Goal: Task Accomplishment & Management: Manage account settings

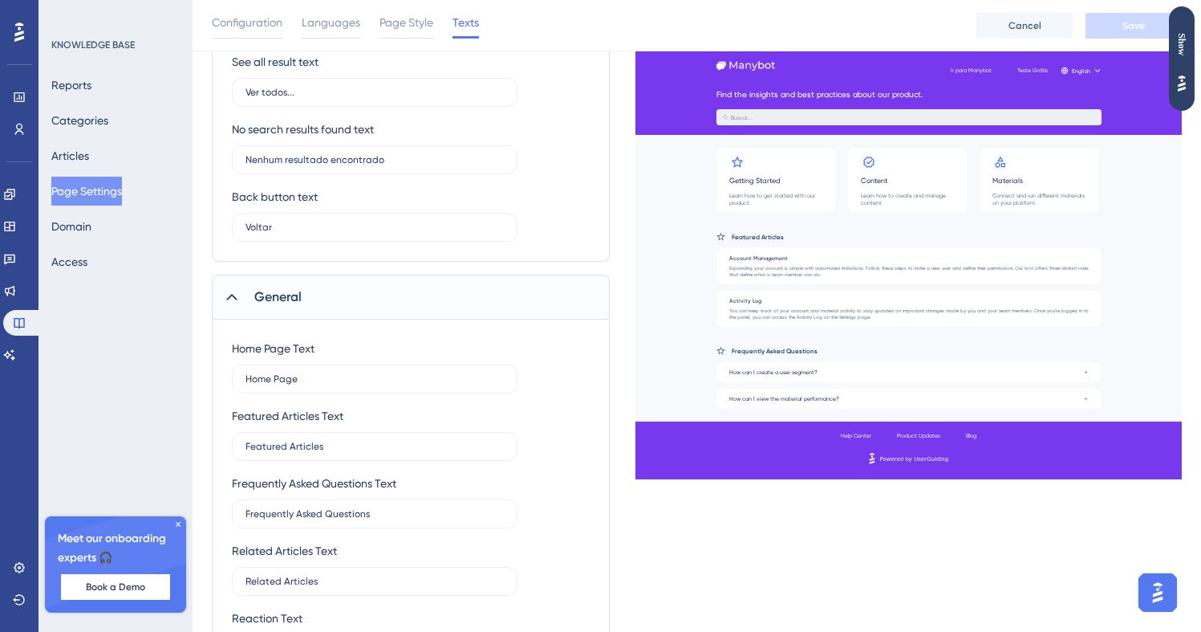
scroll to position [677, 0]
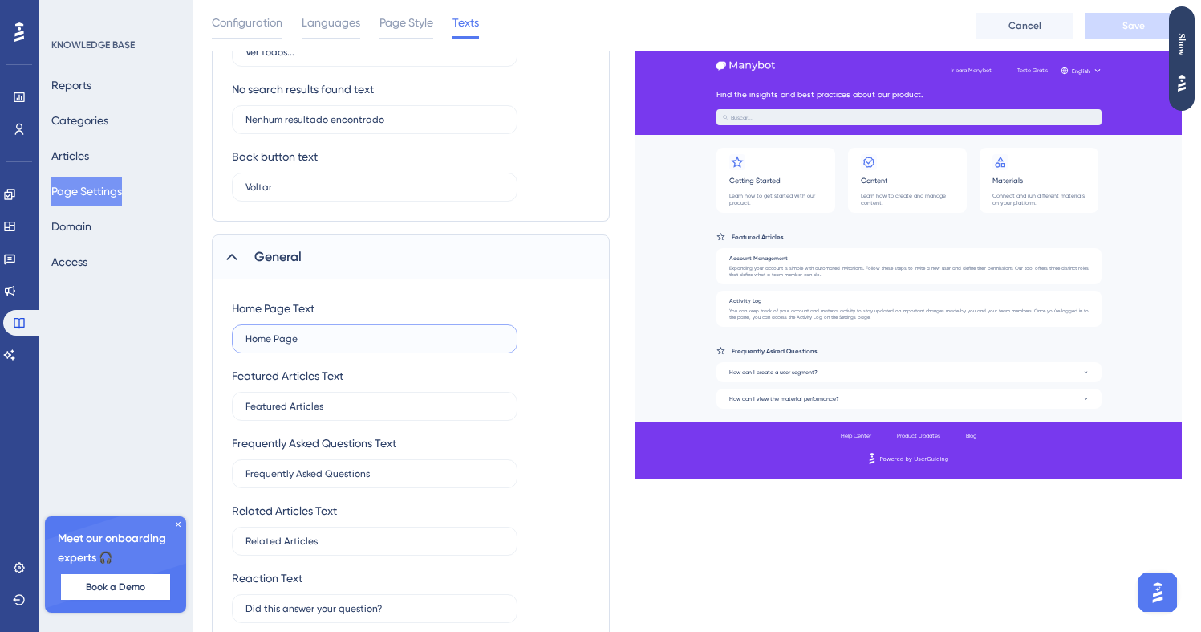
click at [430, 340] on input "Home Page" at bounding box center [375, 338] width 258 height 11
type input "sasasasa"
type input "I"
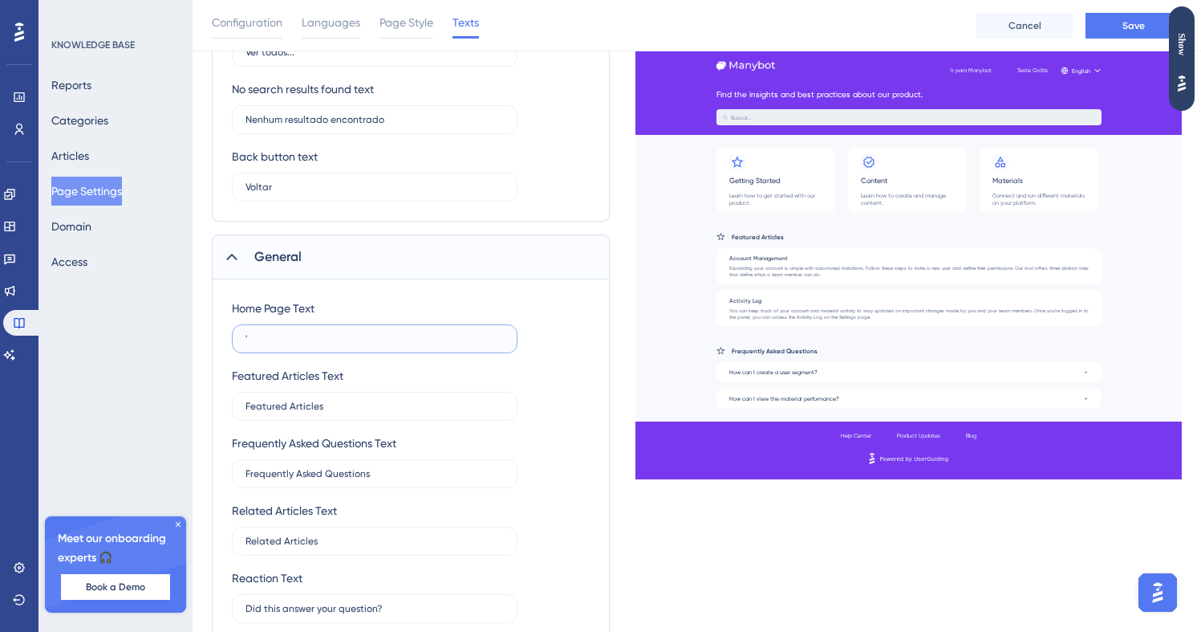
type input "'"
type input """
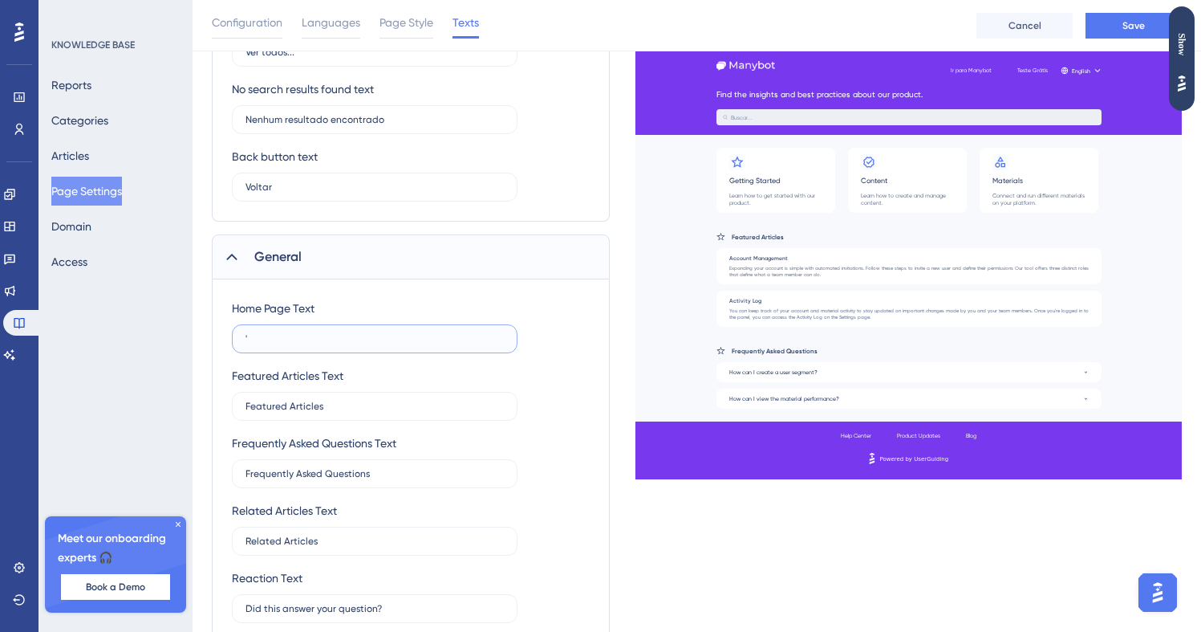
type input "'"
click at [324, 339] on input "text" at bounding box center [375, 338] width 258 height 11
type input "a"
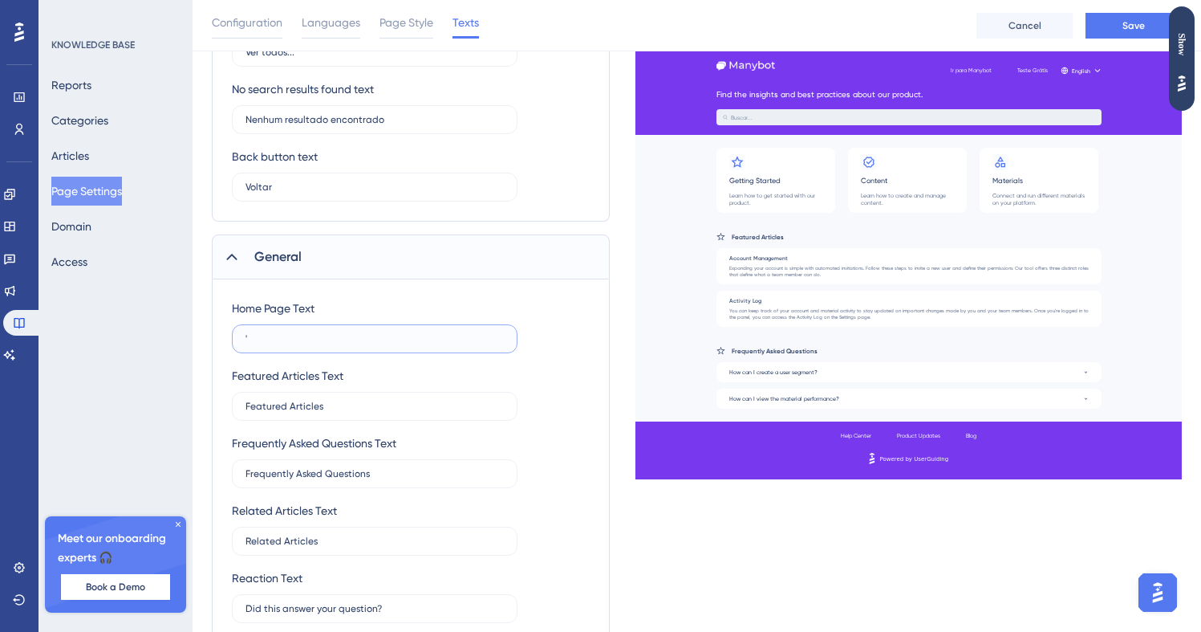
type input "'"
click at [322, 341] on input "'a" at bounding box center [375, 338] width 258 height 11
type input "'"
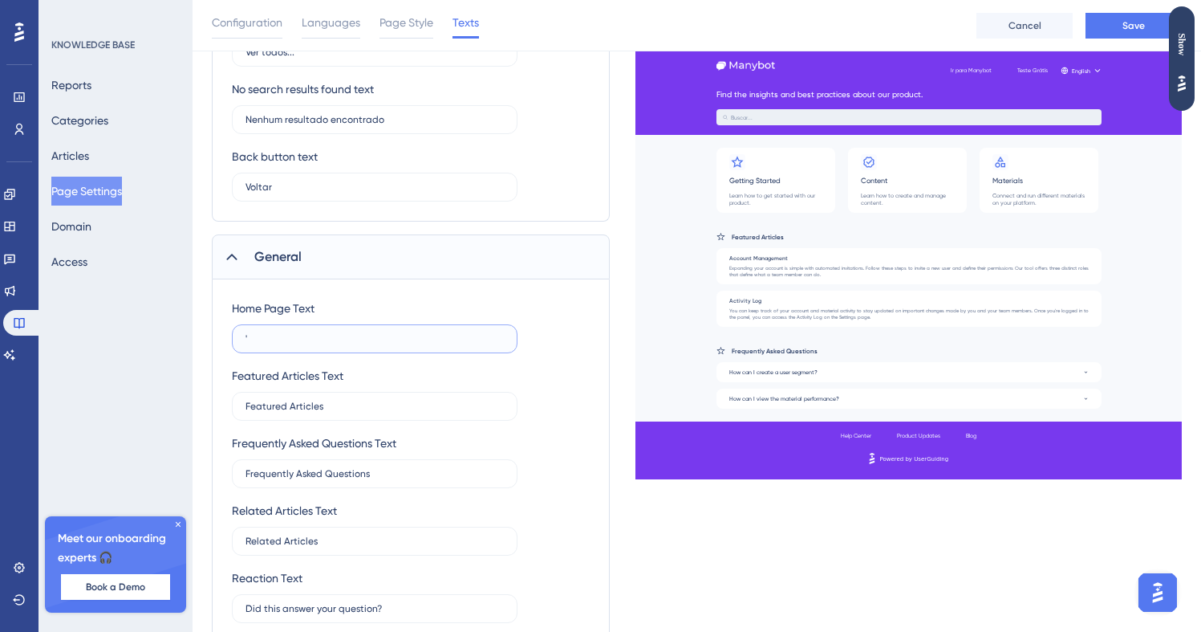
type input "'"
click at [323, 368] on div "Featured Articles Text" at bounding box center [288, 375] width 112 height 19
click at [355, 403] on input "Featured Articles" at bounding box center [375, 405] width 258 height 11
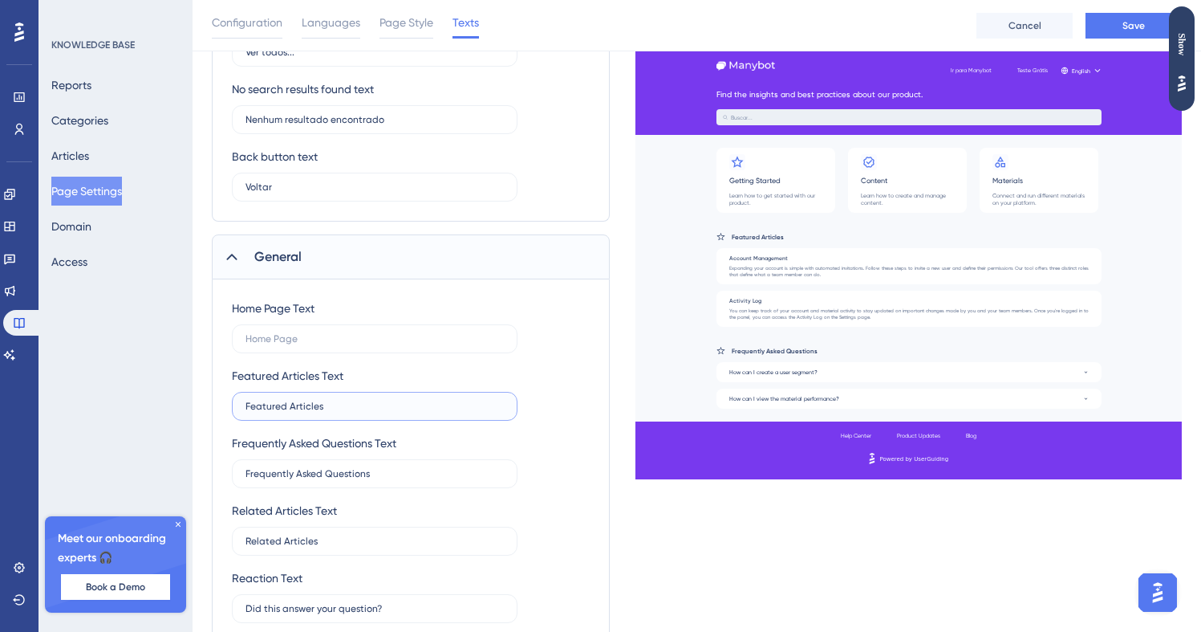
click at [355, 403] on input "Featured Articles" at bounding box center [375, 405] width 258 height 11
type input "Publica'"
click at [169, 61] on div "KNOWLEDGE BASE Reports Categories Articles Page Settings Domain Access" at bounding box center [116, 158] width 130 height 238
click at [268, 413] on label "Publica'" at bounding box center [375, 406] width 286 height 29
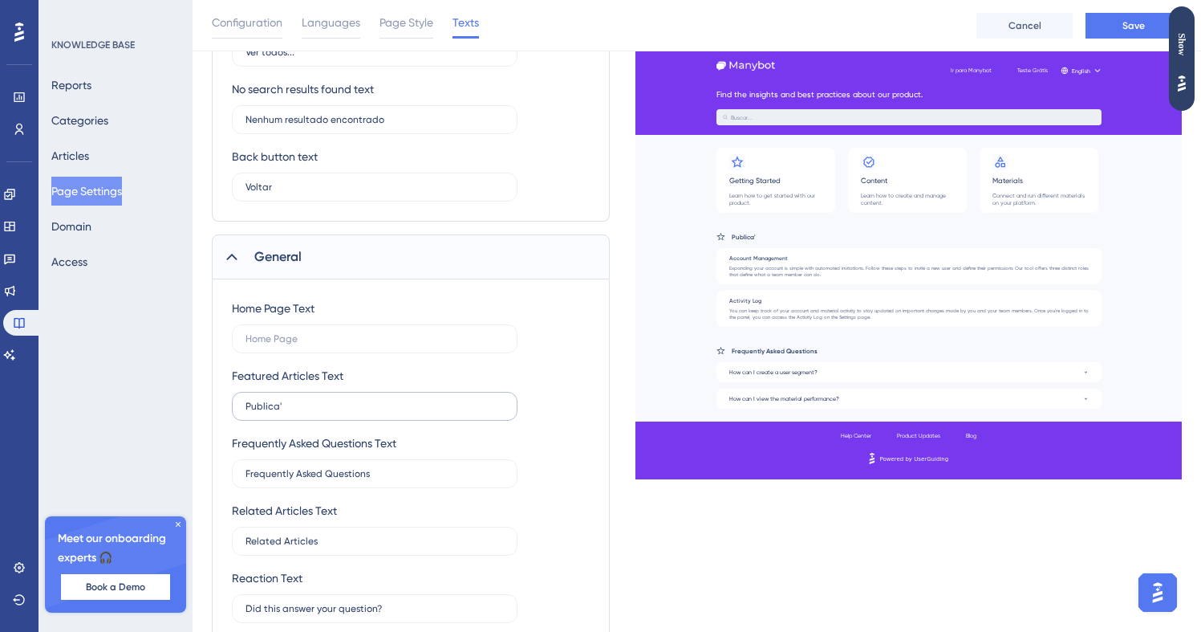
click at [268, 412] on input "Publica'" at bounding box center [375, 405] width 258 height 11
click at [268, 413] on label "Publica'" at bounding box center [375, 406] width 286 height 29
click at [268, 412] on input "Publica'" at bounding box center [375, 405] width 258 height 11
click at [268, 413] on label "Publica'" at bounding box center [375, 406] width 286 height 29
click at [268, 412] on input "Publica'" at bounding box center [375, 405] width 258 height 11
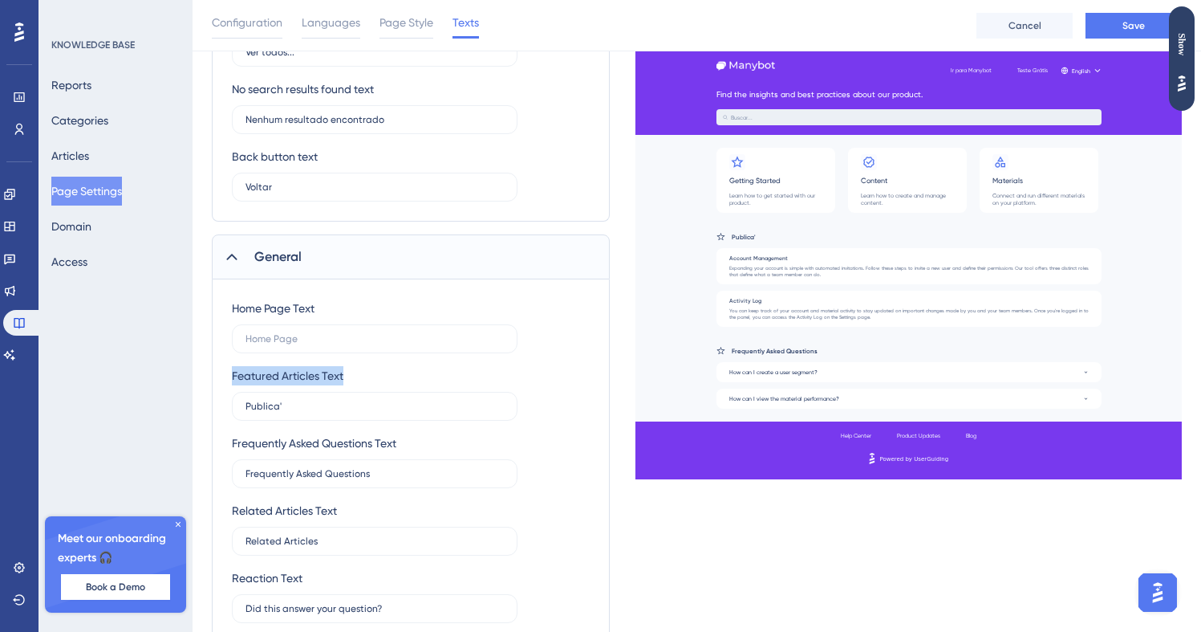
click at [404, 322] on div "Home Page Text" at bounding box center [375, 326] width 286 height 55
click at [354, 478] on input "Frequently Asked Questions" at bounding box center [375, 473] width 258 height 11
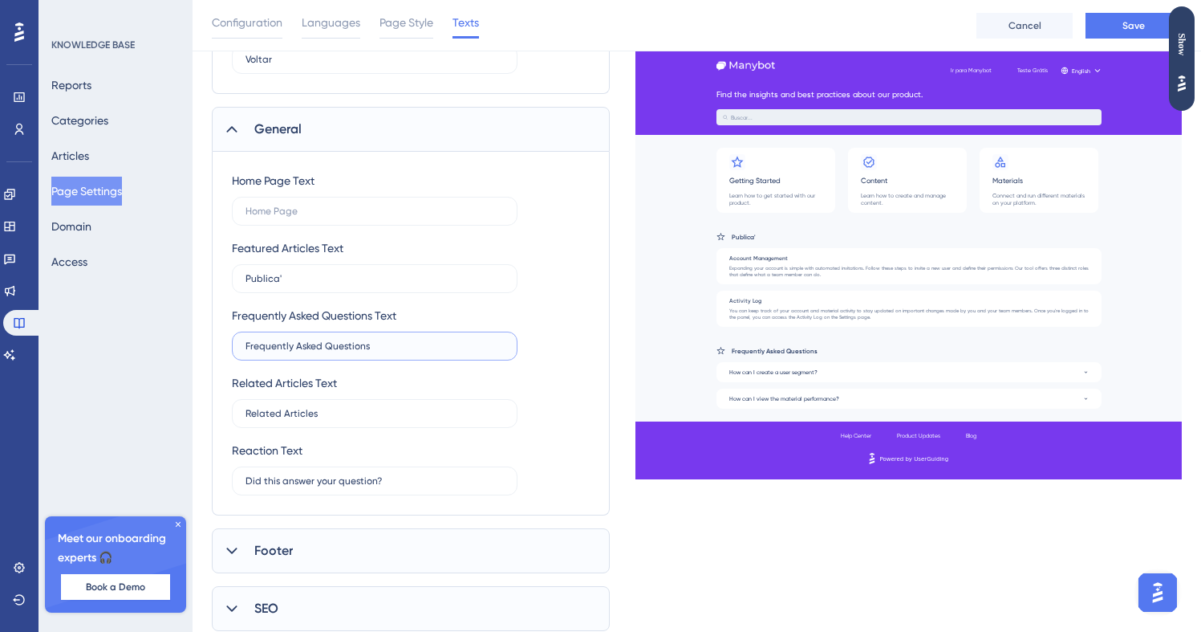
scroll to position [806, 0]
click at [354, 458] on div "Reaction Text Did this answer your question?" at bounding box center [375, 467] width 286 height 55
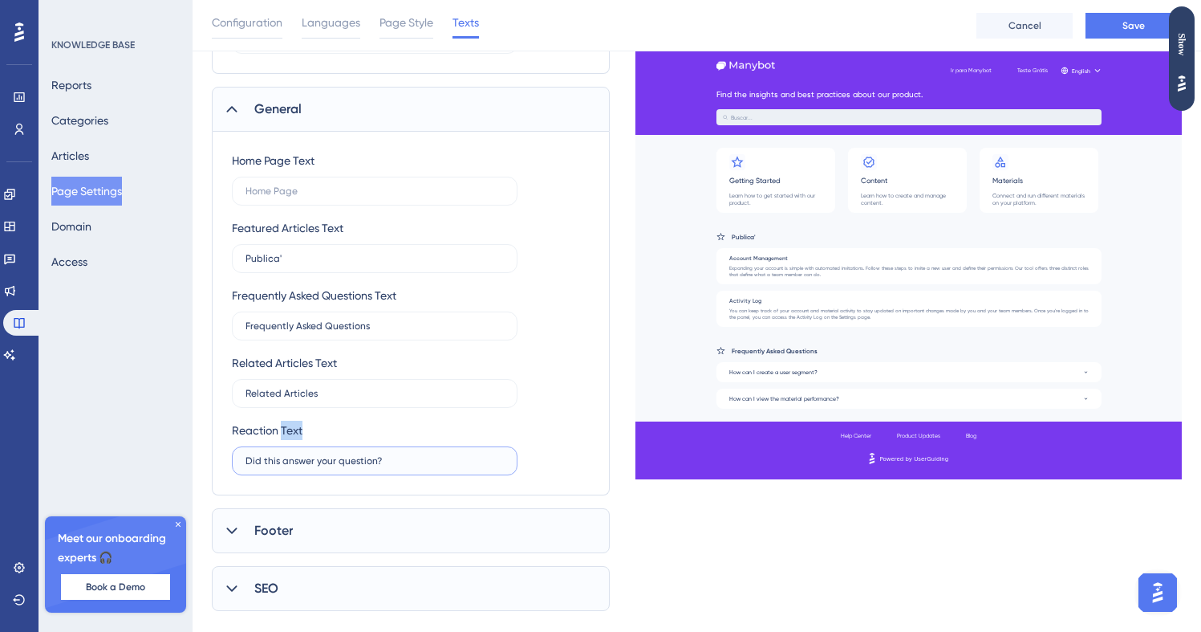
click at [354, 458] on input "Did this answer your question?" at bounding box center [375, 460] width 258 height 11
click at [356, 516] on div "Footer" at bounding box center [411, 530] width 398 height 45
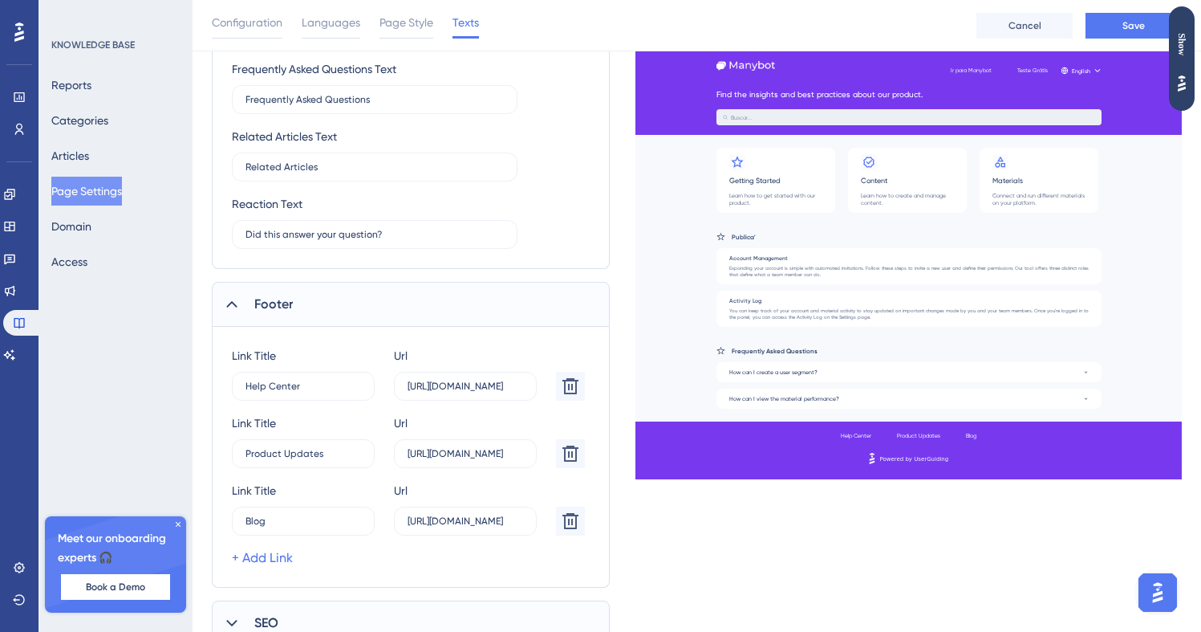
scroll to position [1053, 0]
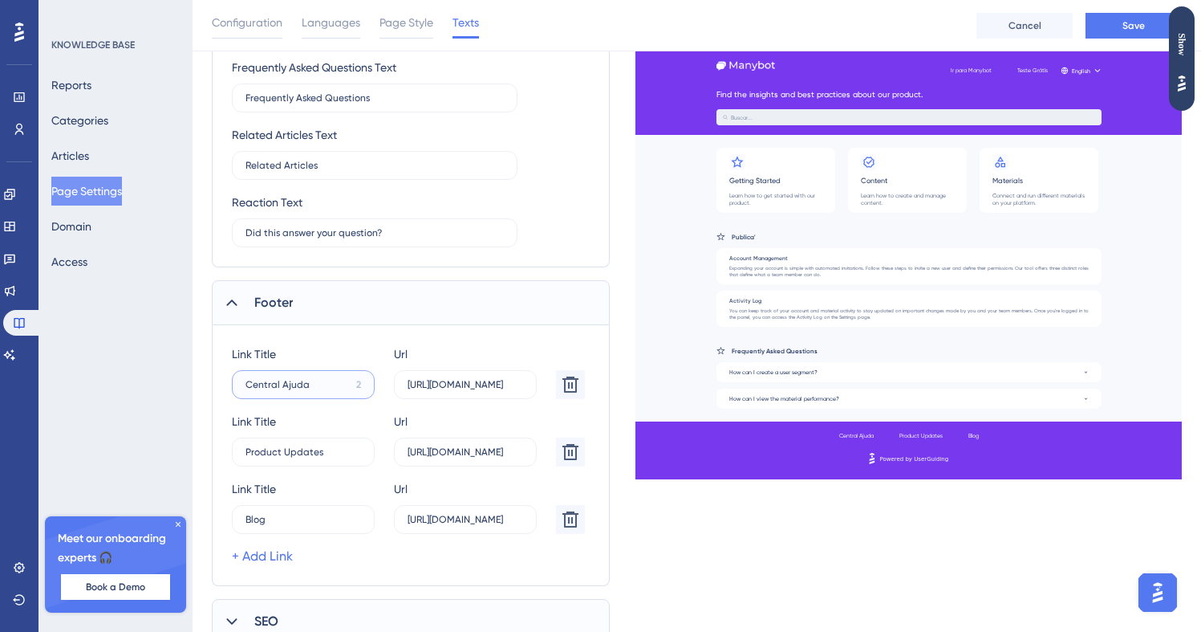
type input "Central Ajuda"
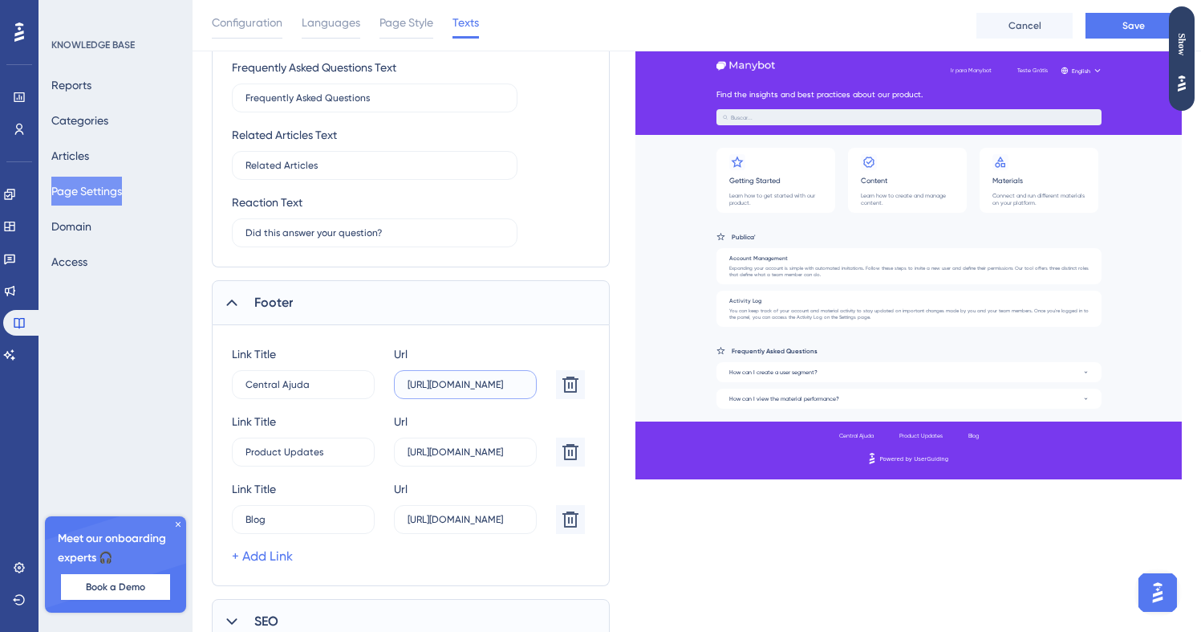
drag, startPoint x: 424, startPoint y: 392, endPoint x: 514, endPoint y: 384, distance: 91.1
drag, startPoint x: 442, startPoint y: 388, endPoint x: 605, endPoint y: 400, distance: 163.4
click at [605, 400] on div "Link Title Central Ajuda 2 Url https://help.userguiding.com/ Link Title Product…" at bounding box center [411, 455] width 398 height 261
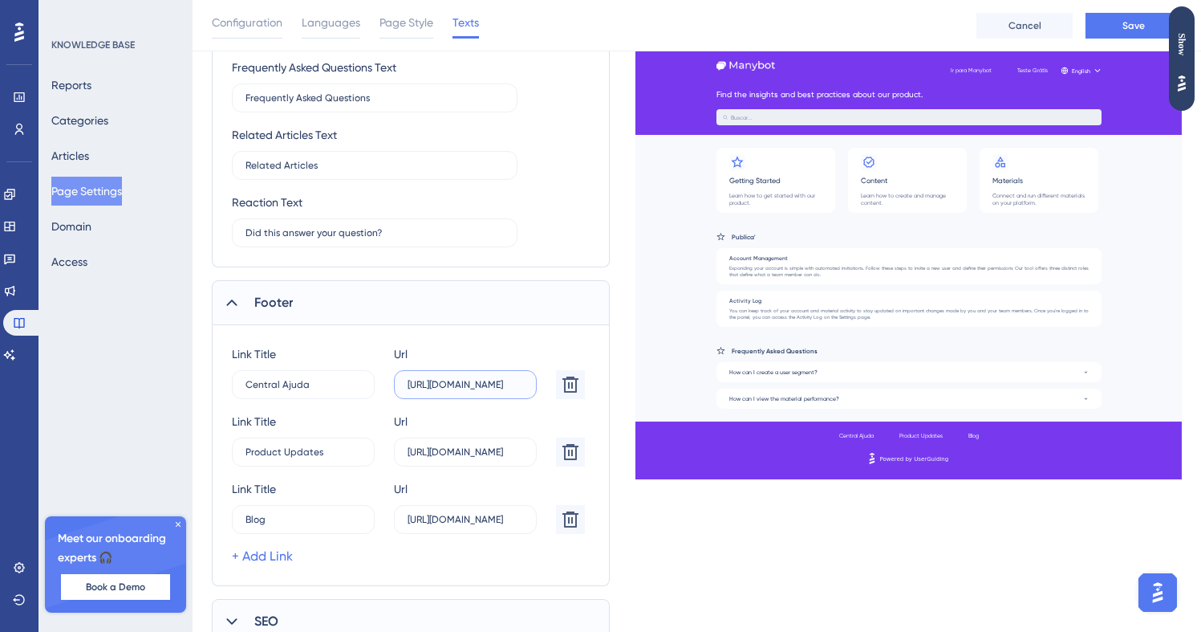
scroll to position [0, 10]
type input "https://help.manybot.com.br"
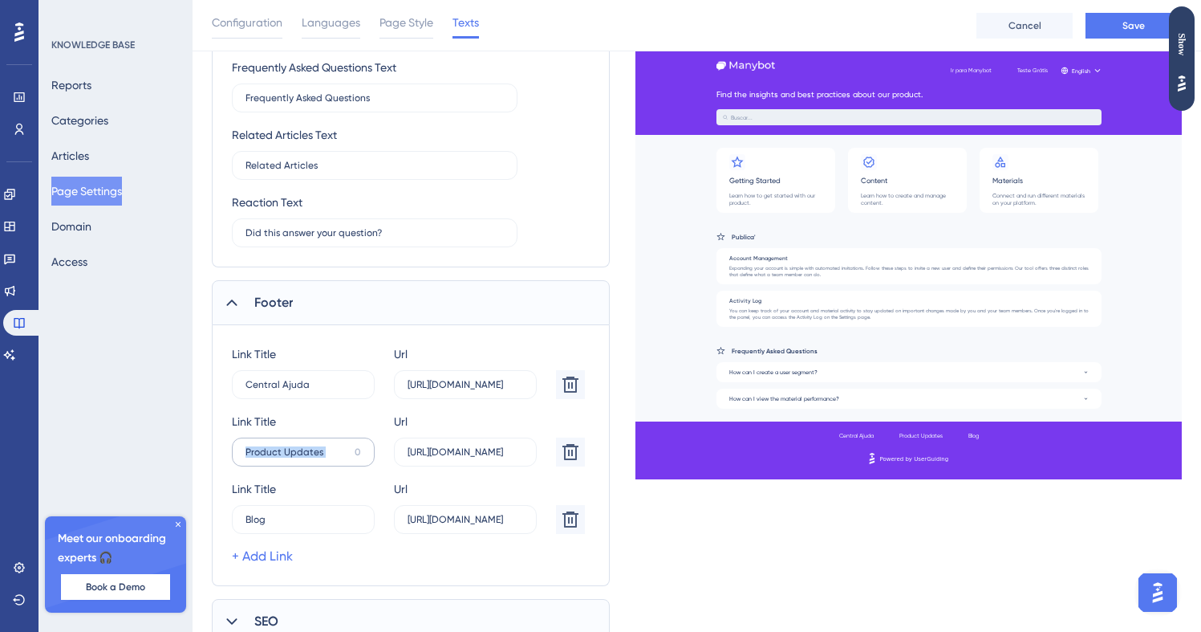
type input "Atualiza's"
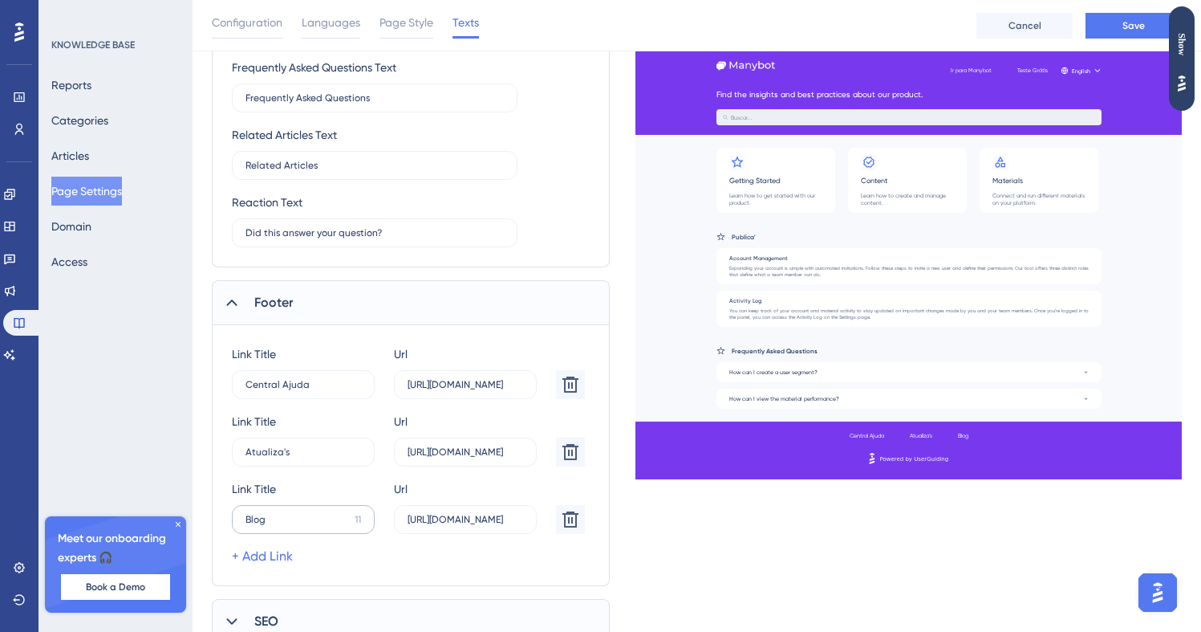
click at [736, 21] on span "Save" at bounding box center [1134, 25] width 22 height 13
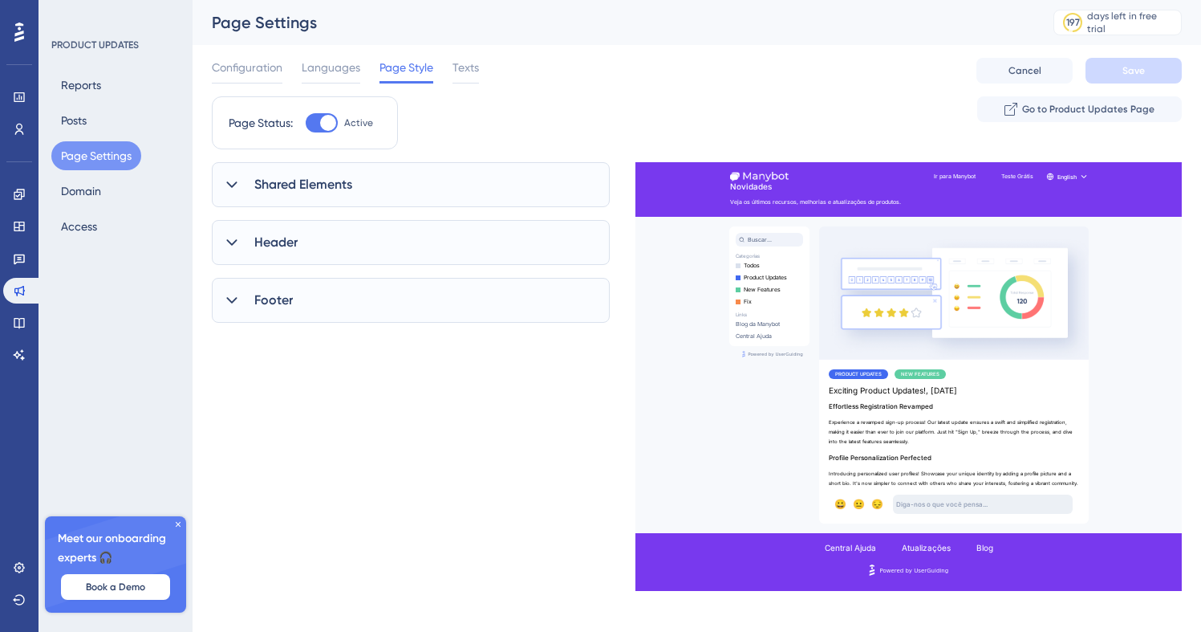
click at [388, 173] on div "Shared Elements" at bounding box center [411, 184] width 398 height 45
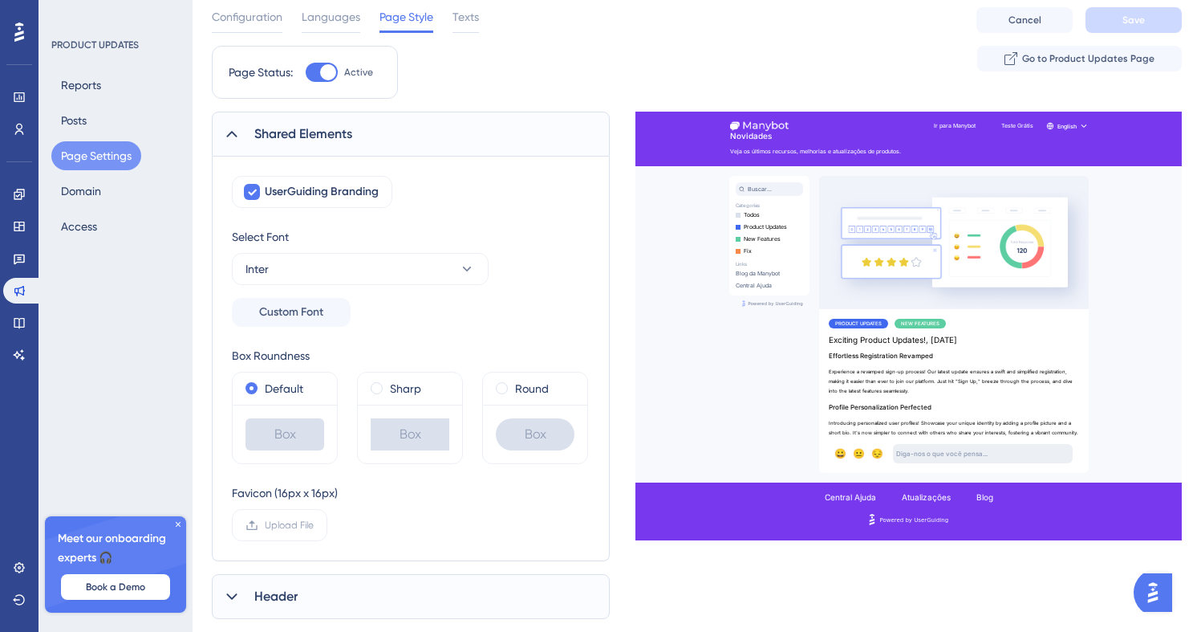
scroll to position [140, 0]
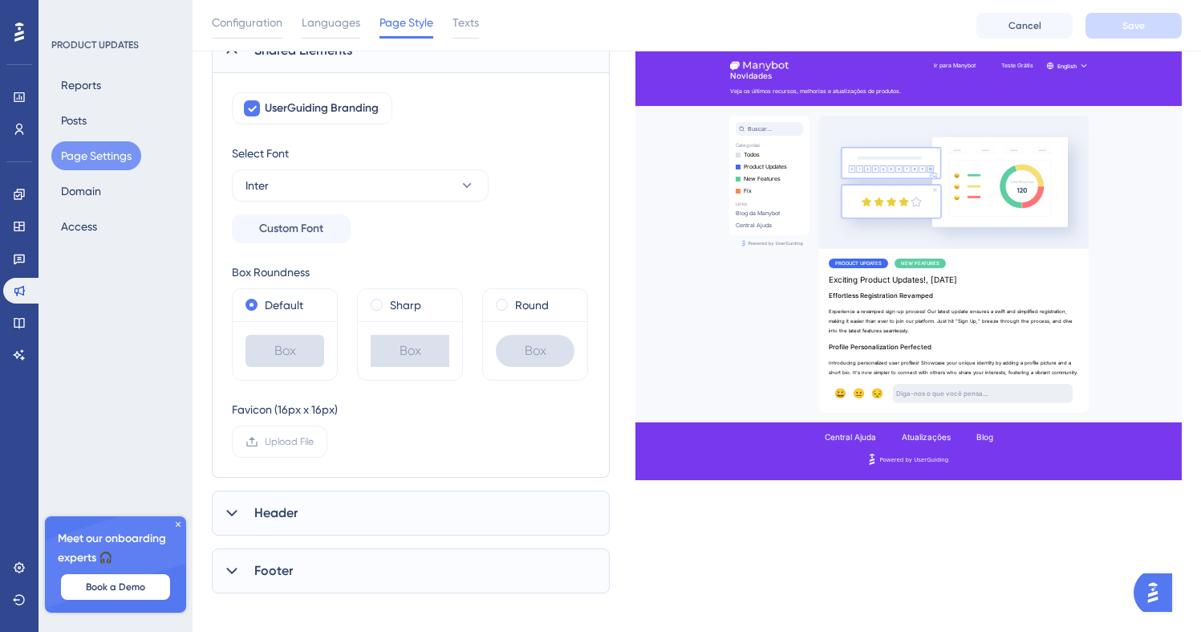
click at [369, 514] on div "Header" at bounding box center [411, 512] width 398 height 45
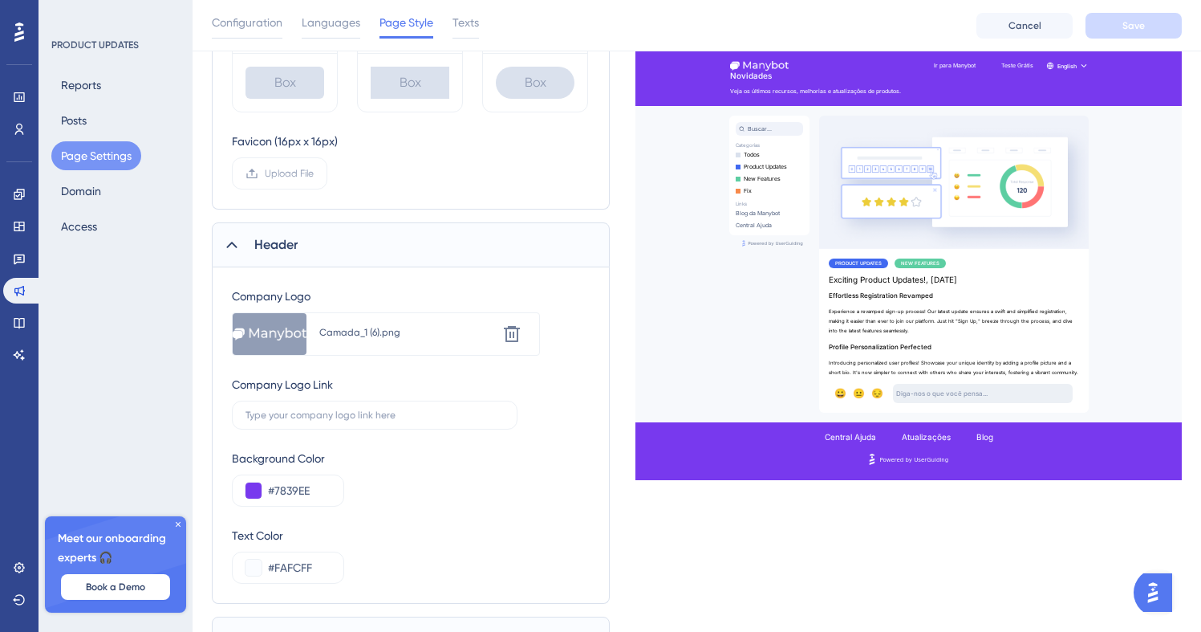
scroll to position [419, 0]
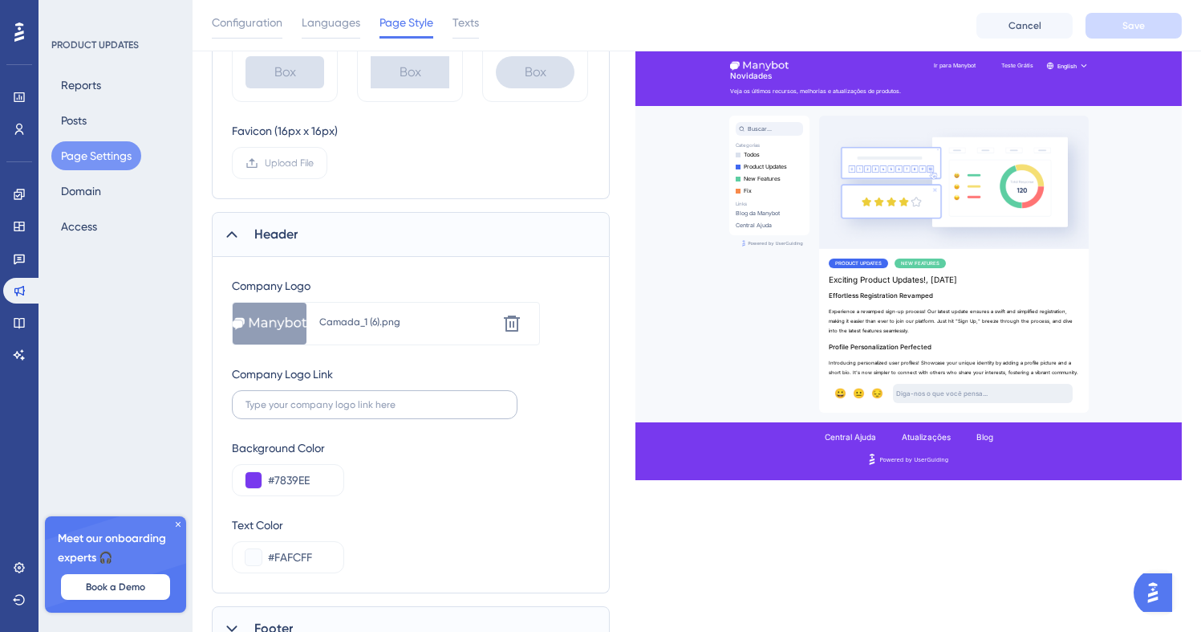
click at [372, 416] on label at bounding box center [375, 404] width 286 height 29
click at [372, 410] on input "text" at bounding box center [375, 404] width 258 height 11
type input "é"
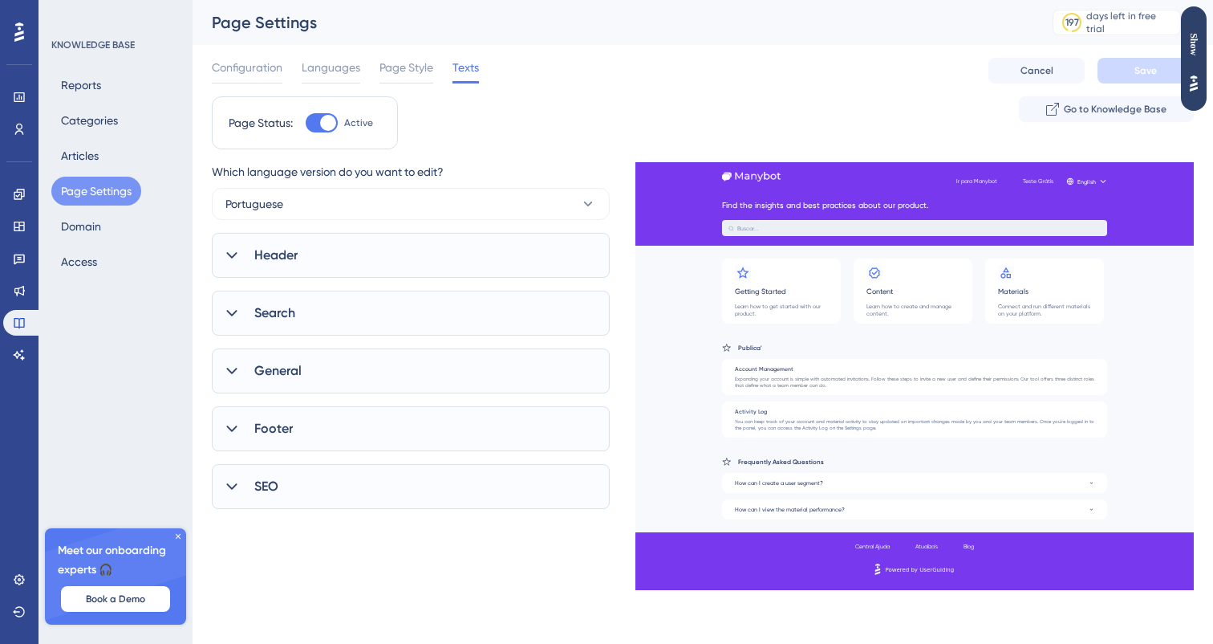
click at [433, 315] on div "Search" at bounding box center [411, 313] width 398 height 45
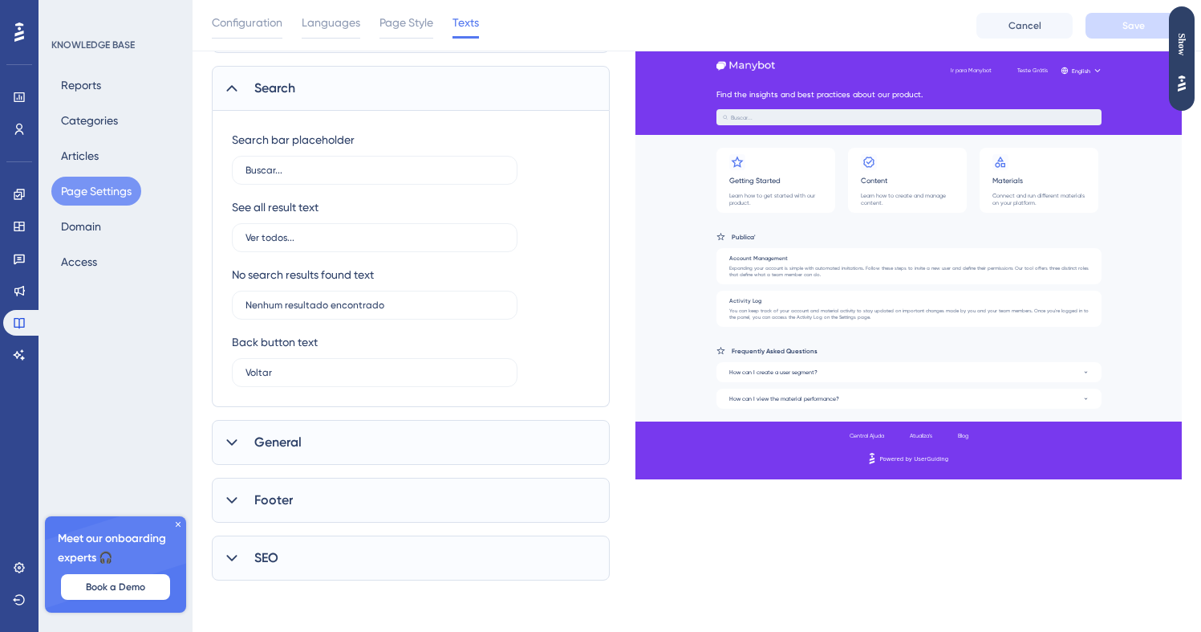
click at [406, 420] on div "General" at bounding box center [411, 442] width 398 height 45
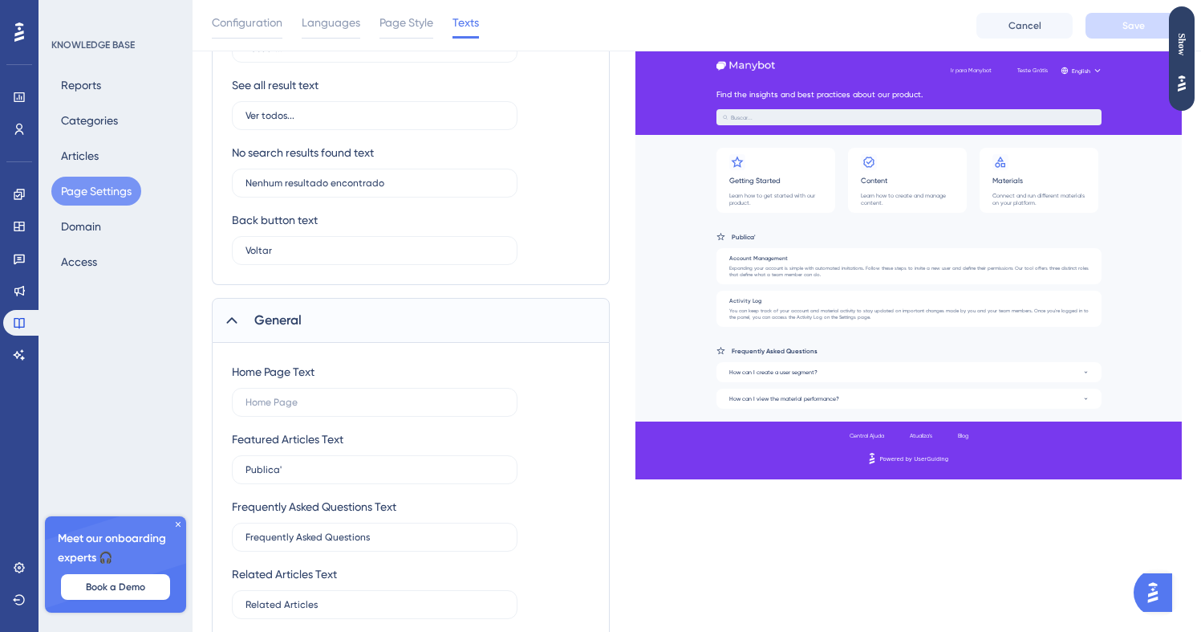
scroll to position [417, 0]
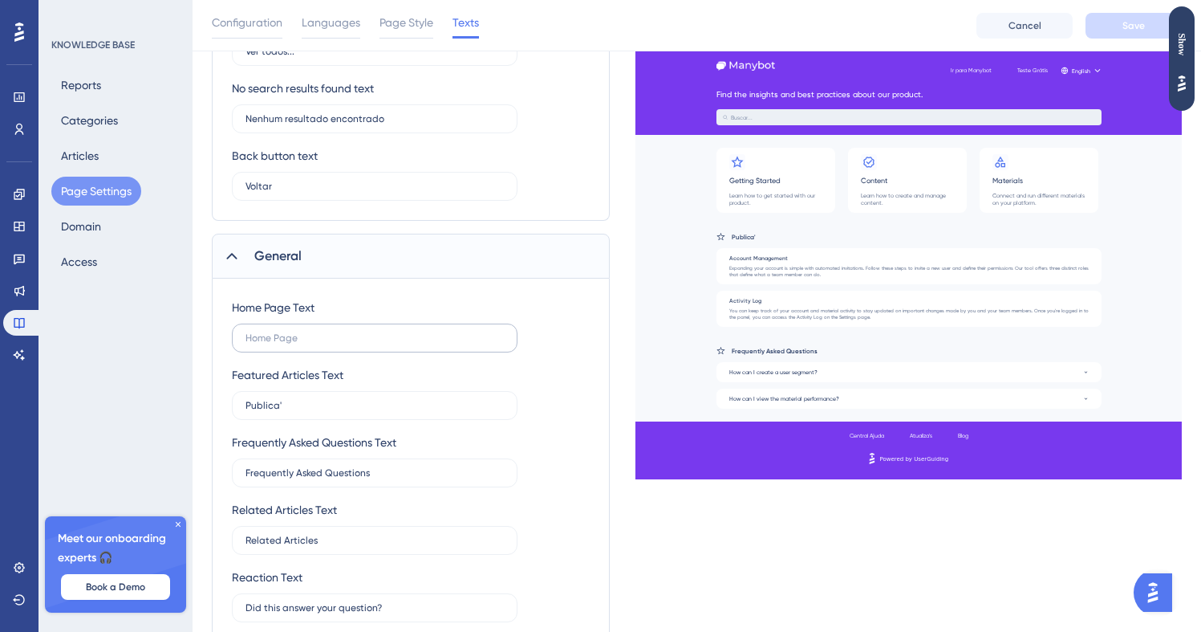
click at [352, 346] on label at bounding box center [375, 337] width 286 height 29
click at [352, 343] on input "text" at bounding box center [375, 337] width 258 height 11
click at [352, 346] on label at bounding box center [375, 337] width 286 height 29
click at [352, 343] on input "text" at bounding box center [375, 337] width 258 height 11
click at [352, 346] on label at bounding box center [375, 337] width 286 height 29
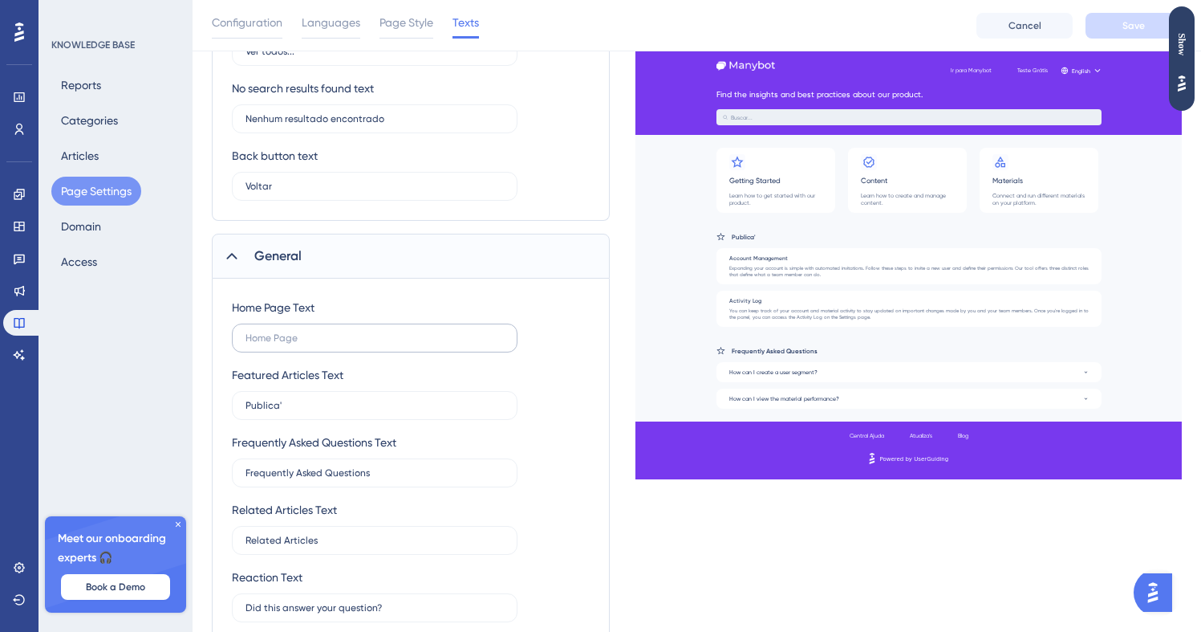
click at [352, 343] on input "text" at bounding box center [375, 337] width 258 height 11
type input "'"
paste input "text"
click at [310, 337] on input "Início" at bounding box center [375, 337] width 258 height 11
type input "Início"
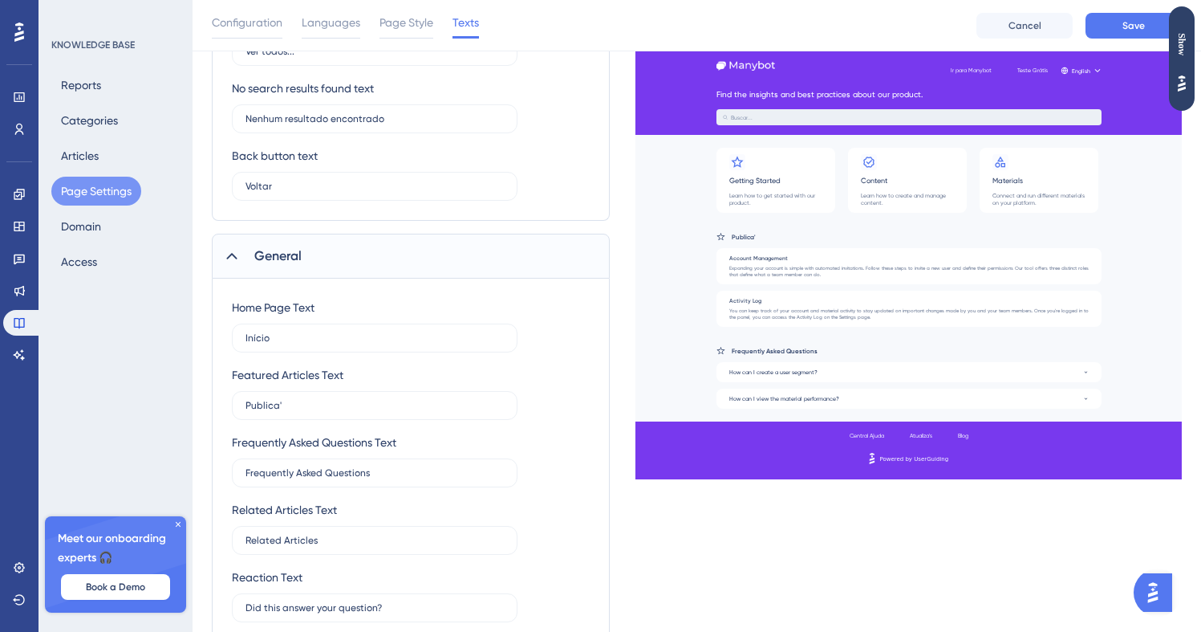
click at [413, 373] on div "Featured Articles Text Publica'" at bounding box center [375, 392] width 286 height 55
click at [358, 400] on input "Publica'" at bounding box center [375, 405] width 258 height 11
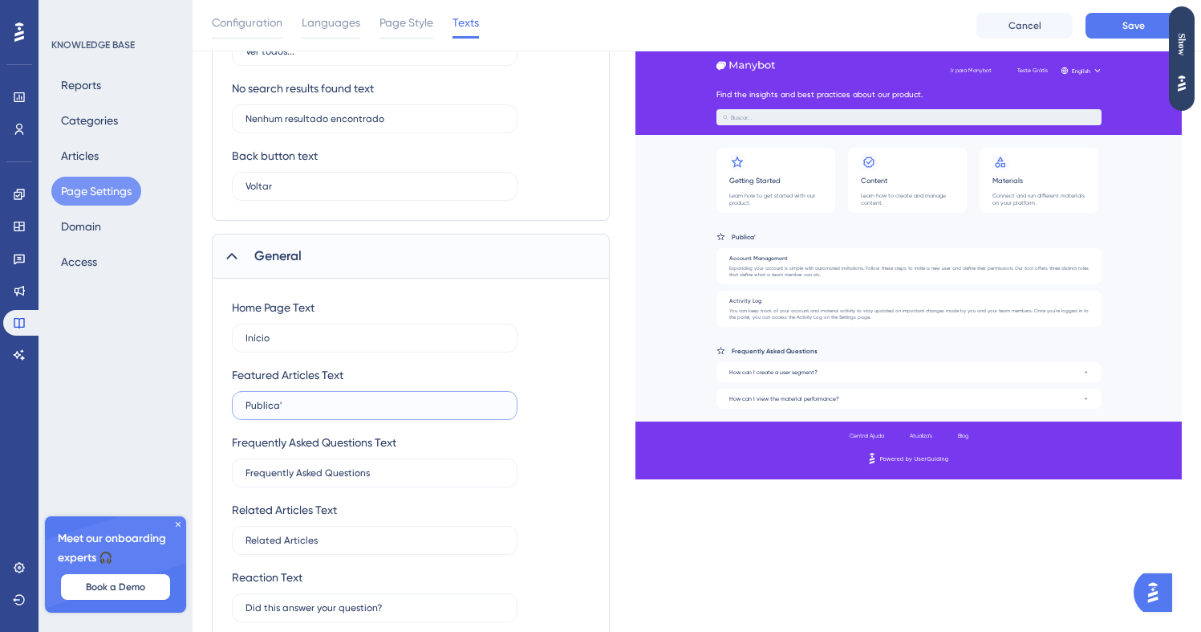
click at [358, 400] on input "Publica'" at bounding box center [375, 405] width 258 height 11
paste input "text"
click at [246, 401] on input "publicação" at bounding box center [375, 405] width 258 height 11
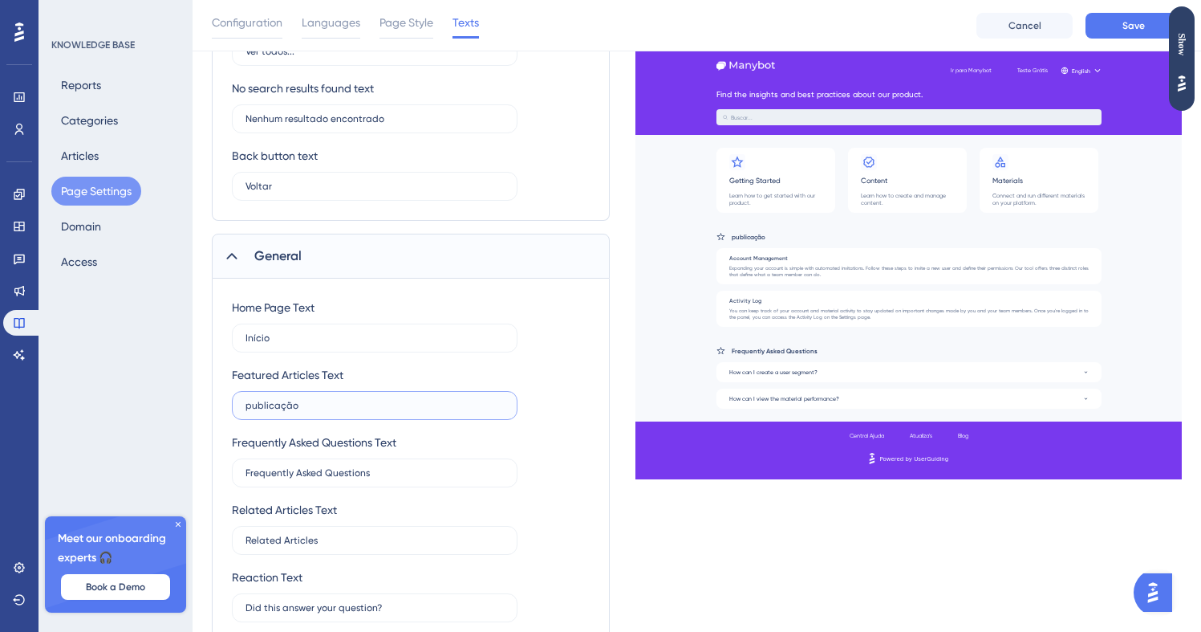
click at [250, 400] on input "publicação" at bounding box center [375, 405] width 258 height 11
paste input "text"
click at [321, 408] on input "Publicações em destaque" at bounding box center [375, 405] width 258 height 11
type input "Publicações em Destaque"
click at [439, 483] on label "Frequently Asked Questions" at bounding box center [375, 472] width 286 height 29
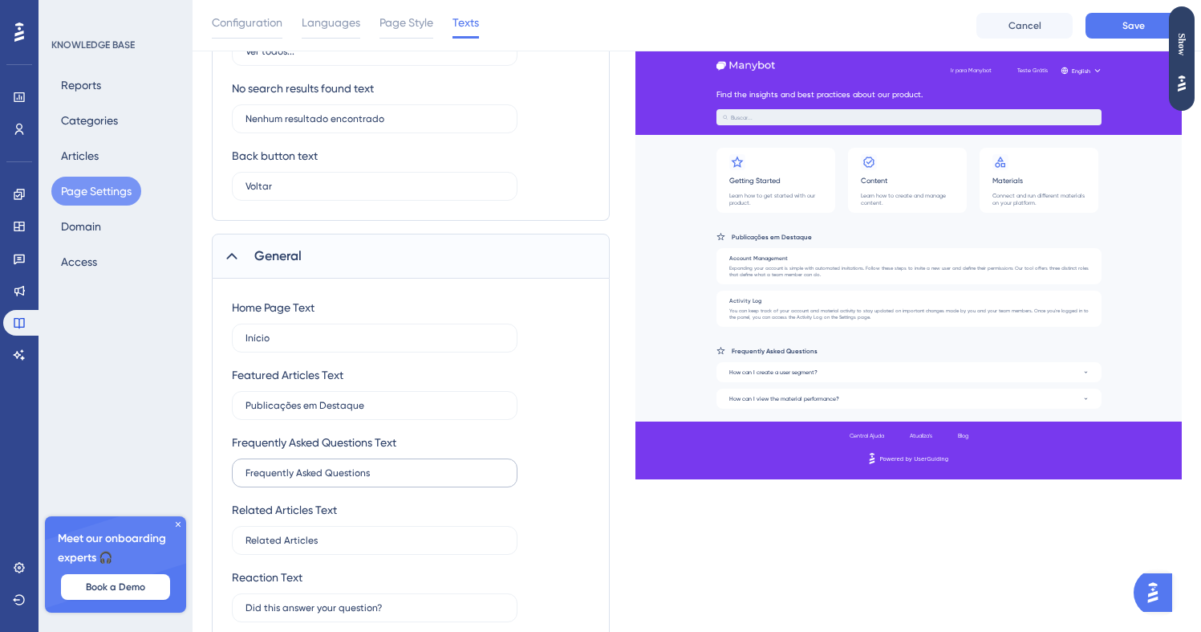
click at [439, 478] on input "Frequently Asked Questions" at bounding box center [375, 472] width 258 height 11
click at [439, 483] on label "Frequently Asked Questions" at bounding box center [375, 472] width 286 height 29
click at [439, 478] on input "Frequently Asked Questions" at bounding box center [375, 472] width 258 height 11
click at [406, 473] on input "Frequently Asked Questions" at bounding box center [375, 472] width 258 height 11
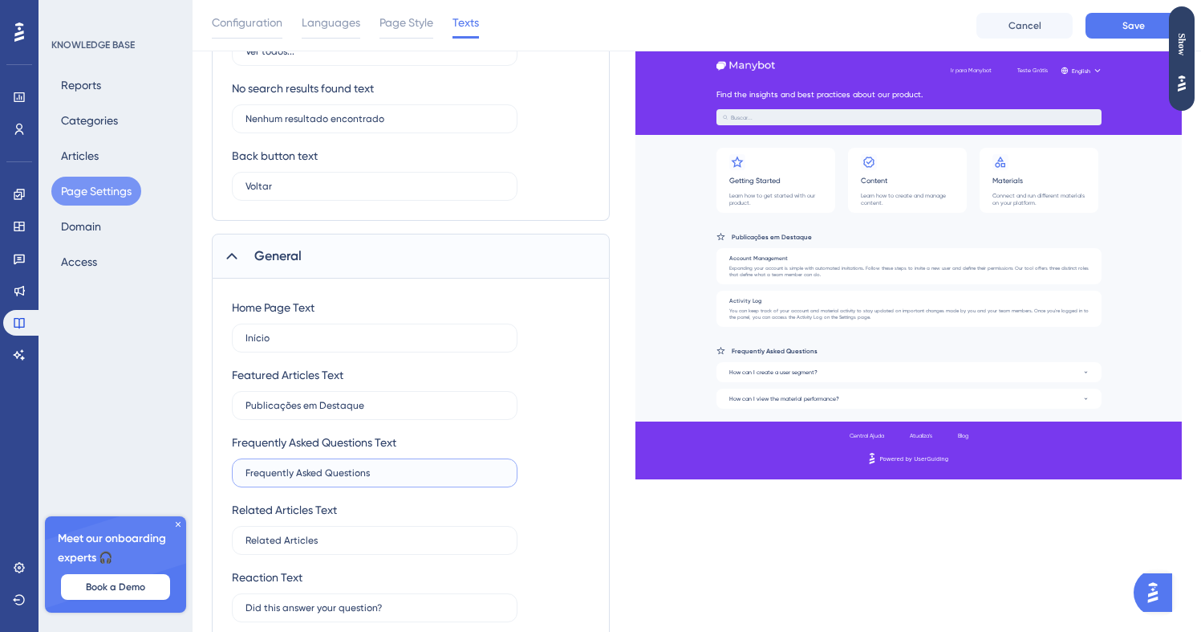
click at [406, 473] on input "Frequently Asked Questions" at bounding box center [375, 472] width 258 height 11
click at [380, 465] on label "Frequently Asked Questions" at bounding box center [375, 472] width 286 height 29
click at [380, 467] on input "Frequently Asked Questions" at bounding box center [375, 472] width 258 height 11
paste input "text"
type input "Perguntas frequentes"
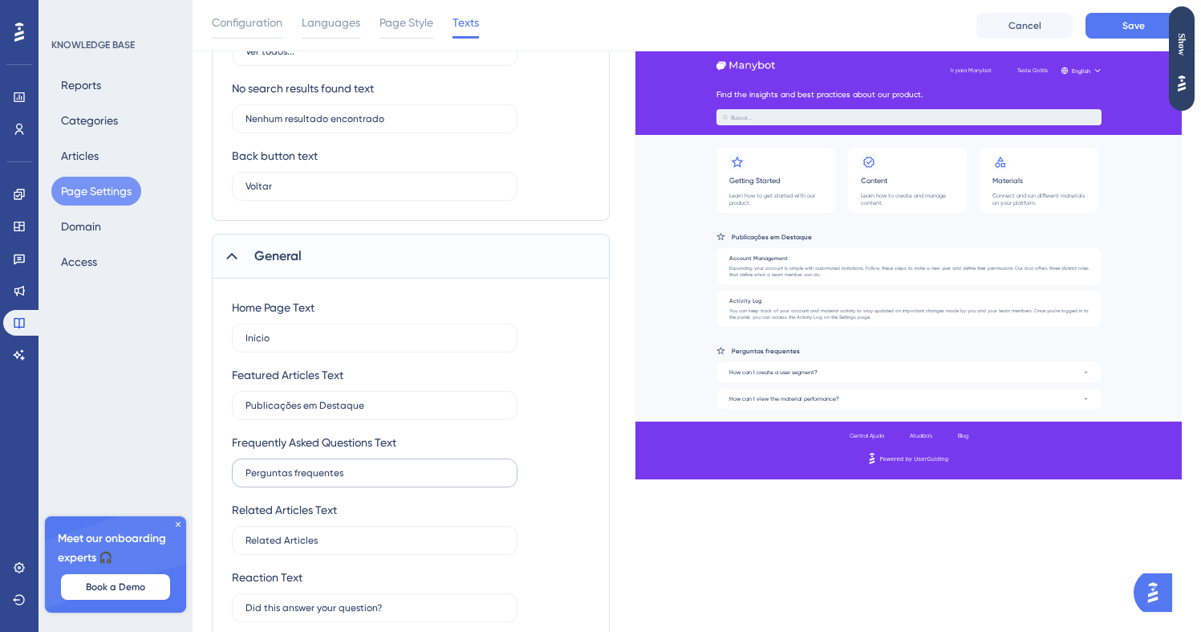
click at [380, 465] on label "Perguntas frequentes" at bounding box center [375, 472] width 286 height 29
click at [380, 467] on input "Perguntas frequentes" at bounding box center [375, 472] width 258 height 11
click at [400, 470] on input "Perguntas frequentes" at bounding box center [375, 472] width 258 height 11
click at [440, 426] on div "Home Page Text Início Featured Articles Text Publicações em Destaque Frequently…" at bounding box center [411, 460] width 358 height 324
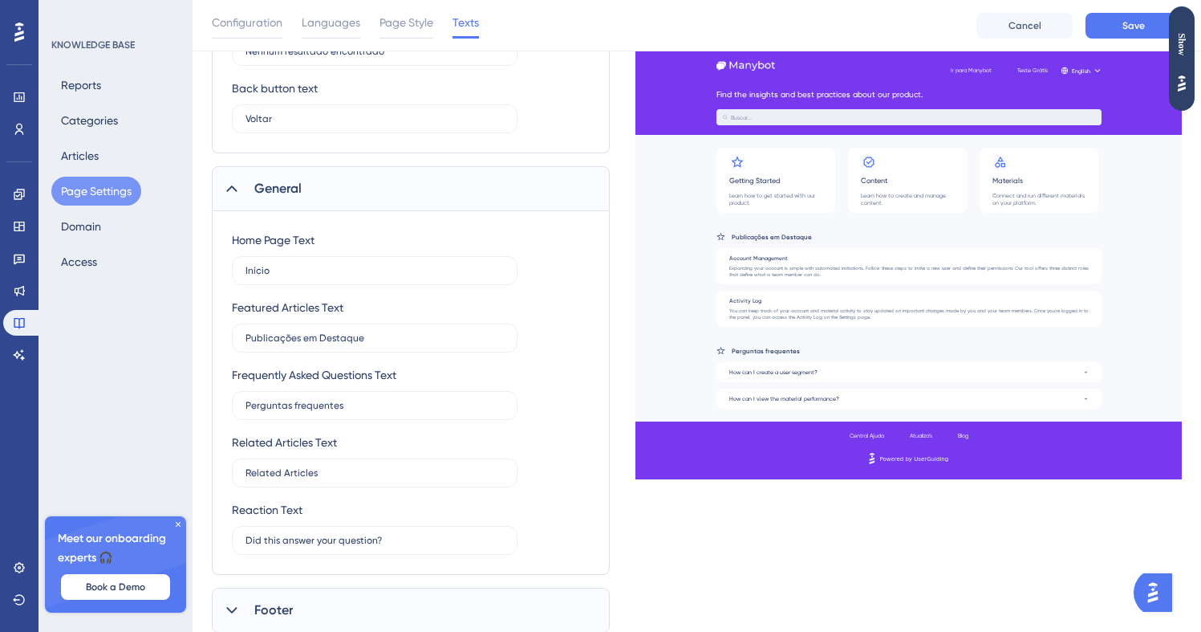
scroll to position [490, 0]
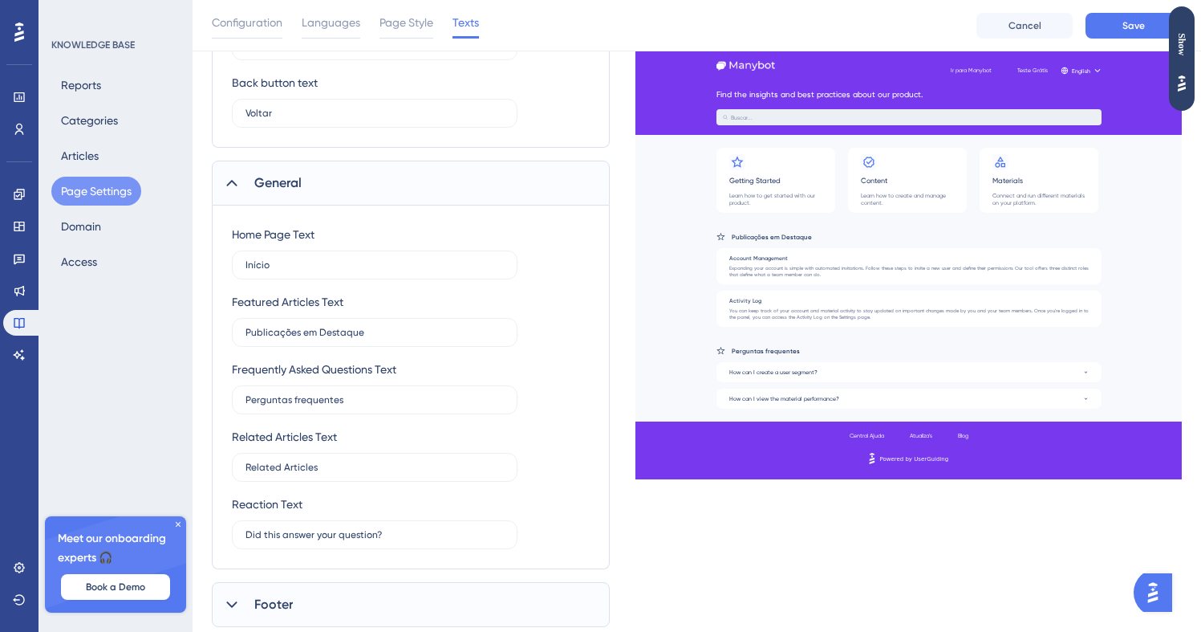
click at [435, 457] on label "Related Articles" at bounding box center [375, 467] width 286 height 29
click at [435, 461] on input "Related Articles" at bounding box center [375, 466] width 258 height 11
click at [435, 457] on label "Related Articles" at bounding box center [375, 467] width 286 height 29
click at [435, 461] on input "Related Articles" at bounding box center [375, 466] width 258 height 11
click at [435, 457] on label "Related Articles" at bounding box center [375, 467] width 286 height 29
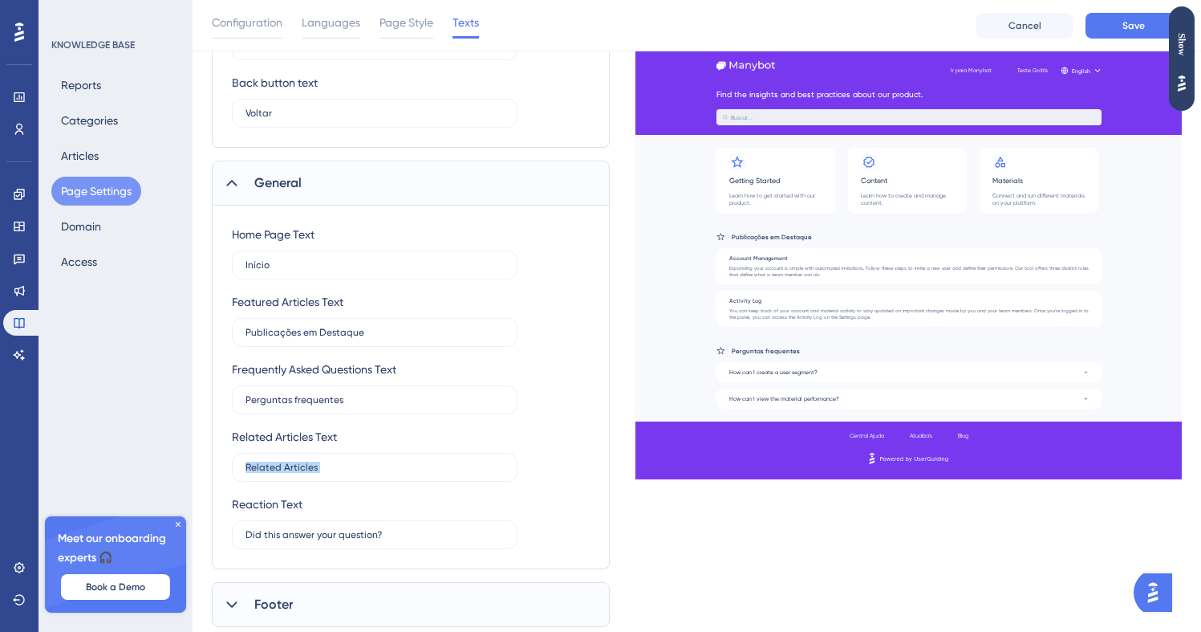
click at [435, 461] on input "Related Articles" at bounding box center [375, 466] width 258 height 11
copy input "text"
click at [430, 460] on label "Related Articles" at bounding box center [375, 467] width 286 height 29
click at [430, 461] on input "Related Articles" at bounding box center [375, 466] width 258 height 11
paste input "text"
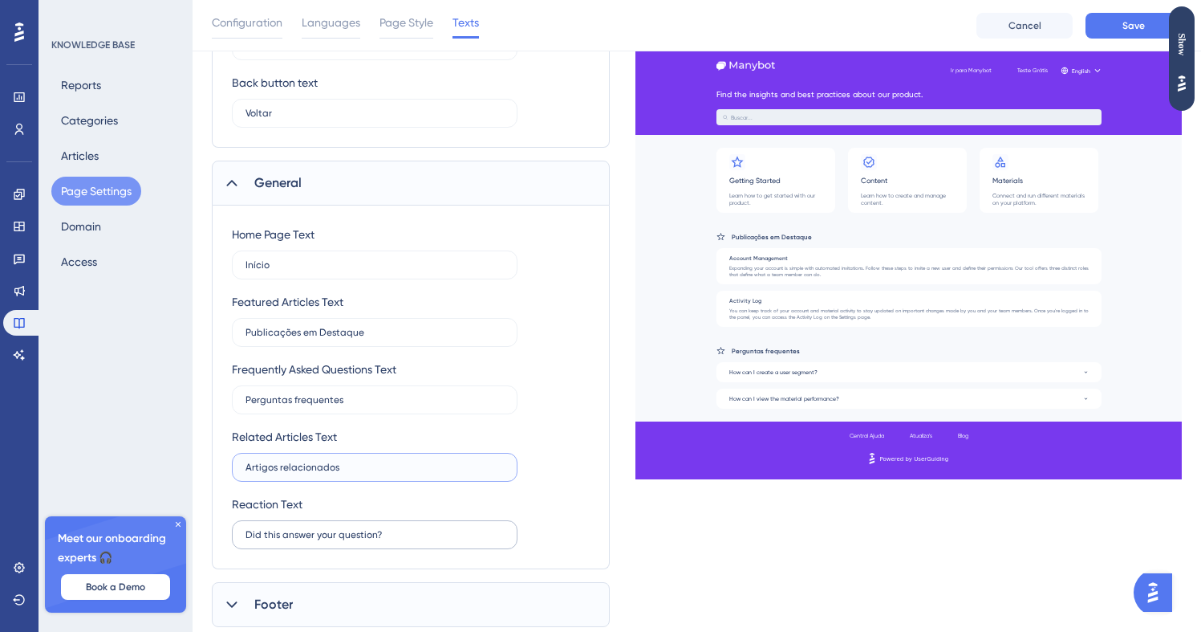
type input "Artigos relacionados"
click at [364, 537] on input "Did this answer your question?" at bounding box center [375, 534] width 258 height 11
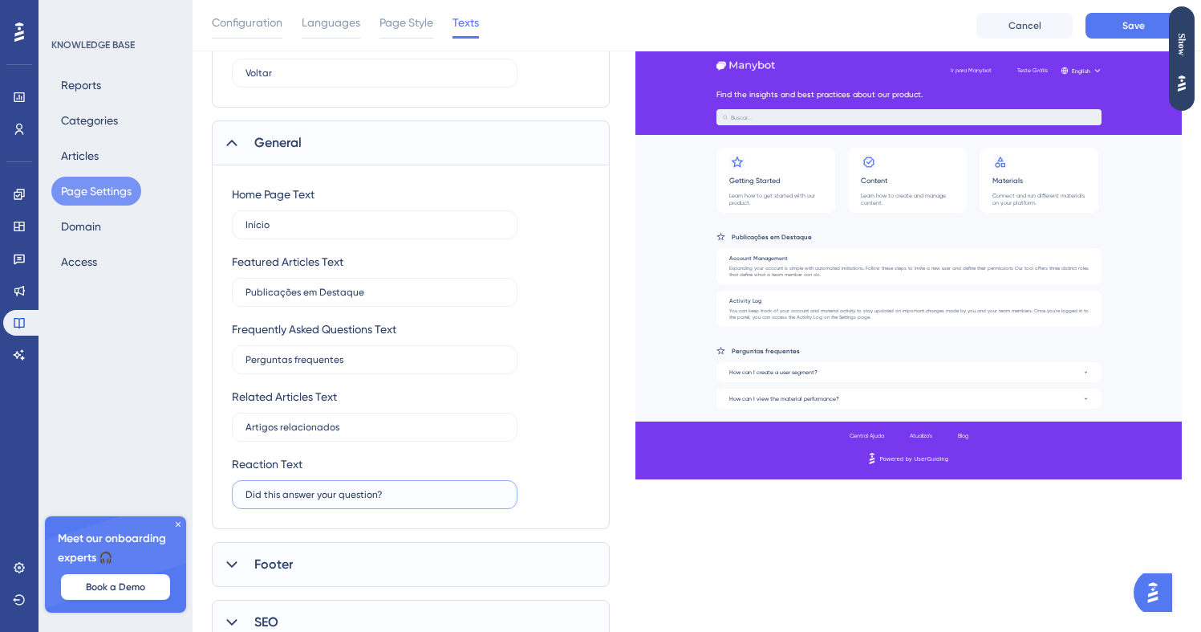
scroll to position [537, 0]
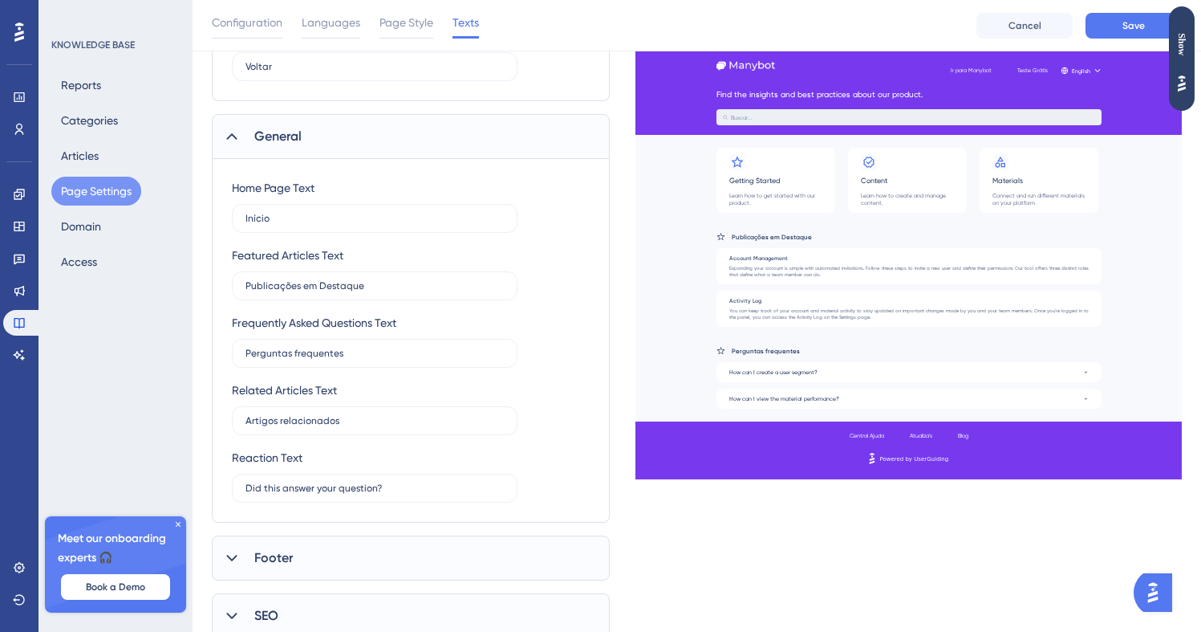
click at [356, 464] on div "Reaction Text Did this answer your question?" at bounding box center [375, 475] width 286 height 55
click at [357, 479] on label "Did this answer your question?" at bounding box center [375, 487] width 286 height 29
click at [357, 482] on input "Did this answer your question?" at bounding box center [375, 487] width 258 height 11
click at [357, 479] on label "Did this answer your question?" at bounding box center [375, 487] width 286 height 29
click at [357, 482] on input "Did this answer your question?" at bounding box center [375, 487] width 258 height 11
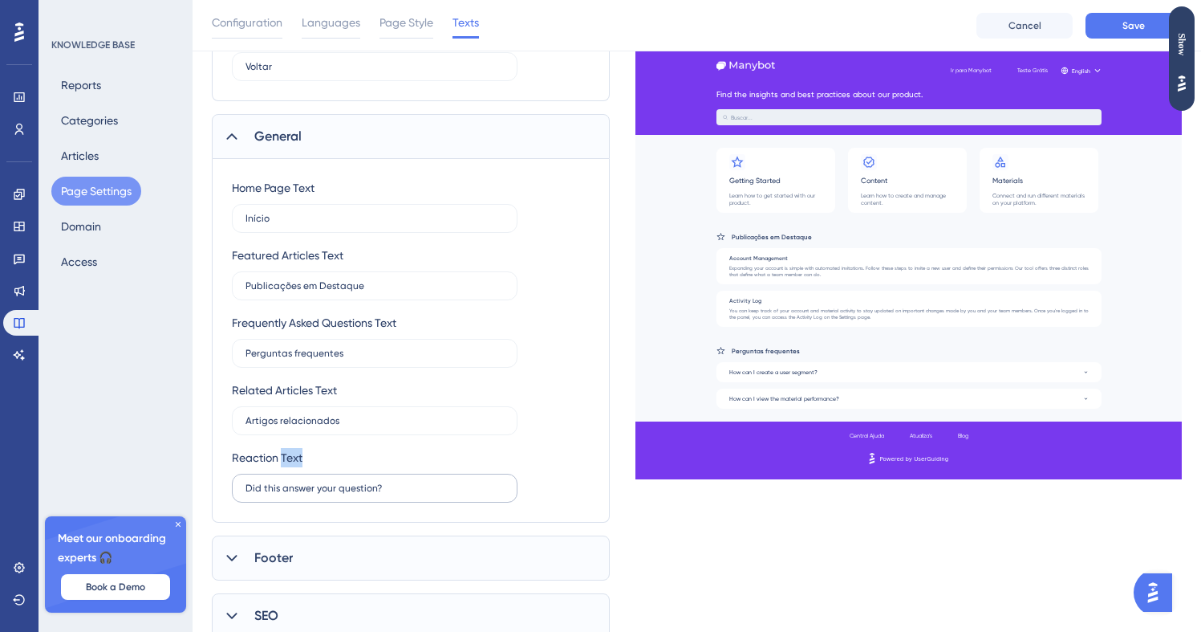
click at [357, 479] on label "Did this answer your question?" at bounding box center [375, 487] width 286 height 29
click at [357, 482] on input "Did this answer your question?" at bounding box center [375, 487] width 258 height 11
click at [356, 486] on input "Did this answer your question?" at bounding box center [375, 487] width 258 height 11
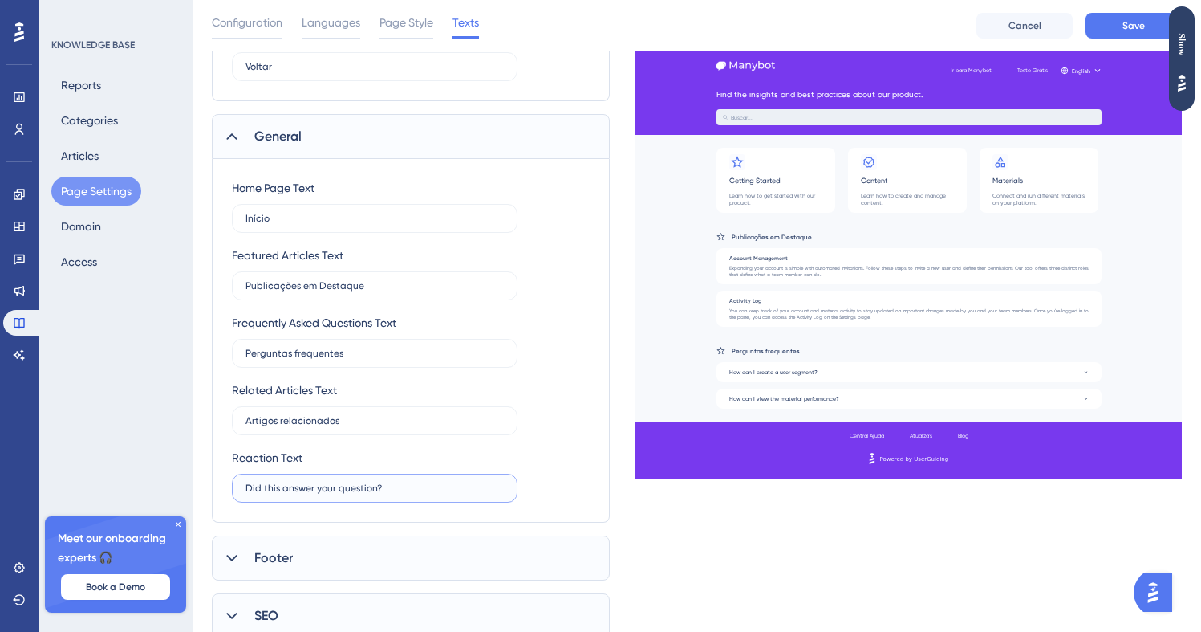
click at [352, 491] on input "Did this answer your question?" at bounding box center [375, 487] width 258 height 11
paste input "text"
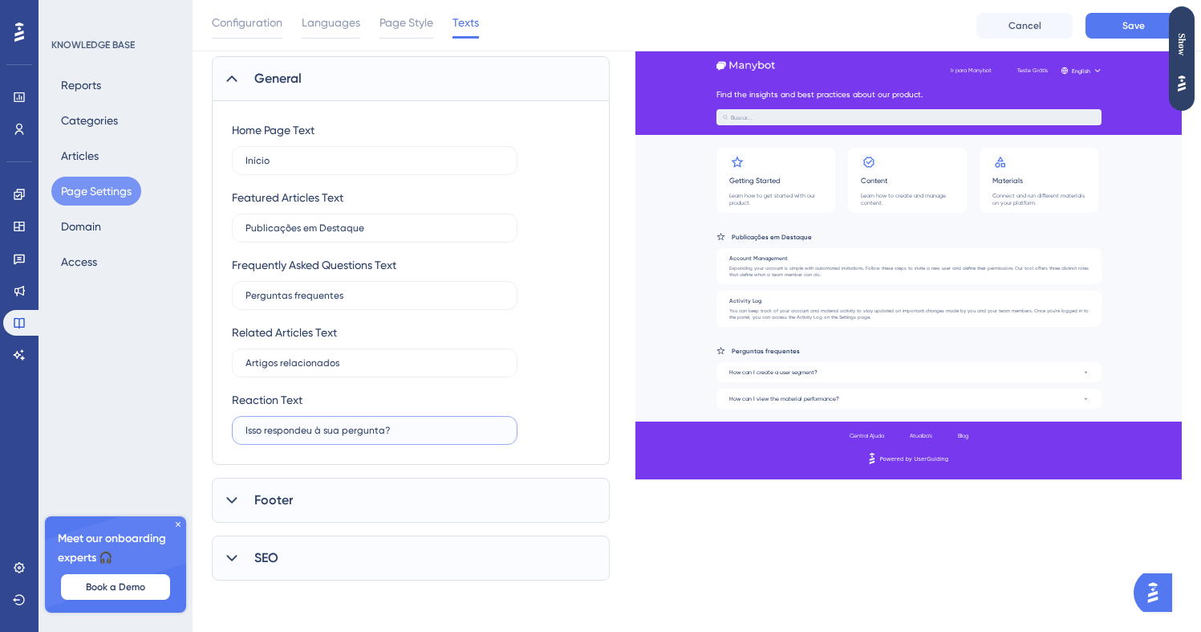
type input "Isso respondeu à sua pergunta?"
click at [374, 505] on div "Footer" at bounding box center [411, 500] width 398 height 45
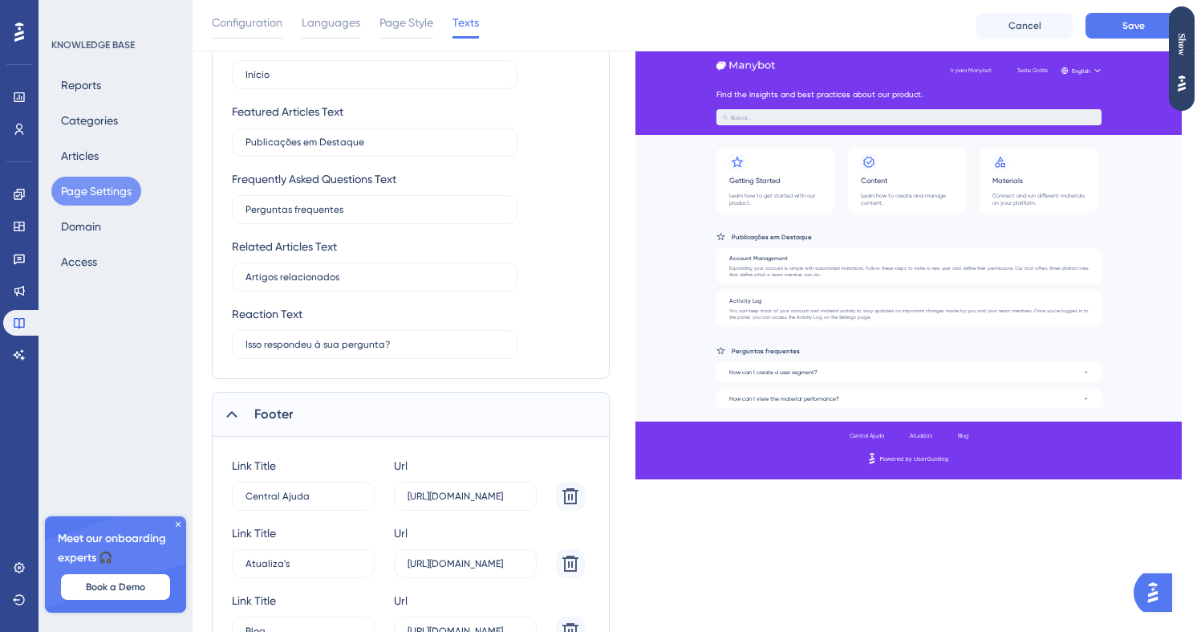
scroll to position [686, 0]
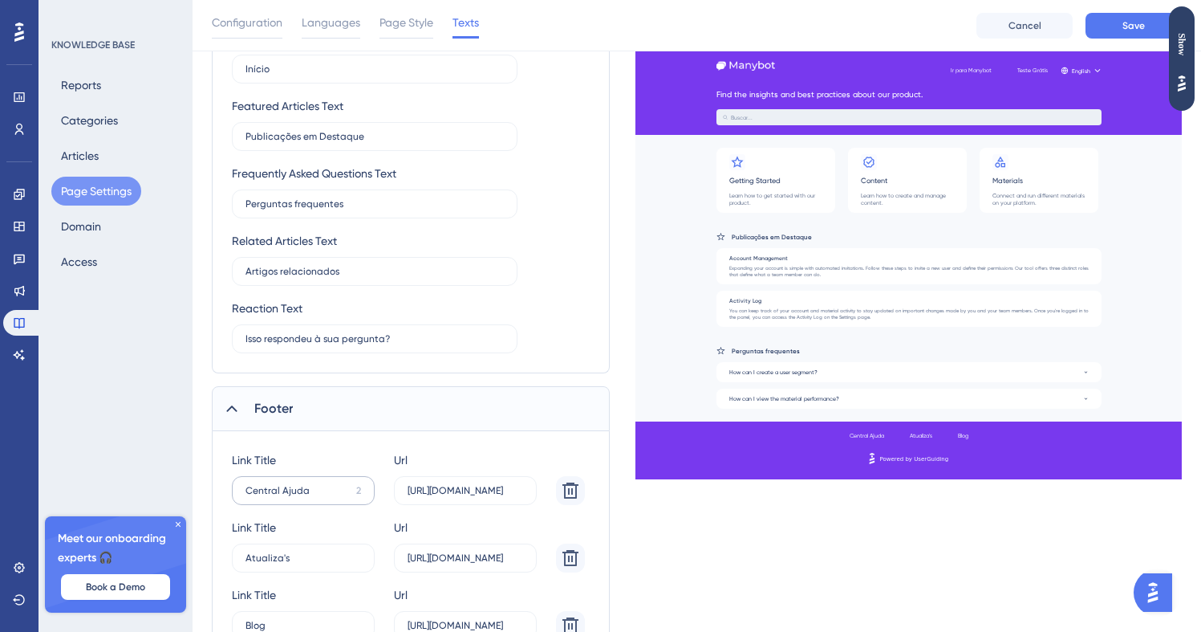
click at [357, 498] on label "Central Ajuda 2" at bounding box center [303, 490] width 143 height 29
click at [350, 496] on input "Central Ajuda" at bounding box center [298, 490] width 104 height 11
click at [329, 493] on input "Central Ajuda" at bounding box center [298, 490] width 104 height 11
click at [334, 508] on div "Link Title Central Ajuda 2 Url https://help.manybot.com.br Link Title Atualiza'…" at bounding box center [408, 560] width 353 height 221
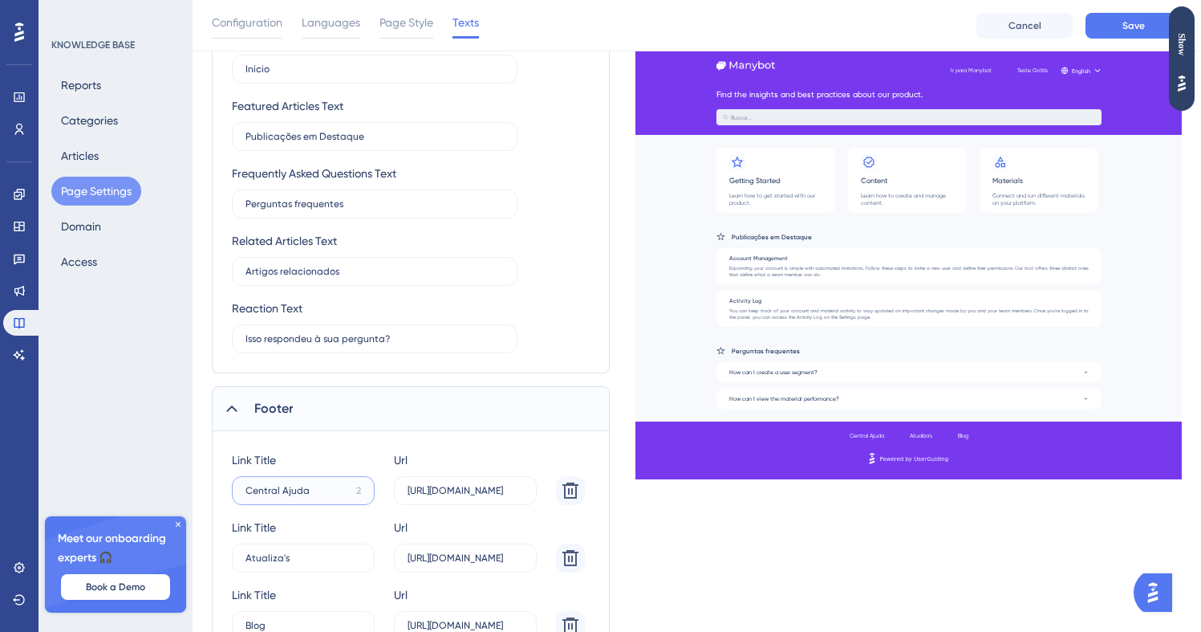
click at [278, 492] on input "Central Ajuda" at bounding box center [298, 490] width 104 height 11
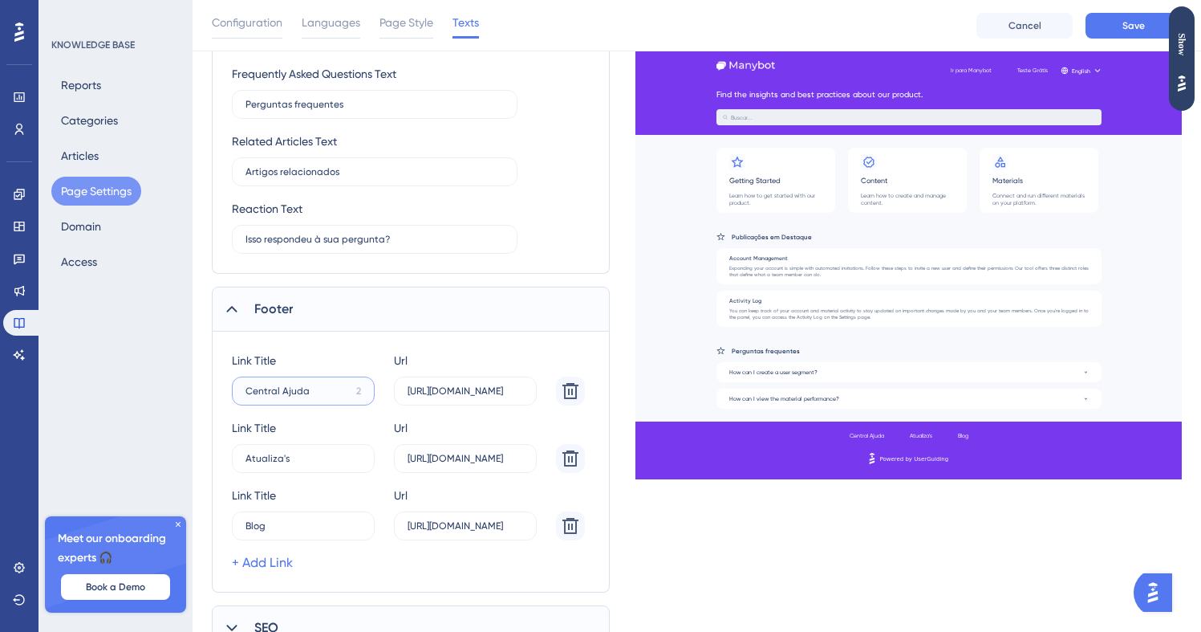
scroll to position [786, 0]
click at [304, 404] on label "Atualiza's 5" at bounding box center [303, 390] width 143 height 29
click at [304, 396] on input "Atualiza's" at bounding box center [304, 389] width 116 height 11
click at [304, 404] on label "Atualiza's 5" at bounding box center [303, 390] width 143 height 29
click at [304, 396] on input "Atualiza's" at bounding box center [304, 389] width 116 height 11
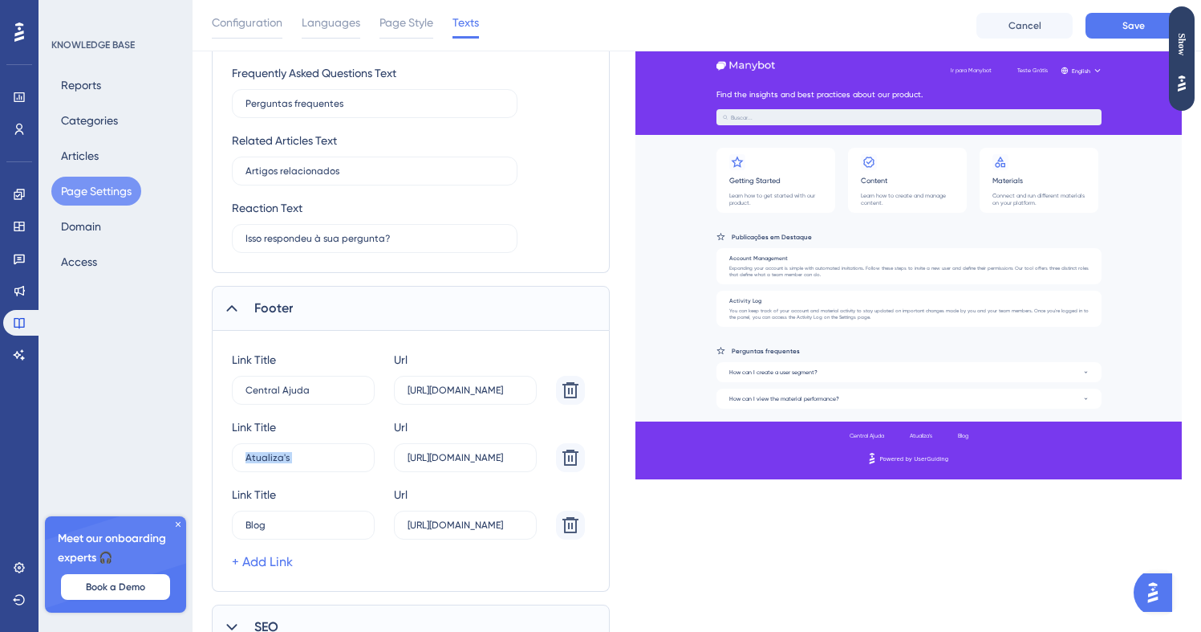
copy div "5"
click at [266, 396] on input "Atualiza's" at bounding box center [304, 389] width 116 height 11
paste input "text"
click at [249, 396] on input "atualizações" at bounding box center [304, 389] width 116 height 11
click at [334, 404] on label "Atualizações 3" at bounding box center [303, 390] width 143 height 29
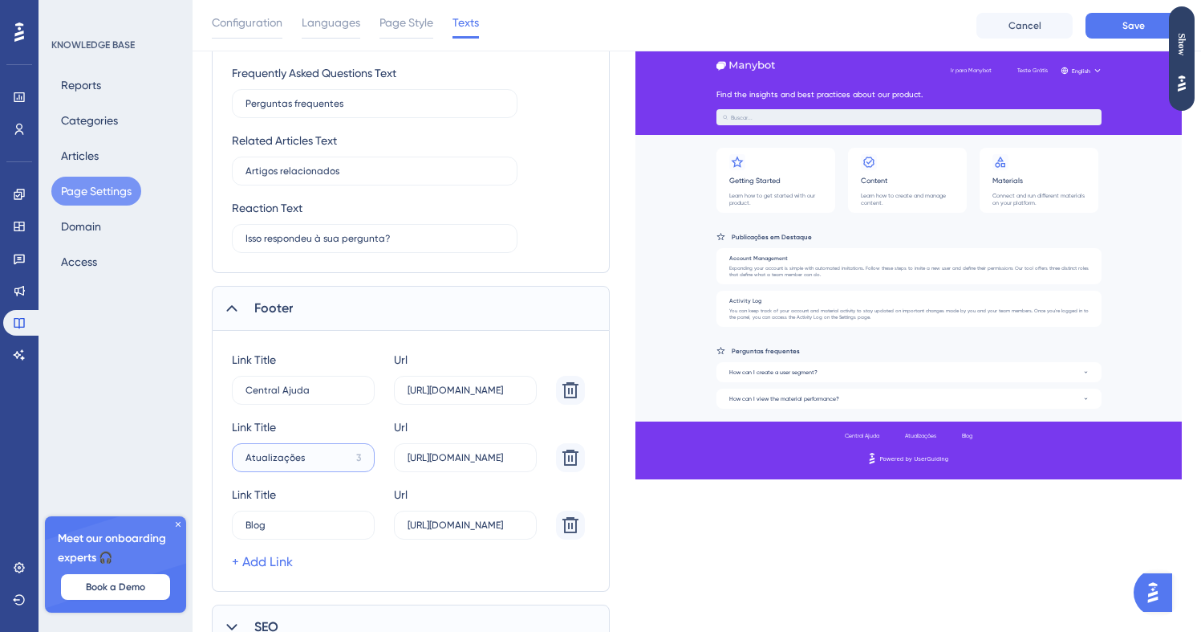
click at [334, 396] on input "Atualizações" at bounding box center [304, 389] width 116 height 11
click at [334, 404] on label "Atualizações 3" at bounding box center [303, 390] width 143 height 29
click at [334, 396] on input "Atualizações" at bounding box center [304, 389] width 116 height 11
click at [334, 404] on label "Atualizações 3" at bounding box center [303, 390] width 143 height 29
click at [334, 396] on input "Atualizações" at bounding box center [304, 389] width 116 height 11
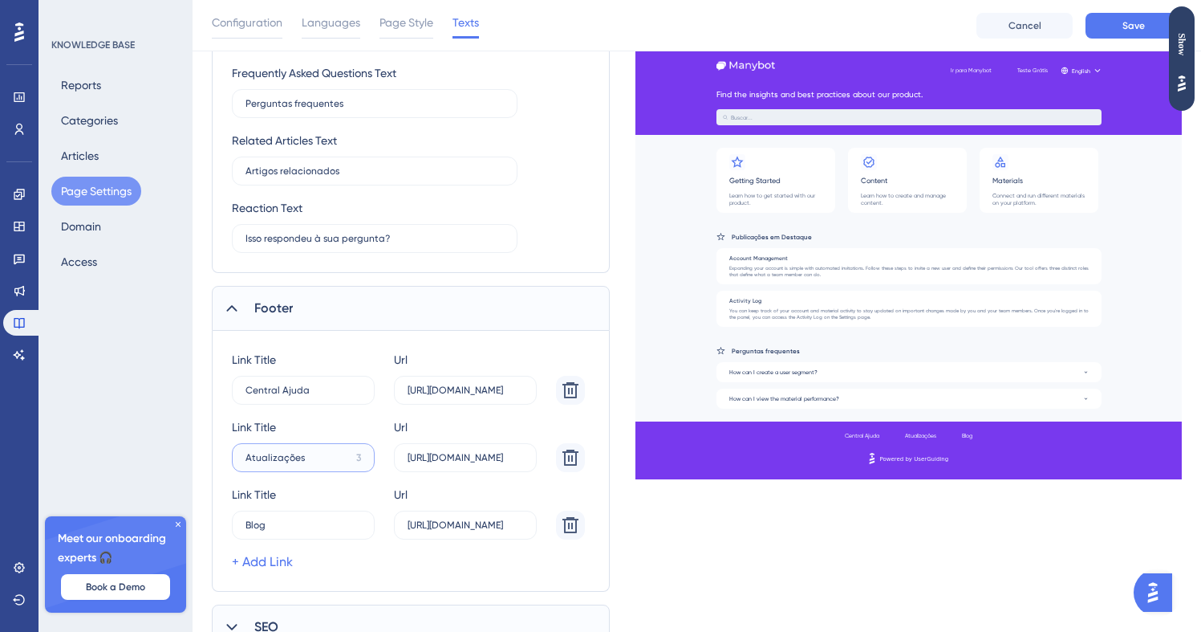
click at [301, 396] on input "Atualizações" at bounding box center [304, 389] width 116 height 11
click at [319, 404] on label "Atualizações 3" at bounding box center [303, 390] width 143 height 29
click at [319, 396] on input "Atualizações" at bounding box center [304, 389] width 116 height 11
click at [285, 396] on input "Atualizações" at bounding box center [304, 389] width 116 height 11
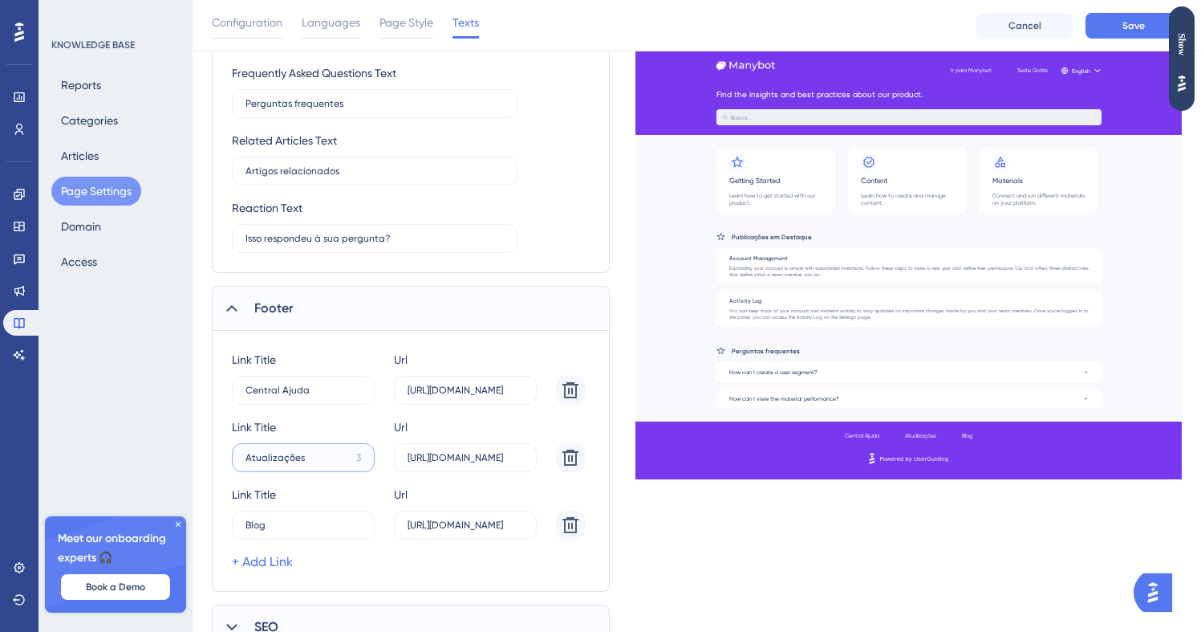
click at [285, 396] on input "Atualizações" at bounding box center [304, 389] width 116 height 11
click at [29, 296] on link at bounding box center [19, 291] width 32 height 26
click at [325, 396] on input "Atualizações" at bounding box center [304, 389] width 116 height 11
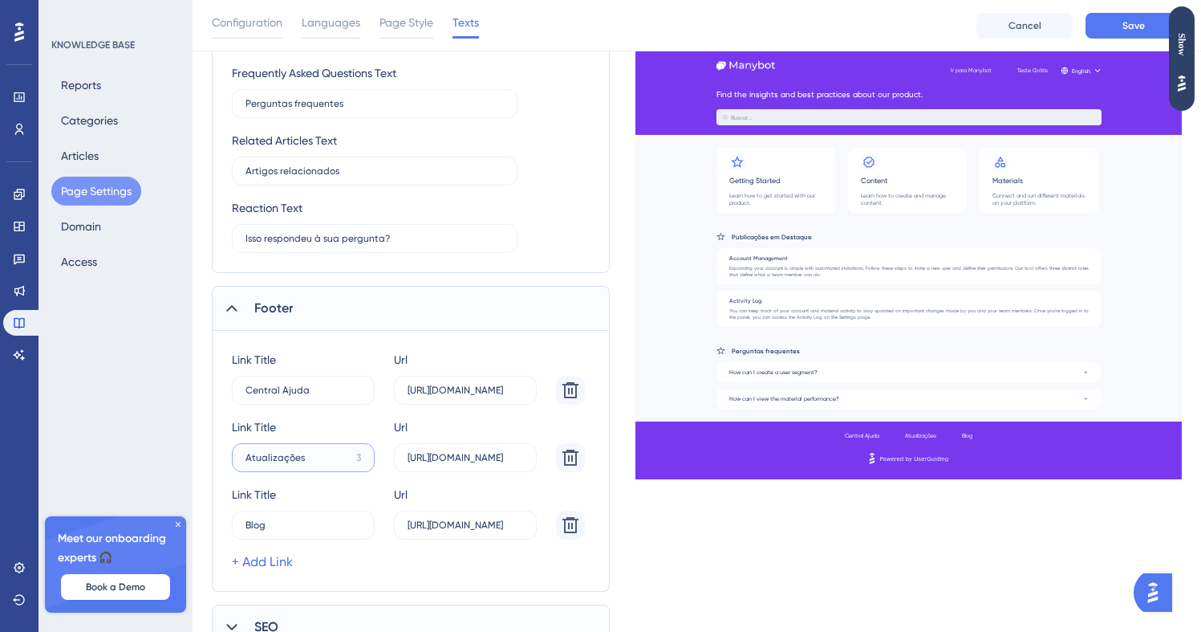
paste input "text"
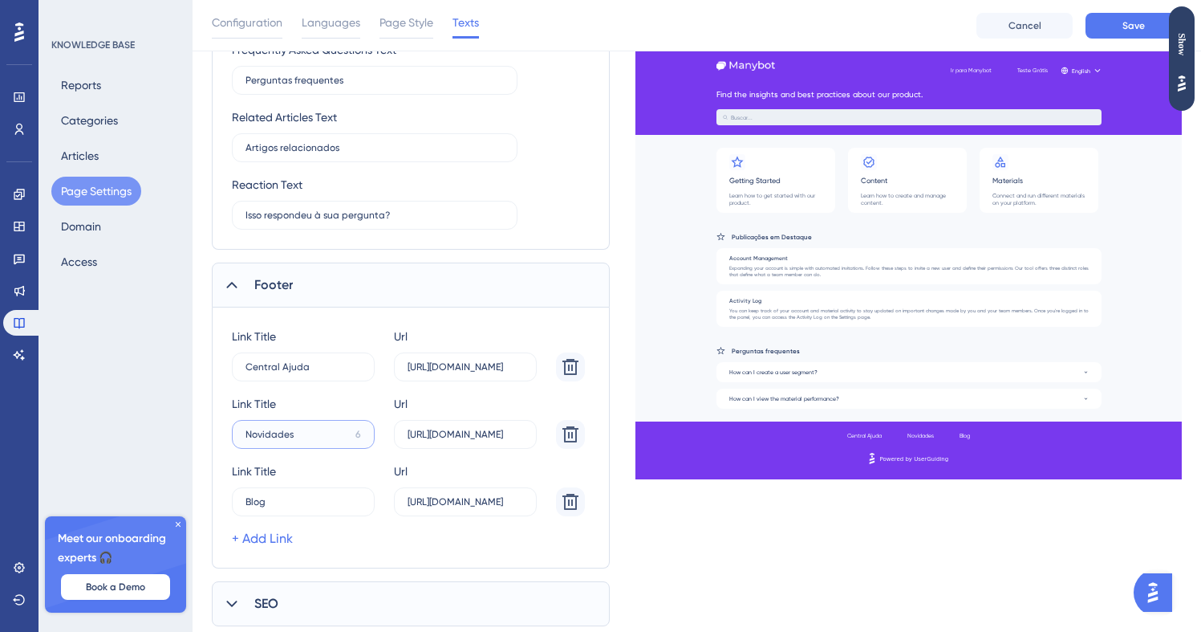
scroll to position [821, 0]
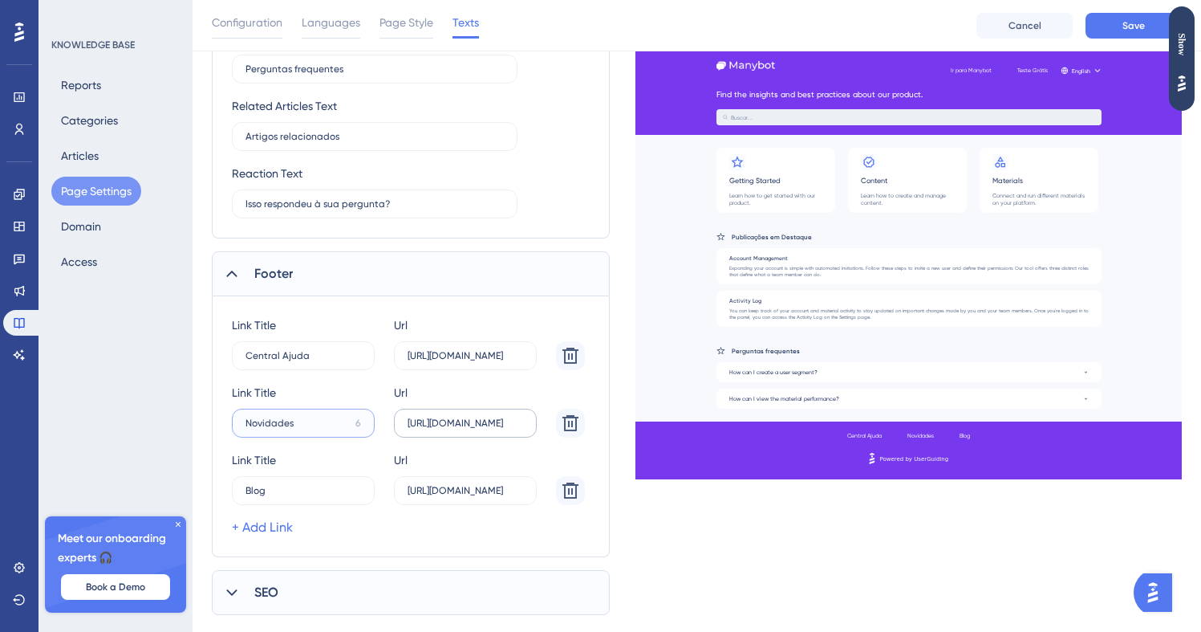
type input "Novidades"
click at [465, 370] on label "https://userguiding.com/blog/product-updates" at bounding box center [465, 355] width 143 height 29
click at [465, 361] on input "https://userguiding.com/blog/product-updates" at bounding box center [466, 355] width 116 height 11
click at [465, 370] on label "https://userguiding.com/blog/product-updates" at bounding box center [465, 355] width 143 height 29
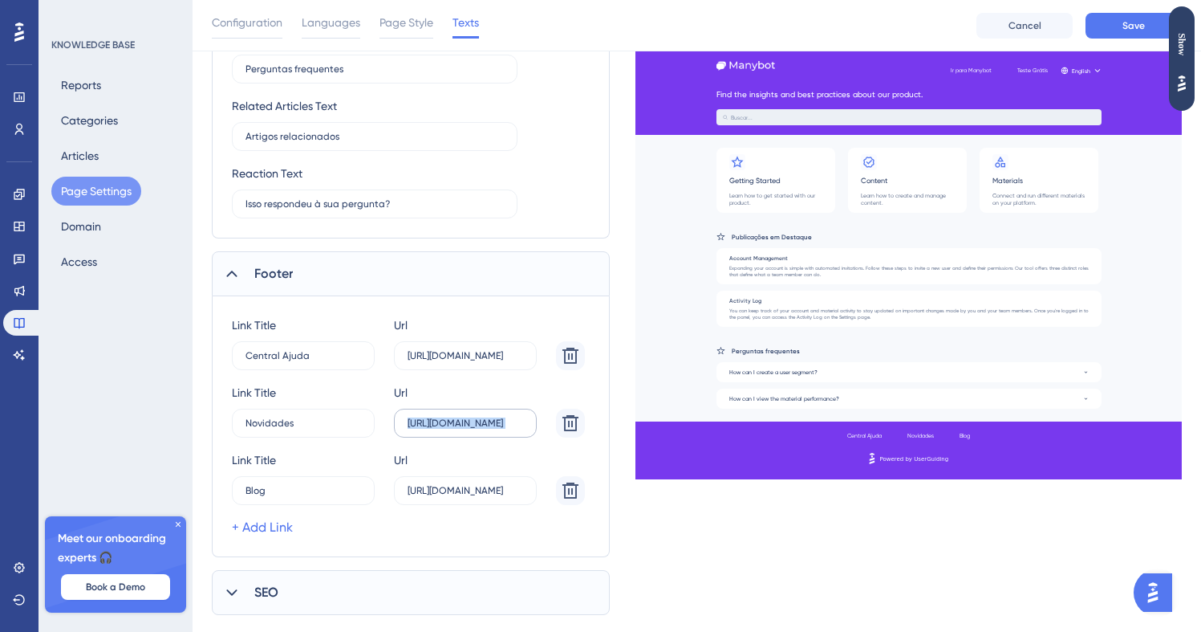
click at [465, 361] on input "https://userguiding.com/blog/product-updates" at bounding box center [466, 355] width 116 height 11
click at [441, 361] on input "https://userguiding.com/blog/product-updates" at bounding box center [466, 355] width 116 height 11
drag, startPoint x: 442, startPoint y: 427, endPoint x: 579, endPoint y: 421, distance: 136.6
click at [579, 421] on div "Link Title Novidades 6 Url https://userguiding.com/blog/product-updates" at bounding box center [408, 410] width 353 height 55
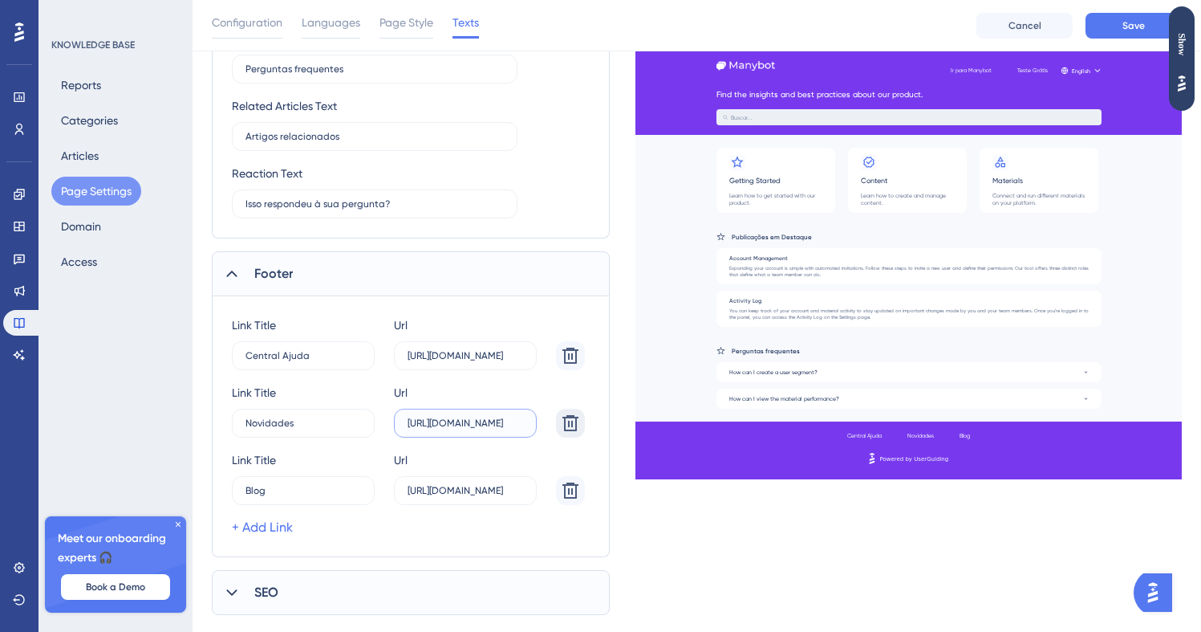
scroll to position [0, 28]
type input "https://updates.manybot.com.br"
click at [445, 370] on label "https://userguiding.com/blog/" at bounding box center [465, 355] width 143 height 29
click at [445, 361] on input "https://userguiding.com/blog/" at bounding box center [466, 355] width 116 height 11
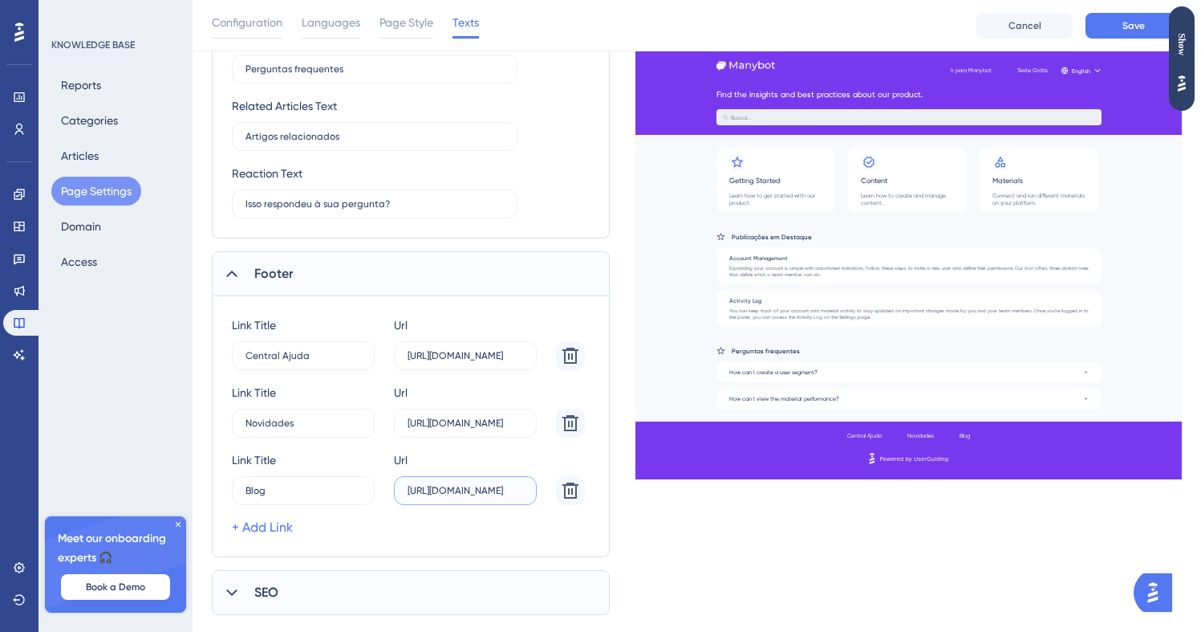
drag, startPoint x: 418, startPoint y: 486, endPoint x: 604, endPoint y: 483, distance: 185.4
click at [603, 483] on div "Link Title Central Ajuda 2 Url https://help.manybot.com.br Link Title Novidades…" at bounding box center [411, 426] width 398 height 261
click at [433, 361] on input "https://userguiding.com/blog/" at bounding box center [466, 355] width 116 height 11
drag, startPoint x: 419, startPoint y: 494, endPoint x: 537, endPoint y: 485, distance: 118.4
click at [537, 486] on div "Link Title Blog 11 Url https://userguiding.com/blog/" at bounding box center [408, 477] width 353 height 55
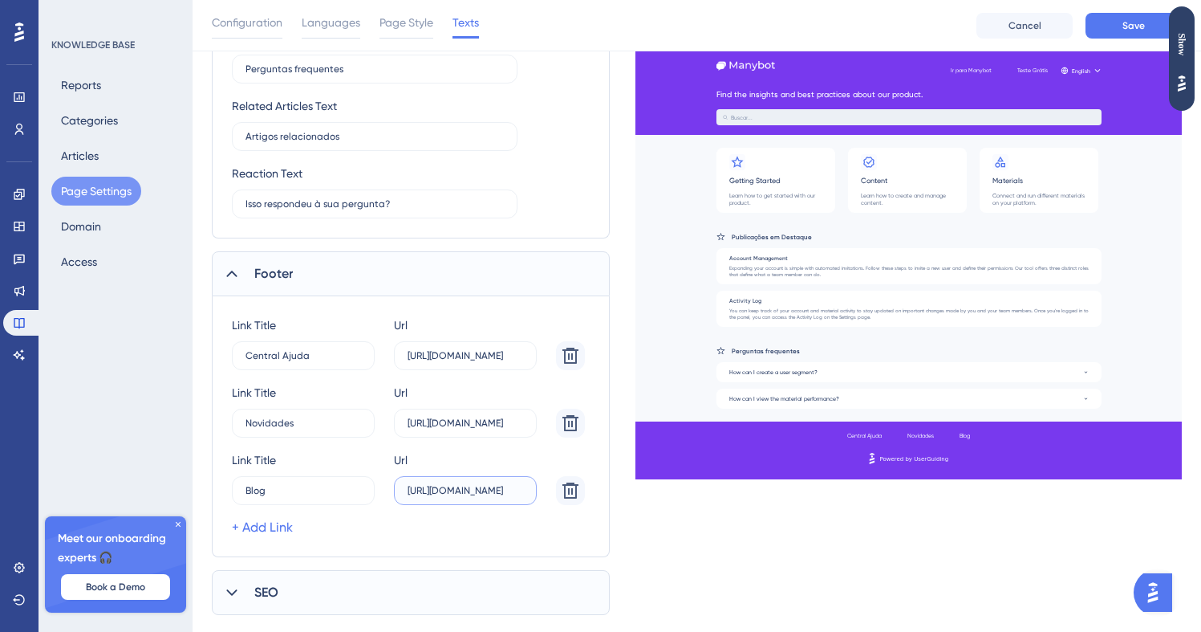
scroll to position [855, 0]
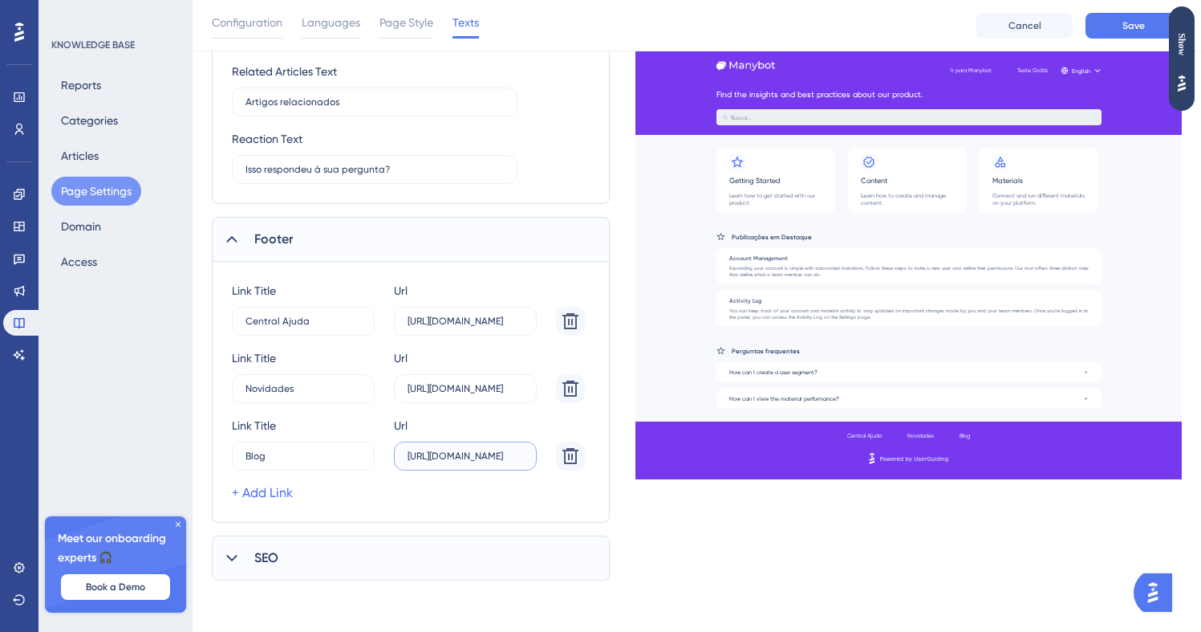
type input "https://blog.manybot.com.br"
click at [322, 548] on div "SEO" at bounding box center [411, 557] width 398 height 45
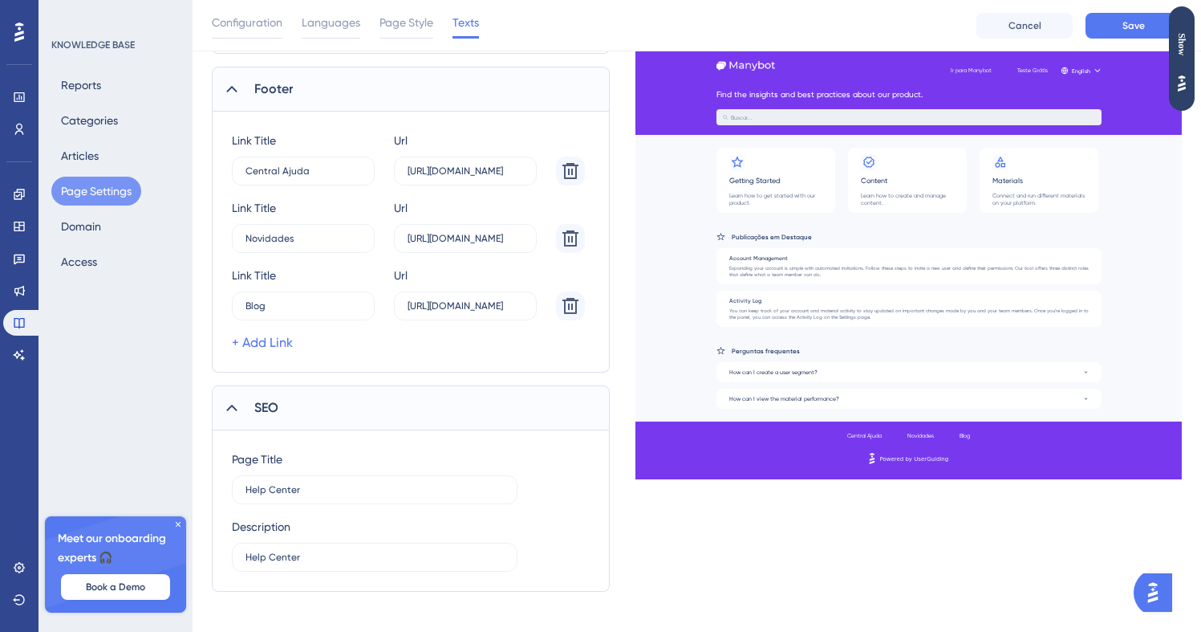
scroll to position [1017, 0]
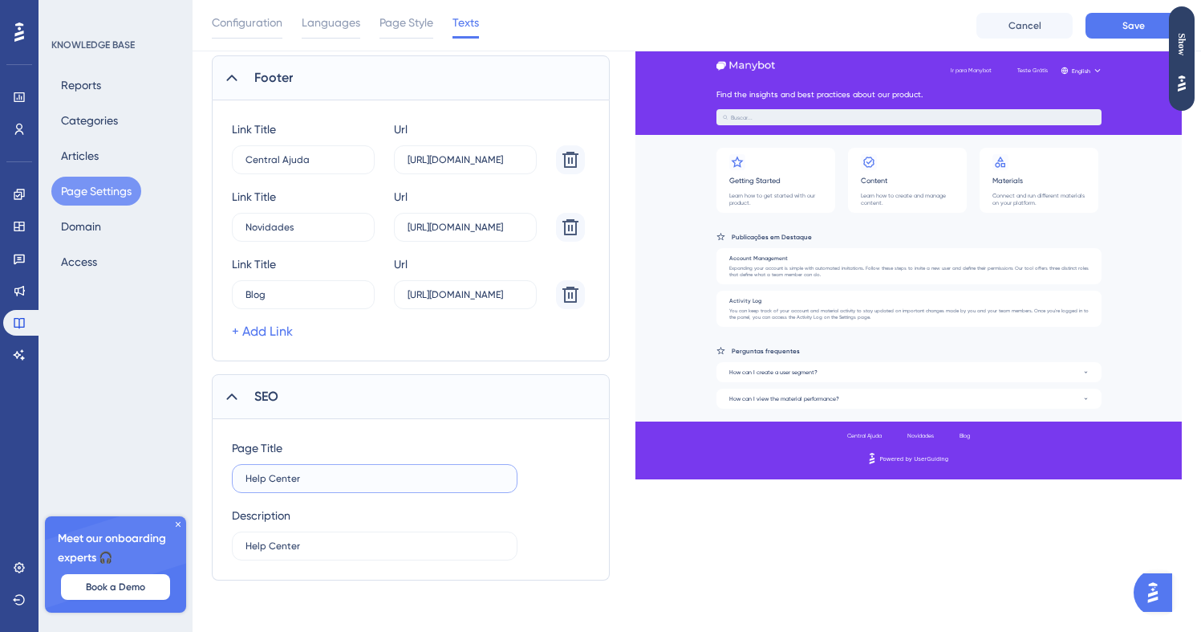
click at [339, 482] on input "Help Center" at bounding box center [375, 478] width 258 height 11
type input "Central de Ajuda - Manybot"
click at [312, 535] on label "Help Center" at bounding box center [375, 545] width 286 height 29
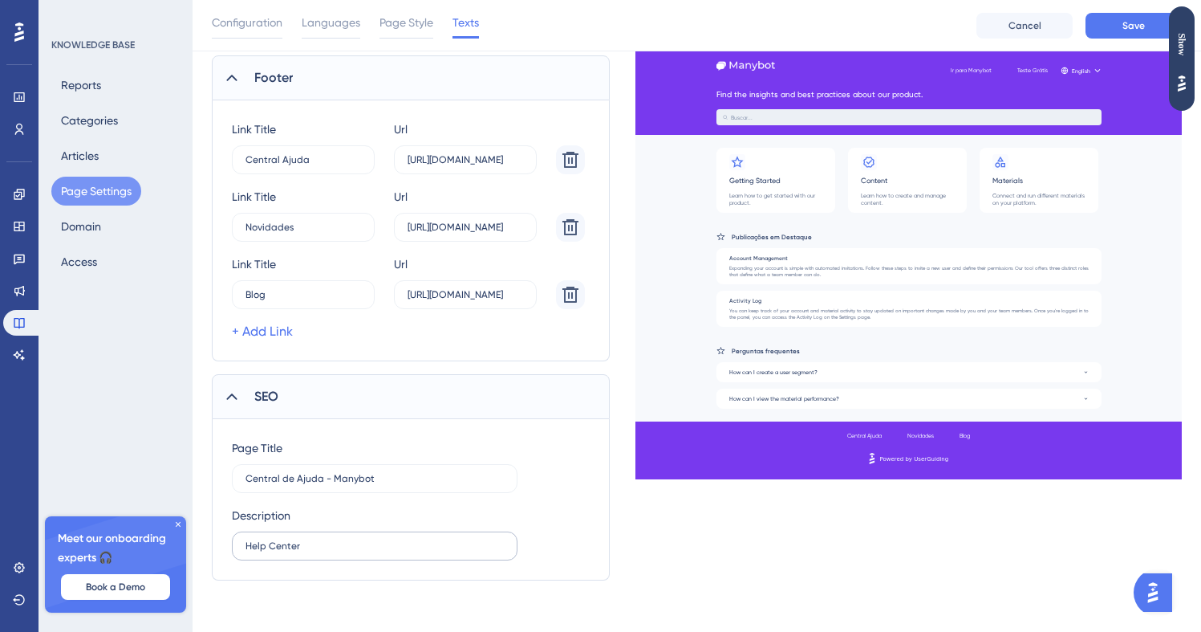
click at [312, 540] on input "Help Center" at bounding box center [375, 545] width 258 height 11
click at [312, 535] on label "Help Center" at bounding box center [375, 545] width 286 height 29
click at [312, 540] on input "Help Center" at bounding box center [375, 545] width 258 height 11
click at [312, 535] on label "Help Center" at bounding box center [375, 545] width 286 height 29
click at [312, 540] on input "Help Center" at bounding box center [375, 545] width 258 height 11
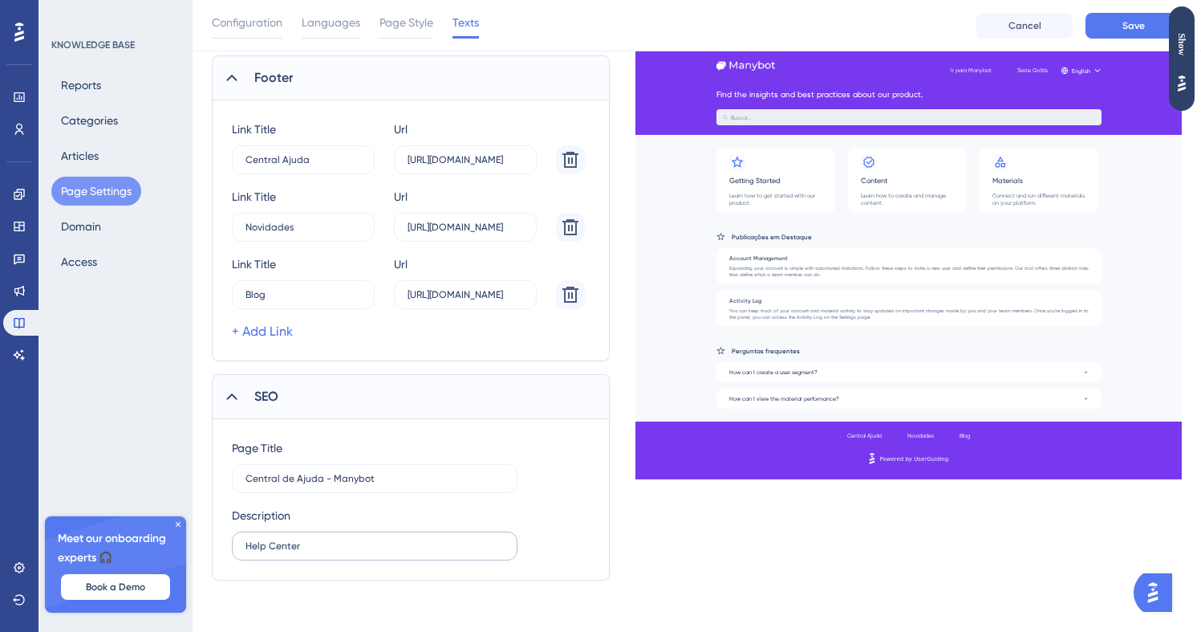
click at [312, 551] on label "Help Center" at bounding box center [375, 545] width 286 height 29
click at [312, 551] on input "Help Center" at bounding box center [375, 545] width 258 height 11
click at [312, 551] on label "Help Center" at bounding box center [375, 545] width 286 height 29
click at [312, 551] on input "Help Center" at bounding box center [375, 545] width 258 height 11
click at [312, 551] on label "Help Center" at bounding box center [375, 545] width 286 height 29
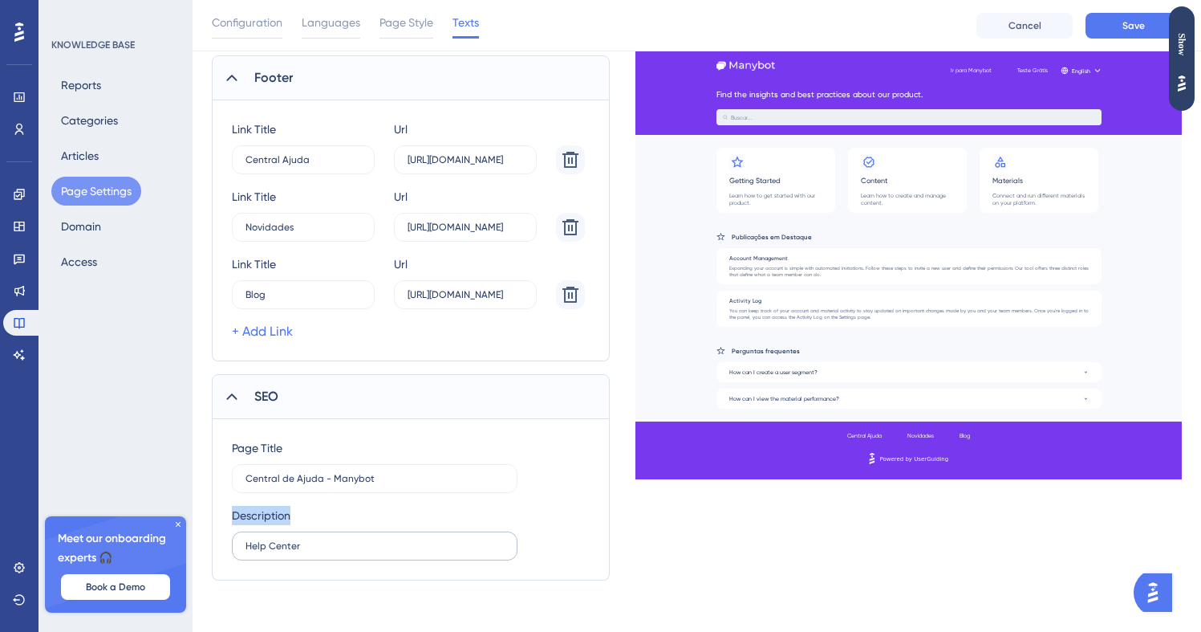
click at [312, 551] on input "Help Center" at bounding box center [375, 545] width 258 height 11
click at [299, 541] on input "Help Center" at bounding box center [375, 545] width 258 height 11
click at [336, 547] on input "Help Center" at bounding box center [375, 545] width 258 height 11
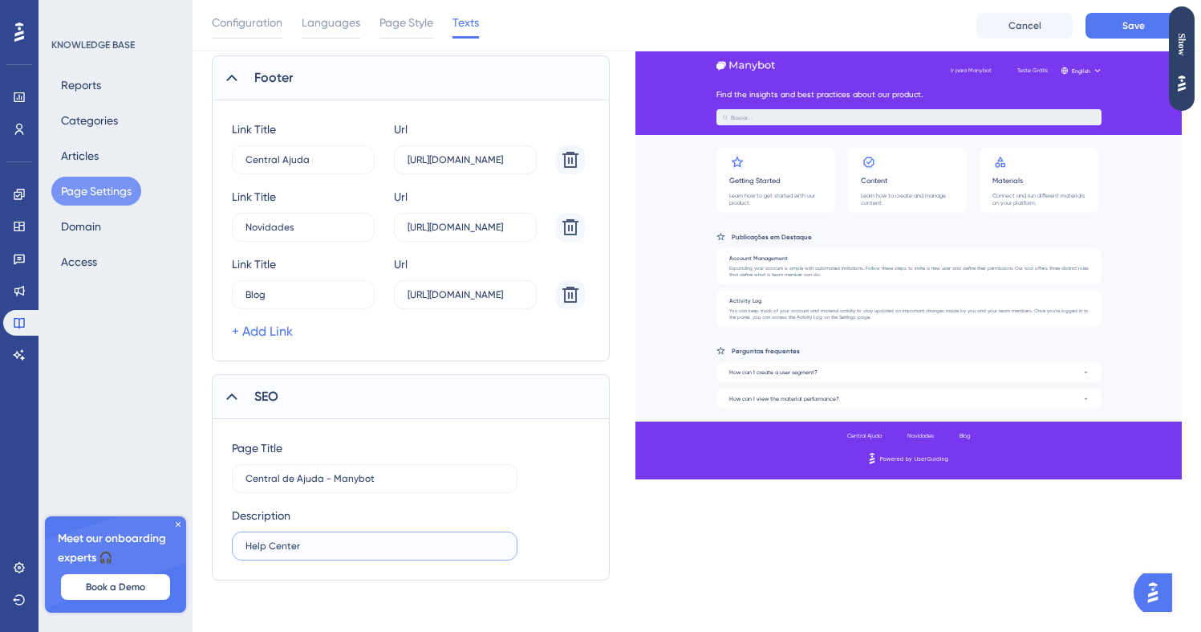
paste input "text"
click at [336, 547] on input "Encontre soluções rápidas e suporte para todas as suas dúvidas sobre o Manybot.…" at bounding box center [375, 545] width 258 height 11
click at [367, 543] on input "Encontre soluções rápidas e suporte para todas as suas dúvidas sobre o Manybot.…" at bounding box center [375, 545] width 258 height 11
paste input "text"
type input "Encontre soluções rápidas e suporte para todas as suas dúvidas sobre a Manybot.…"
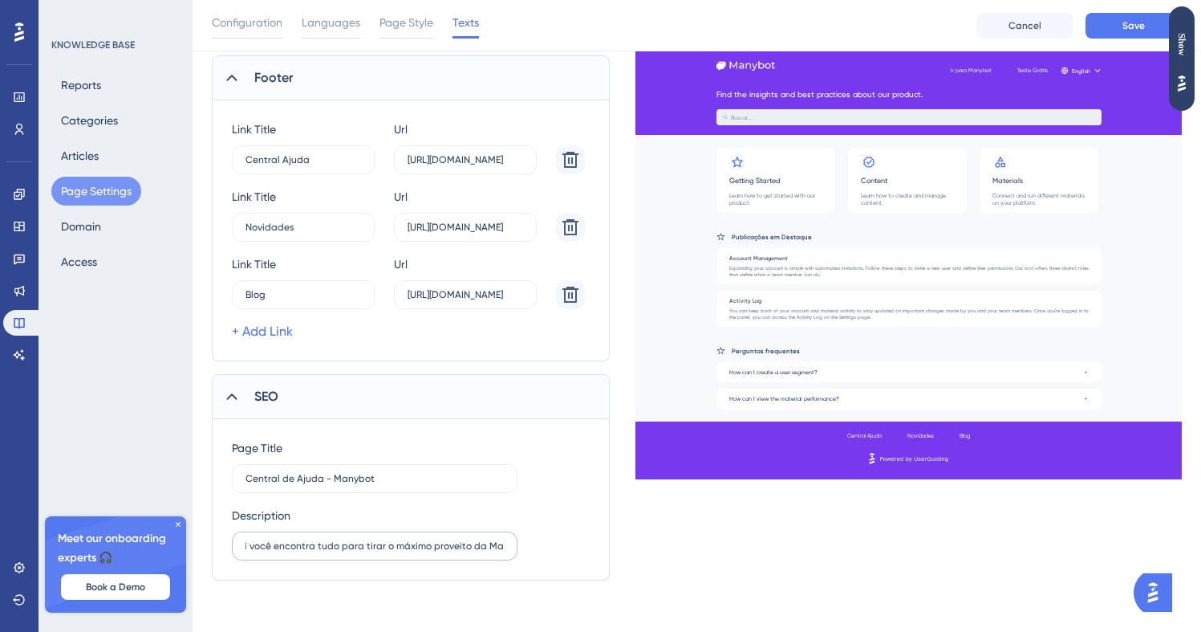
click at [383, 534] on label "Encontre soluções rápidas e suporte para todas as suas dúvidas sobre a Manybot.…" at bounding box center [375, 545] width 286 height 29
click at [383, 540] on input "Encontre soluções rápidas e suporte para todas as suas dúvidas sobre a Manybot.…" at bounding box center [375, 545] width 258 height 11
click at [400, 492] on label "Central de Ajuda - Manybot" at bounding box center [375, 478] width 286 height 29
click at [400, 484] on input "Central de Ajuda - Manybot" at bounding box center [375, 478] width 258 height 11
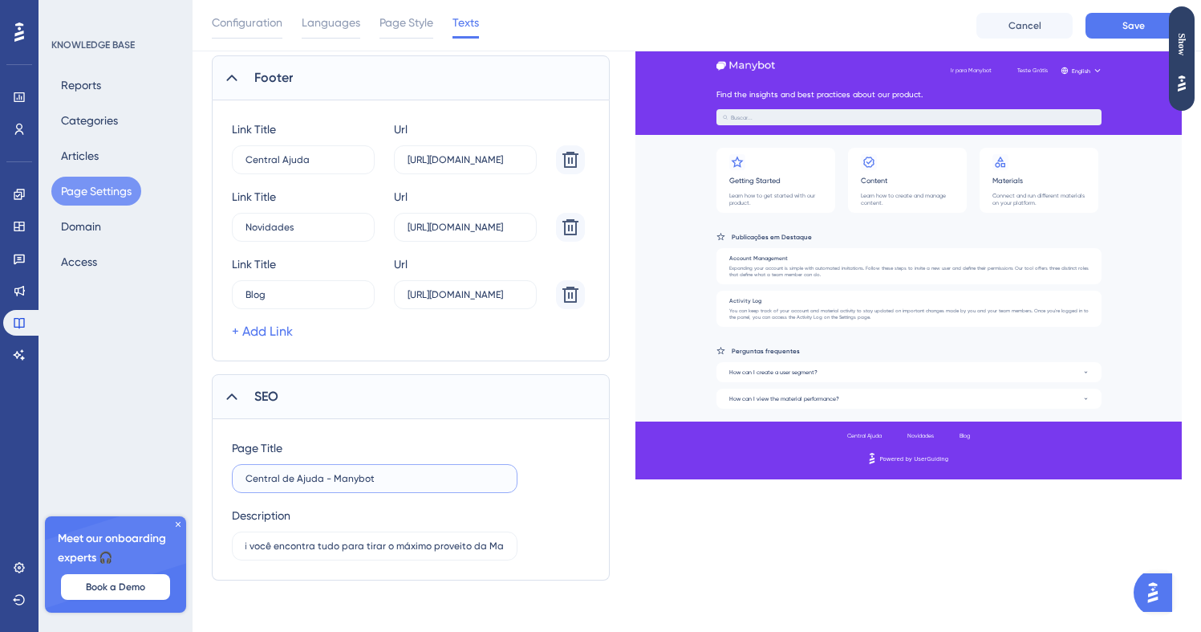
scroll to position [0, 0]
click at [496, 506] on div "Description Encontre soluções rápidas e suporte para todas as suas dúvidas sobr…" at bounding box center [375, 533] width 286 height 55
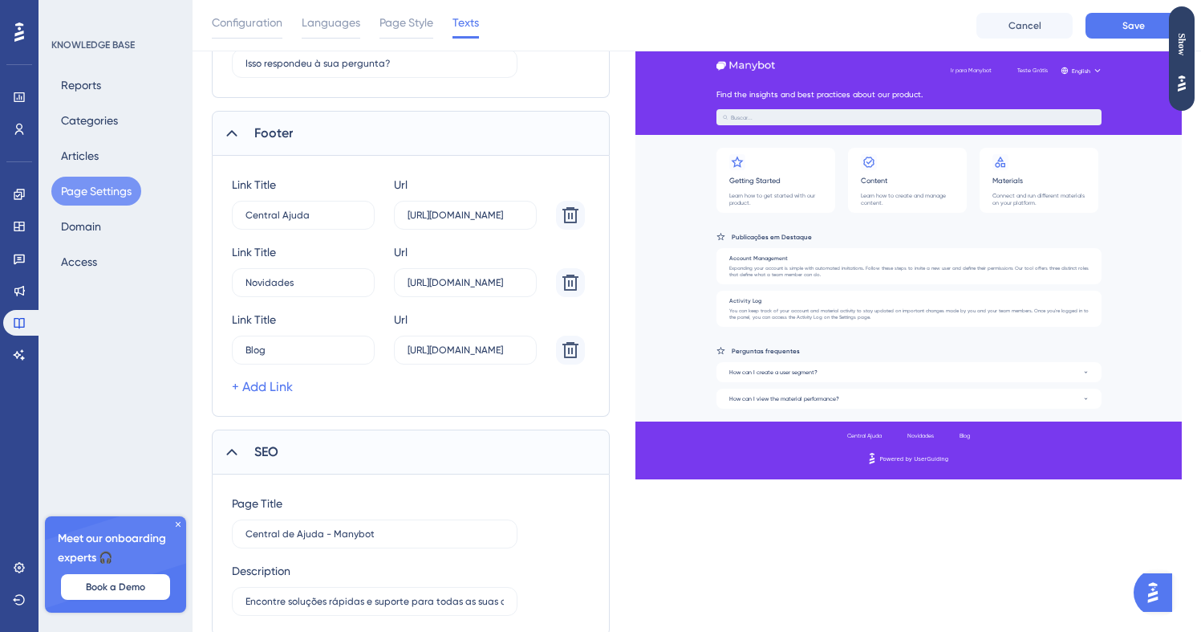
scroll to position [951, 0]
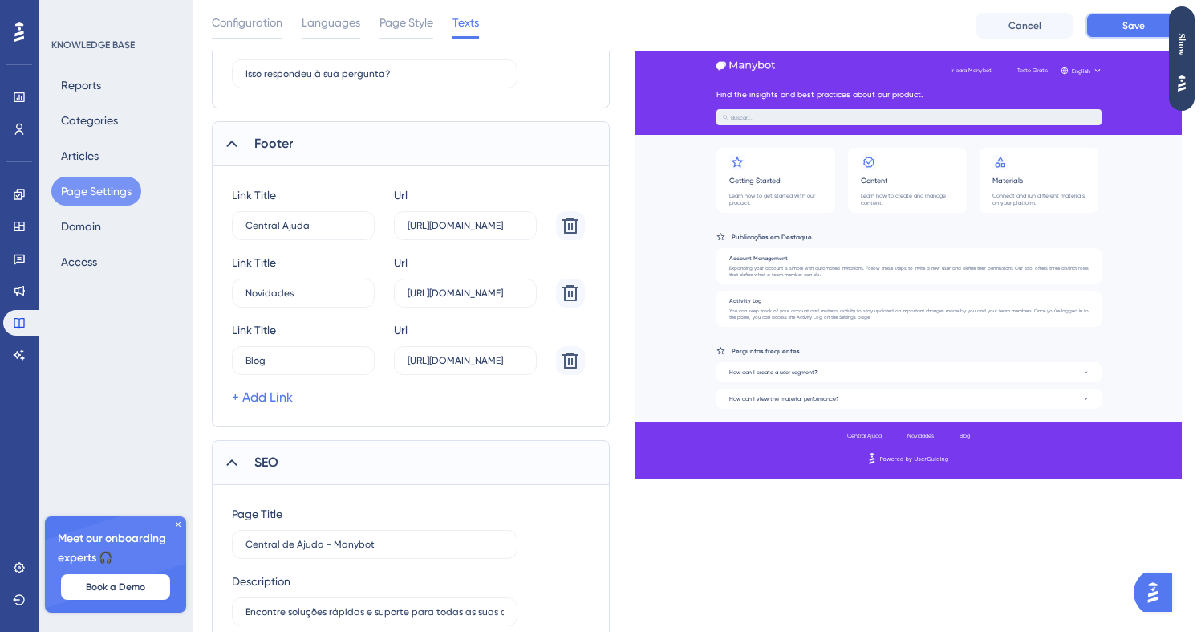
click at [1112, 24] on button "Save" at bounding box center [1134, 26] width 96 height 26
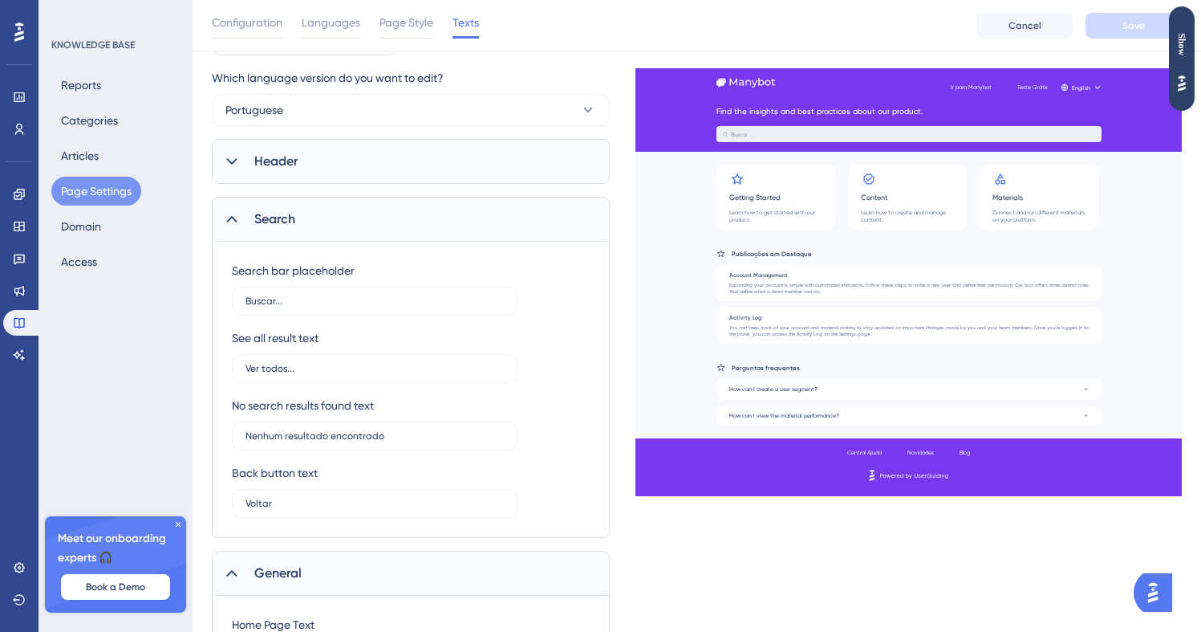
scroll to position [96, 0]
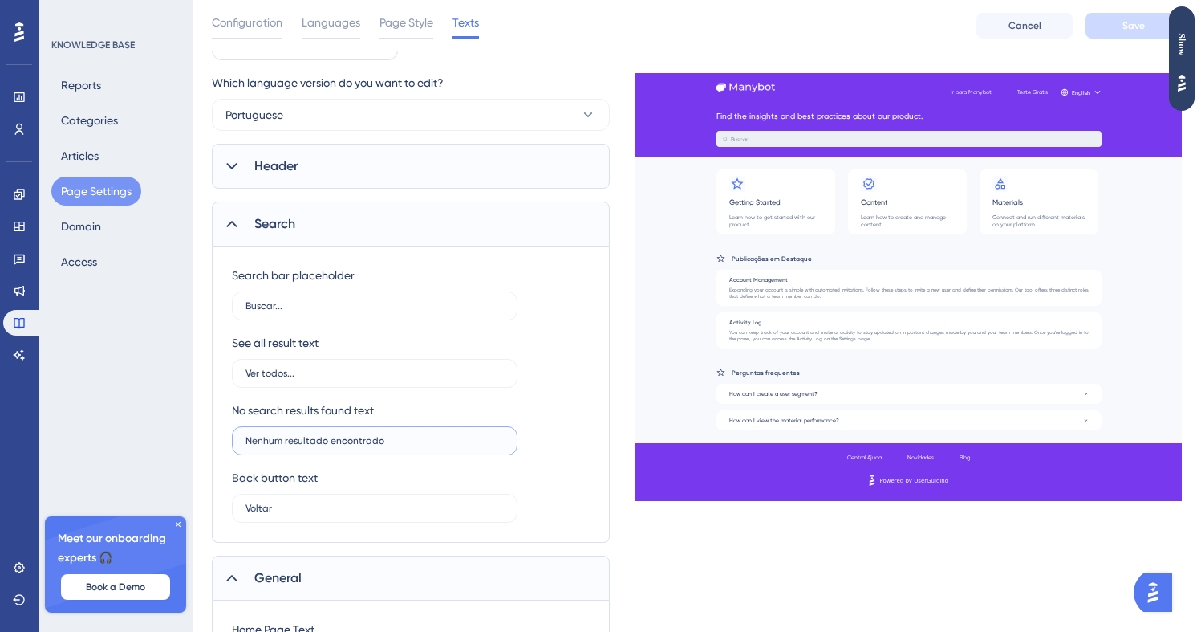
click at [307, 437] on input "Nenhum resultado encontrado" at bounding box center [375, 440] width 258 height 11
click at [455, 303] on input "Buscar..." at bounding box center [375, 305] width 258 height 11
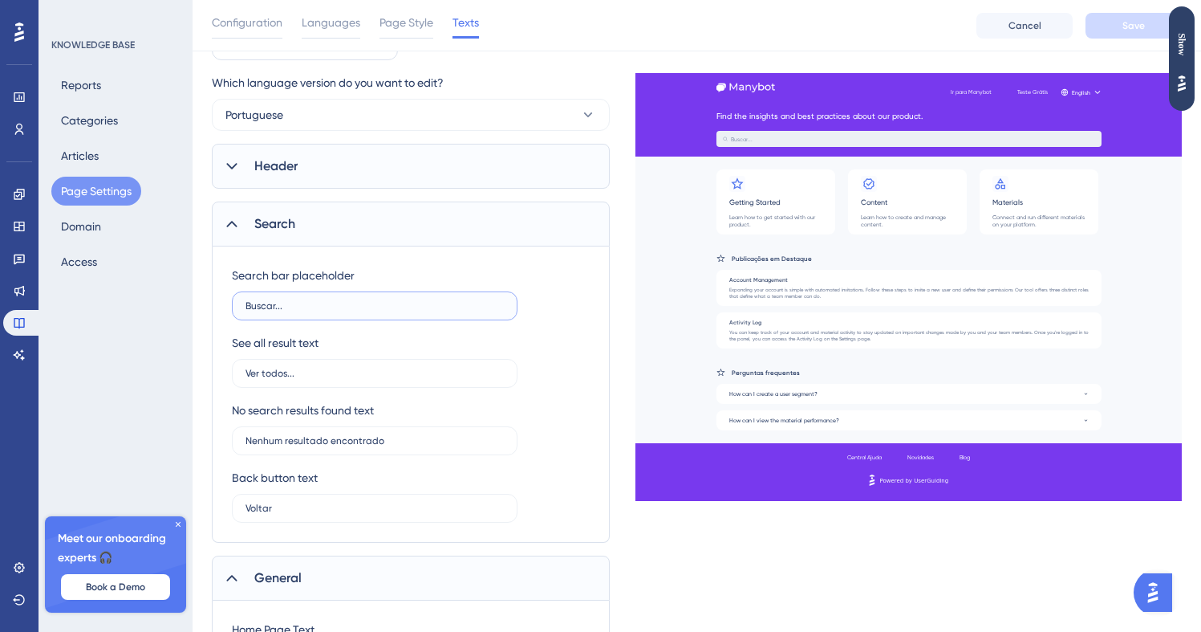
click at [455, 303] on input "Buscar..." at bounding box center [375, 305] width 258 height 11
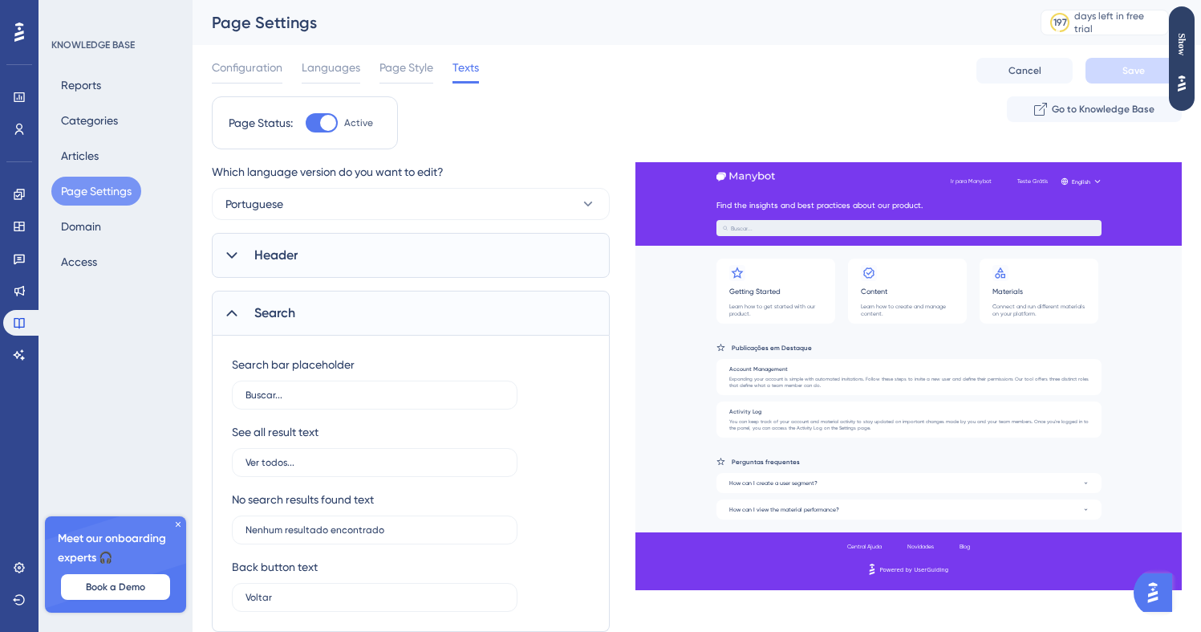
click at [453, 262] on div "Header" at bounding box center [411, 255] width 398 height 45
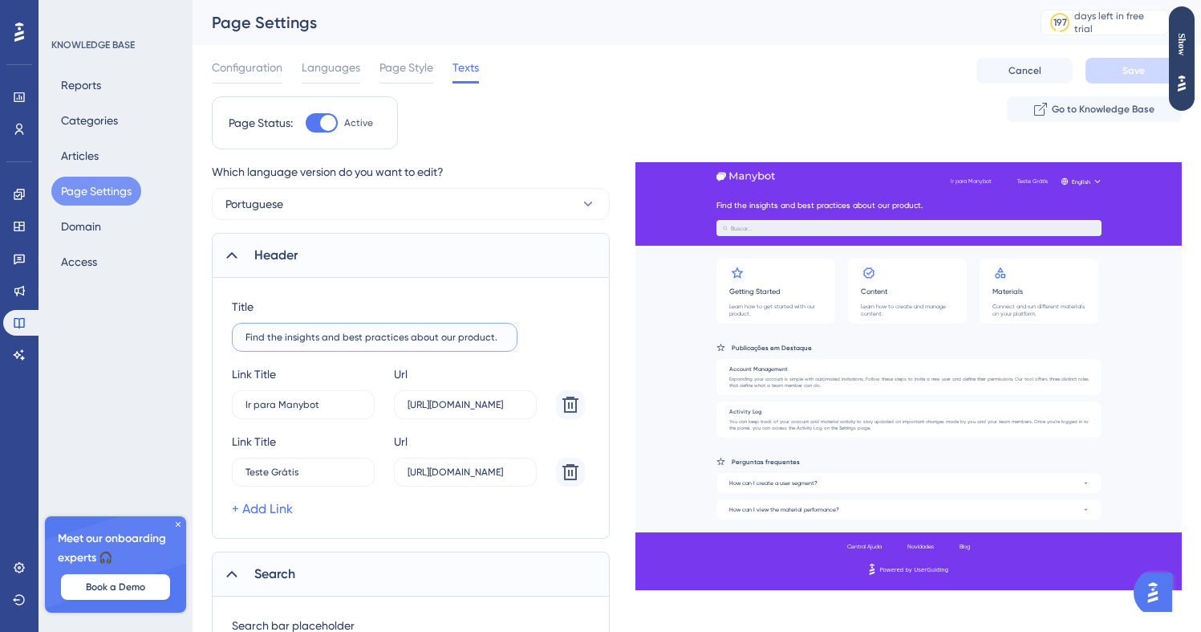
click at [425, 337] on input "Find the insights and best practices about our product." at bounding box center [375, 336] width 258 height 11
click at [398, 350] on label "Find the insights and best practices about our product." at bounding box center [375, 337] width 286 height 29
click at [398, 343] on input "Find the insights and best practices about our product." at bounding box center [375, 336] width 258 height 11
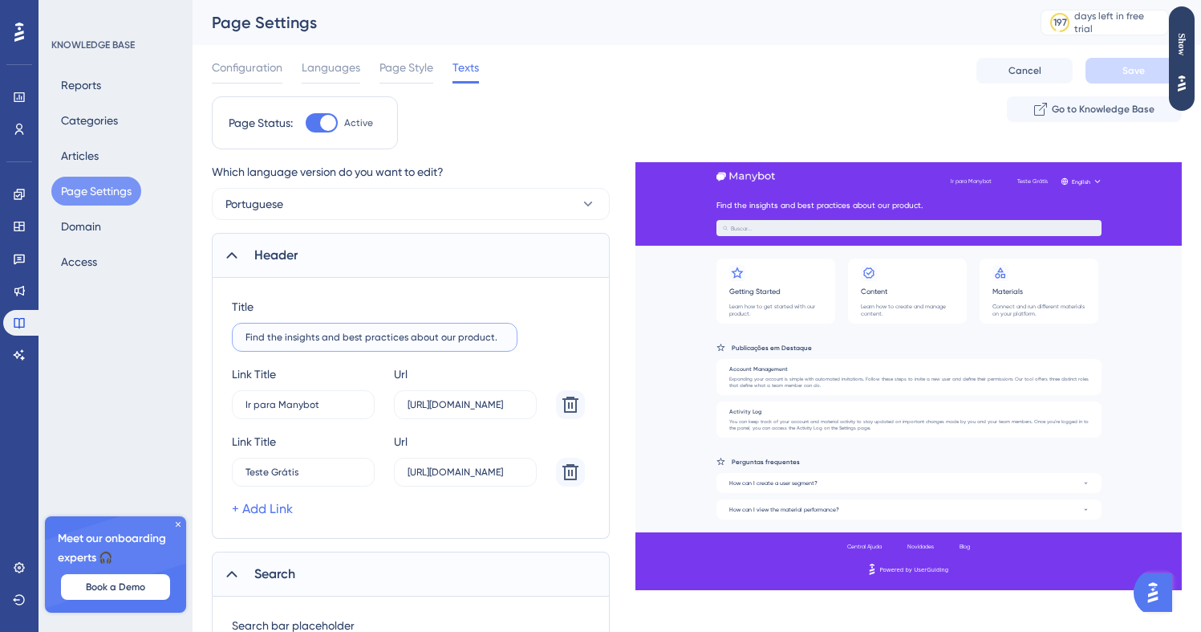
click at [398, 340] on input "Find the insights and best practices about our product." at bounding box center [375, 336] width 258 height 11
paste input "text"
click at [385, 340] on input "Bem-vindo à Central de Ajuda Manybot" at bounding box center [375, 336] width 258 height 11
drag, startPoint x: 451, startPoint y: 338, endPoint x: 380, endPoint y: 340, distance: 70.7
click at [380, 340] on input "Bem-vindo à Central de Ajuda da Manybot" at bounding box center [375, 336] width 258 height 11
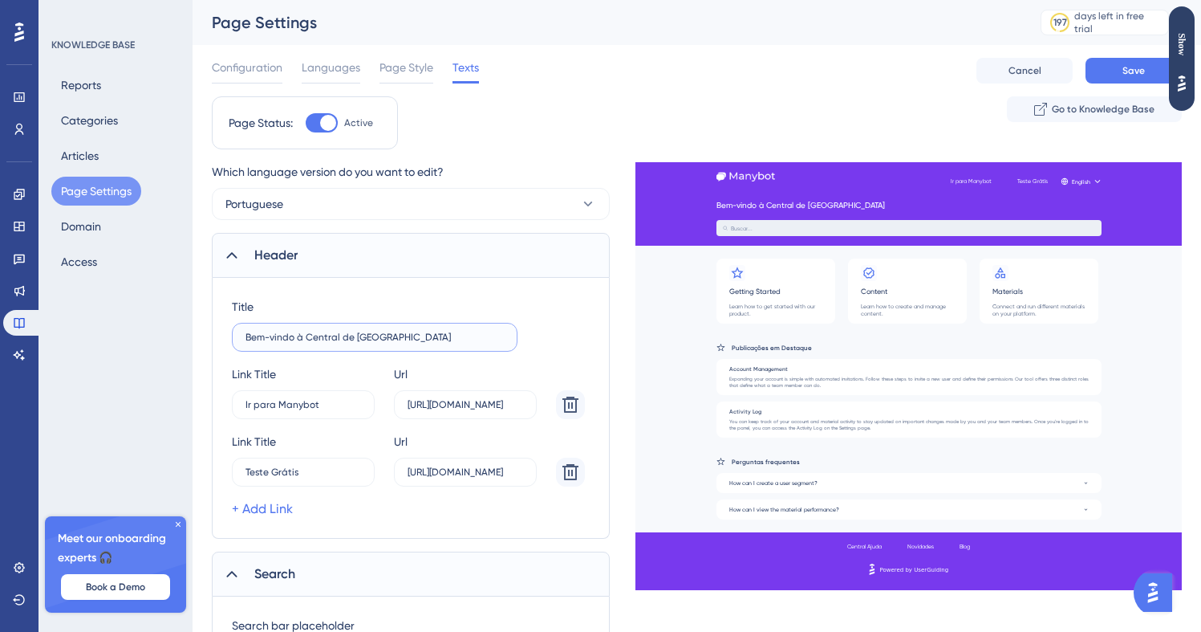
click at [307, 337] on input "Bem-vindo à Central de Ajuda" at bounding box center [375, 336] width 258 height 11
drag, startPoint x: 307, startPoint y: 341, endPoint x: 387, endPoint y: 337, distance: 80.4
click at [387, 337] on input "Bem-vindo à Central de Ajuda" at bounding box center [375, 336] width 258 height 11
paste input "text"
click at [579, 344] on div "Title Bem-vindo à nossa Central de Ajuda" at bounding box center [411, 324] width 358 height 55
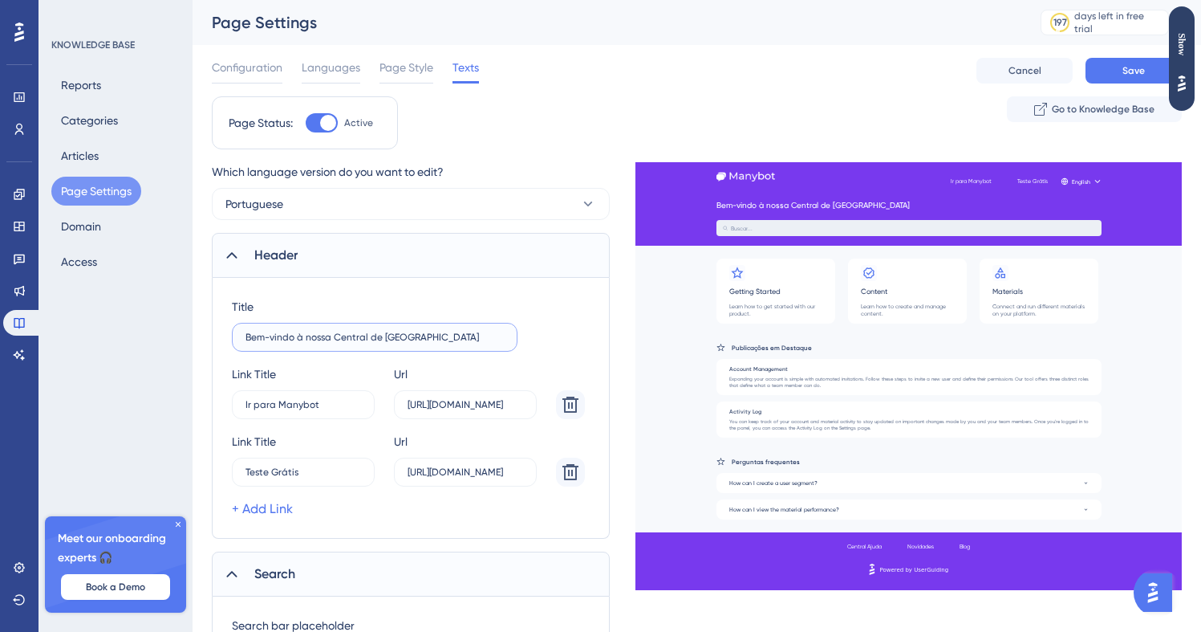
click at [340, 336] on input "Bem-vindo à nossa Central de Ajuda" at bounding box center [375, 336] width 258 height 11
click at [336, 338] on input "Bem-vindo à nossa entral de Ajuda" at bounding box center [375, 336] width 258 height 11
click at [386, 342] on input "Bem-vindo à nossa central de Ajuda" at bounding box center [375, 336] width 258 height 11
type input "Bem-vindo à nossa central de ajuda"
click at [604, 350] on div "Title Bem-vindo à nossa central de ajuda Link Title Ir para Manybot 0 Url https…" at bounding box center [411, 408] width 398 height 261
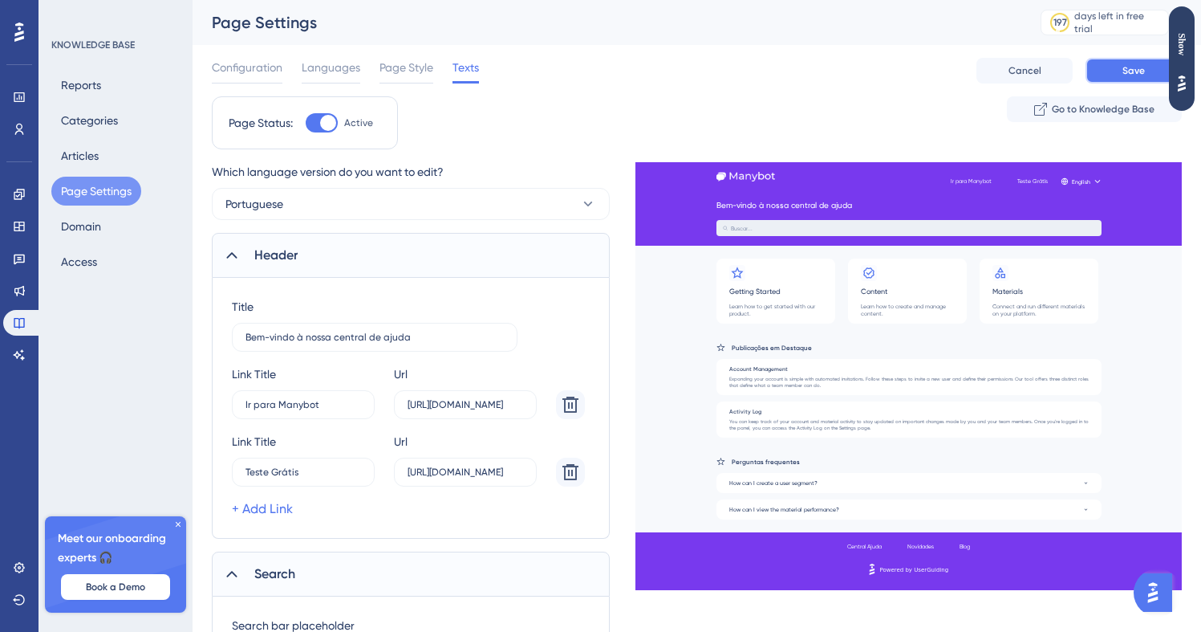
click at [1127, 64] on span "Save" at bounding box center [1134, 70] width 22 height 13
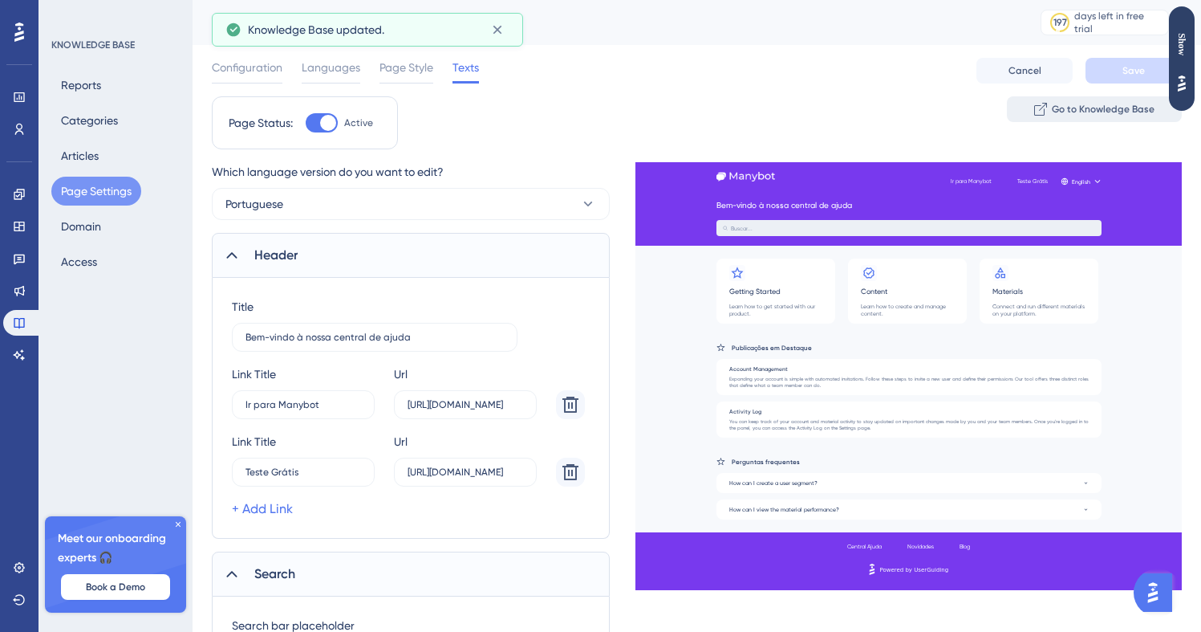
click at [1079, 107] on span "Go to Knowledge Base" at bounding box center [1103, 109] width 103 height 13
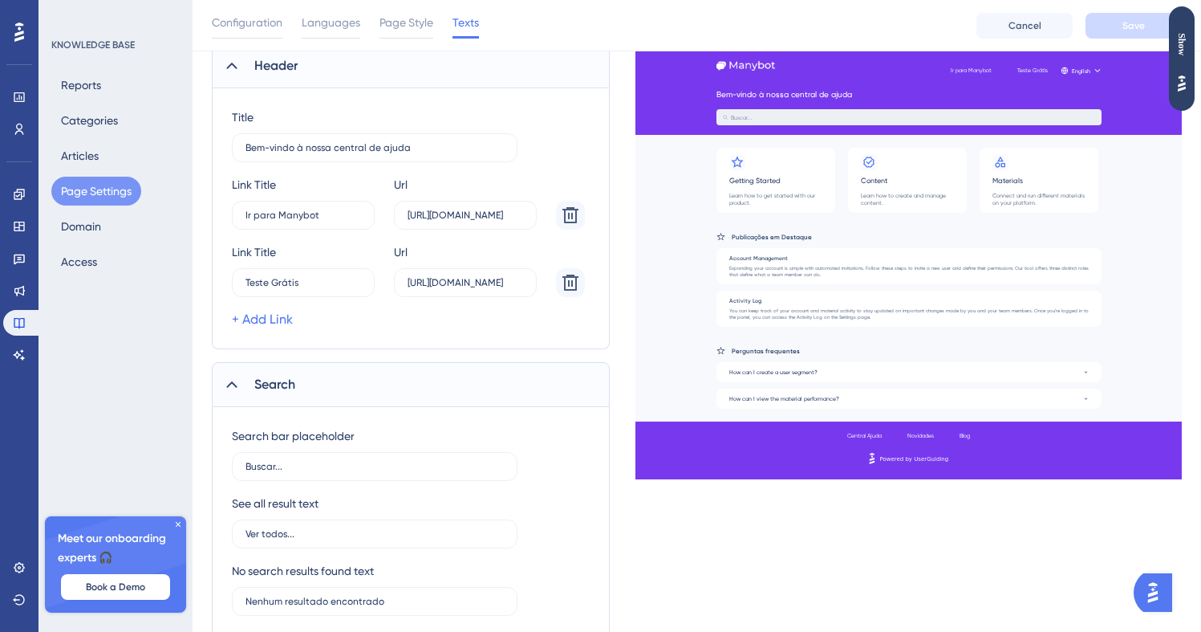
scroll to position [209, 0]
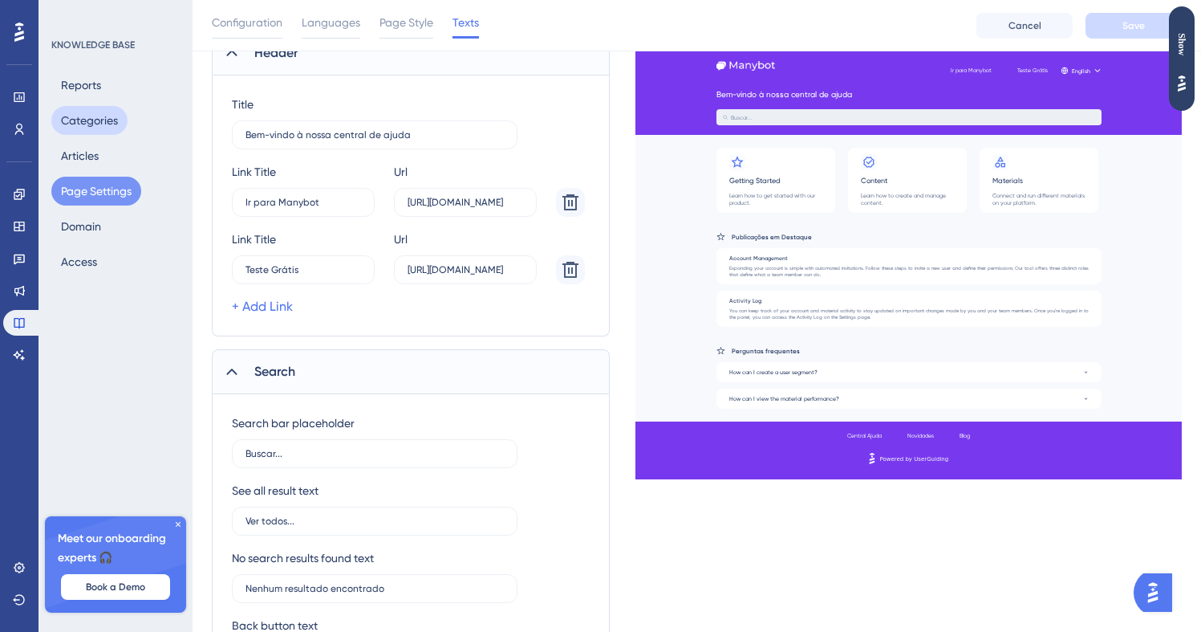
click at [91, 129] on button "Categories" at bounding box center [89, 120] width 76 height 29
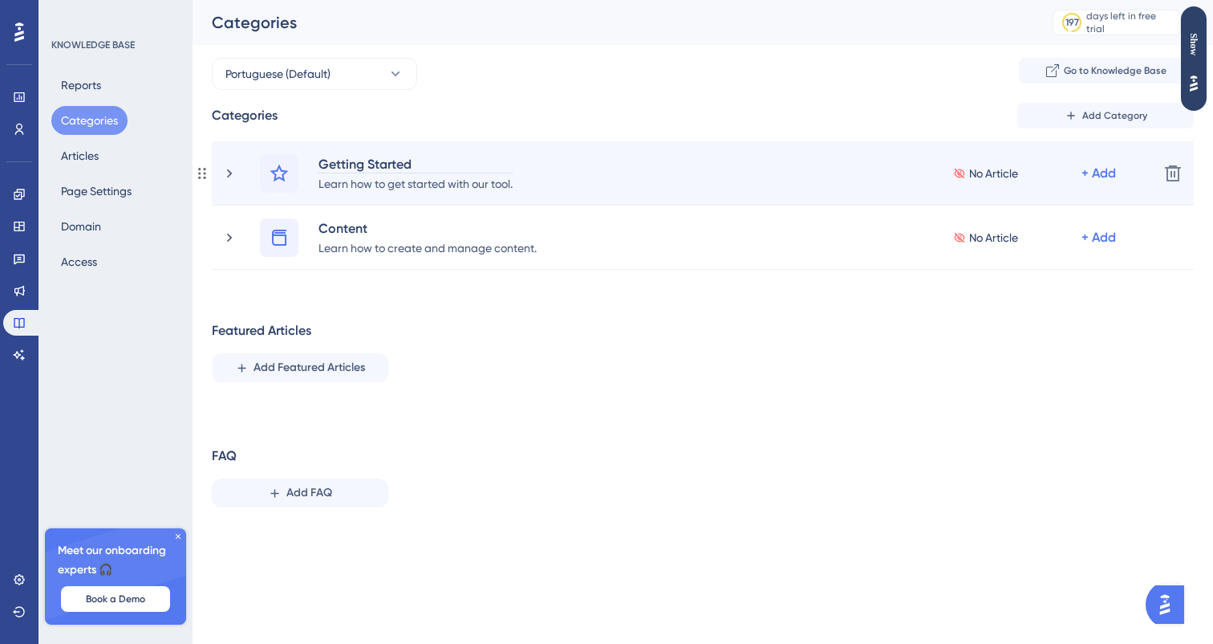
click at [404, 169] on div "Getting Started" at bounding box center [416, 163] width 196 height 19
click at [357, 167] on div "Começe por aqui" at bounding box center [416, 163] width 196 height 19
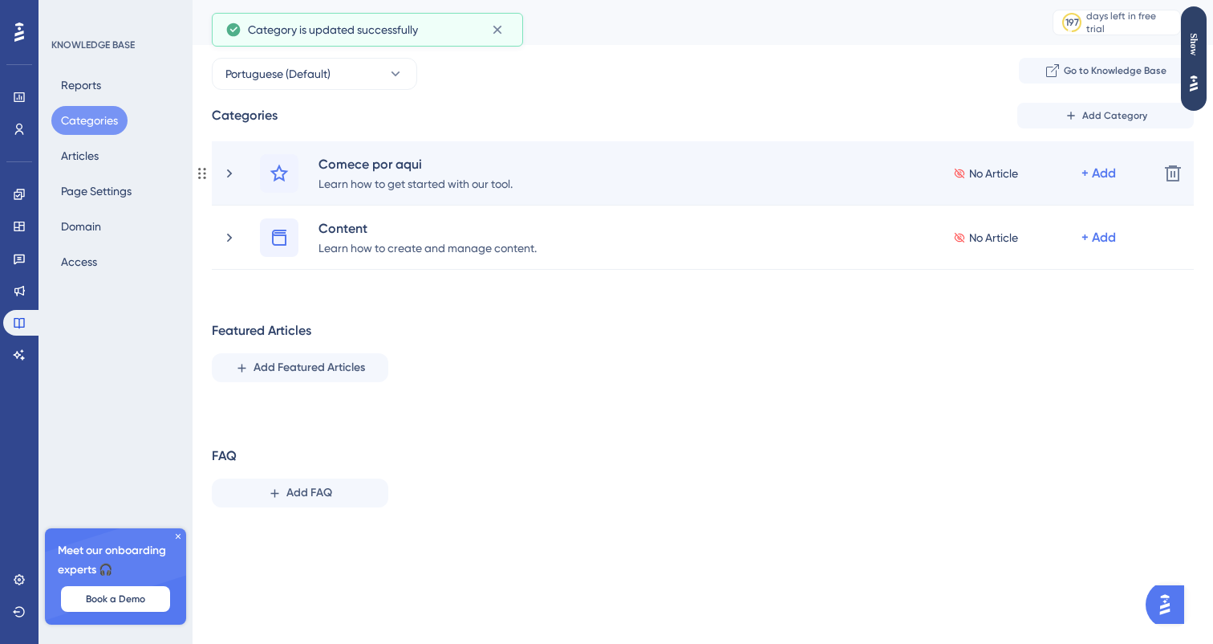
click at [383, 197] on div "Comece por aqui Learn how to get started with our tool. No Article + Add Delete" at bounding box center [703, 173] width 982 height 64
click at [400, 186] on div "Learn how to get started with our tool." at bounding box center [416, 182] width 196 height 19
click at [469, 188] on div "Learn how to get started with our tool." at bounding box center [416, 182] width 196 height 19
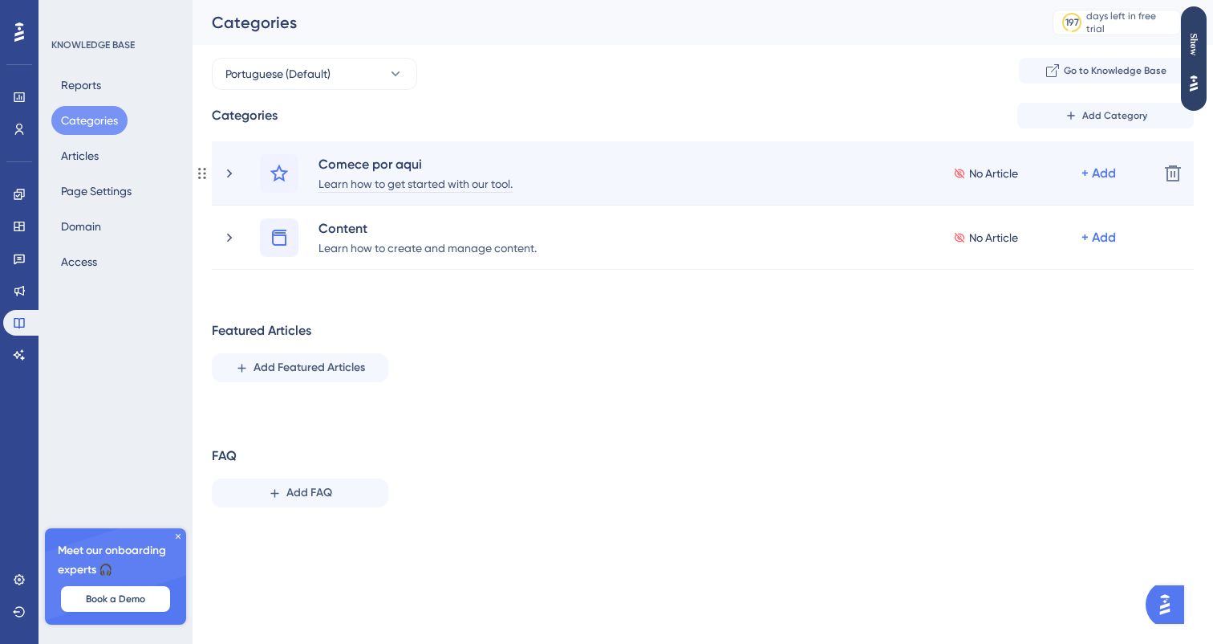
click at [469, 188] on div "Learn how to get started with our tool." at bounding box center [416, 182] width 196 height 19
paste div
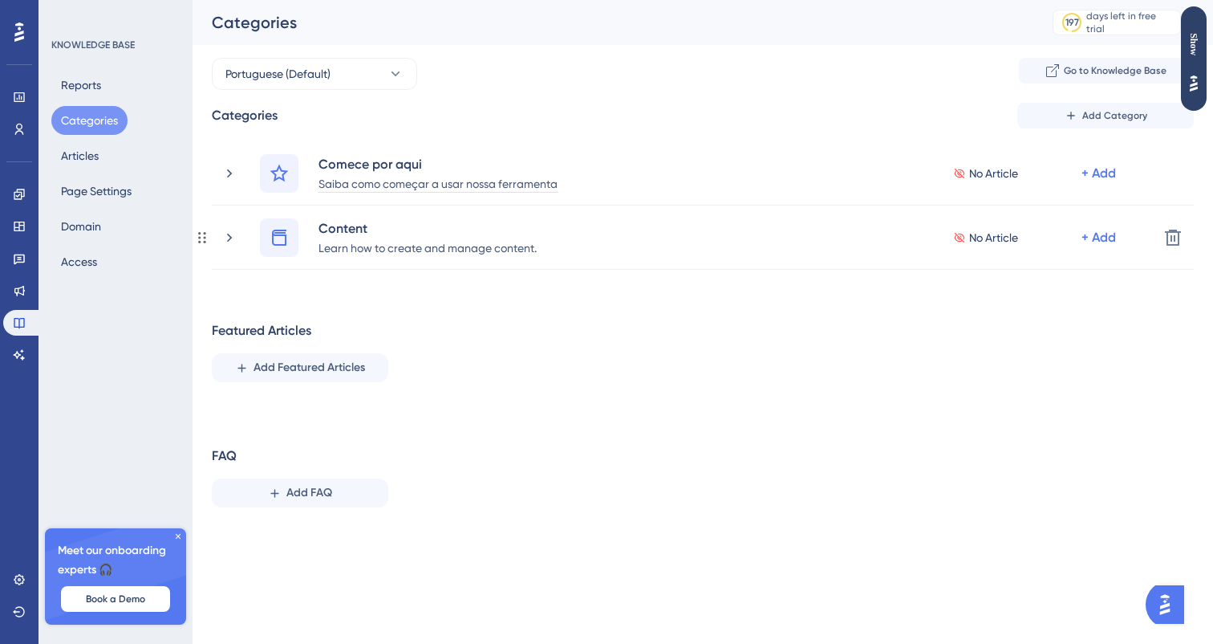
click at [790, 298] on div "Performance Users Engagement Widgets Feedback Product Updates Knowledge Base AI…" at bounding box center [703, 273] width 1021 height 546
click at [417, 69] on div "Portuguese (Default) Go to Knowledge Base" at bounding box center [703, 74] width 982 height 32
click at [128, 152] on div "Reports Categories Articles Page Settings Domain Access" at bounding box center [116, 173] width 130 height 205
click at [100, 154] on button "Articles" at bounding box center [79, 155] width 57 height 29
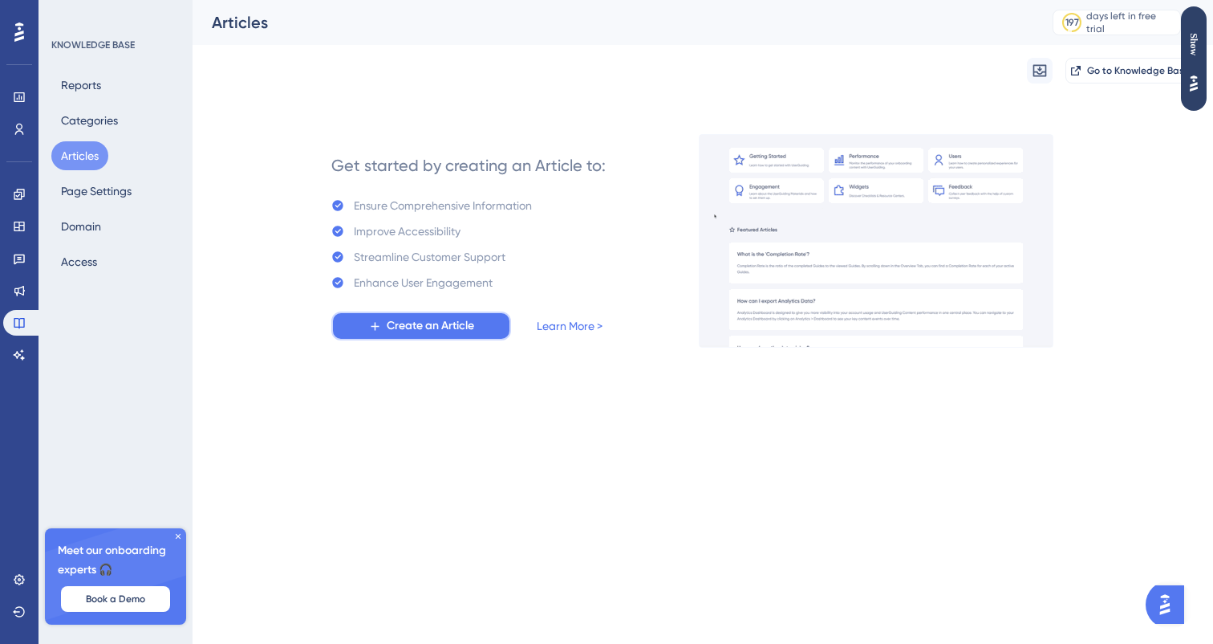
click at [483, 323] on button "Create an Article" at bounding box center [421, 325] width 180 height 29
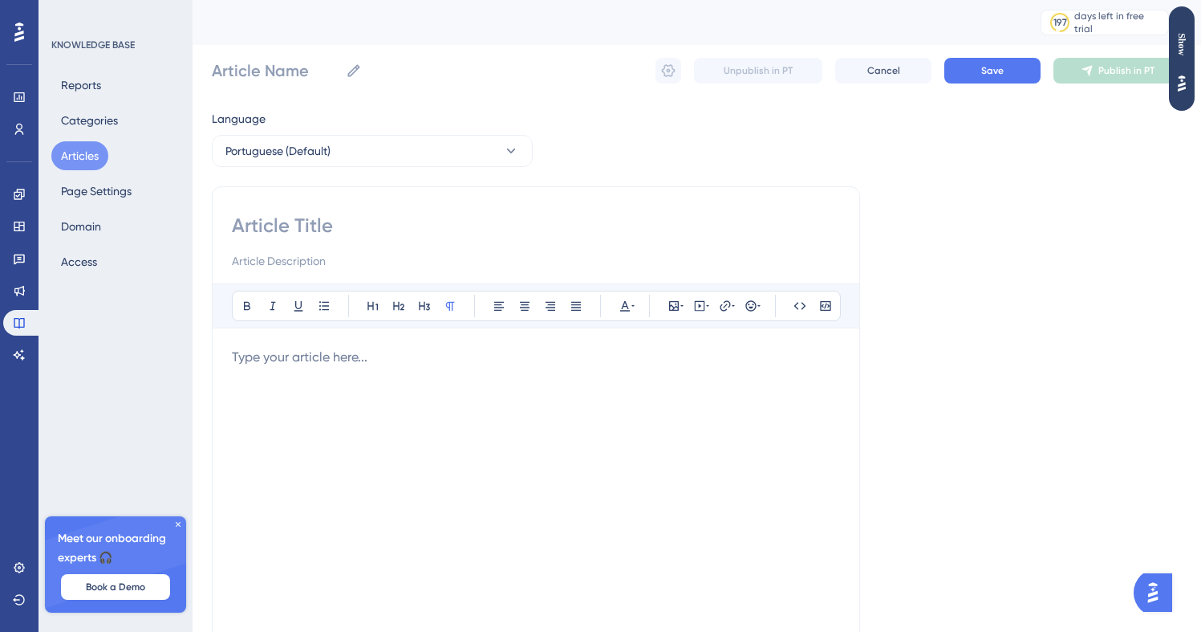
click at [473, 209] on div "Bold Italic Underline Bullet Point Heading 1 Heading 2 Heading 3 Normal Align L…" at bounding box center [536, 453] width 648 height 534
click at [400, 217] on input at bounding box center [536, 226] width 608 height 26
type input "Ts"
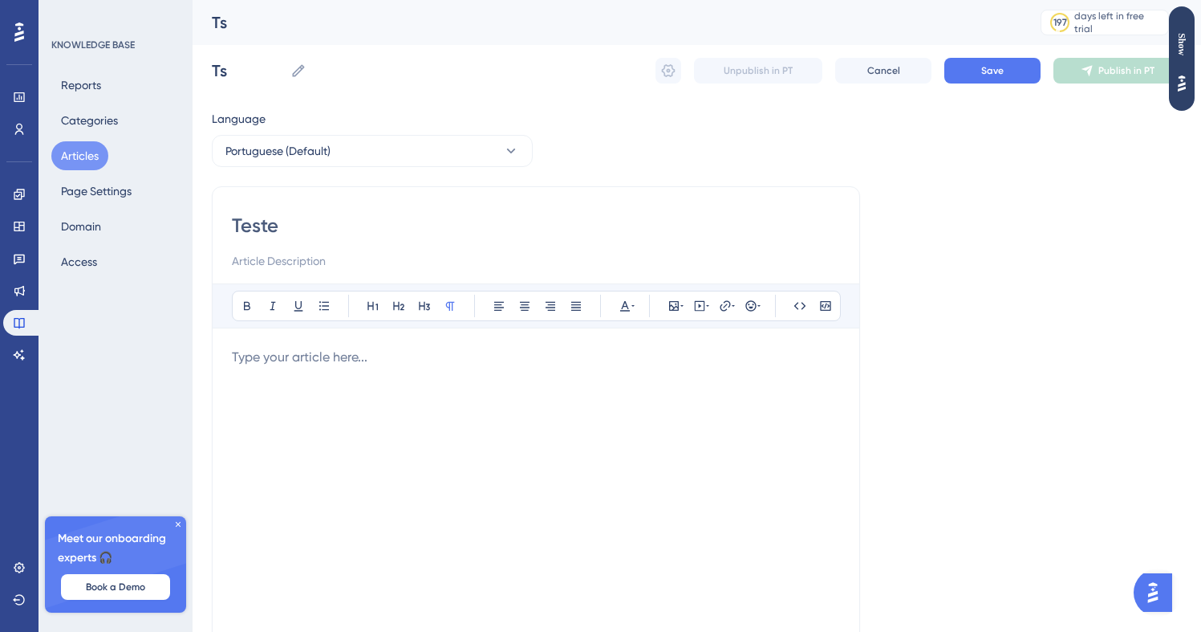
type input "Teste"
click at [385, 348] on p at bounding box center [536, 356] width 608 height 19
type input "Teste"
click at [972, 77] on button "Save" at bounding box center [993, 71] width 96 height 26
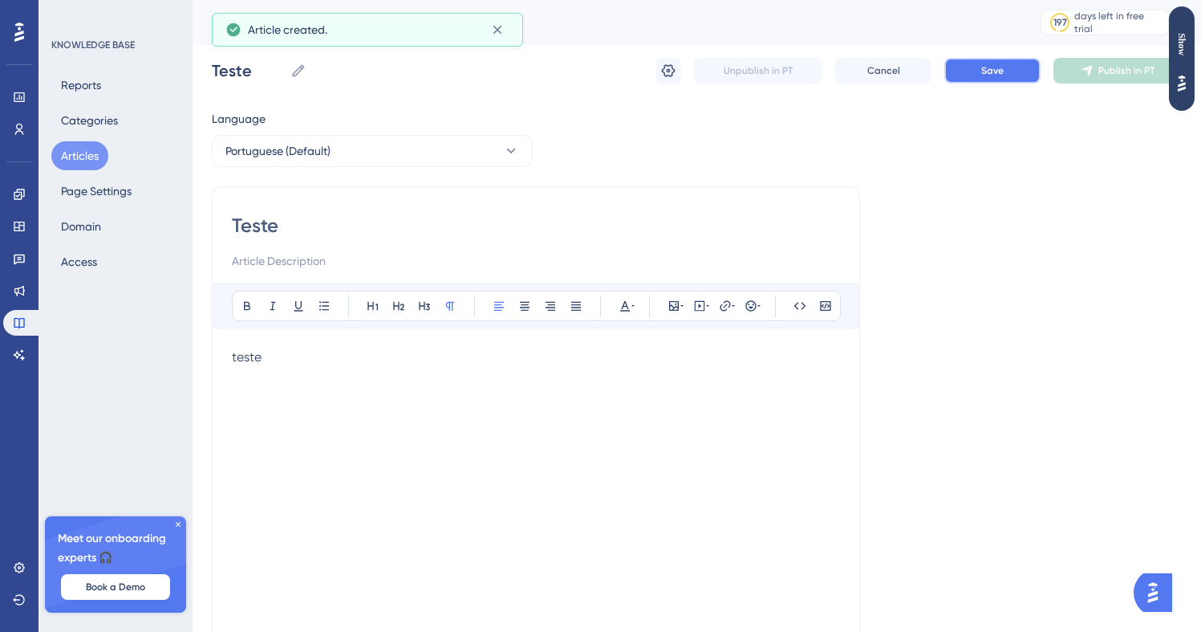
click at [1005, 65] on button "Save" at bounding box center [993, 71] width 96 height 26
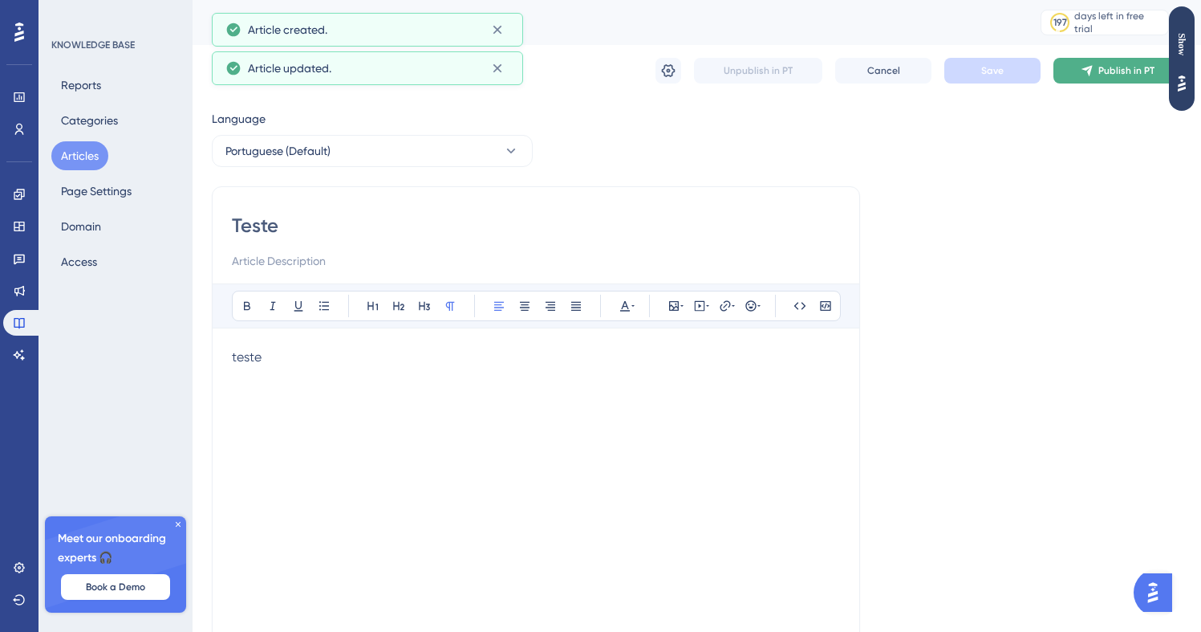
click at [1111, 79] on button "Publish in PT" at bounding box center [1118, 71] width 128 height 26
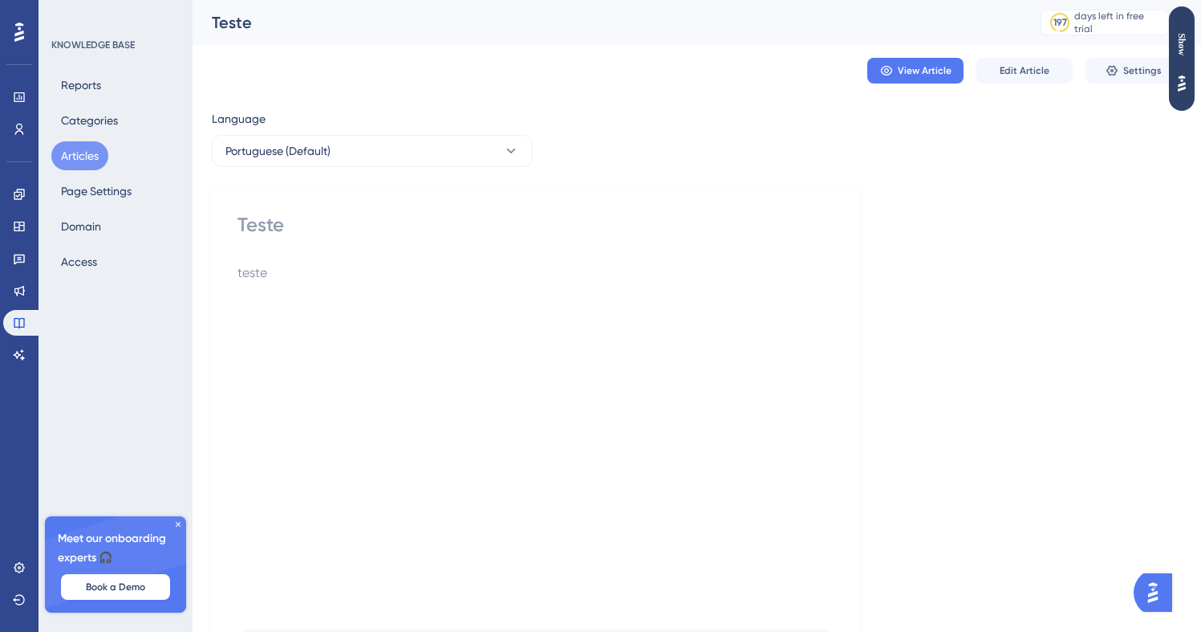
click at [752, 157] on div "Language Portuguese (Default) Teste teste Did this answer your question? 😀 😐 😔" at bounding box center [697, 422] width 970 height 626
click at [93, 124] on button "Categories" at bounding box center [89, 120] width 76 height 29
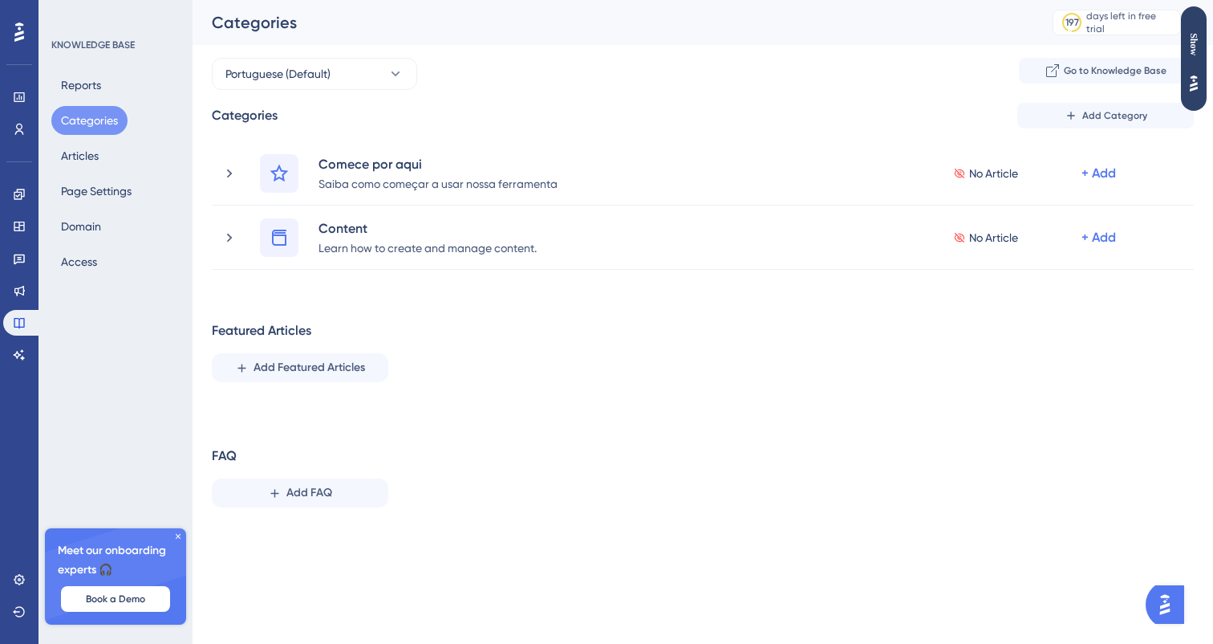
click at [120, 156] on div "Reports Categories Articles Page Settings Domain Access" at bounding box center [116, 173] width 130 height 205
click at [104, 153] on button "Articles" at bounding box center [79, 155] width 57 height 29
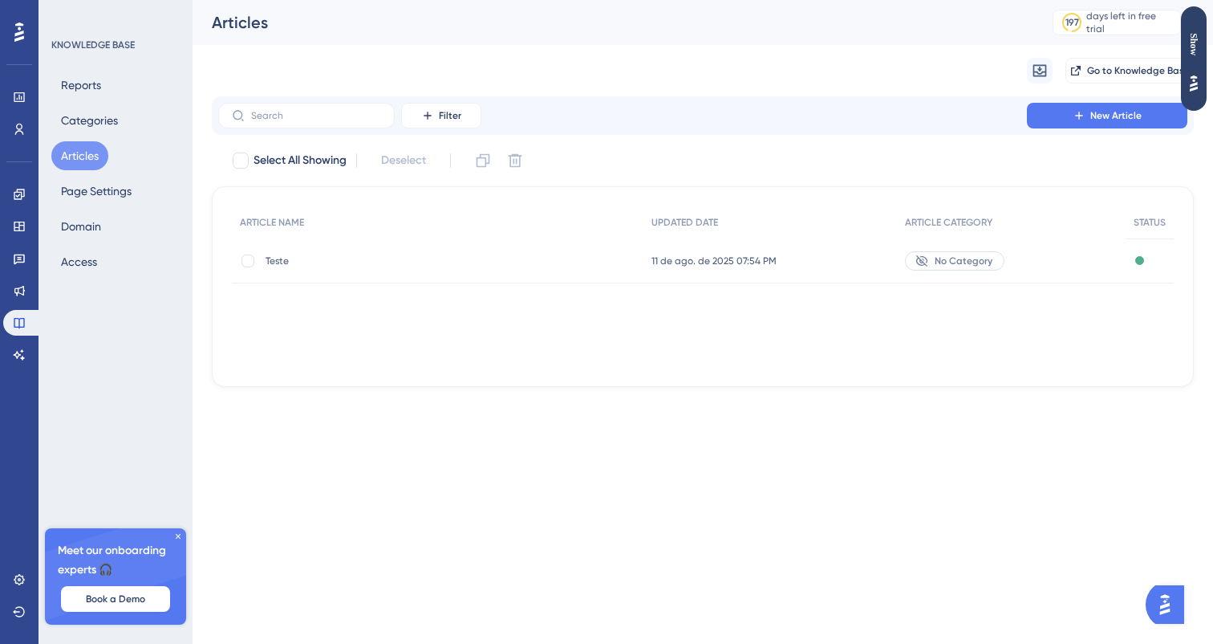
click at [457, 263] on span "Teste" at bounding box center [394, 260] width 257 height 13
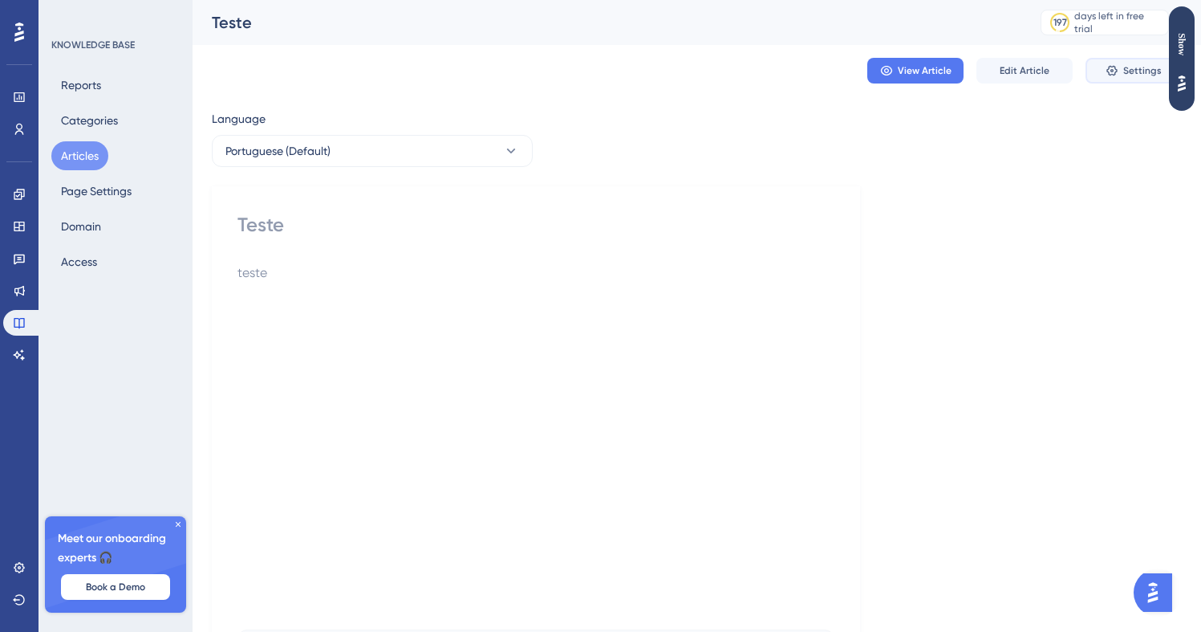
click at [1128, 68] on span "Settings" at bounding box center [1143, 70] width 39 height 13
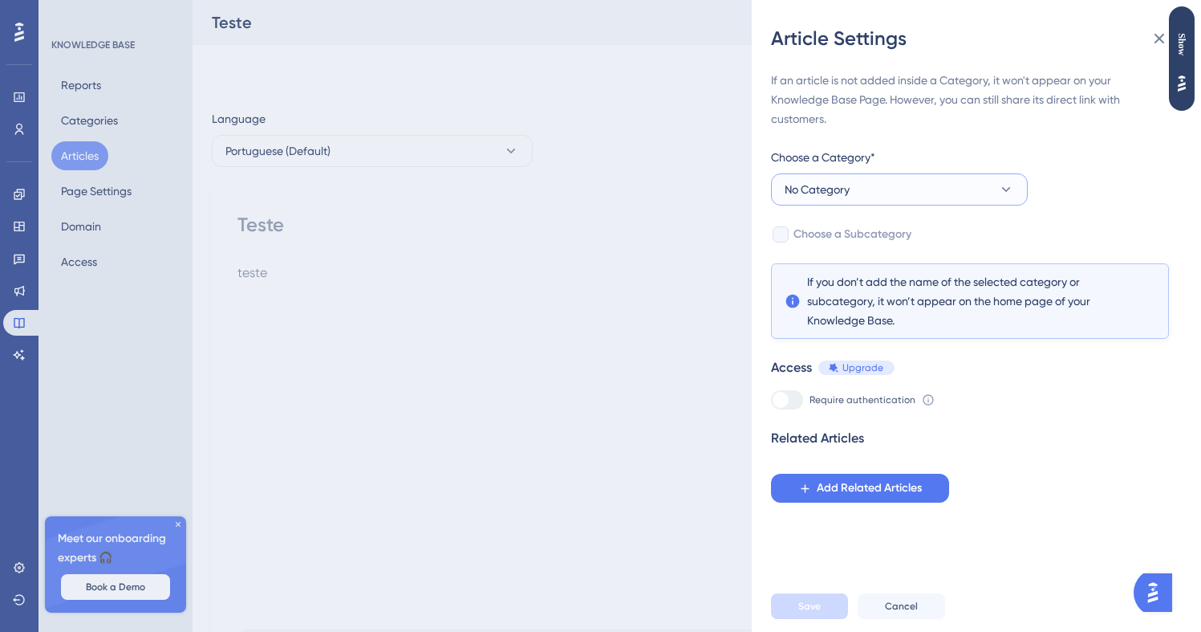
click at [942, 188] on button "No Category" at bounding box center [899, 189] width 257 height 32
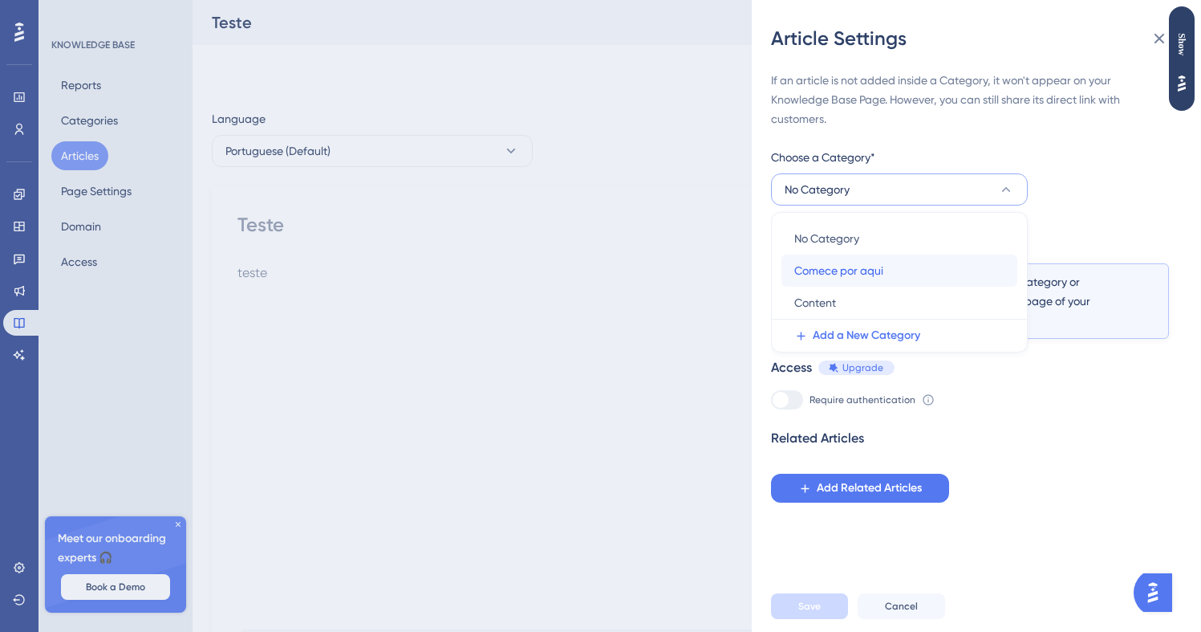
click at [888, 266] on div "Comece por aqui Comece por aqui" at bounding box center [900, 270] width 210 height 32
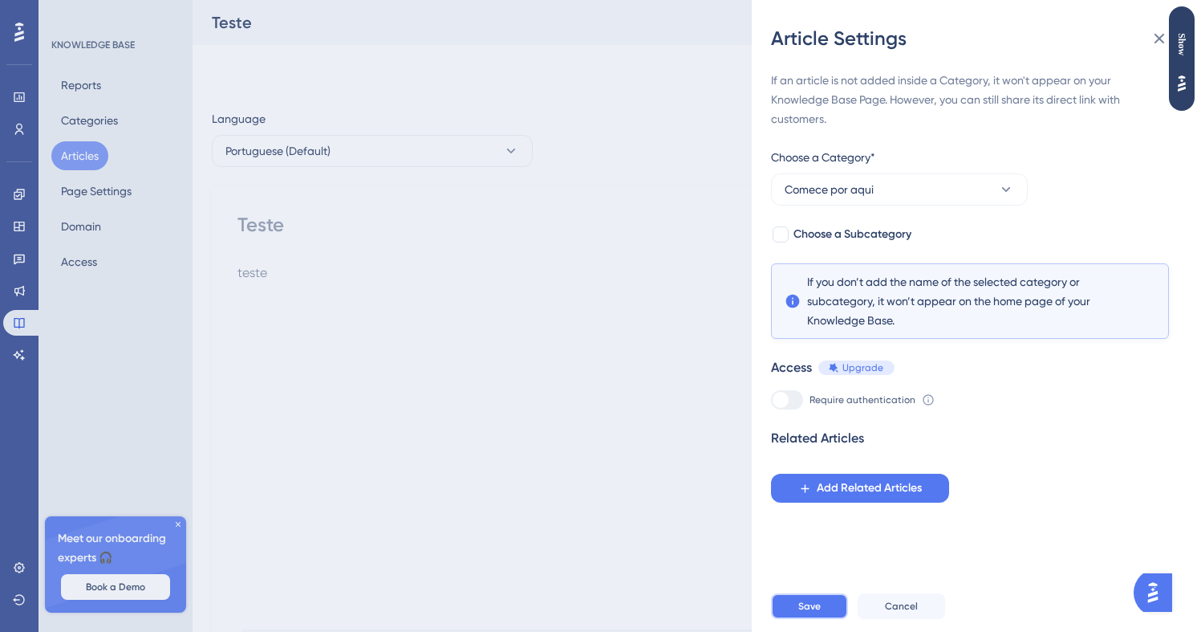
click at [817, 612] on span "Save" at bounding box center [810, 605] width 22 height 13
click at [490, 338] on div "teste" at bounding box center [536, 439] width 597 height 353
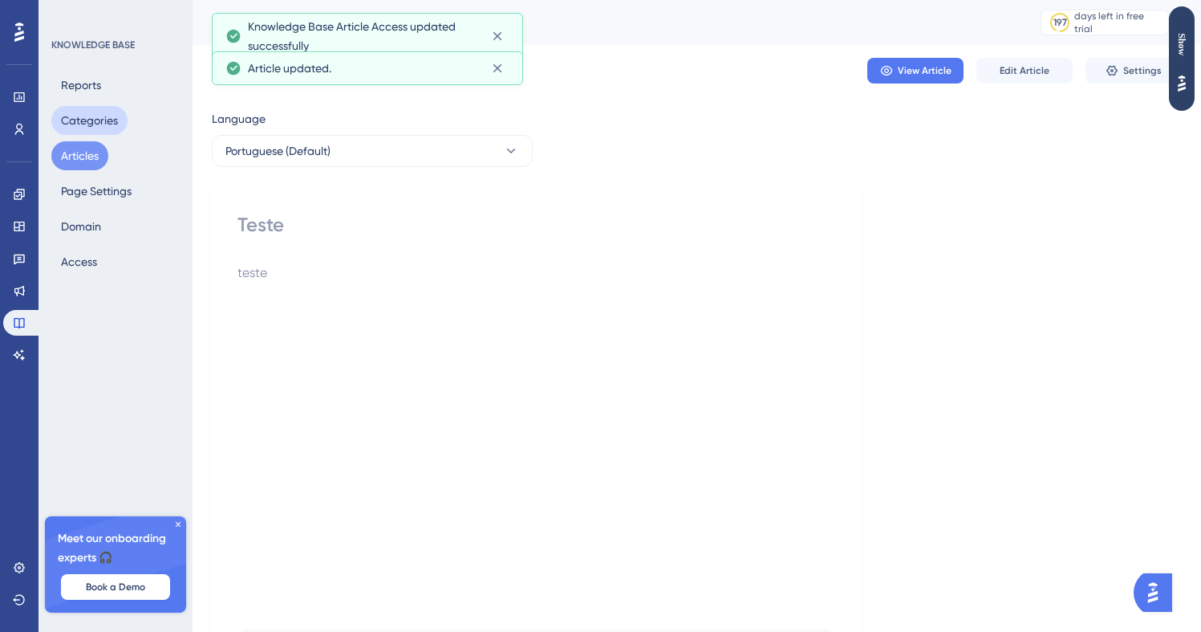
click at [117, 124] on button "Categories" at bounding box center [89, 120] width 76 height 29
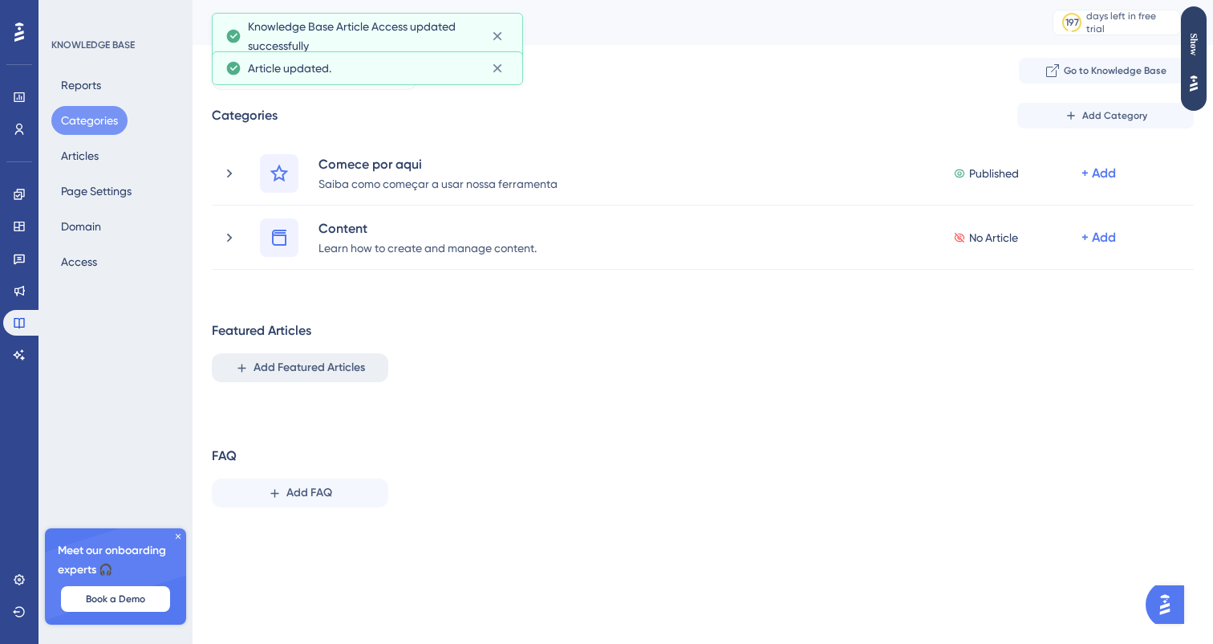
click at [311, 359] on span "Add Featured Articles" at bounding box center [310, 367] width 112 height 19
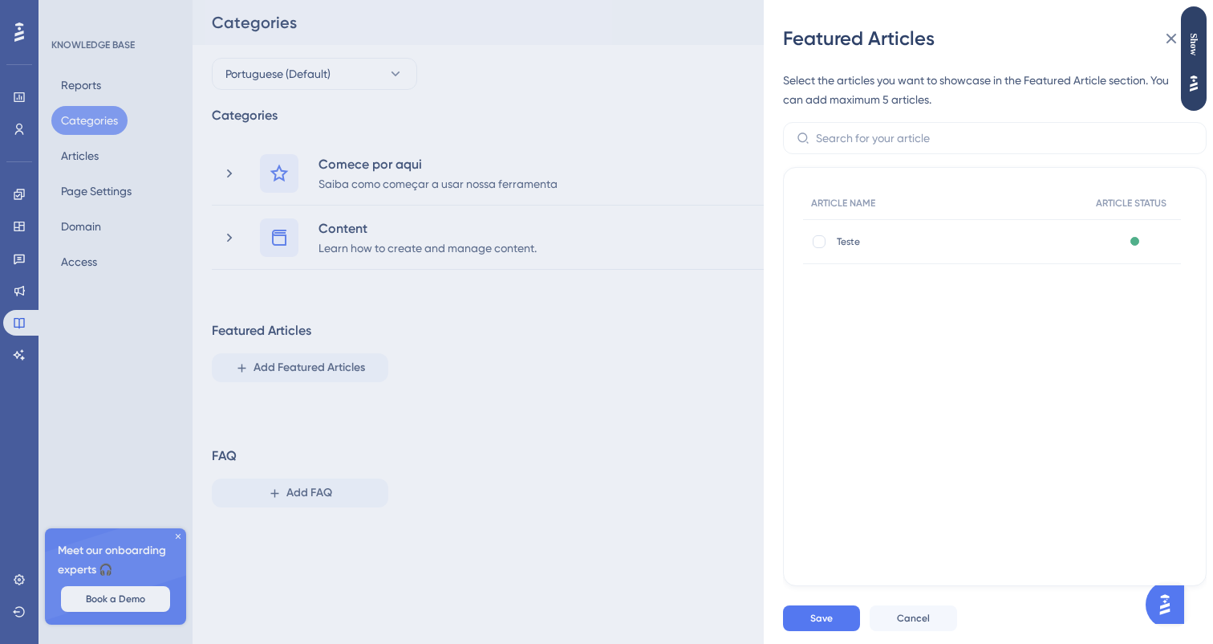
click at [870, 238] on span "Teste" at bounding box center [949, 241] width 225 height 13
click at [828, 243] on label at bounding box center [820, 242] width 19 height 16
checkbox input "true"
click at [833, 622] on button "Save" at bounding box center [821, 618] width 77 height 26
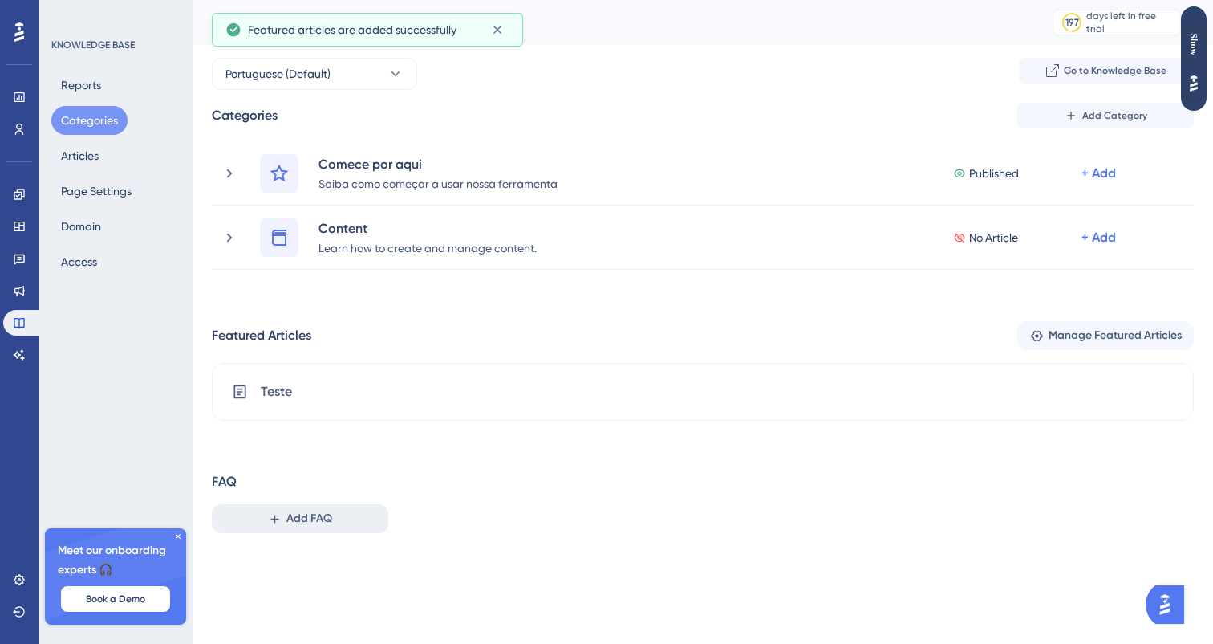
click at [359, 514] on button "Add FAQ" at bounding box center [300, 518] width 177 height 29
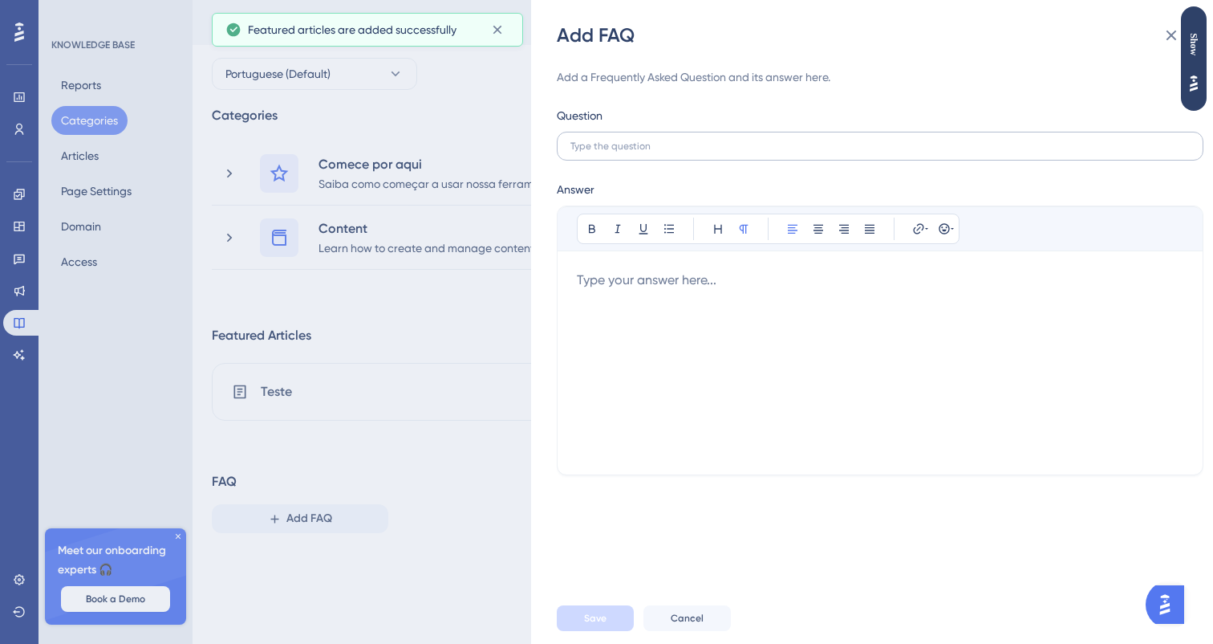
click at [664, 139] on label at bounding box center [880, 146] width 647 height 29
click at [664, 140] on input "text" at bounding box center [881, 145] width 620 height 11
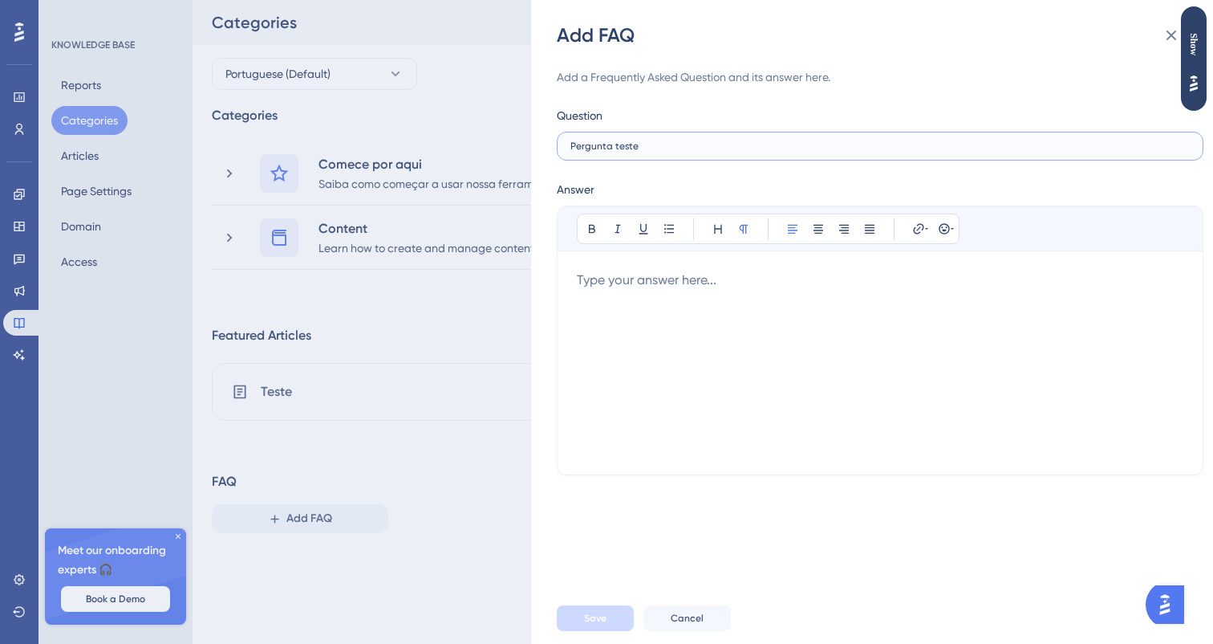
type input "Pergunta teste"
click at [653, 285] on div at bounding box center [880, 362] width 607 height 185
click at [618, 572] on div "Add a Frequently Asked Question and its answer here. Question Pergunta teste An…" at bounding box center [880, 320] width 647 height 544
click at [604, 622] on span "Save" at bounding box center [595, 618] width 22 height 13
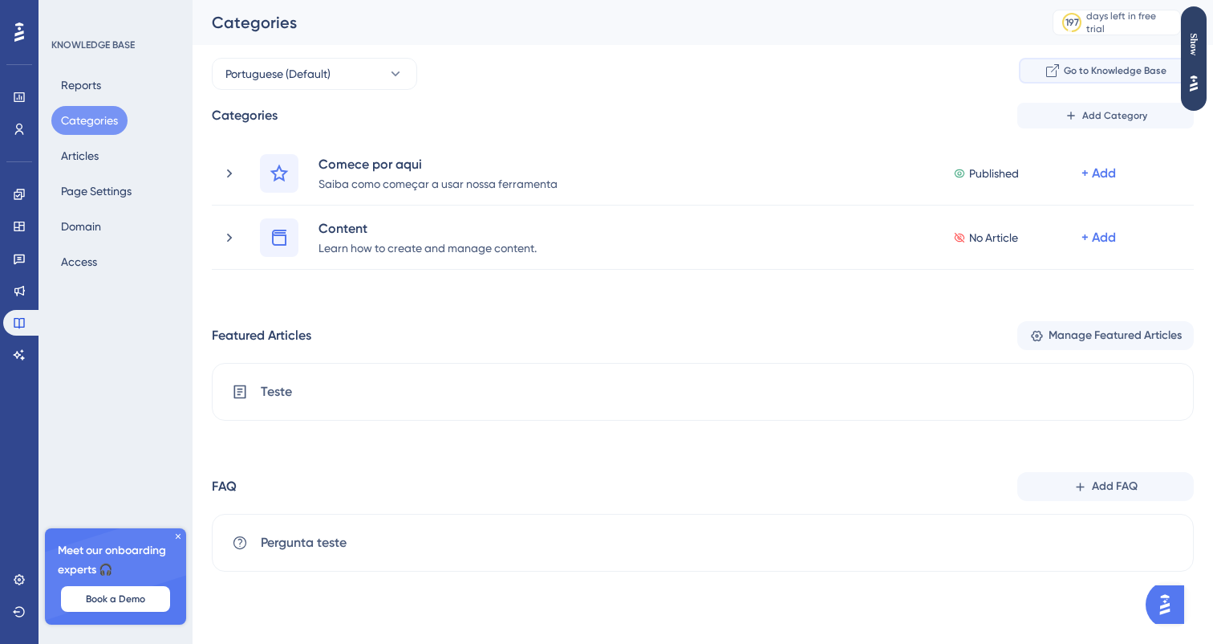
click at [1030, 66] on button "Go to Knowledge Base" at bounding box center [1106, 71] width 175 height 26
click at [134, 209] on div "Reports Categories Articles Page Settings Domain Access" at bounding box center [116, 173] width 130 height 205
click at [136, 188] on button "Page Settings" at bounding box center [96, 191] width 90 height 29
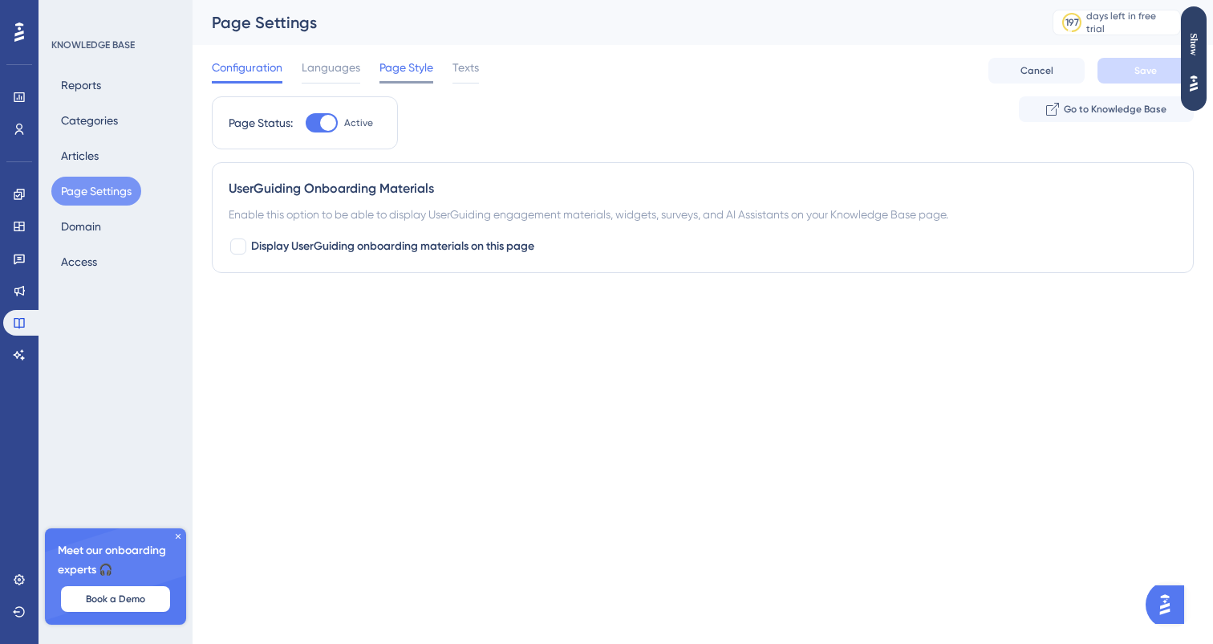
click at [396, 70] on span "Page Style" at bounding box center [407, 67] width 54 height 19
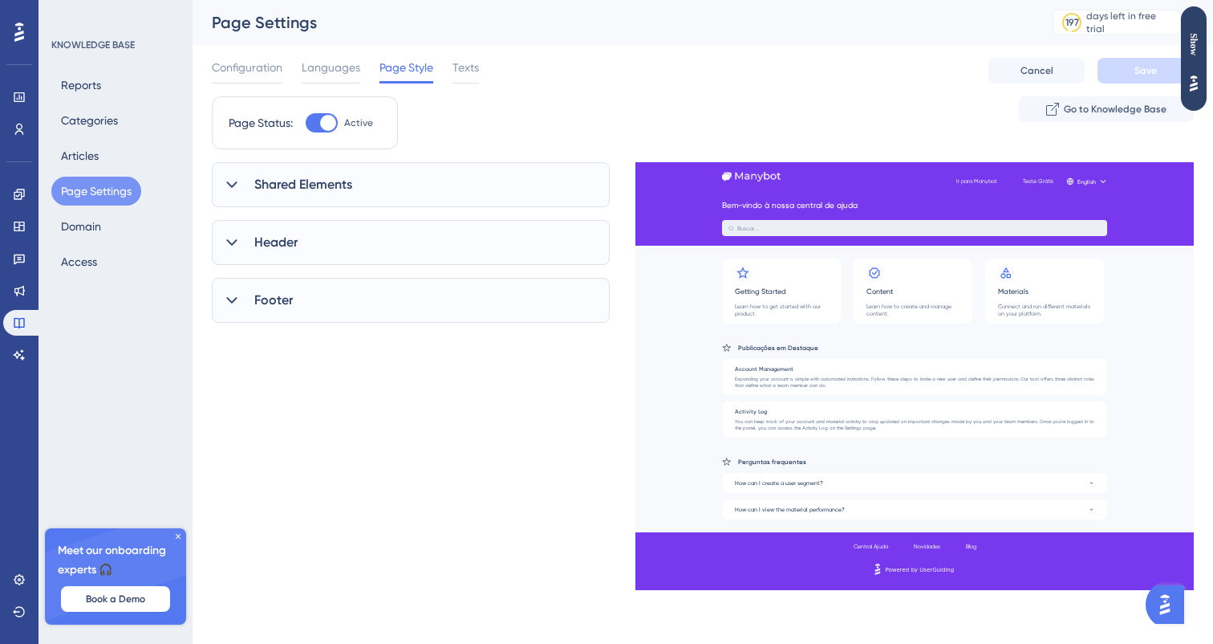
click at [340, 195] on div "Shared Elements" at bounding box center [411, 184] width 398 height 45
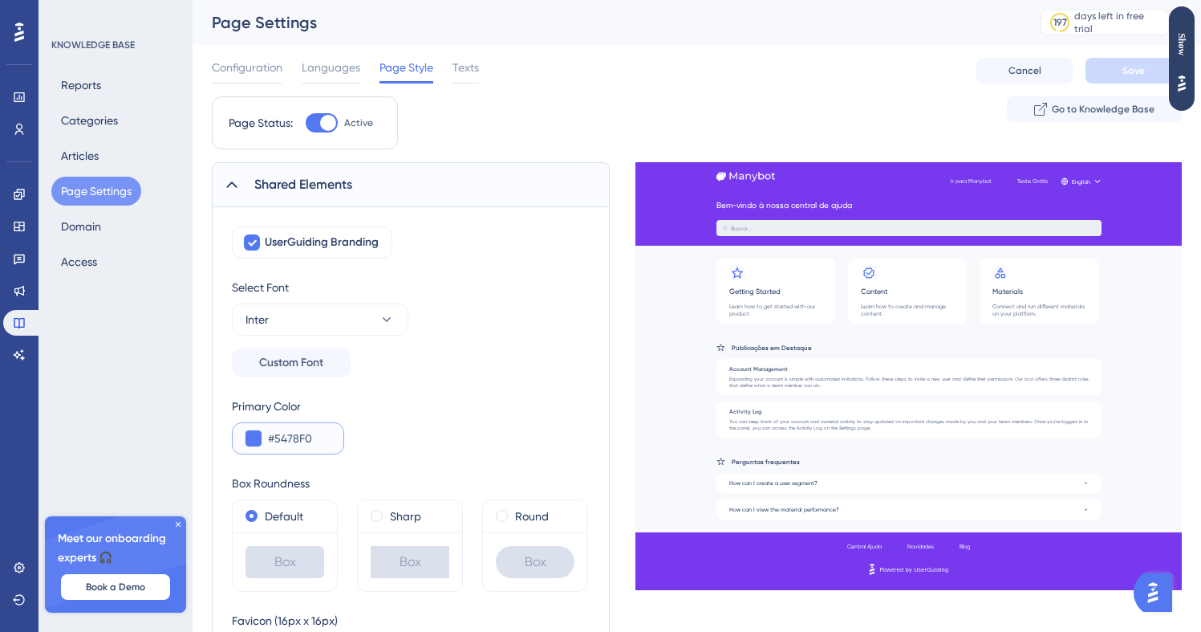
click at [252, 437] on button at bounding box center [254, 438] width 16 height 16
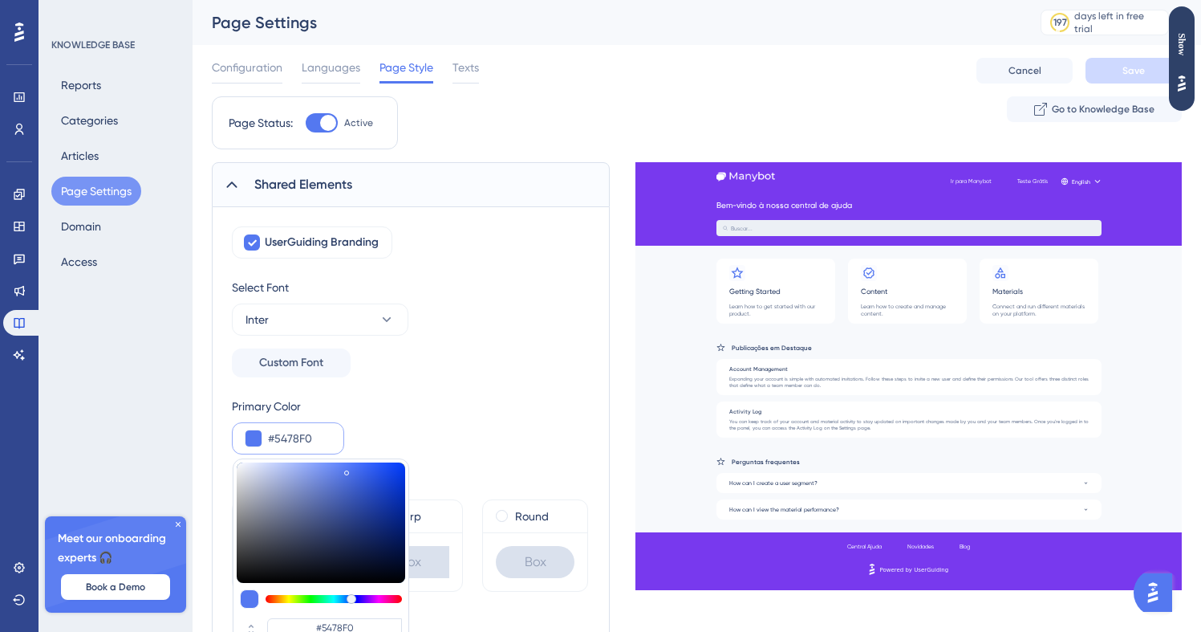
type input "#5869a1"
type input "#5869A1"
type input "#5868a0"
type input "#5868A0"
type input "#4b5783"
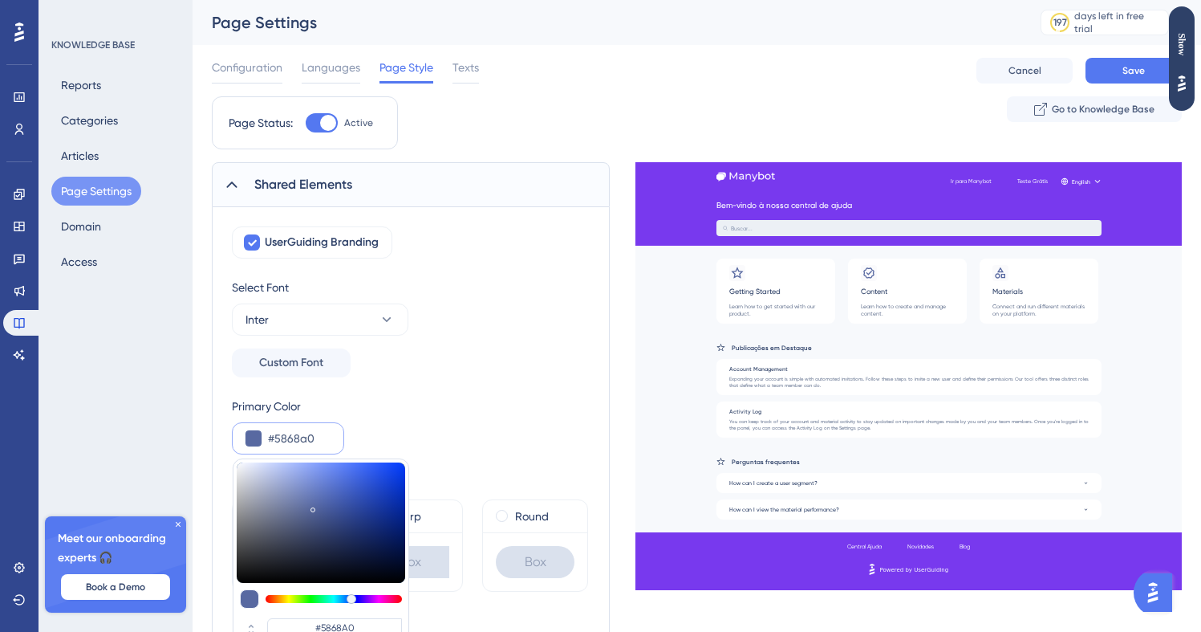
type input "#4B5783"
type input "#333b55"
type input "#333B55"
type input "#252a3a"
type input "#252A3A"
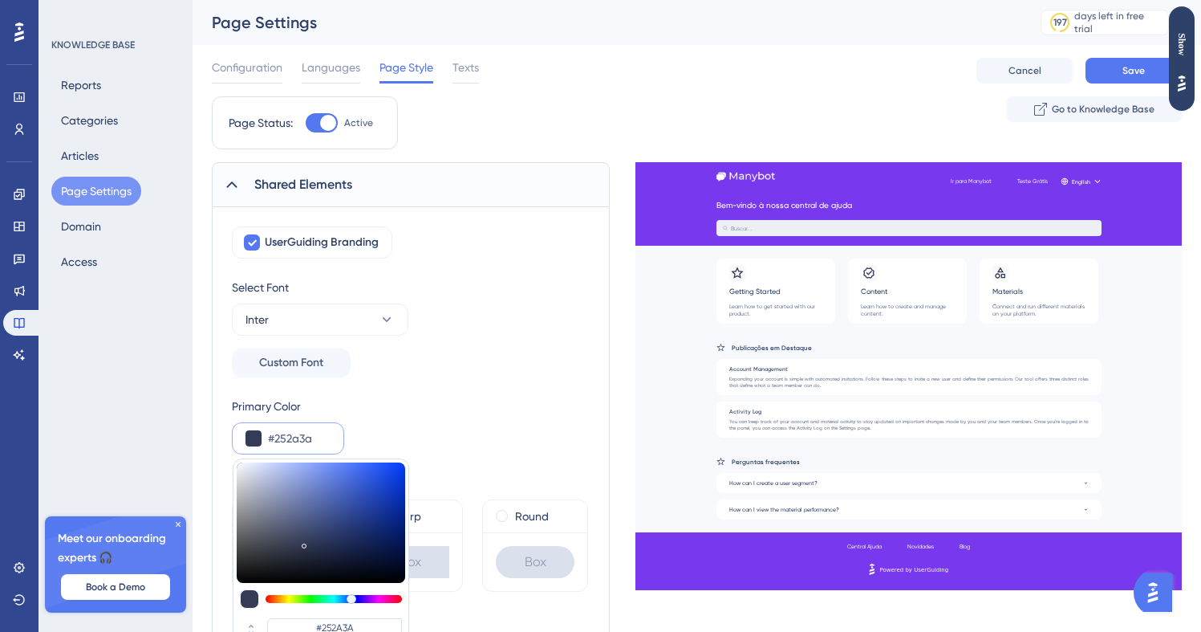
type input "#222635"
type input "#101219"
type input "#000000"
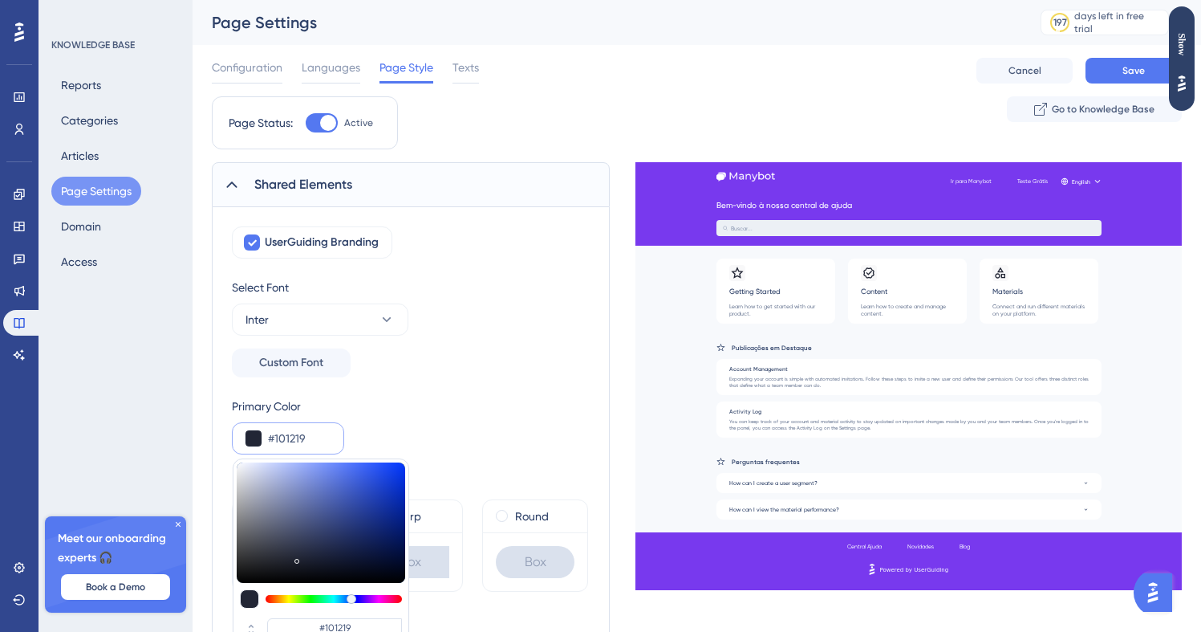
type input "#000000"
type input "#08090e"
type input "#08090E"
type input "#040819"
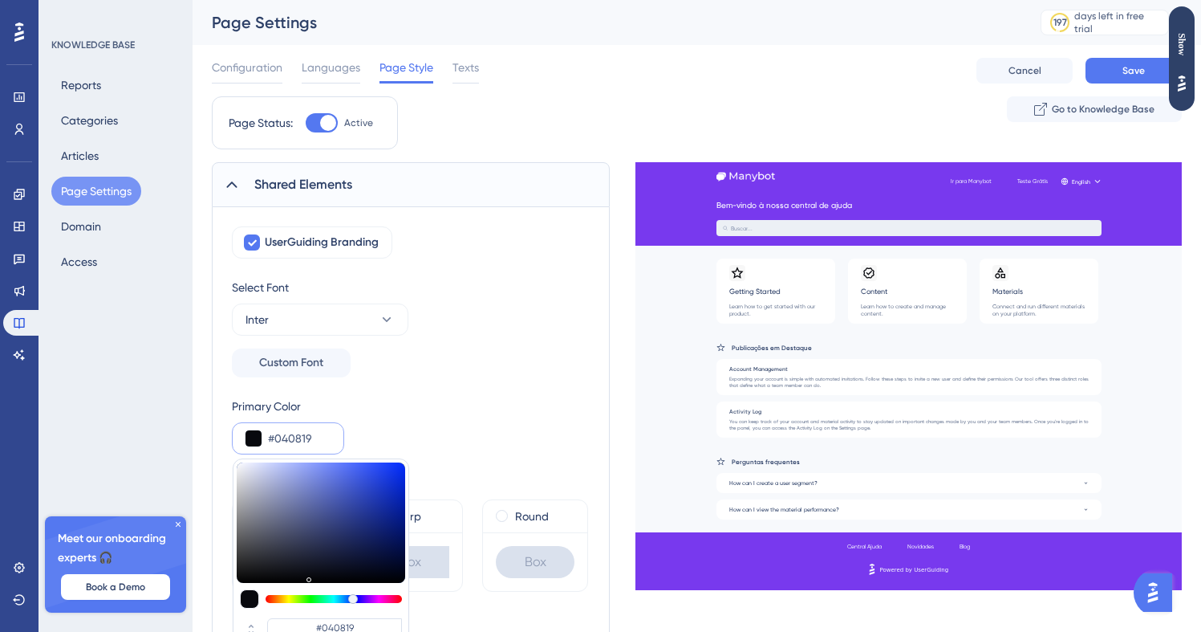
type input "#00051b"
type input "#00051B"
type input "#00061f"
type input "#00061F"
type input "#000724"
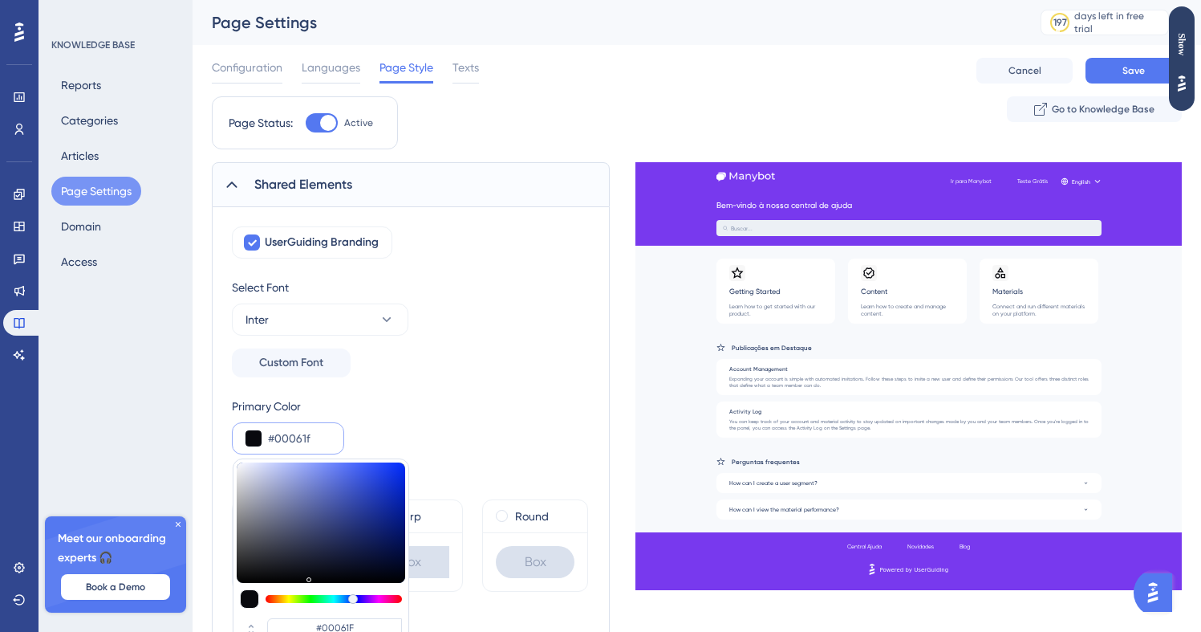
type input "#000724"
type input "#000a33"
type input "#000A33"
type input "#001980"
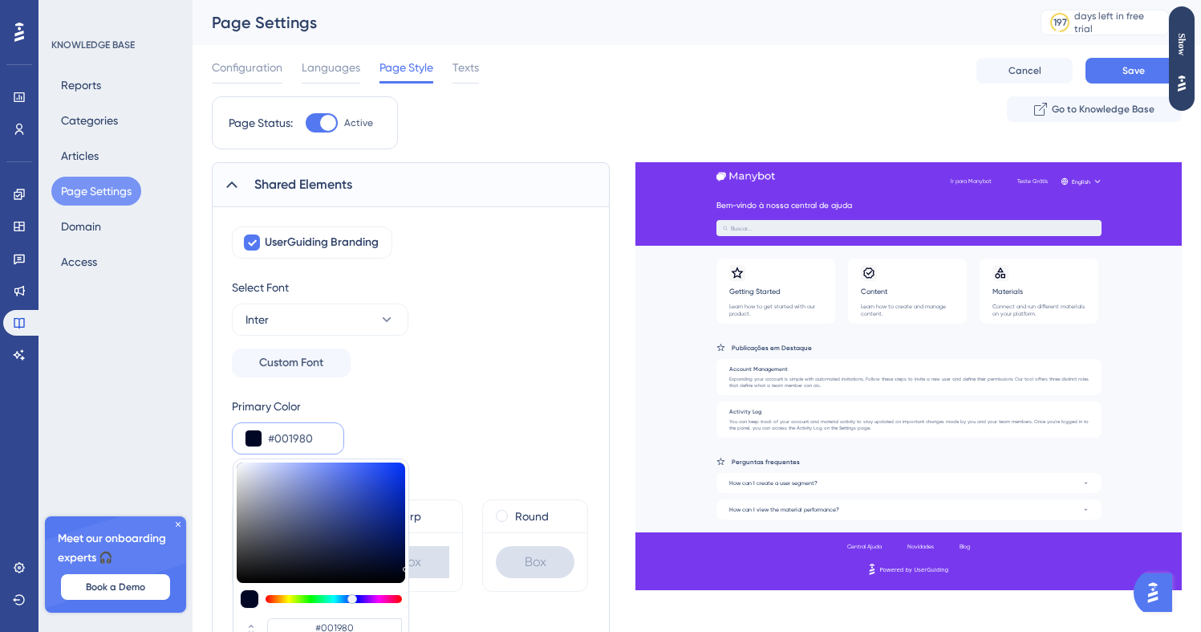
type input "#002bdb"
type input "#002BDB"
type input "#0032ff"
type input "#0032FF"
drag, startPoint x: 313, startPoint y: 506, endPoint x: 479, endPoint y: 444, distance: 177.5
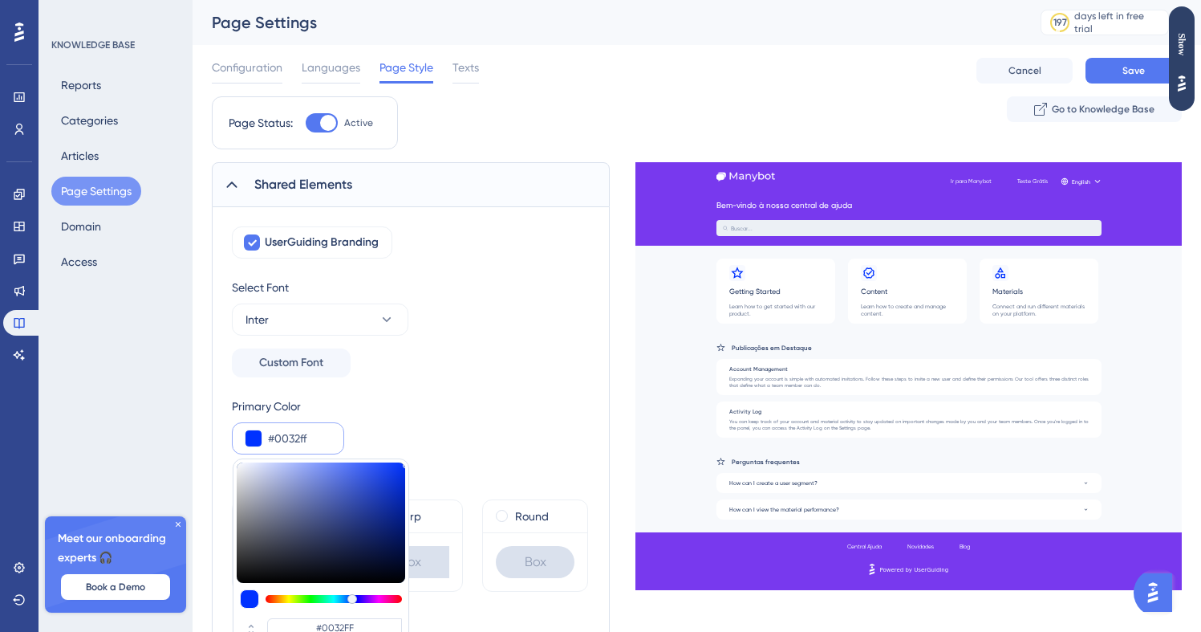
click at [479, 444] on div "Primary Color #0032ff #0032FF HEX" at bounding box center [411, 425] width 358 height 58
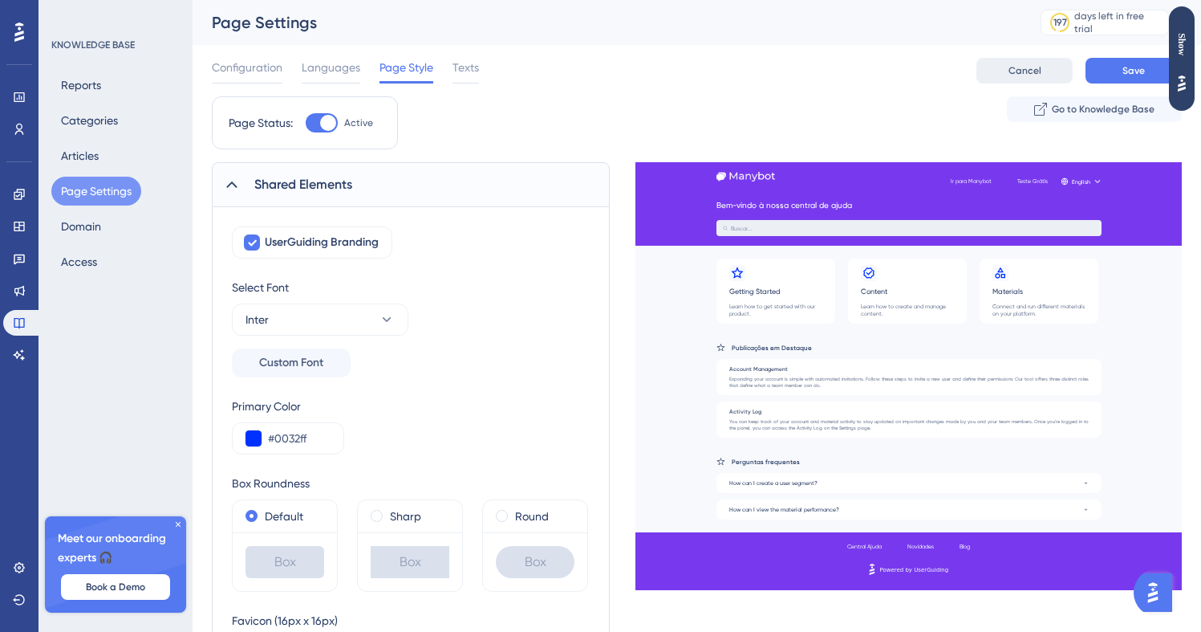
click at [1011, 60] on button "Cancel" at bounding box center [1025, 71] width 96 height 26
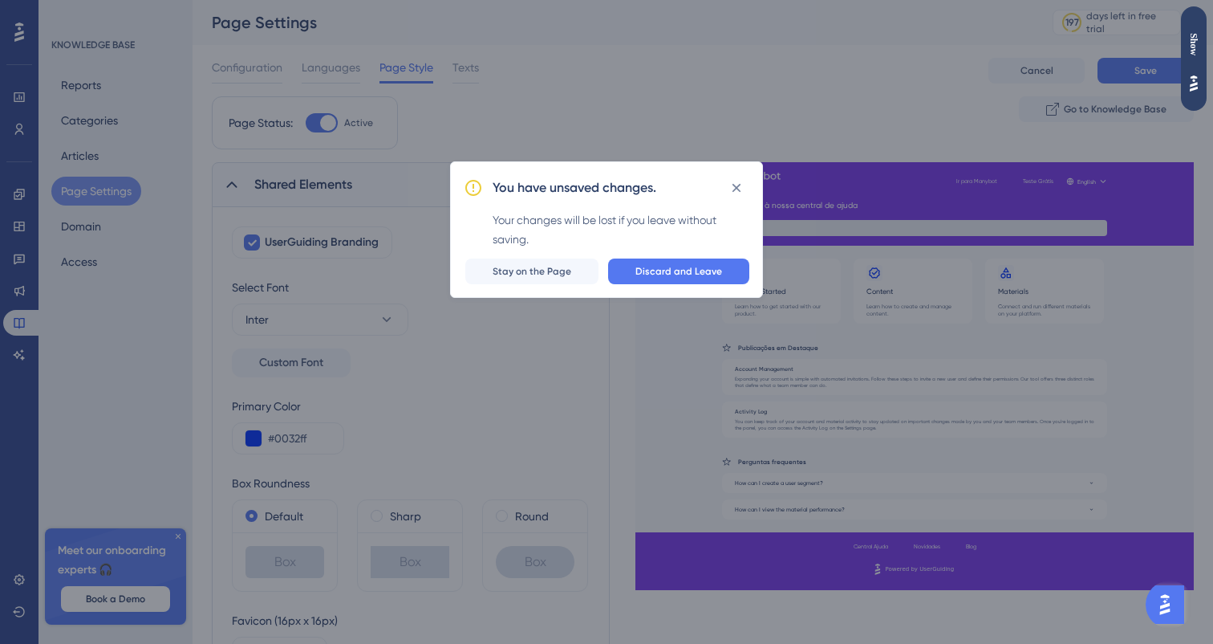
click at [736, 256] on div "You have unsaved changes. Your changes will be lost if you leave without saving…" at bounding box center [606, 229] width 313 height 136
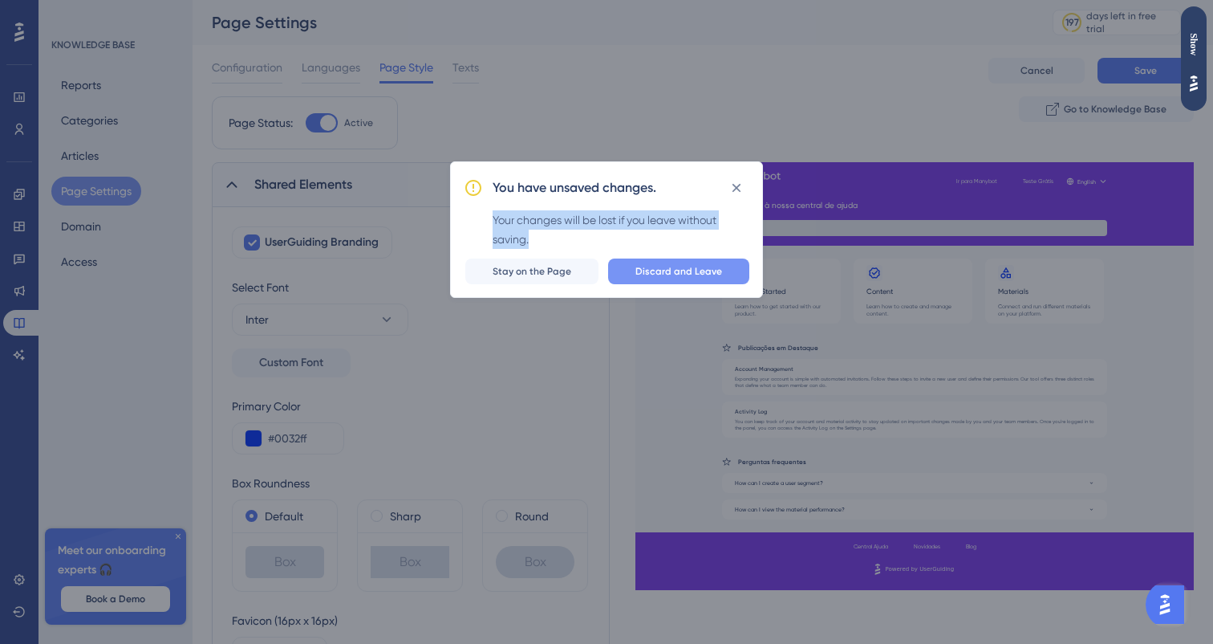
click at [730, 0] on div at bounding box center [606, 0] width 1213 height 0
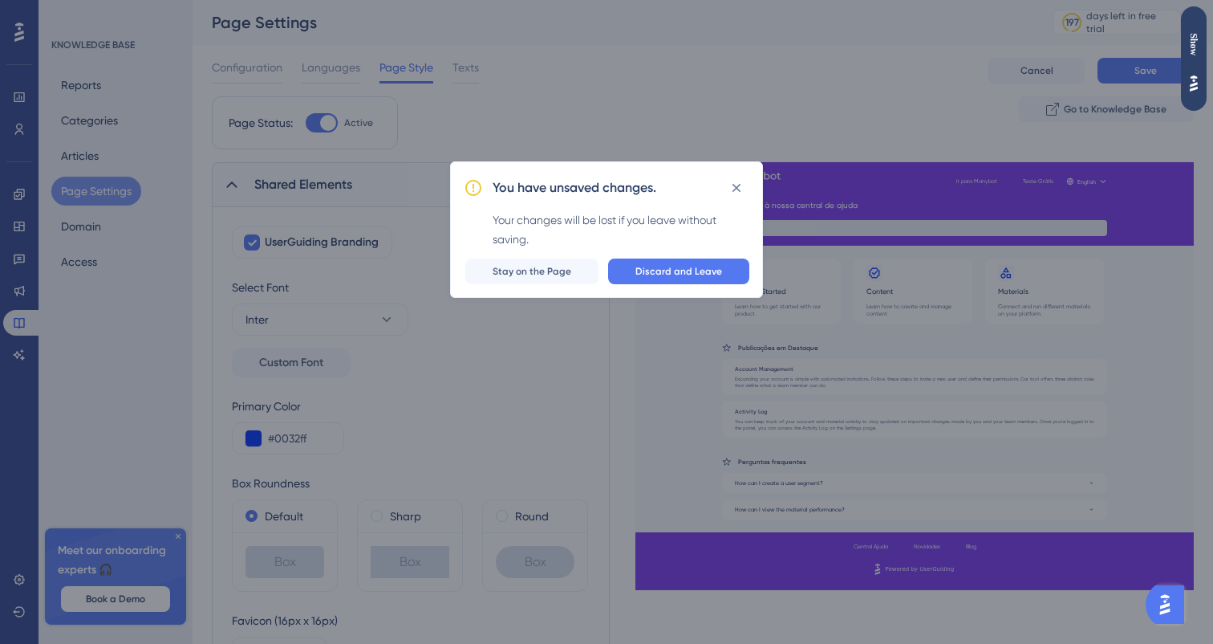
click at [632, 216] on div "Your changes will be lost if you leave without saving." at bounding box center [621, 229] width 257 height 39
click at [718, 271] on span "Discard and Leave" at bounding box center [679, 271] width 87 height 13
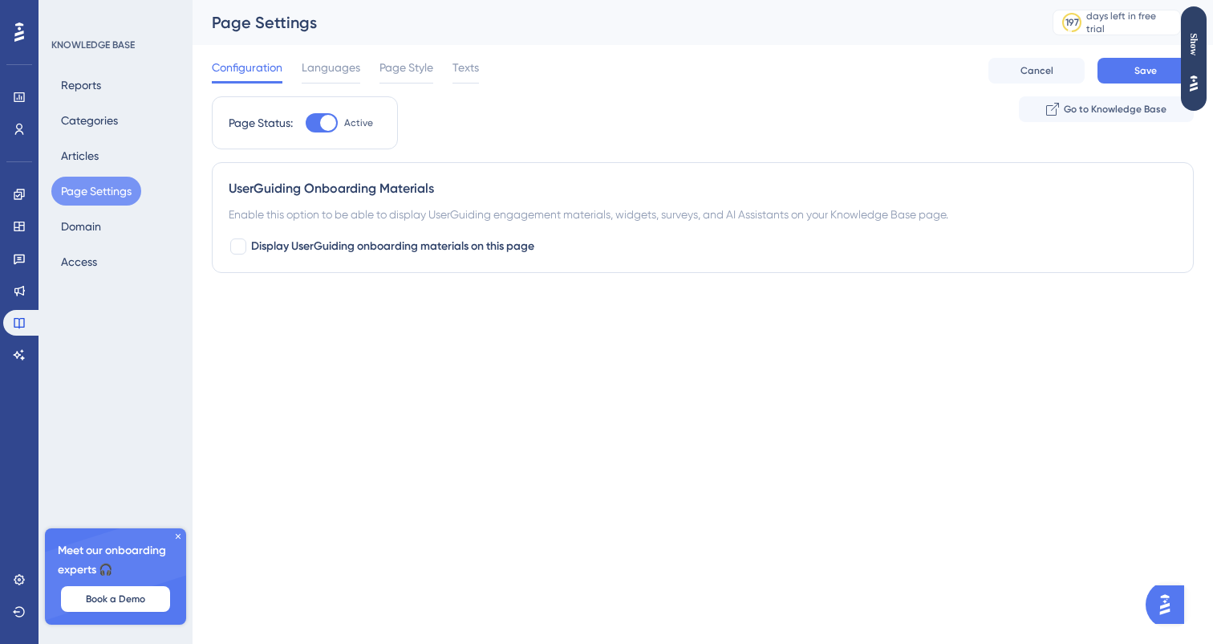
click at [148, 229] on div "Reports Categories Articles Page Settings Domain Access" at bounding box center [116, 173] width 130 height 205
click at [119, 229] on div "Reports Categories Articles Page Settings Domain Access" at bounding box center [116, 173] width 130 height 205
click at [97, 221] on button "Domain" at bounding box center [80, 226] width 59 height 29
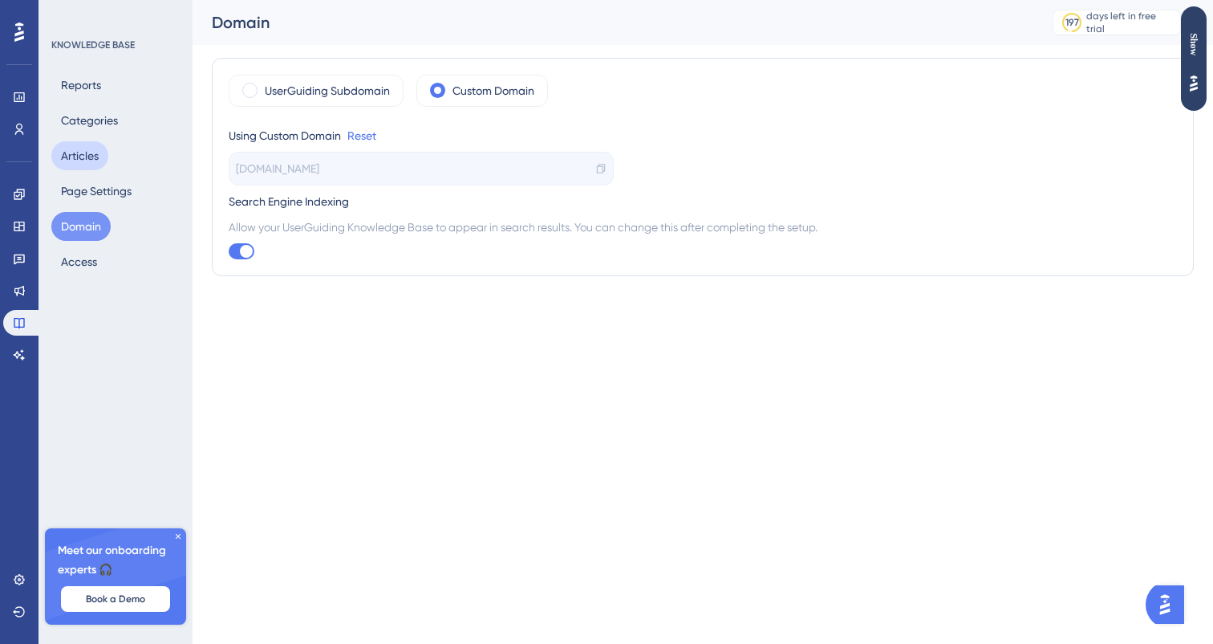
click at [97, 152] on button "Articles" at bounding box center [79, 155] width 57 height 29
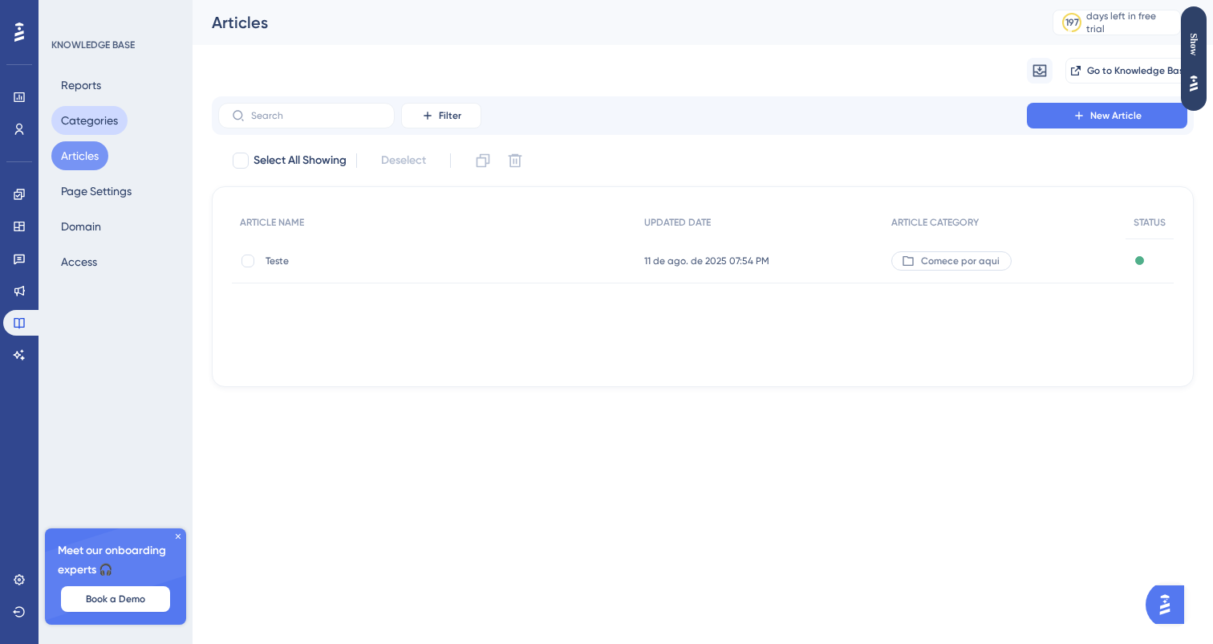
click at [100, 125] on button "Categories" at bounding box center [89, 120] width 76 height 29
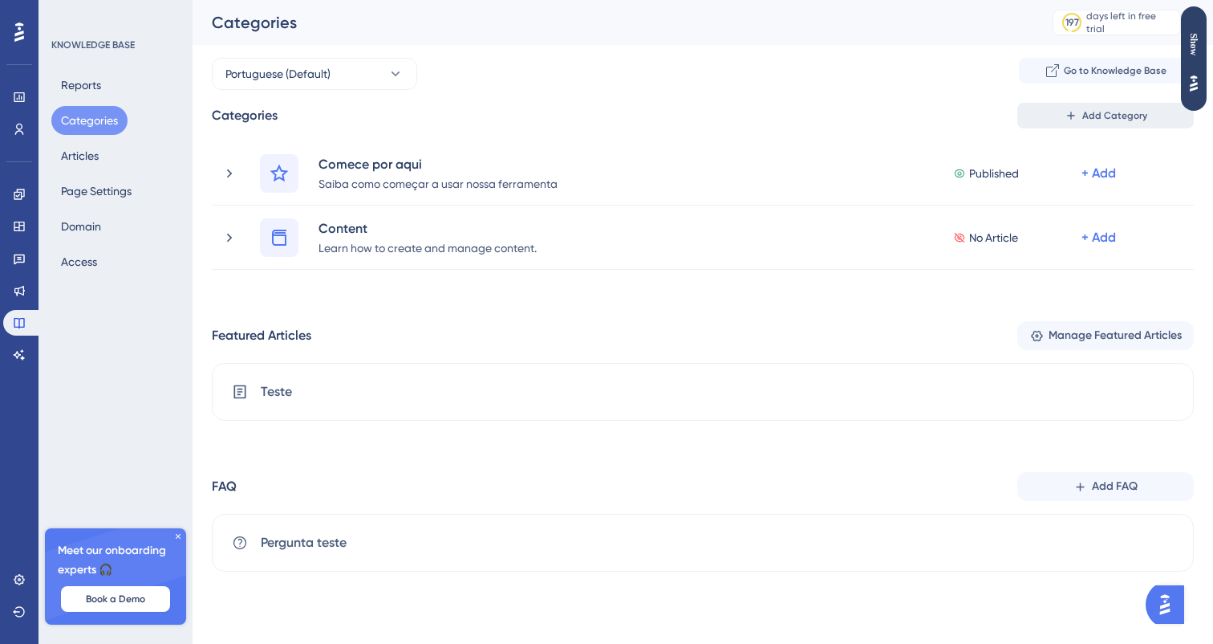
click at [1047, 114] on button "Add Category" at bounding box center [1106, 116] width 177 height 26
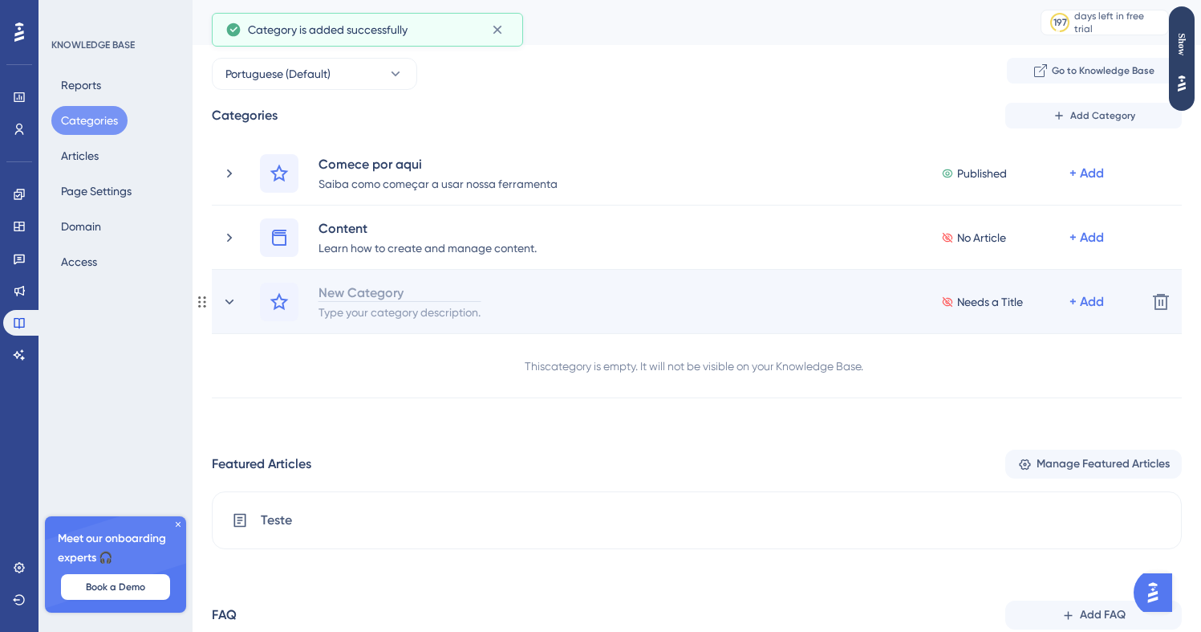
click at [367, 292] on div "New Category" at bounding box center [400, 291] width 164 height 19
click at [367, 292] on div at bounding box center [400, 291] width 164 height 19
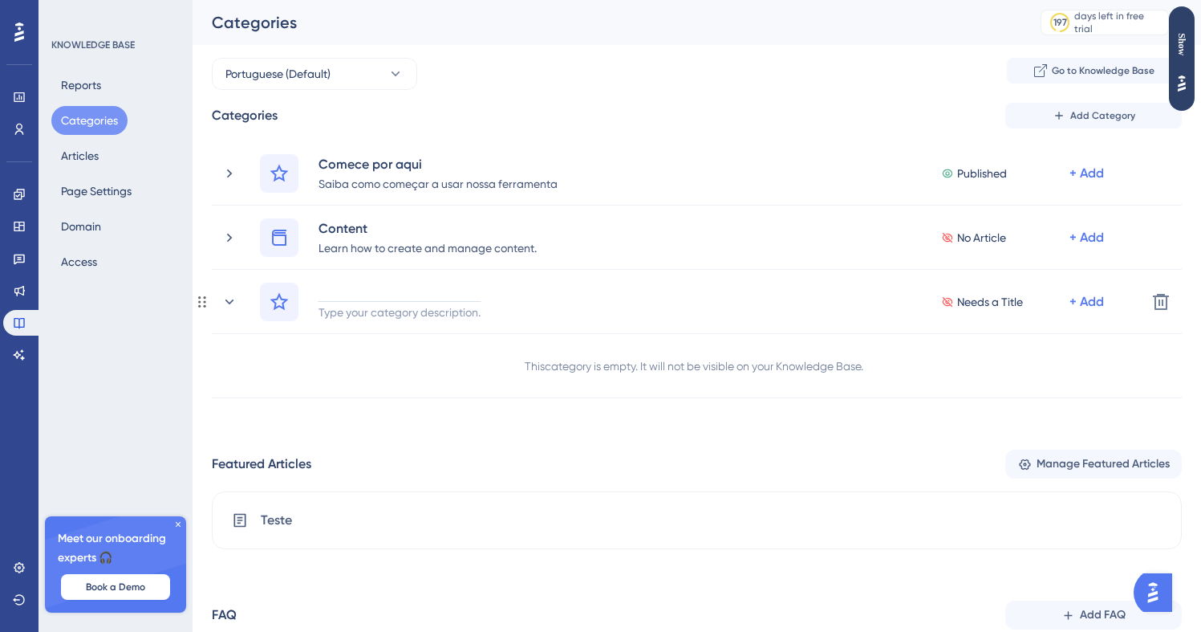
click at [209, 310] on div "Type your category description. Needs a Title + Add Delete This category is emp…" at bounding box center [689, 334] width 986 height 128
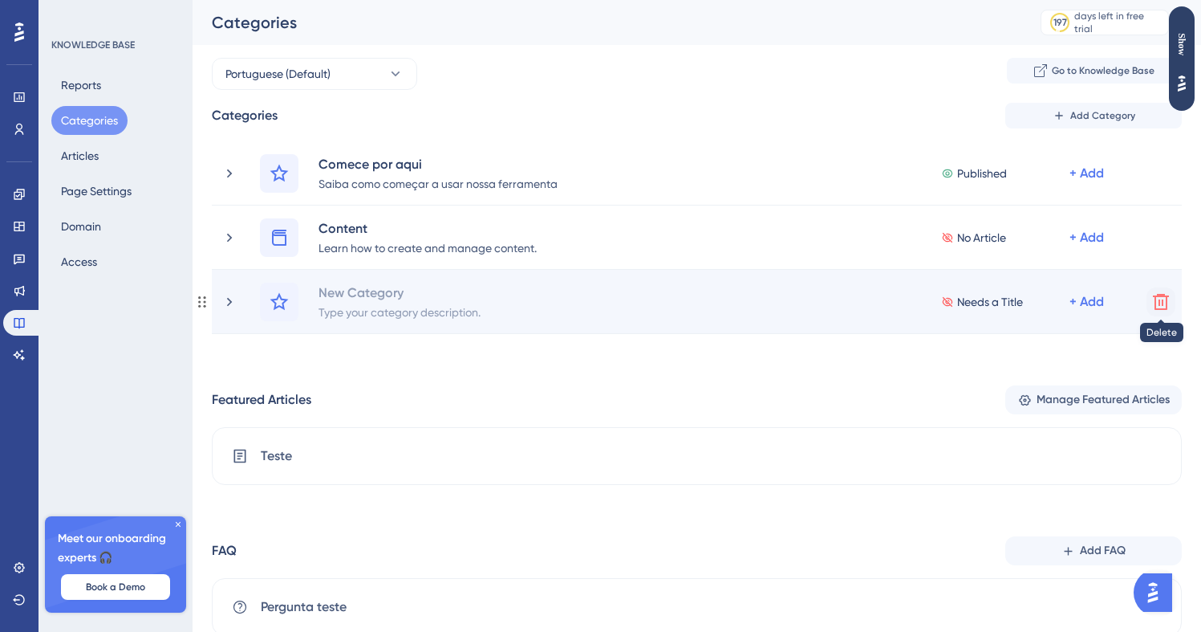
click at [1161, 298] on icon at bounding box center [1161, 301] width 19 height 19
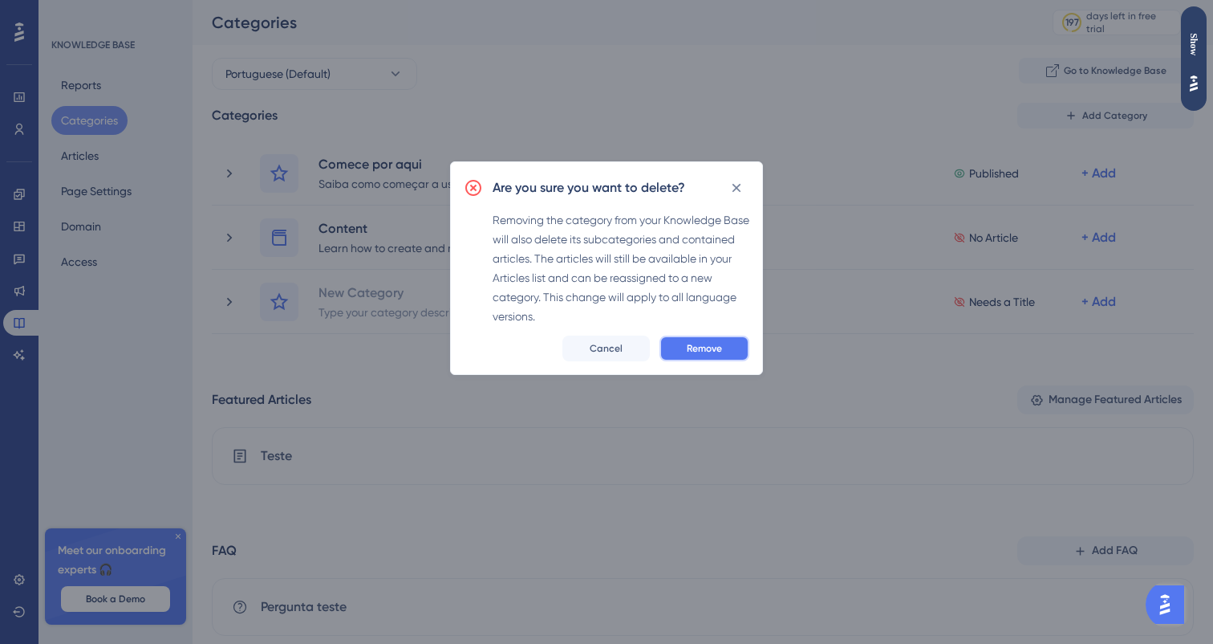
click at [713, 354] on span "Remove" at bounding box center [704, 348] width 35 height 13
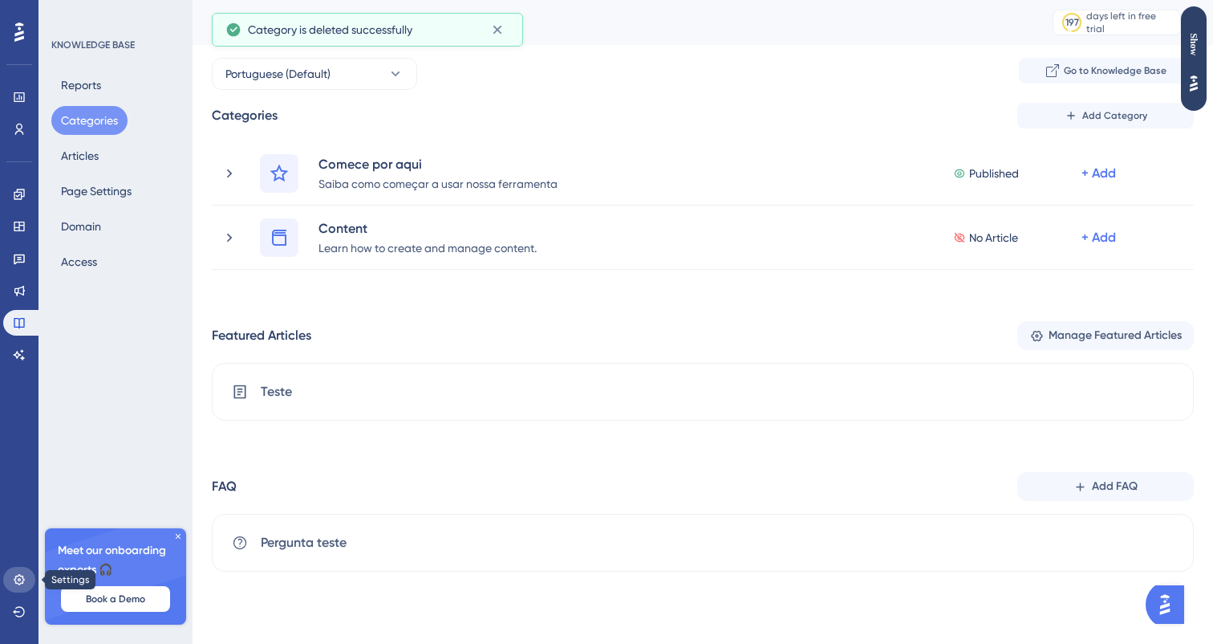
click at [26, 579] on link at bounding box center [19, 580] width 32 height 26
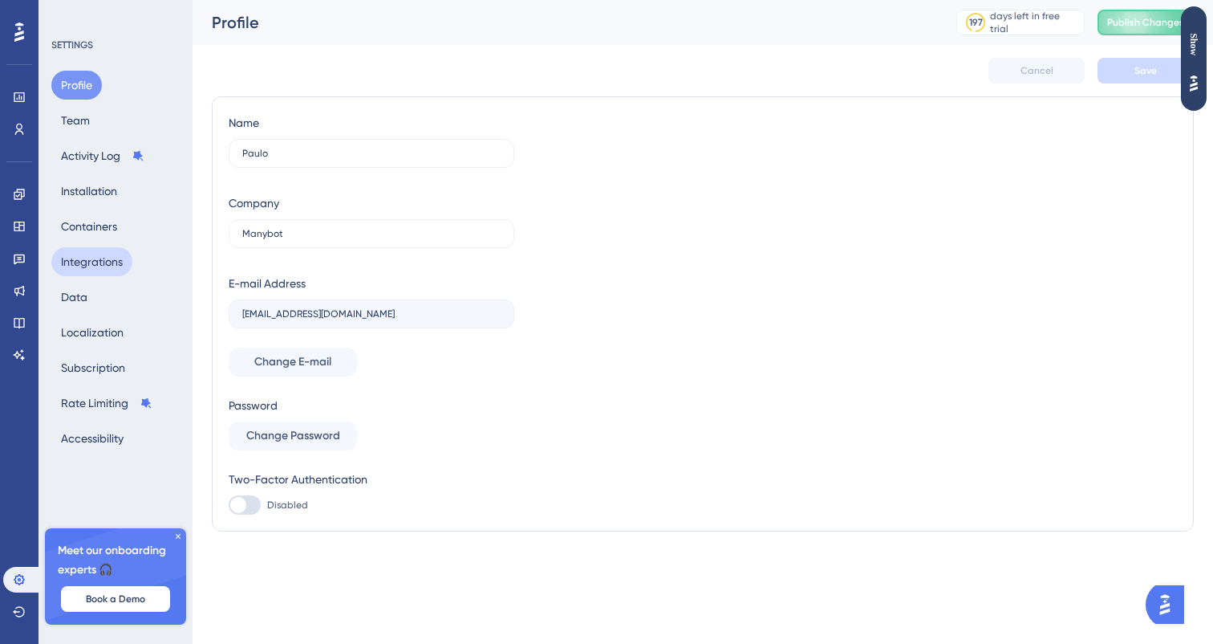
click at [97, 274] on button "Integrations" at bounding box center [91, 261] width 81 height 29
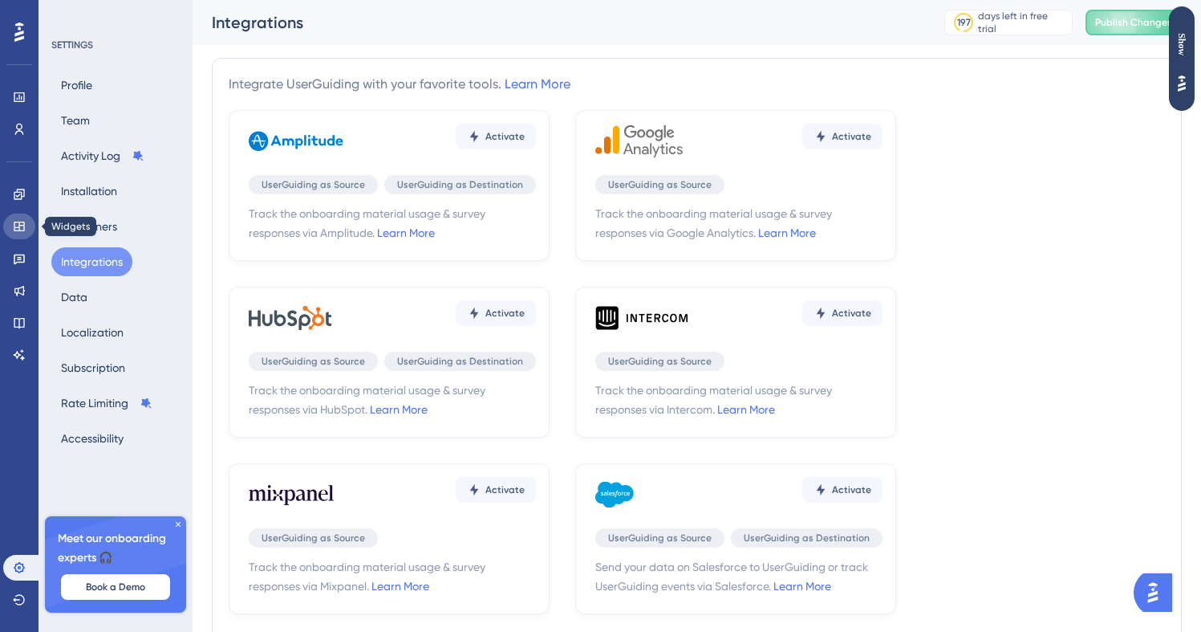
click at [14, 225] on icon at bounding box center [19, 226] width 10 height 10
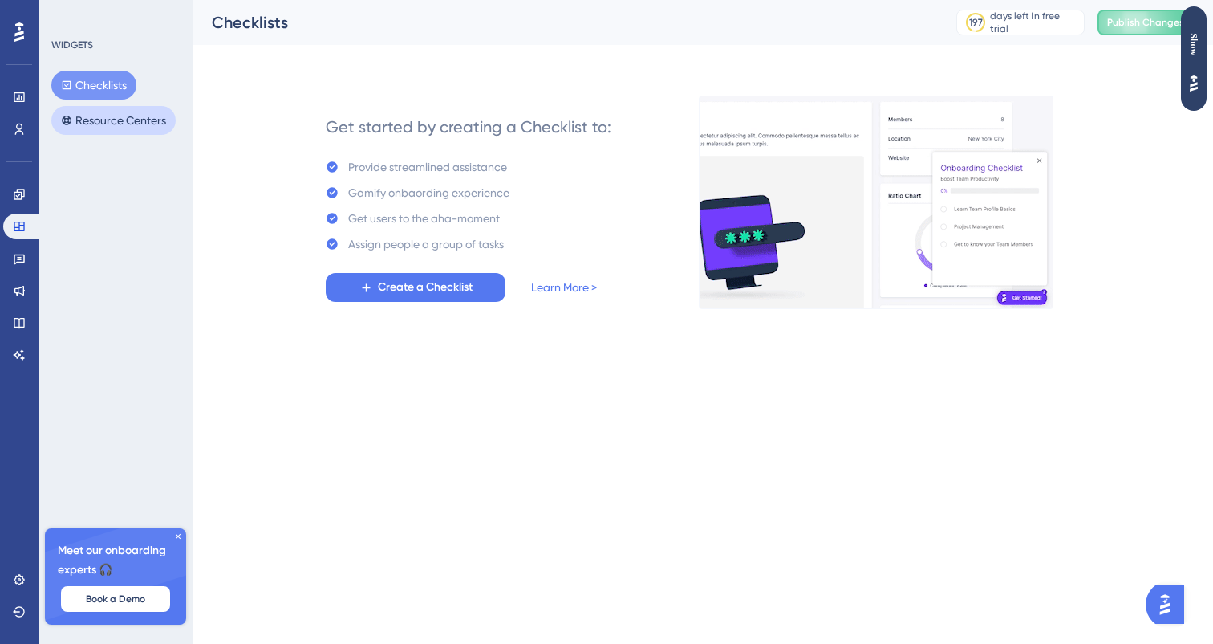
click at [124, 119] on button "Resource Centers" at bounding box center [113, 120] width 124 height 29
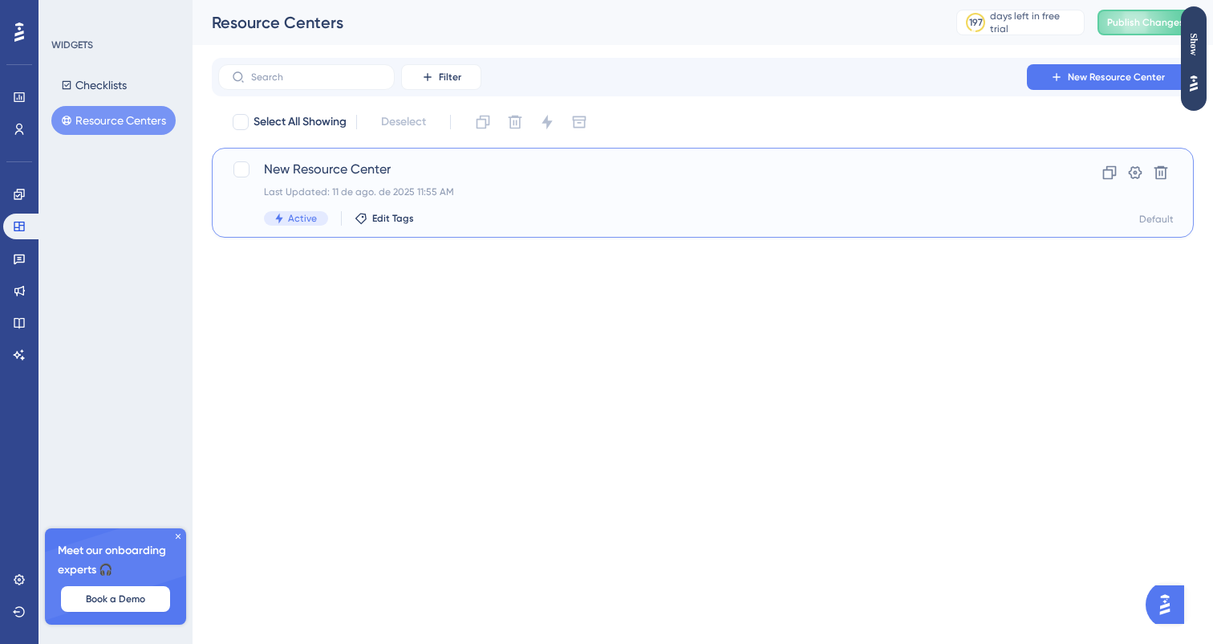
click at [424, 181] on div "New Resource Center Last Updated: 11 de ago. de 2025 11:55 AM Active Edit Tags" at bounding box center [639, 193] width 750 height 66
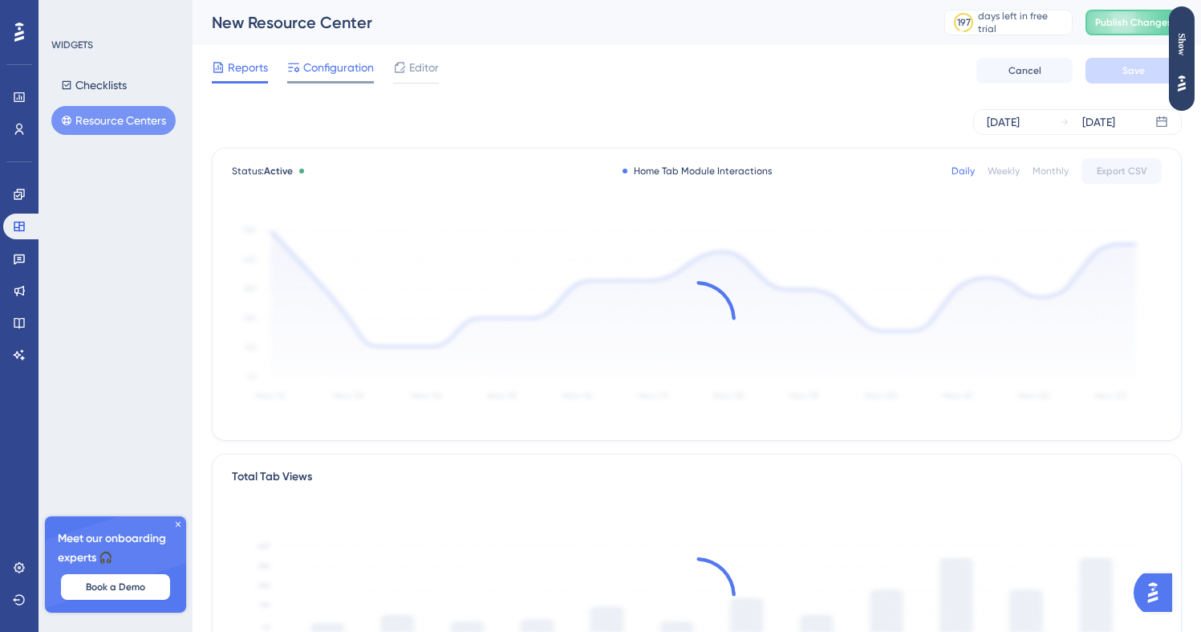
click at [311, 59] on span "Configuration" at bounding box center [338, 67] width 71 height 19
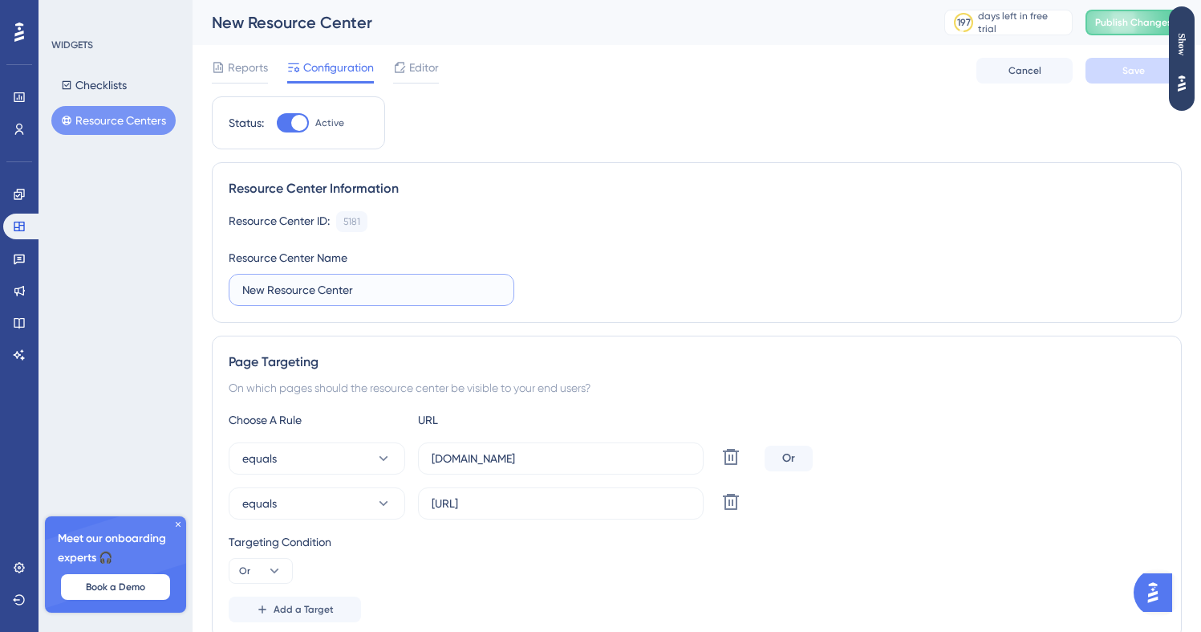
click at [416, 295] on input "New Resource Center" at bounding box center [371, 290] width 258 height 18
type input "Central de Recursos"
click at [709, 264] on div "Resource Center ID: 5181 Copy Resource Center Name Central de Recursos" at bounding box center [697, 258] width 937 height 95
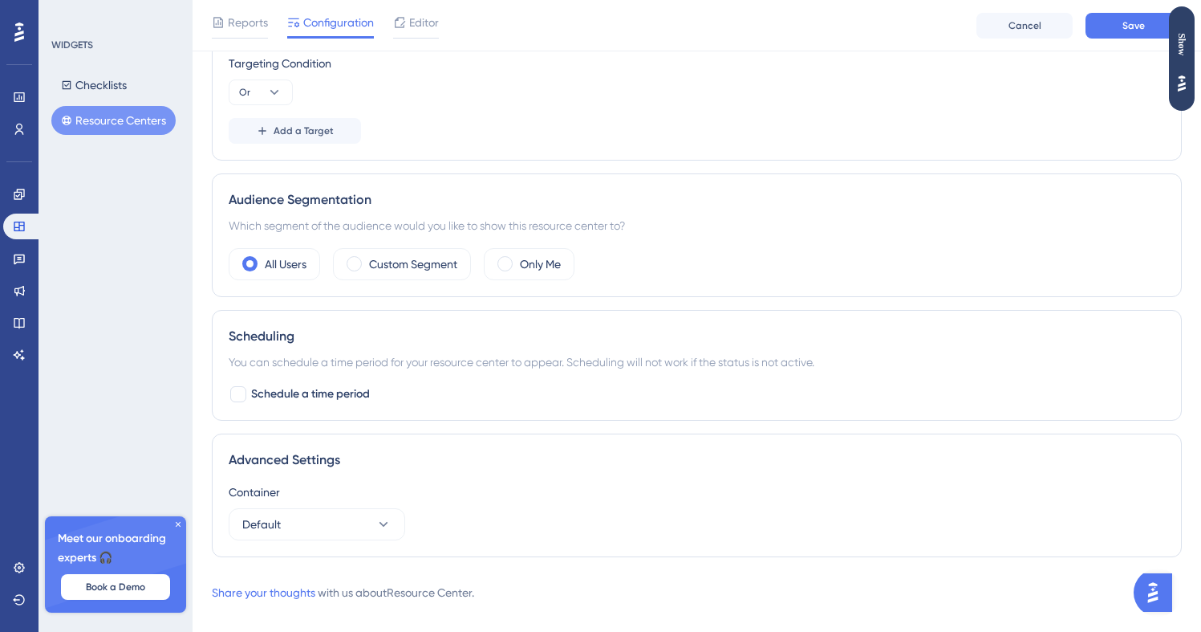
scroll to position [490, 0]
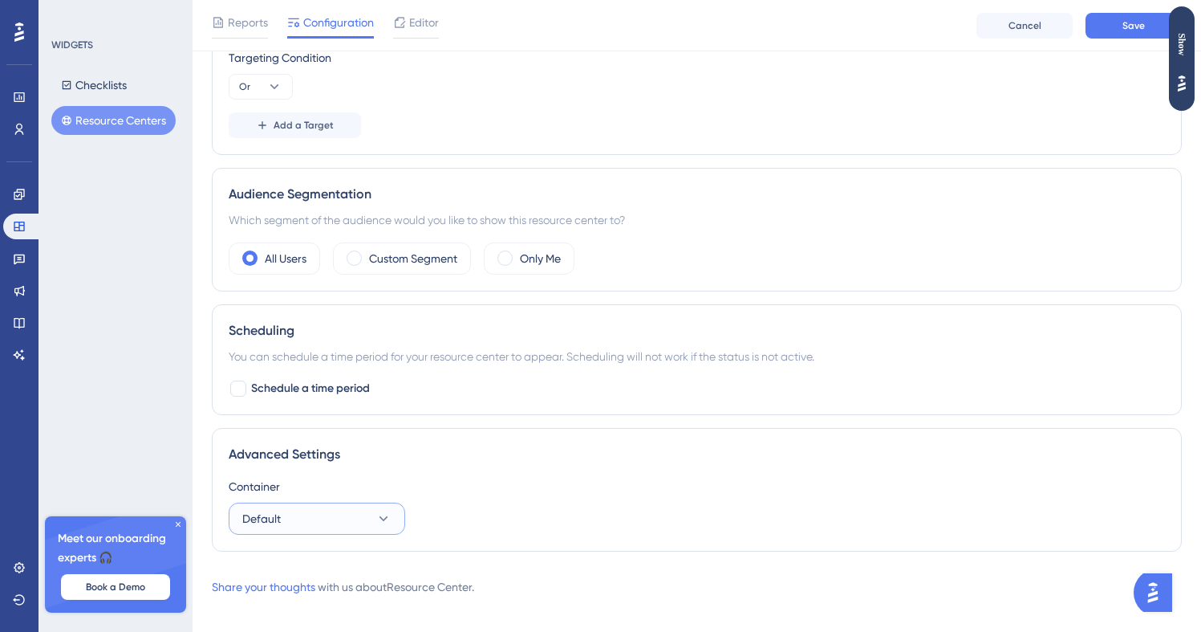
click at [344, 518] on button "Default" at bounding box center [317, 518] width 177 height 32
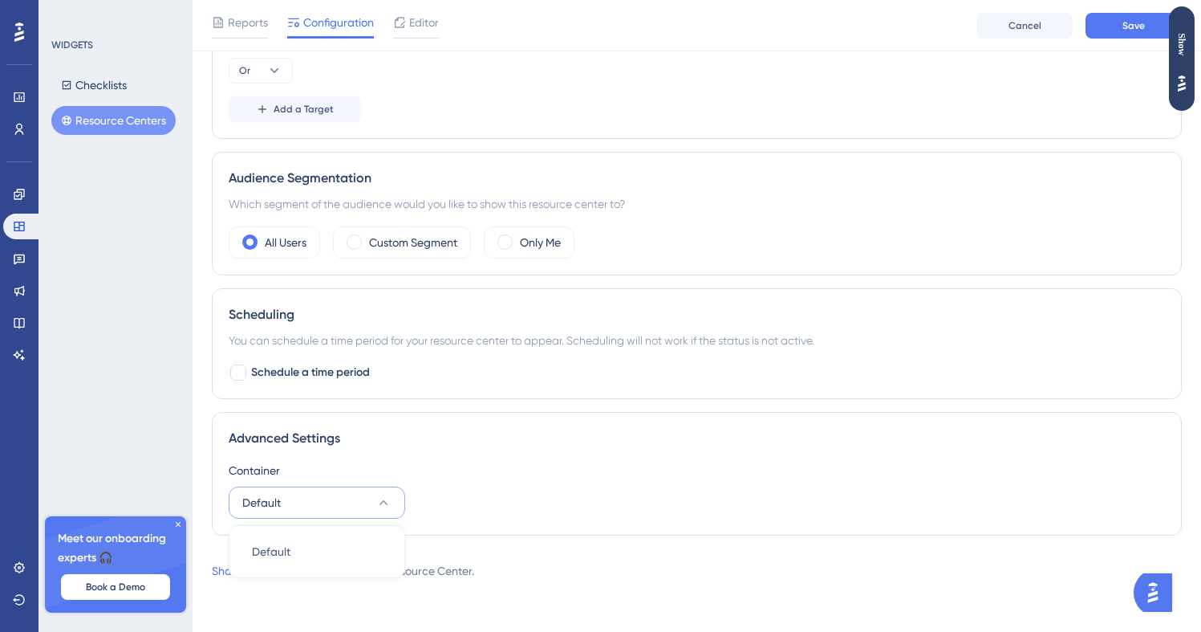
click at [344, 518] on div "Advanced Settings Container Default Default Default" at bounding box center [697, 474] width 970 height 124
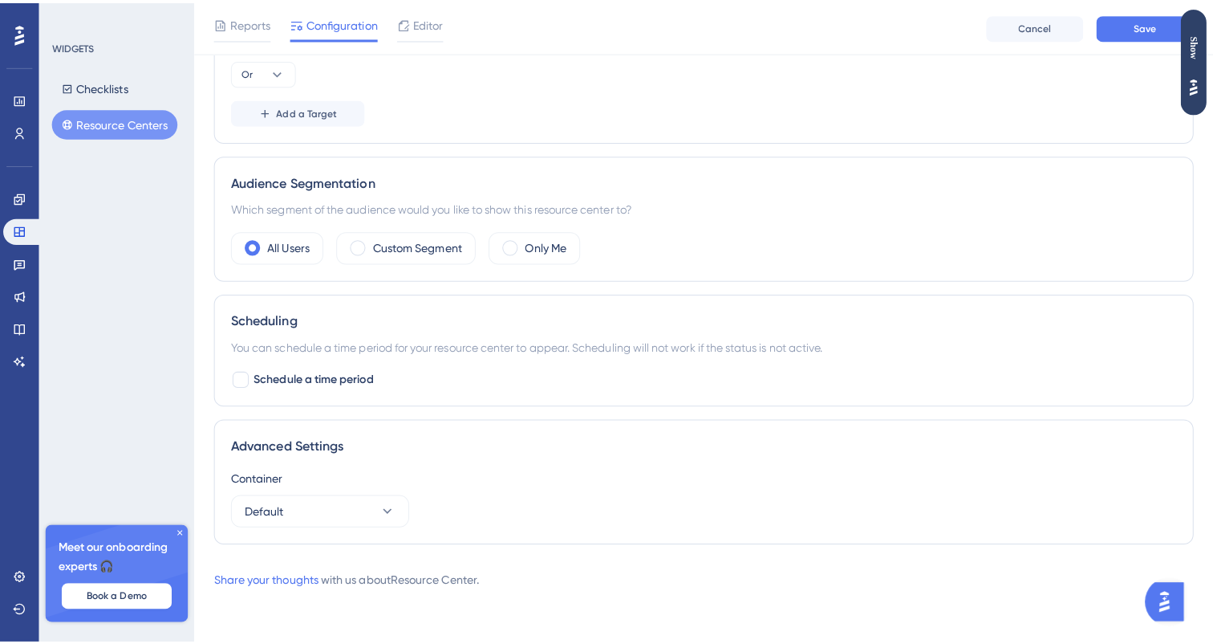
scroll to position [0, 0]
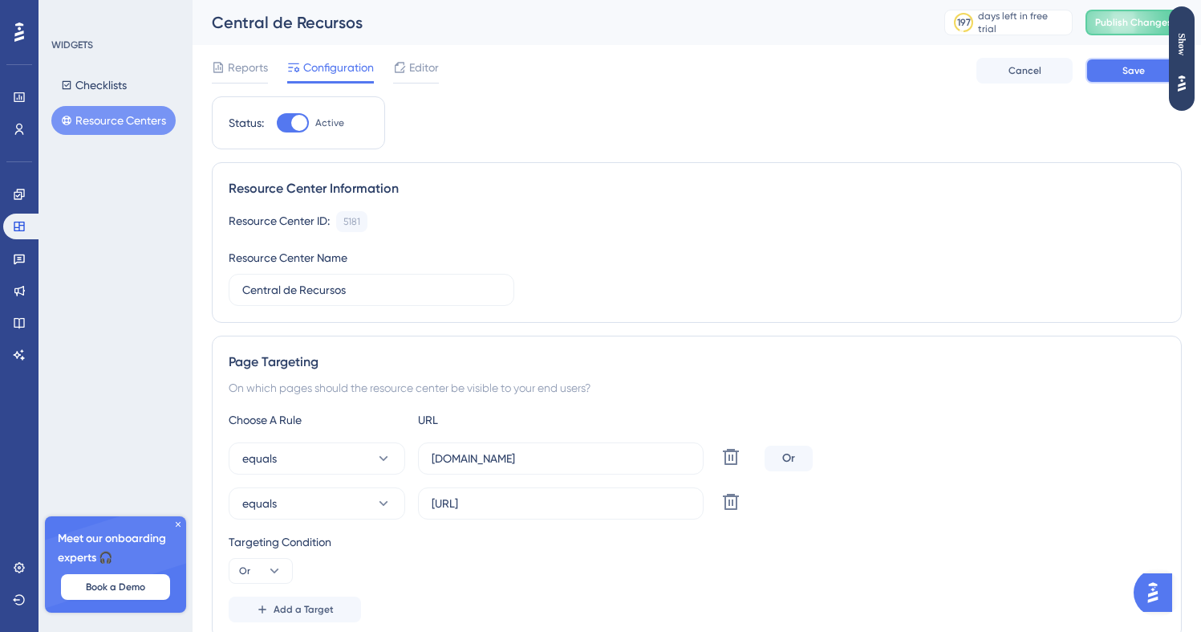
click at [1123, 68] on span "Save" at bounding box center [1134, 70] width 22 height 13
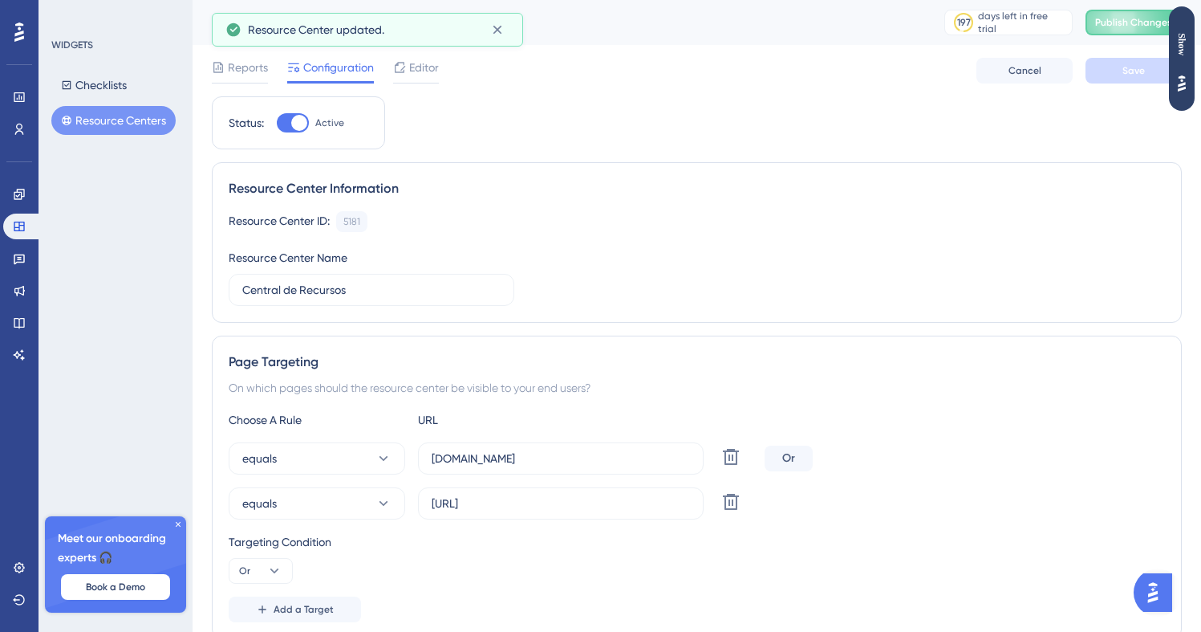
click at [438, 99] on div "Status: Active Resource Center Information Resource Center ID: 5181 Copy Resour…" at bounding box center [697, 572] width 970 height 952
click at [418, 59] on span "Editor" at bounding box center [424, 67] width 30 height 19
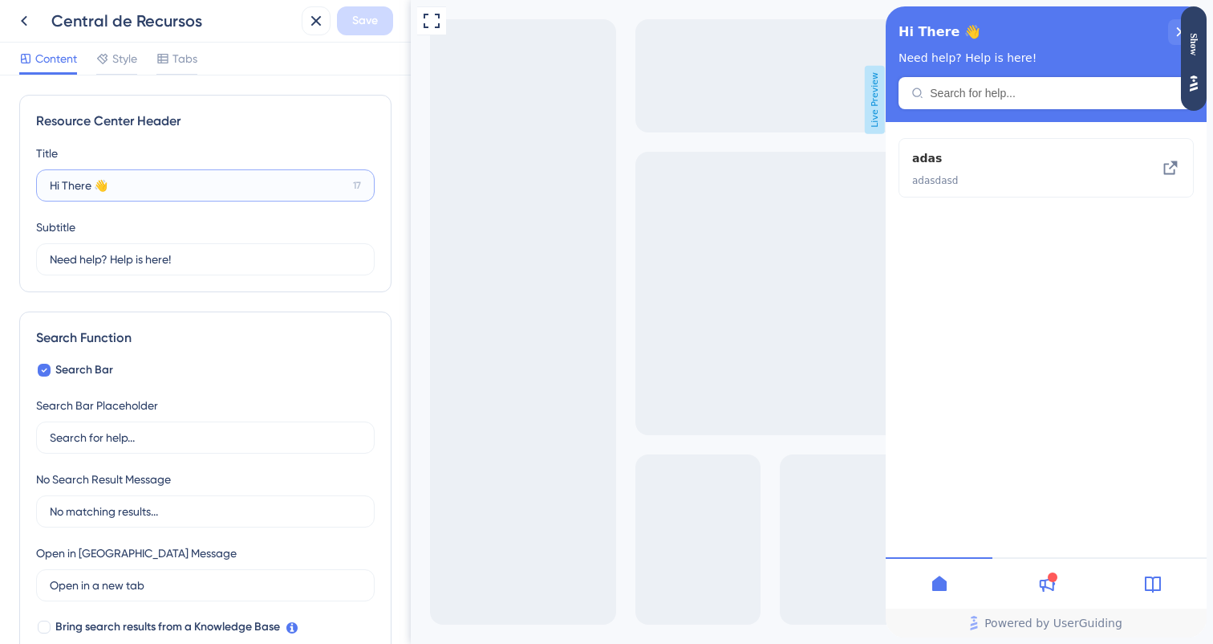
click at [266, 181] on input "Hi There 👋" at bounding box center [198, 186] width 297 height 18
click at [250, 195] on label "Hi There 👋 17" at bounding box center [205, 185] width 339 height 32
click at [250, 194] on input "Hi There 👋" at bounding box center [198, 186] width 297 height 18
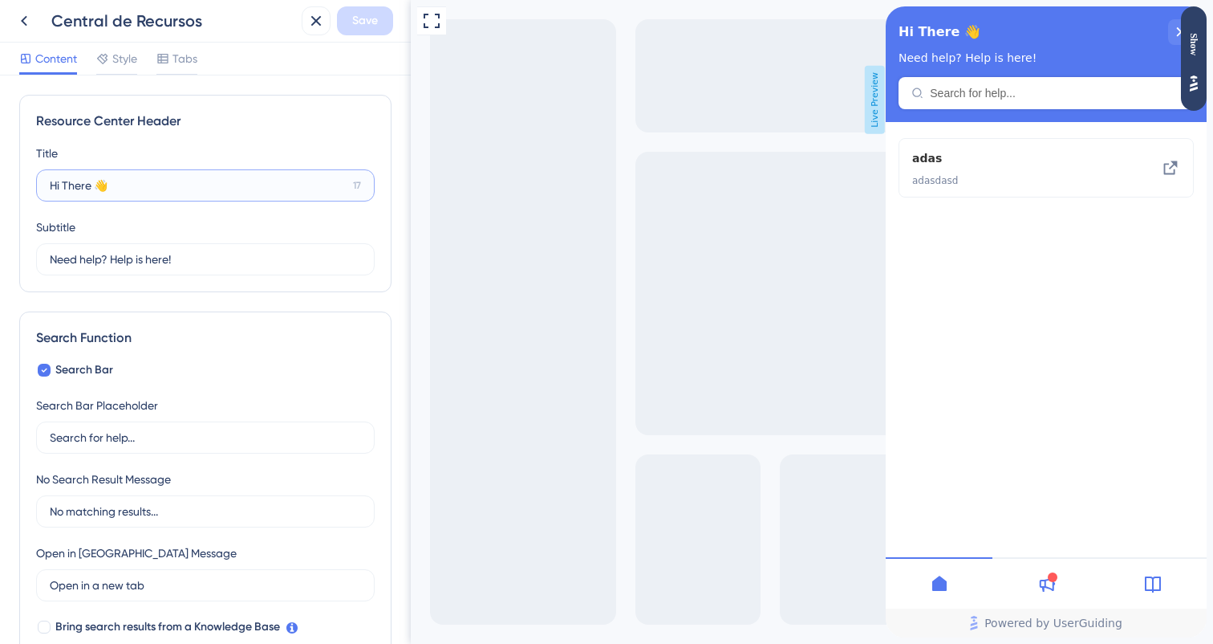
paste input "Olá"
type input "Olá 👋"
click at [250, 259] on input "Need help? Help is here!" at bounding box center [198, 259] width 297 height 18
paste input "Precisa de ajuda? A ajuda está aqui"
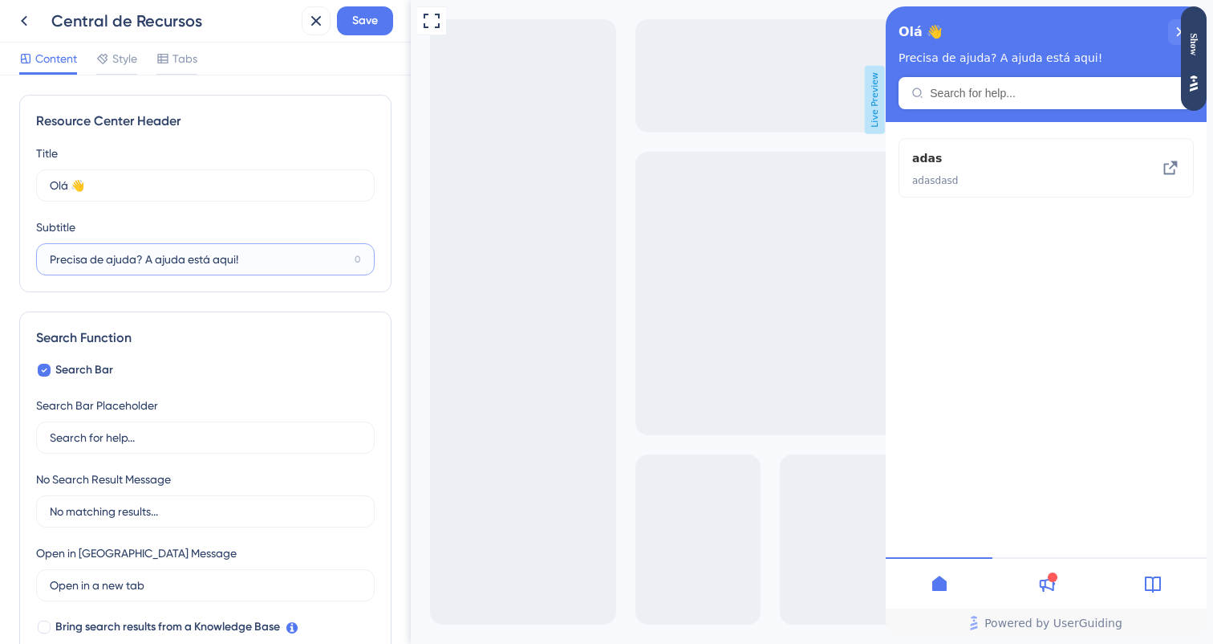
type input "Precisa de ajuda? A ajuda está aqui!"
click at [245, 289] on div "Resource Center Header Title Olá 👋 22 Olá 👋 Subtitle Precisa de ajuda? A ajuda …" at bounding box center [205, 193] width 372 height 197
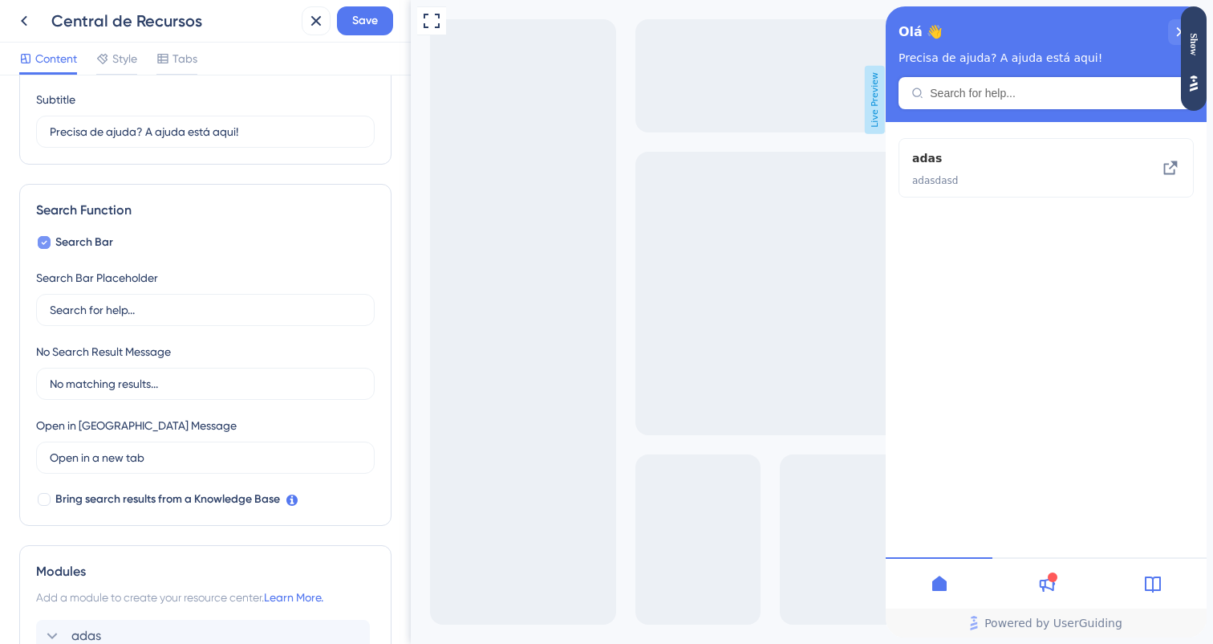
scroll to position [121, 0]
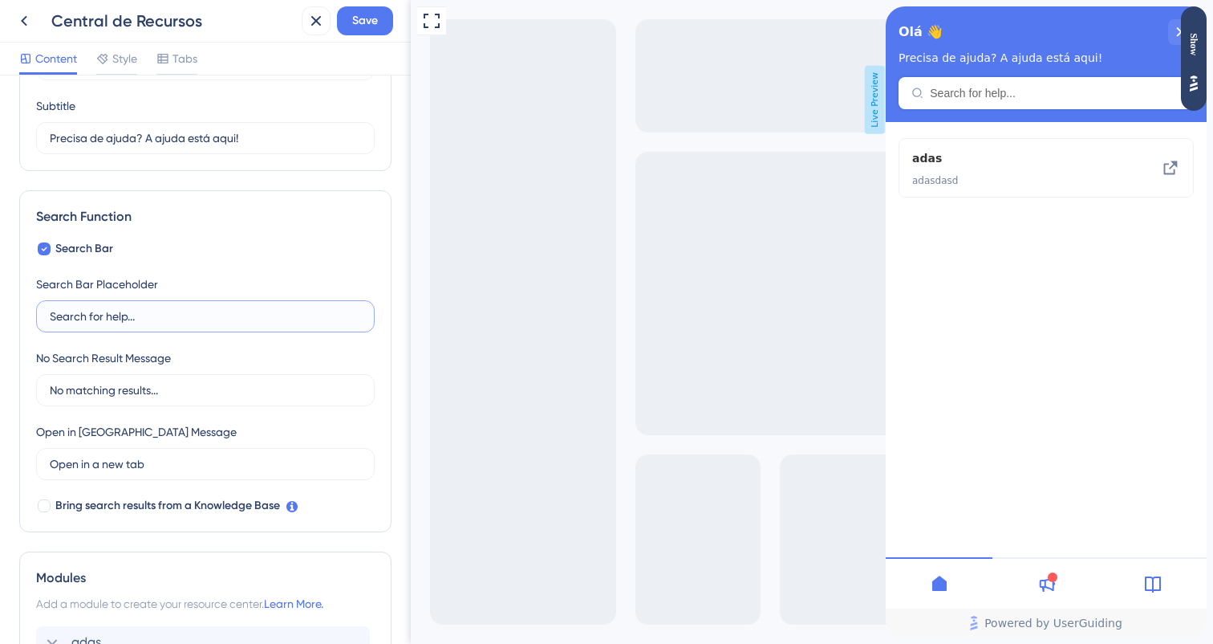
click at [114, 324] on input "Search for help..." at bounding box center [205, 316] width 311 height 18
paste input "Procure ajuda"
type input "Procure ajuda..."
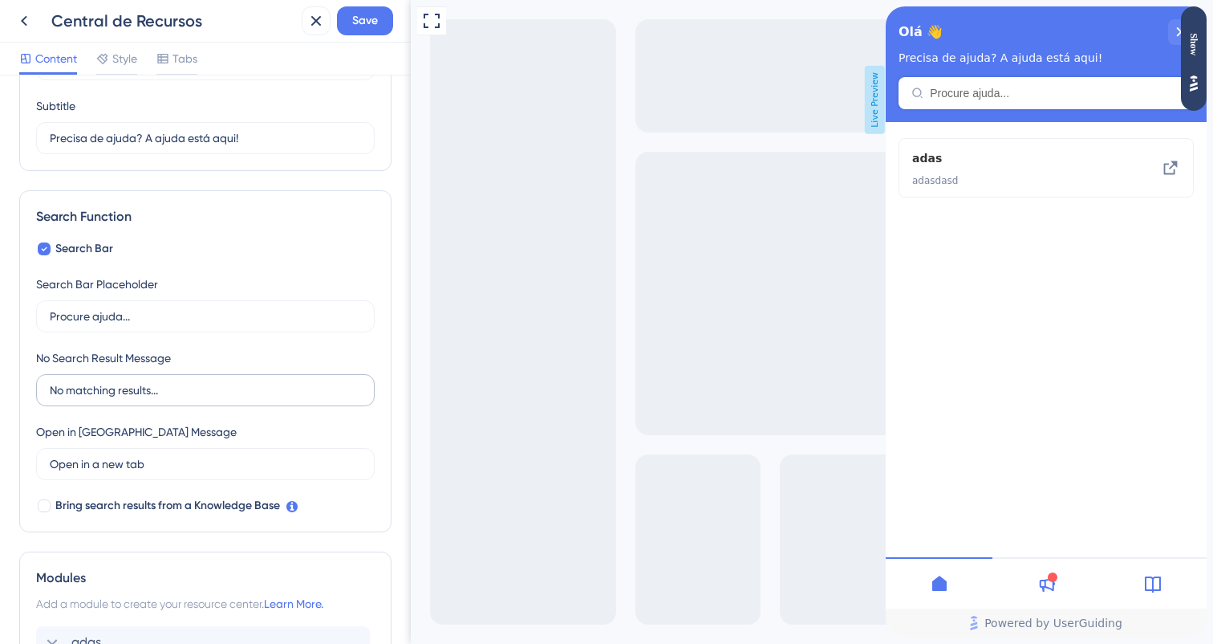
click at [187, 374] on label "No matching results..." at bounding box center [205, 390] width 339 height 32
click at [187, 381] on input "No matching results..." at bounding box center [205, 390] width 311 height 18
click at [187, 374] on label "No matching results..." at bounding box center [205, 390] width 339 height 32
click at [187, 381] on input "No matching results..." at bounding box center [205, 390] width 311 height 18
click at [187, 374] on label "No matching results..." at bounding box center [205, 390] width 339 height 32
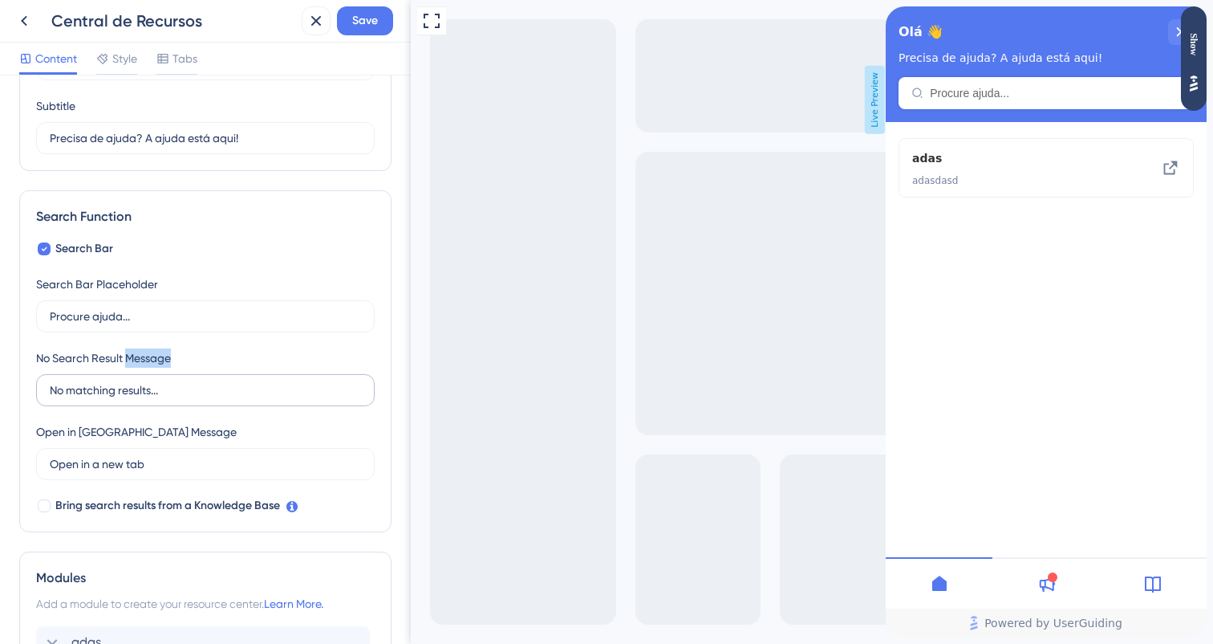
click at [187, 381] on input "No matching results..." at bounding box center [205, 390] width 311 height 18
click at [181, 388] on input "No matching results..." at bounding box center [205, 390] width 311 height 18
paste input "enhum resultado correspondente"
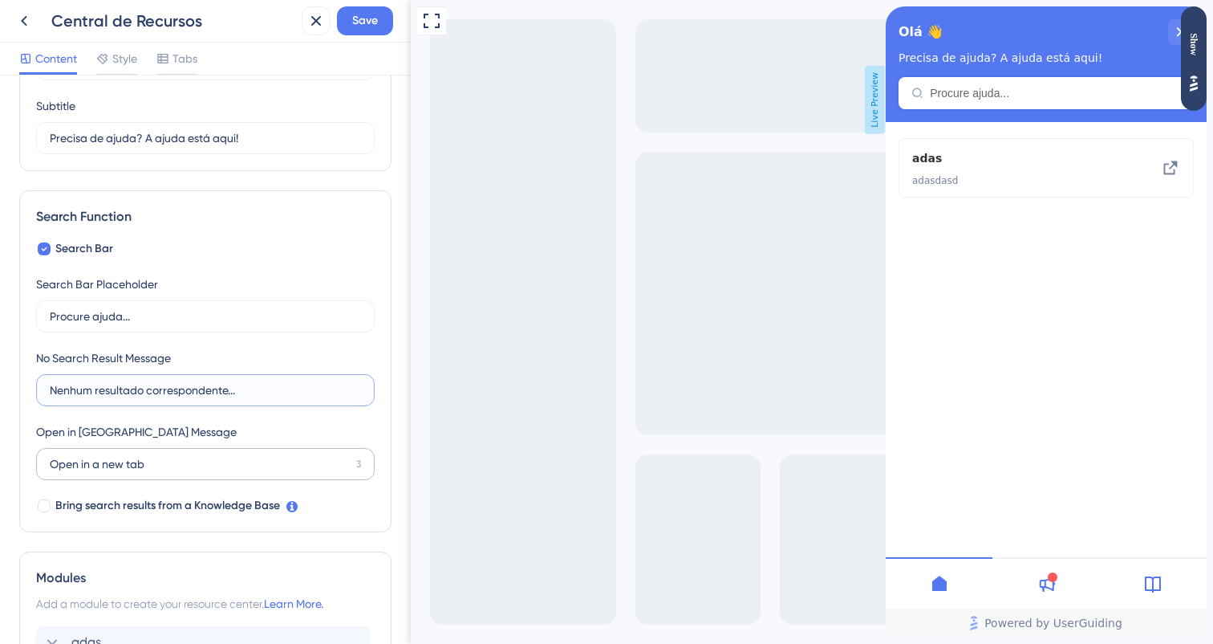
type input "Nenhum resultado correspondente..."
click at [185, 469] on input "Open in a new tab" at bounding box center [200, 464] width 300 height 18
paste input "Abrir em uma nova"
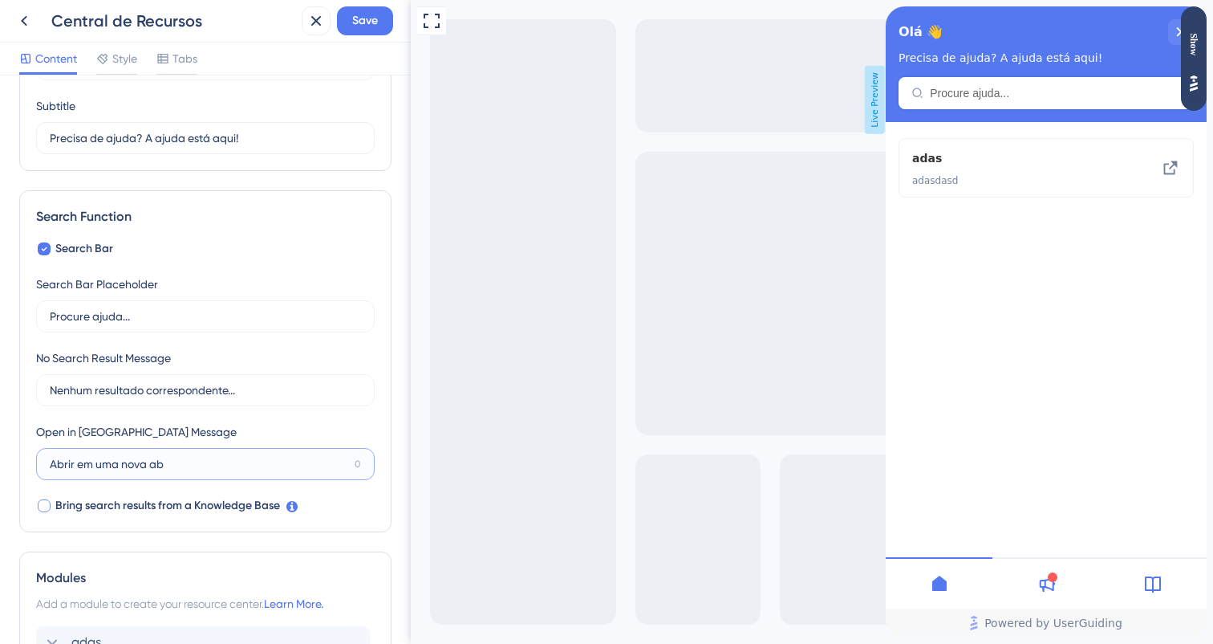
type input "Abrir em uma nova ab"
click at [69, 512] on span "Bring search results from a Knowledge Base" at bounding box center [167, 505] width 225 height 19
checkbox input "true"
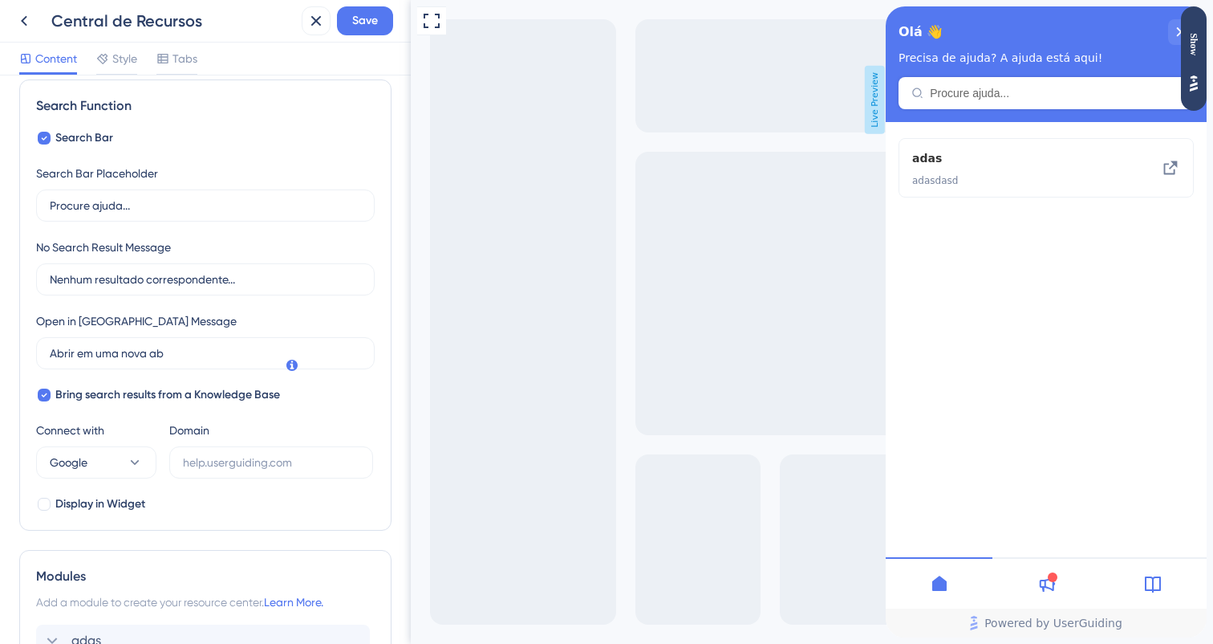
scroll to position [262, 0]
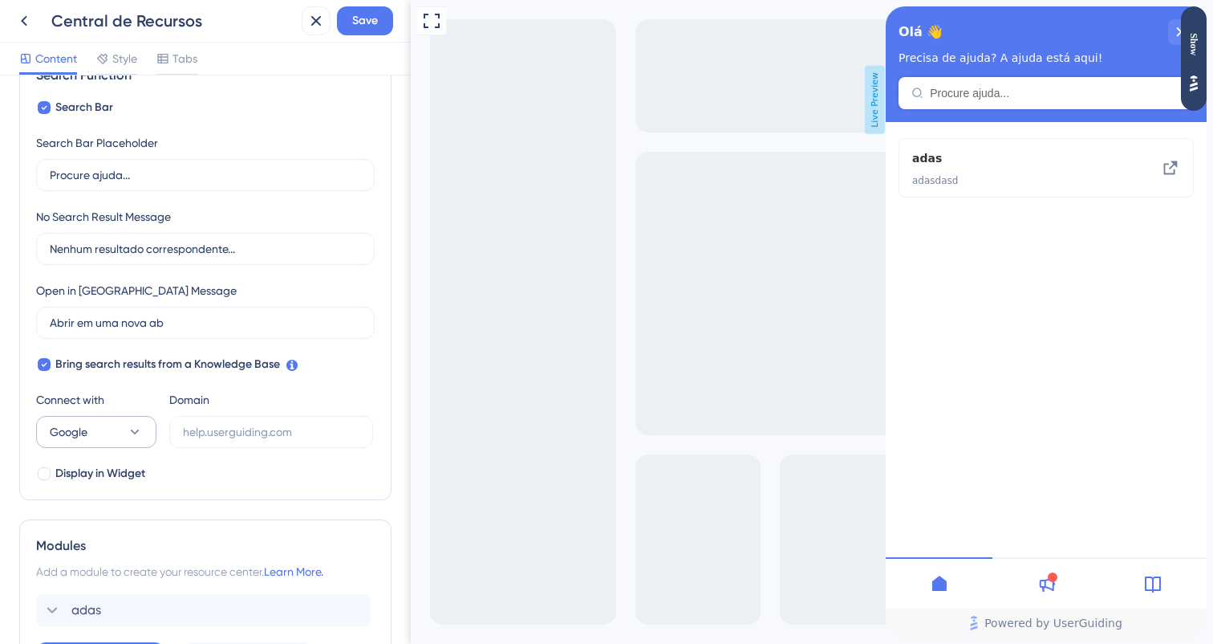
click at [127, 434] on icon at bounding box center [135, 432] width 16 height 16
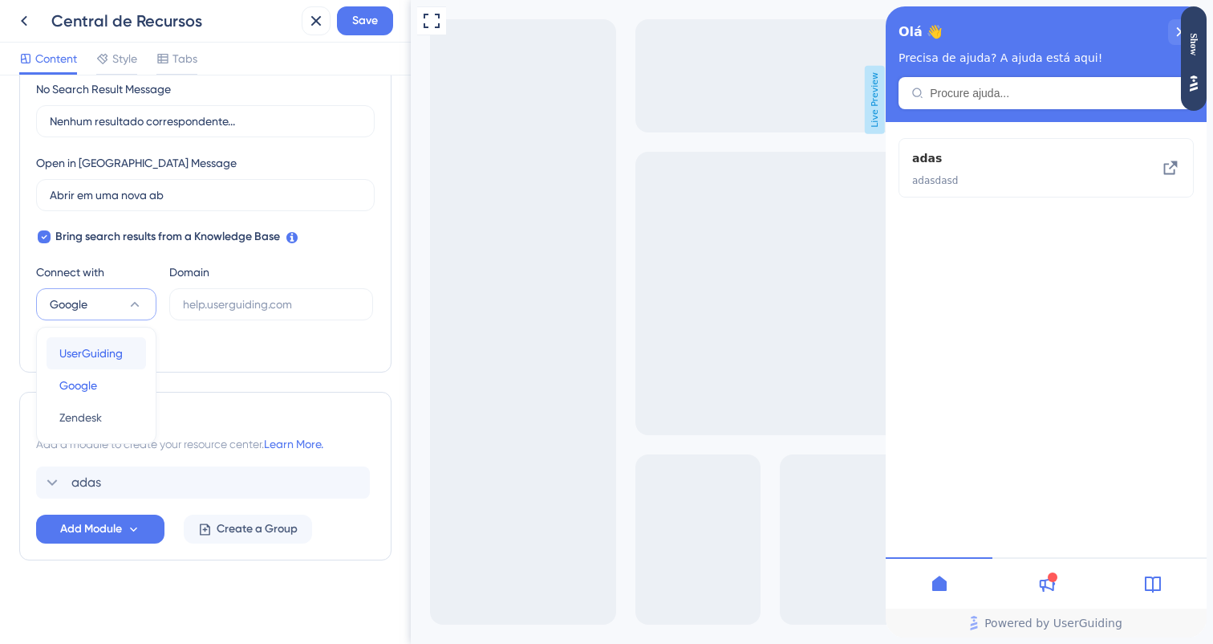
click at [118, 353] on span "UserGuiding" at bounding box center [90, 352] width 63 height 19
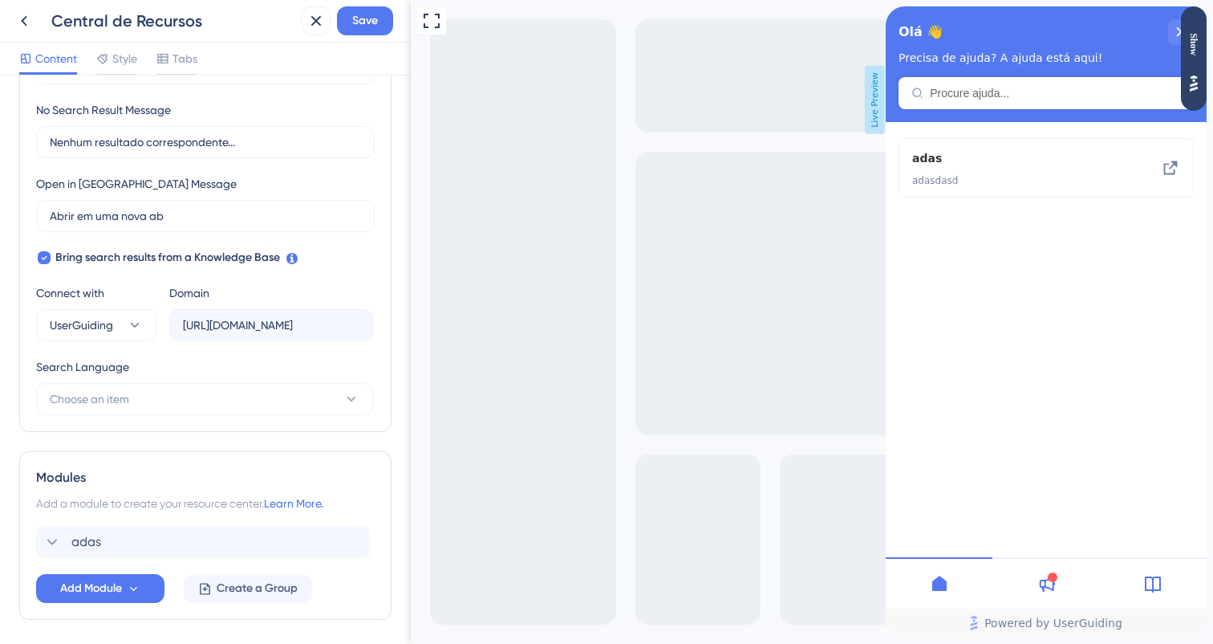
scroll to position [0, 0]
click at [273, 400] on button "Choose an item" at bounding box center [204, 399] width 337 height 32
click at [246, 446] on div "Portuguese (Default) Portuguese (Default)" at bounding box center [204, 448] width 291 height 32
type input "[URL][DOMAIN_NAME]"
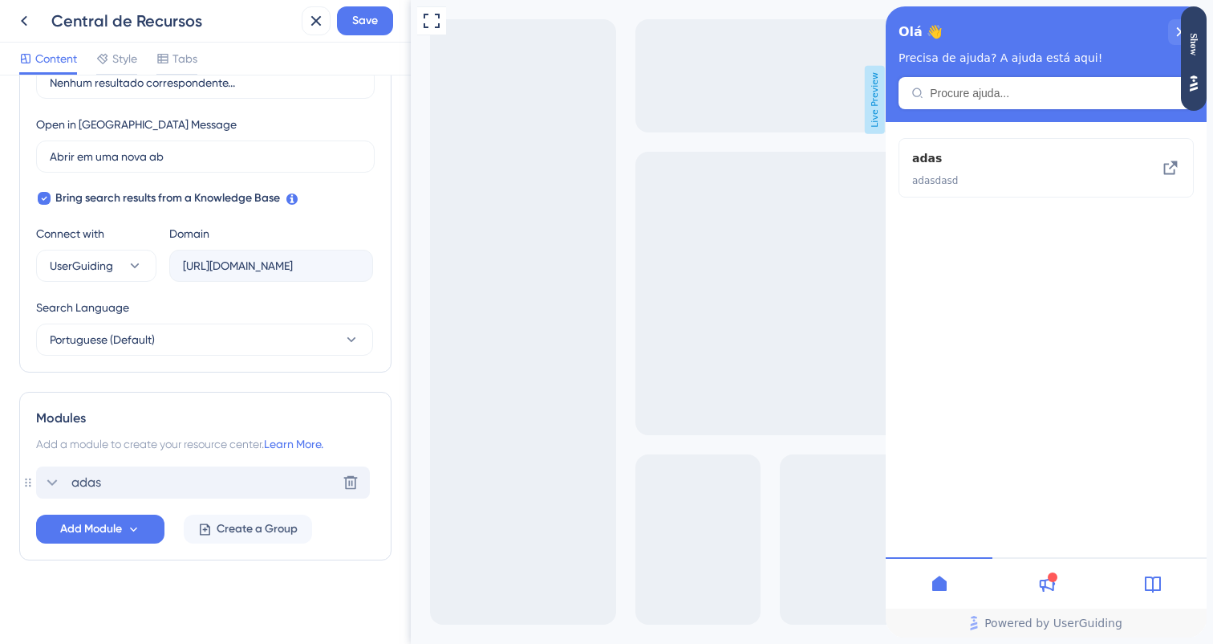
click at [151, 493] on div "adas Delete" at bounding box center [203, 482] width 334 height 32
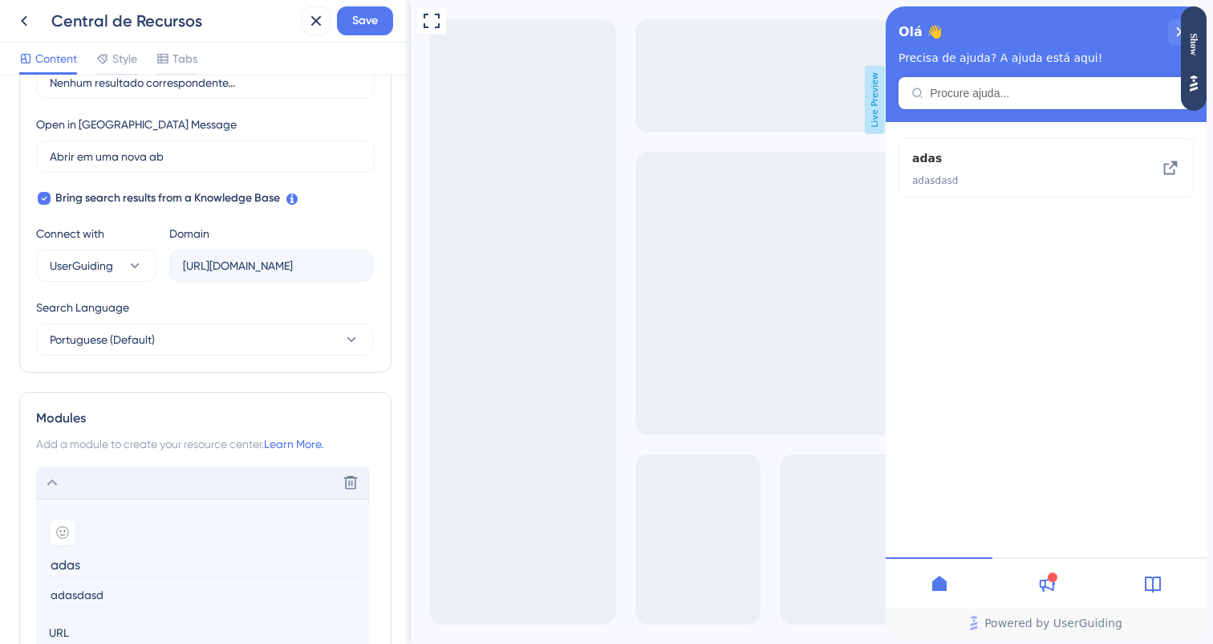
click at [151, 493] on div "Delete" at bounding box center [203, 482] width 334 height 32
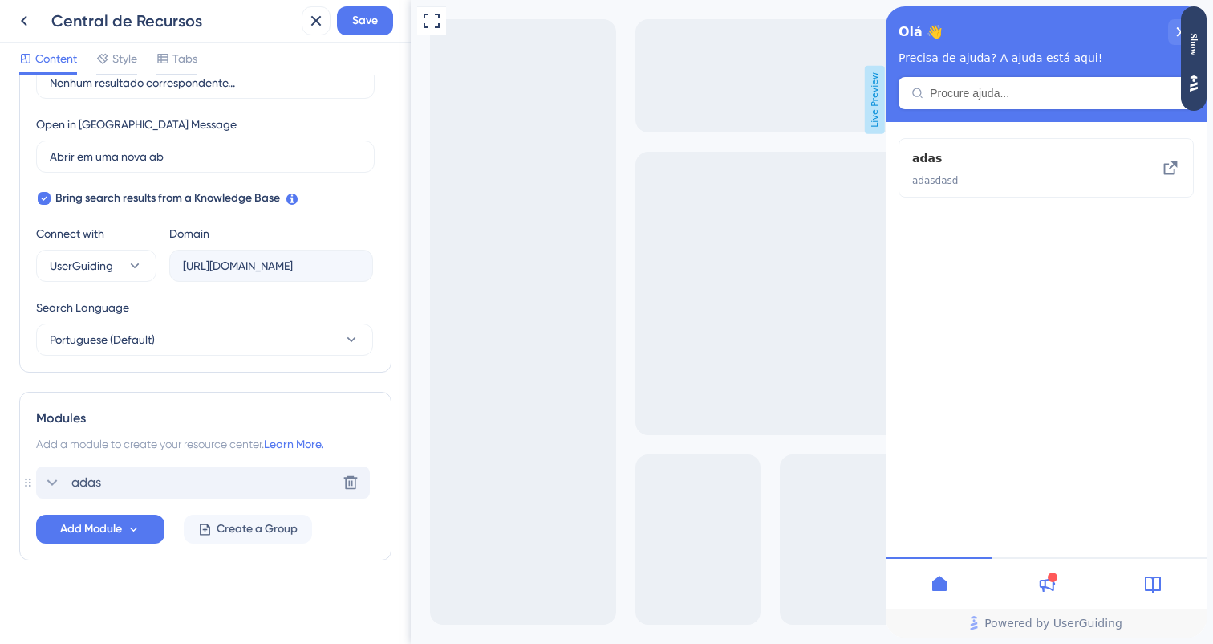
click at [235, 497] on div "adas Delete" at bounding box center [203, 482] width 334 height 32
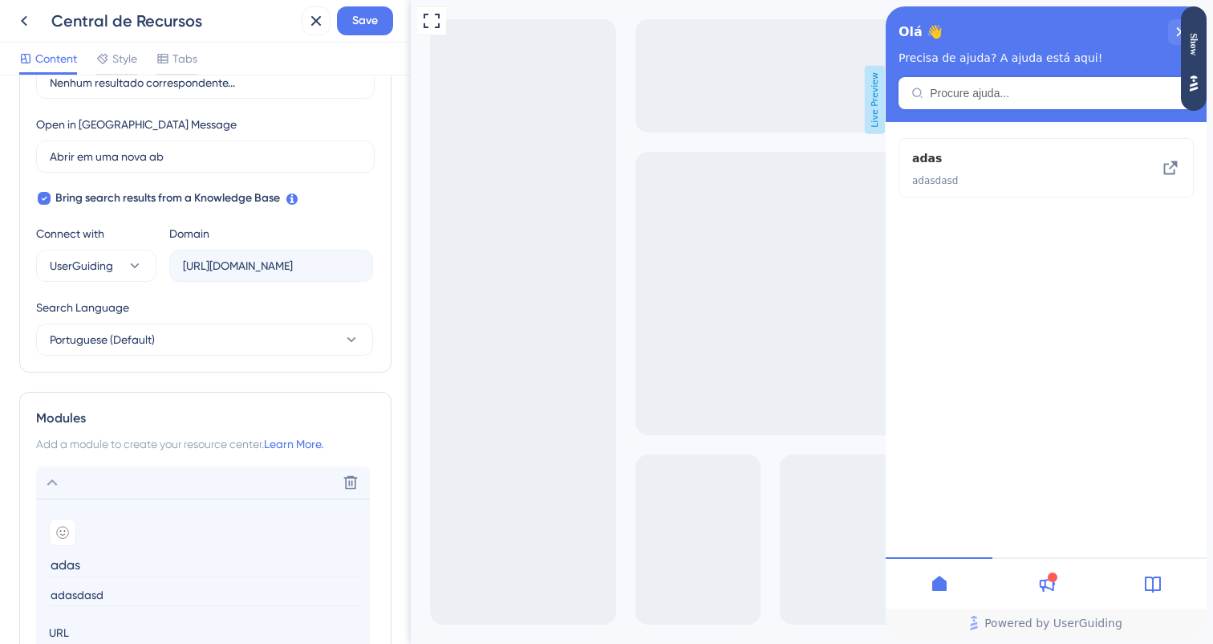
click at [160, 567] on input "adas" at bounding box center [204, 564] width 311 height 25
type input "F"
click at [359, 478] on button at bounding box center [351, 482] width 26 height 26
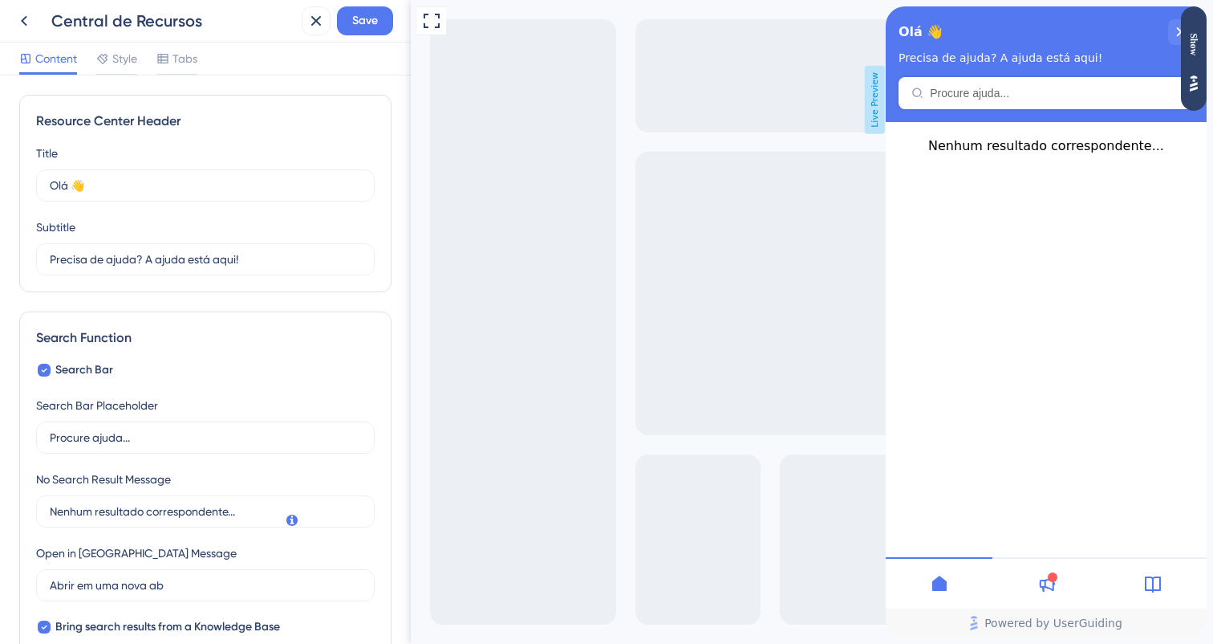
scroll to position [108, 0]
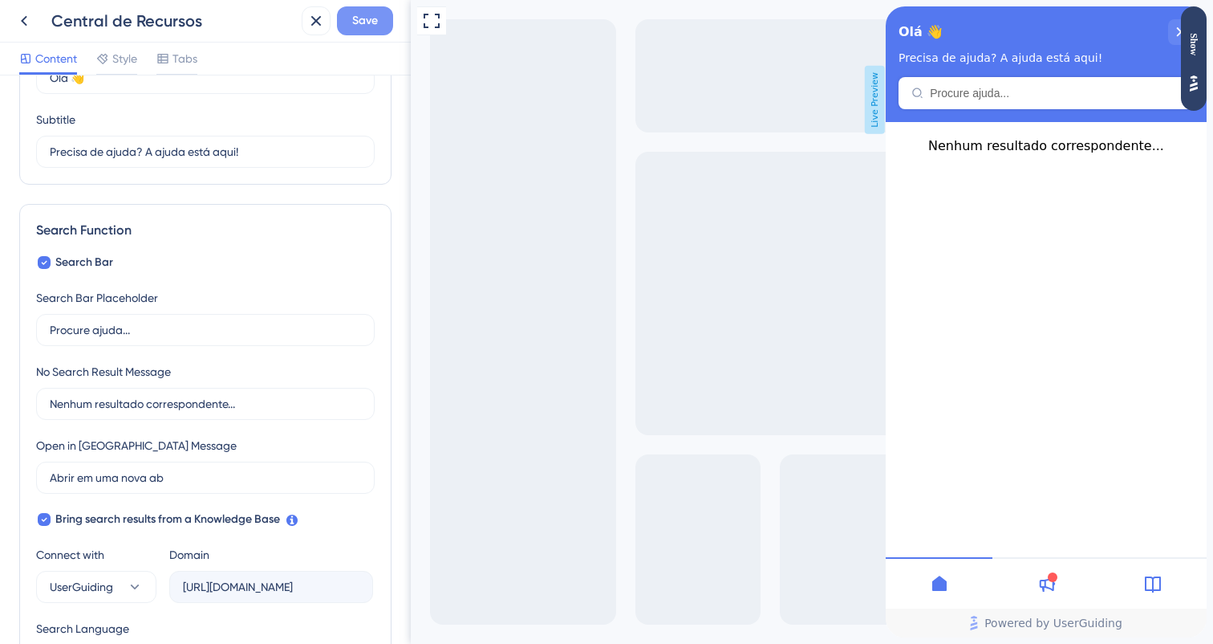
click at [382, 18] on button "Save" at bounding box center [365, 20] width 56 height 29
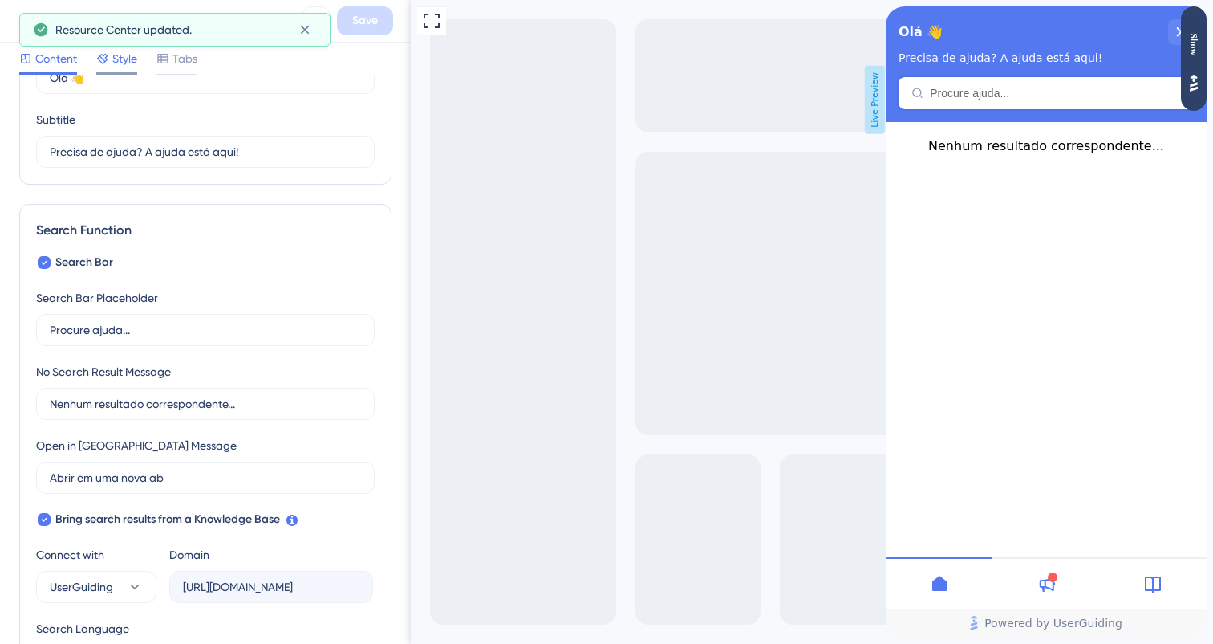
click at [121, 59] on span "Style" at bounding box center [124, 58] width 25 height 19
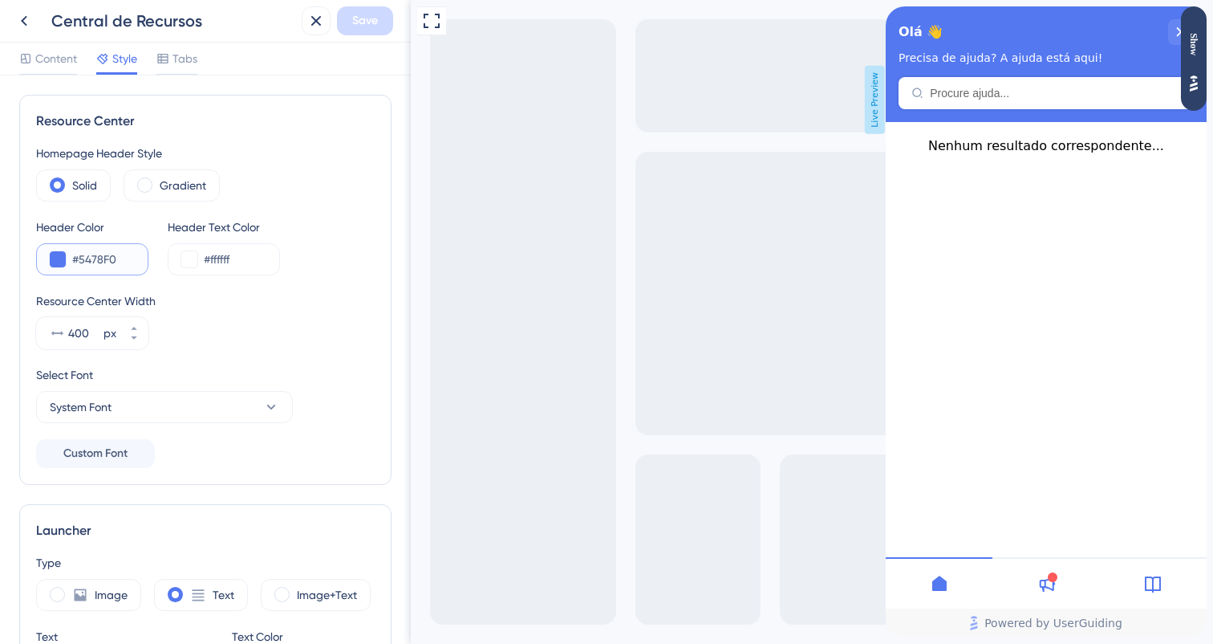
click at [54, 258] on button at bounding box center [58, 259] width 16 height 16
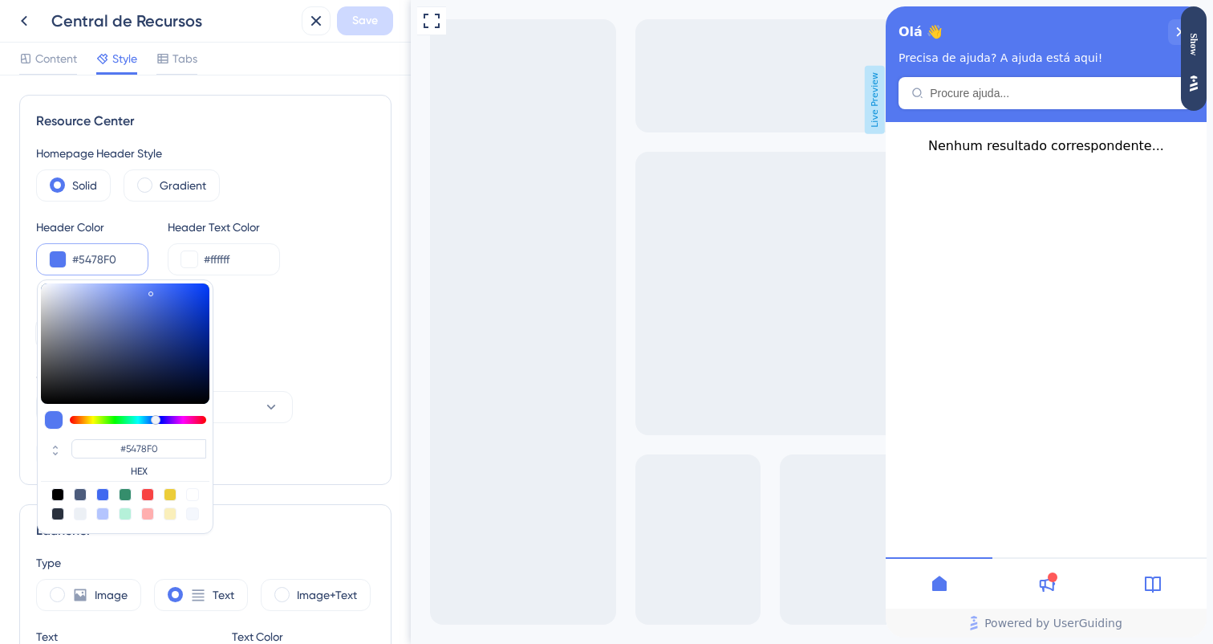
click at [54, 258] on button at bounding box center [58, 259] width 16 height 16
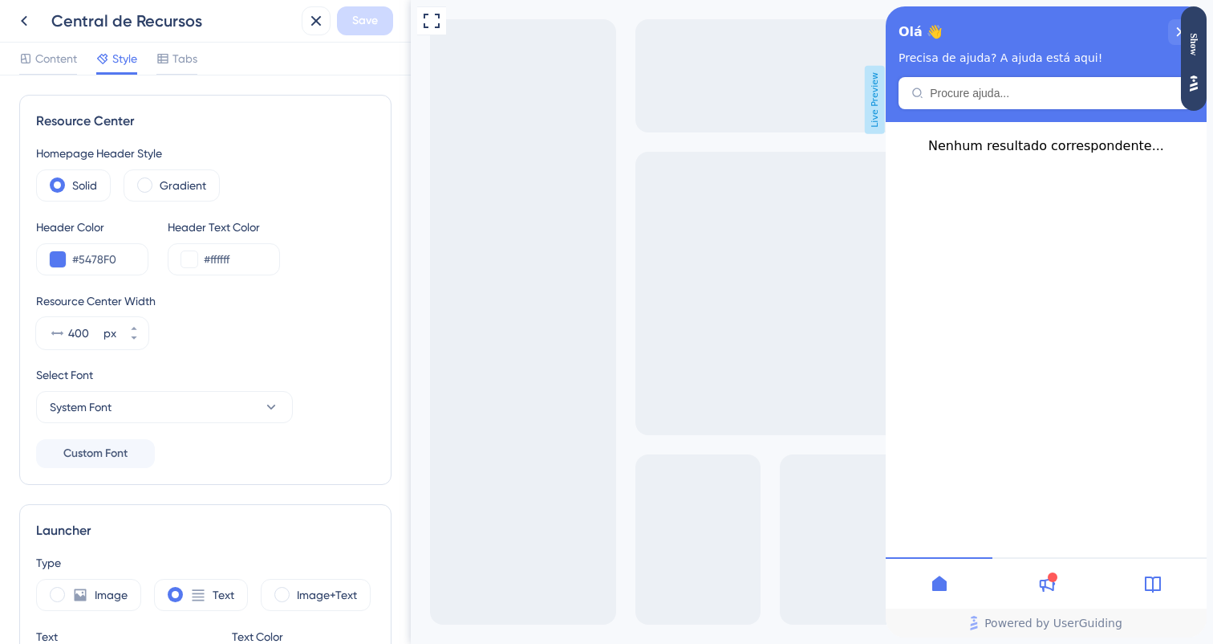
click at [150, 259] on div "Header Color #5478F0 Header Text Color #ffffff" at bounding box center [205, 246] width 339 height 58
click at [129, 256] on input "#5478F0" at bounding box center [103, 259] width 63 height 19
paste input "7839EE"
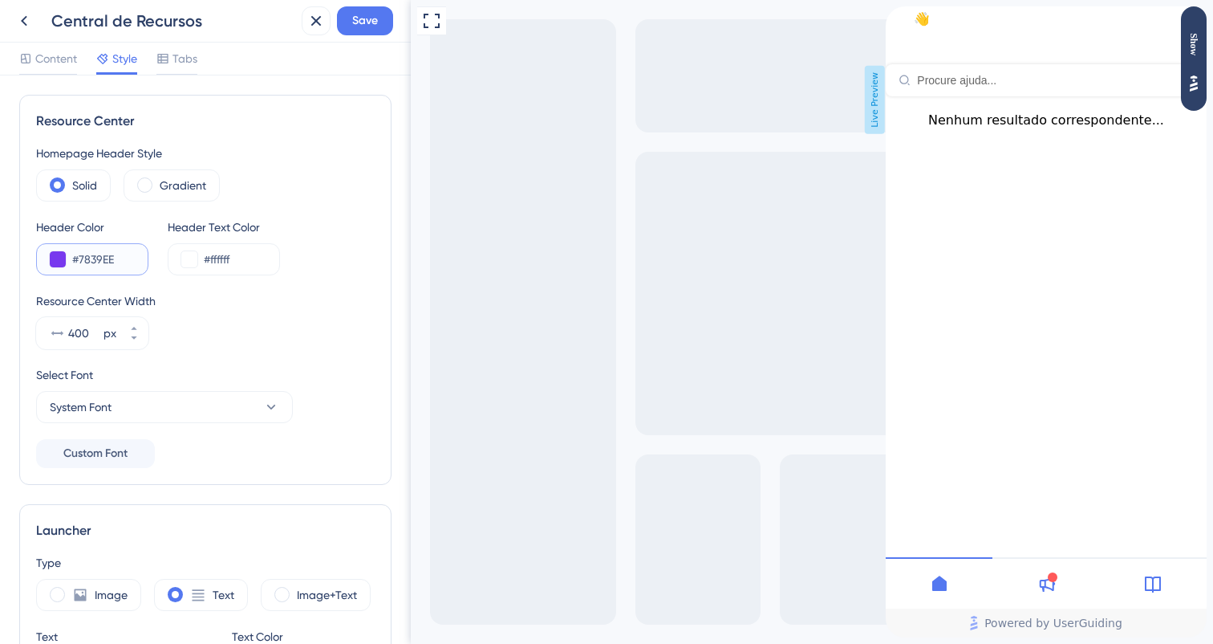
type input "#7839EE"
click at [255, 338] on div "Resource Center Width 400 px" at bounding box center [205, 320] width 339 height 58
click at [149, 197] on div "Gradient" at bounding box center [172, 185] width 96 height 32
click at [146, 412] on button "System Font" at bounding box center [164, 407] width 257 height 32
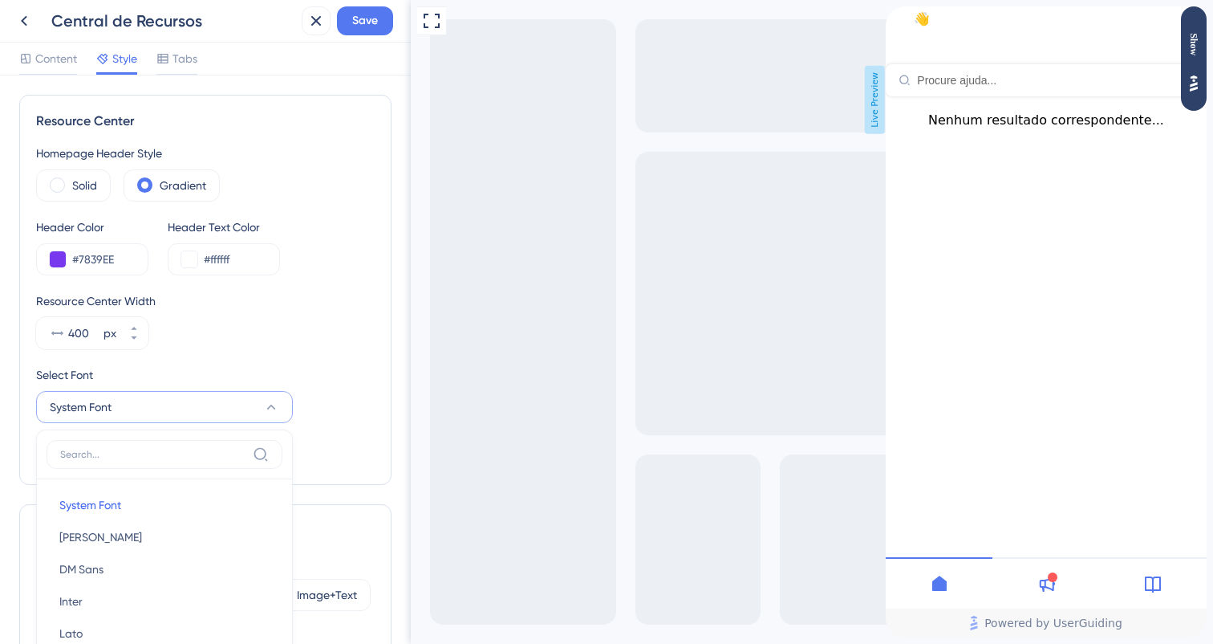
scroll to position [230, 0]
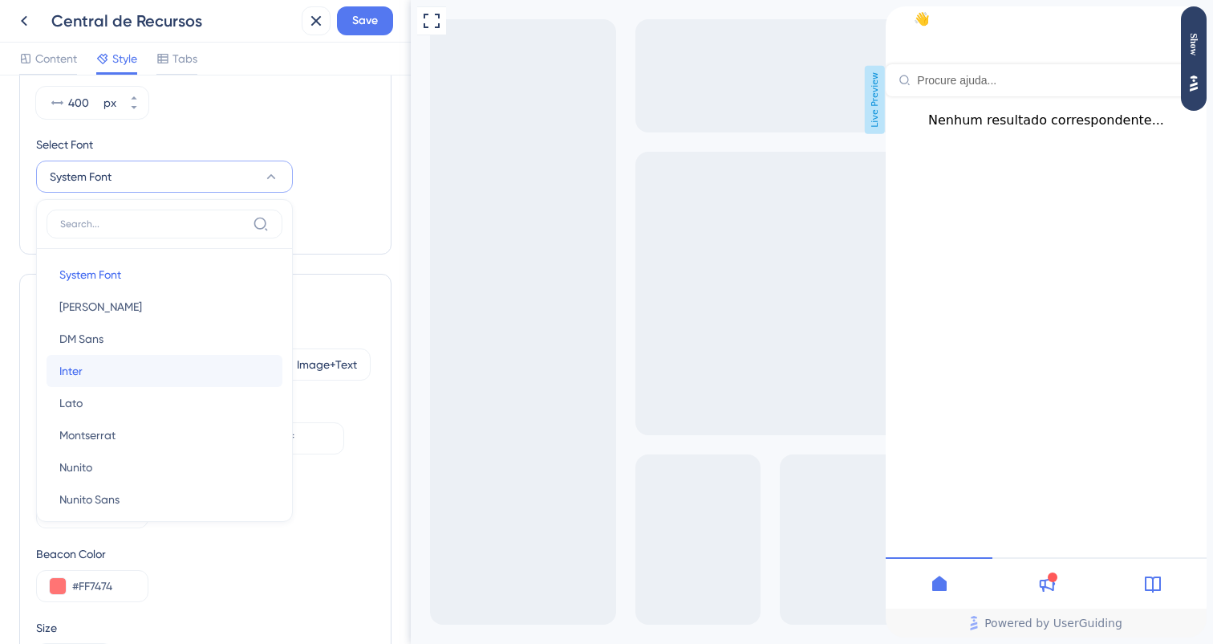
click at [128, 364] on button "Inter Inter" at bounding box center [165, 371] width 236 height 32
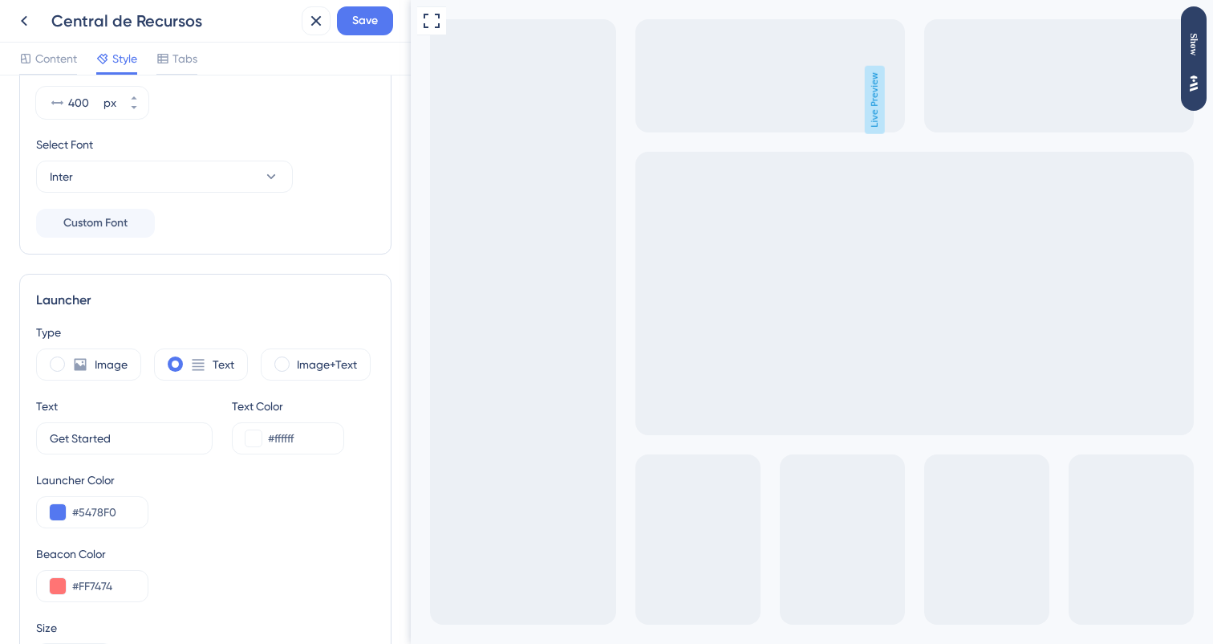
click at [347, 296] on div "Launcher" at bounding box center [205, 300] width 339 height 19
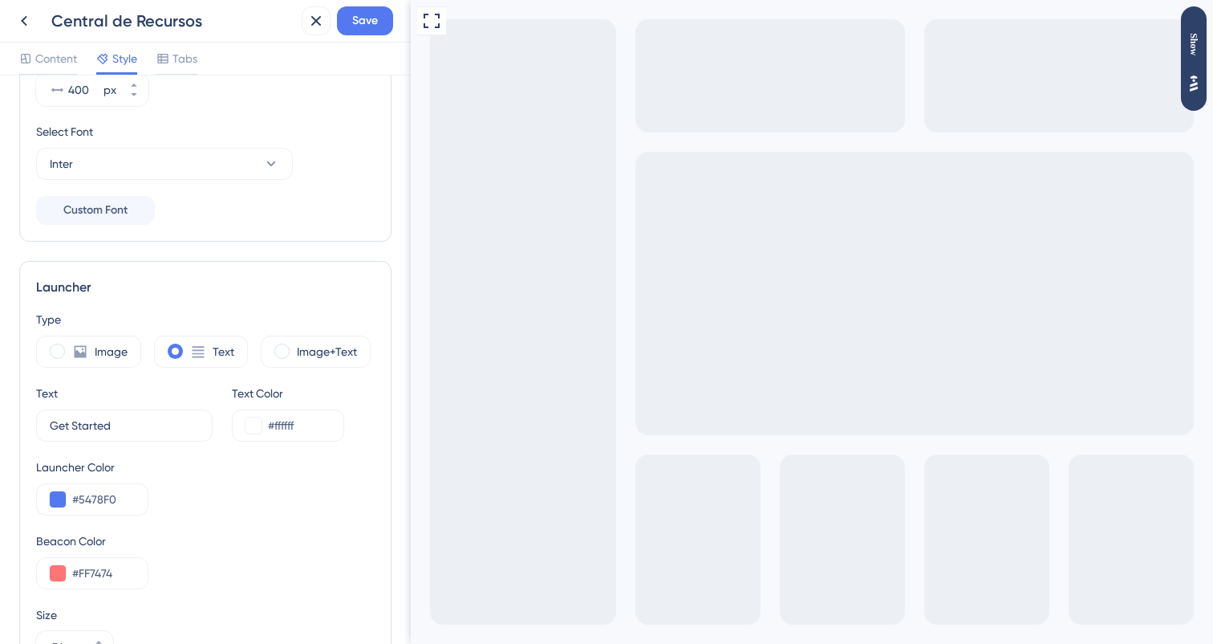
scroll to position [278, 0]
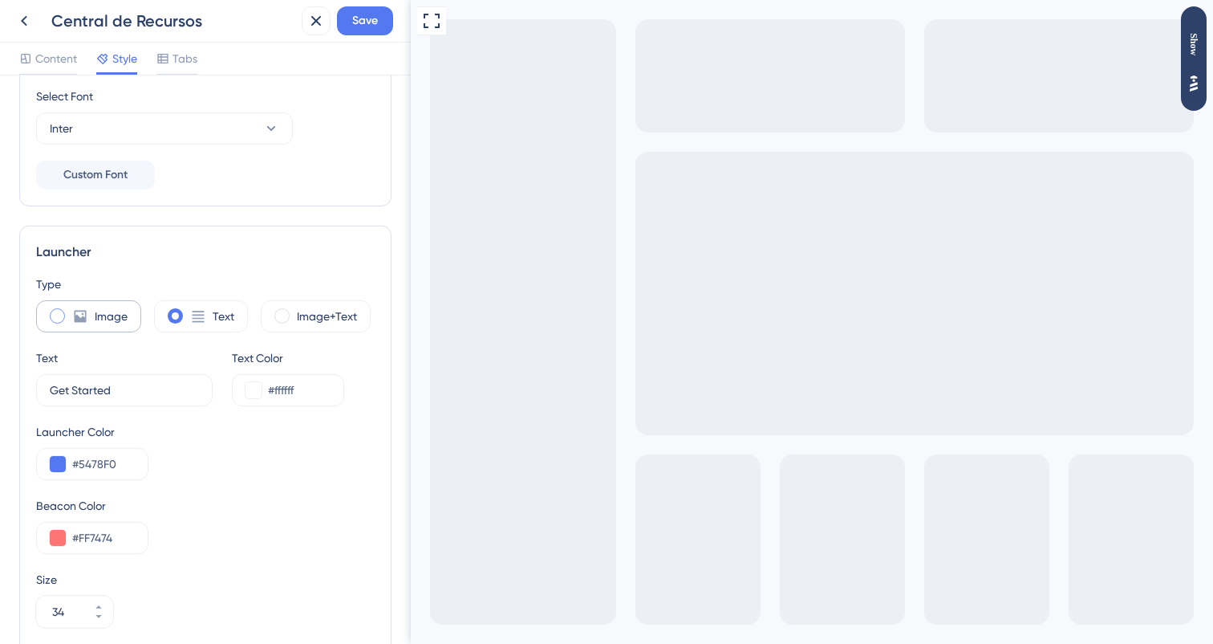
click at [98, 311] on label "Image" at bounding box center [111, 316] width 33 height 19
click at [151, 311] on div "Image Text Image+Text" at bounding box center [205, 316] width 339 height 32
click at [180, 313] on span at bounding box center [175, 315] width 15 height 15
click at [188, 311] on input "radio" at bounding box center [188, 311] width 0 height 0
type input "34"
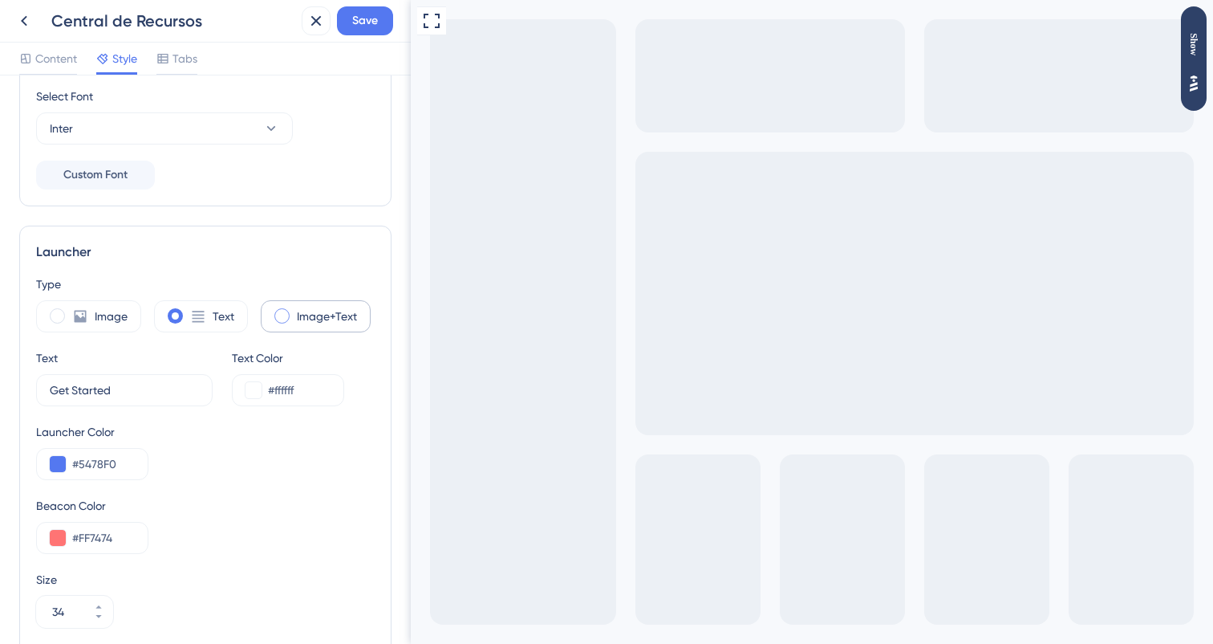
click at [332, 323] on label "Image+Text" at bounding box center [327, 316] width 60 height 19
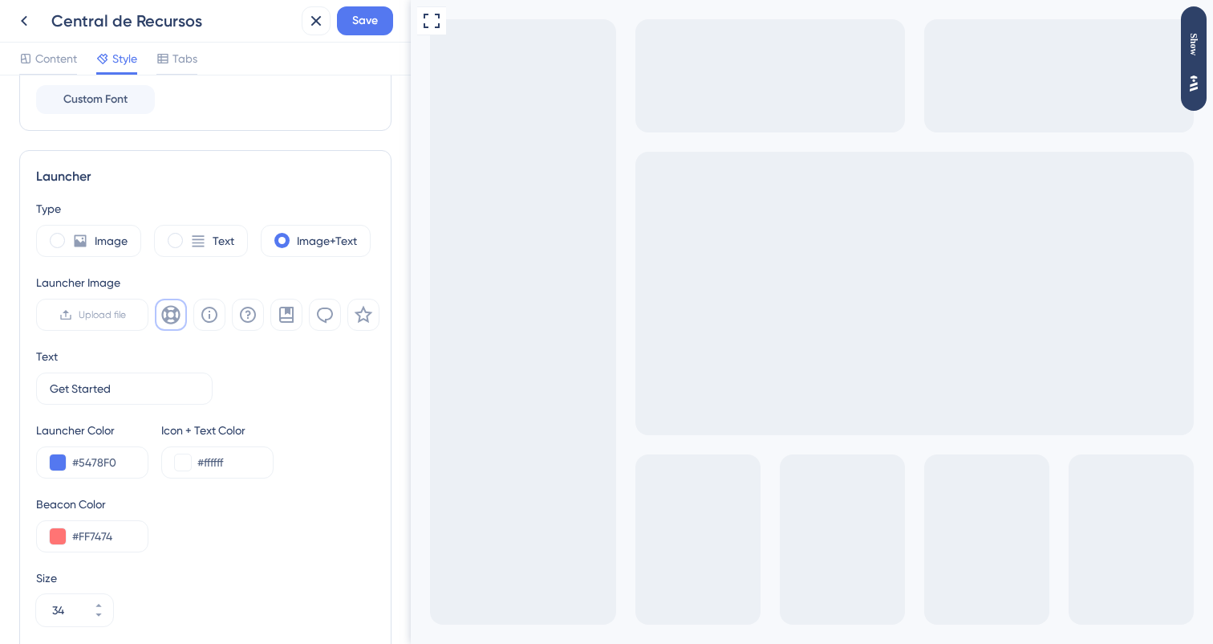
scroll to position [356, 0]
click at [262, 323] on button at bounding box center [248, 312] width 32 height 32
click at [285, 322] on button at bounding box center [286, 312] width 32 height 32
click at [281, 401] on div "Text Get Started 9" at bounding box center [205, 373] width 339 height 58
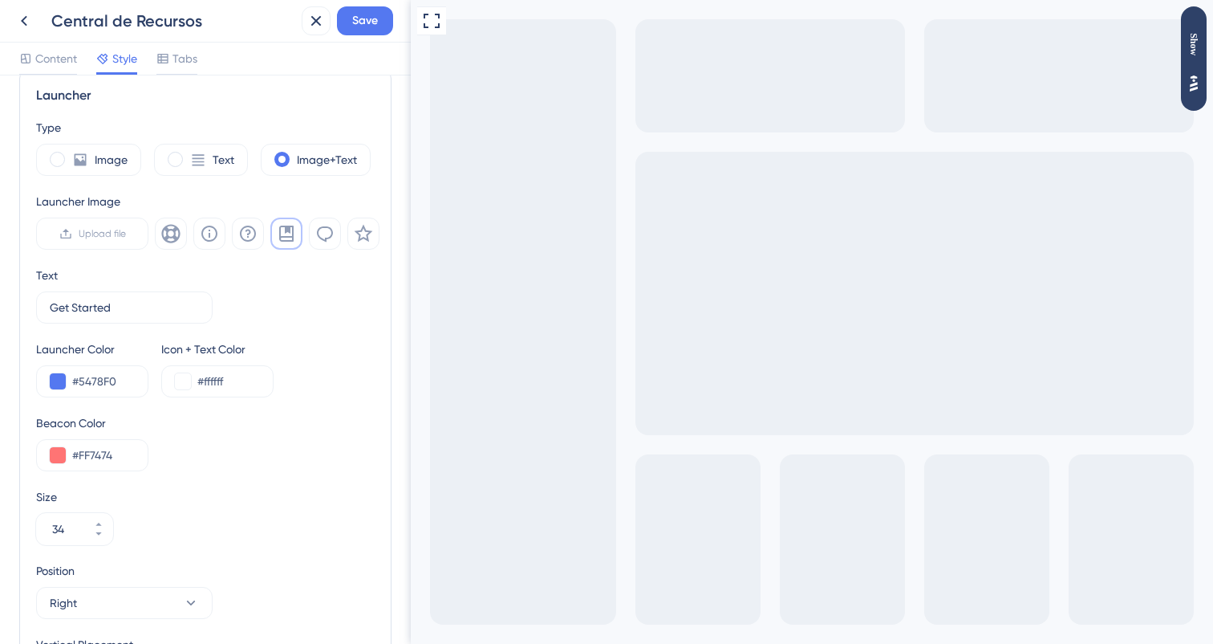
scroll to position [446, 0]
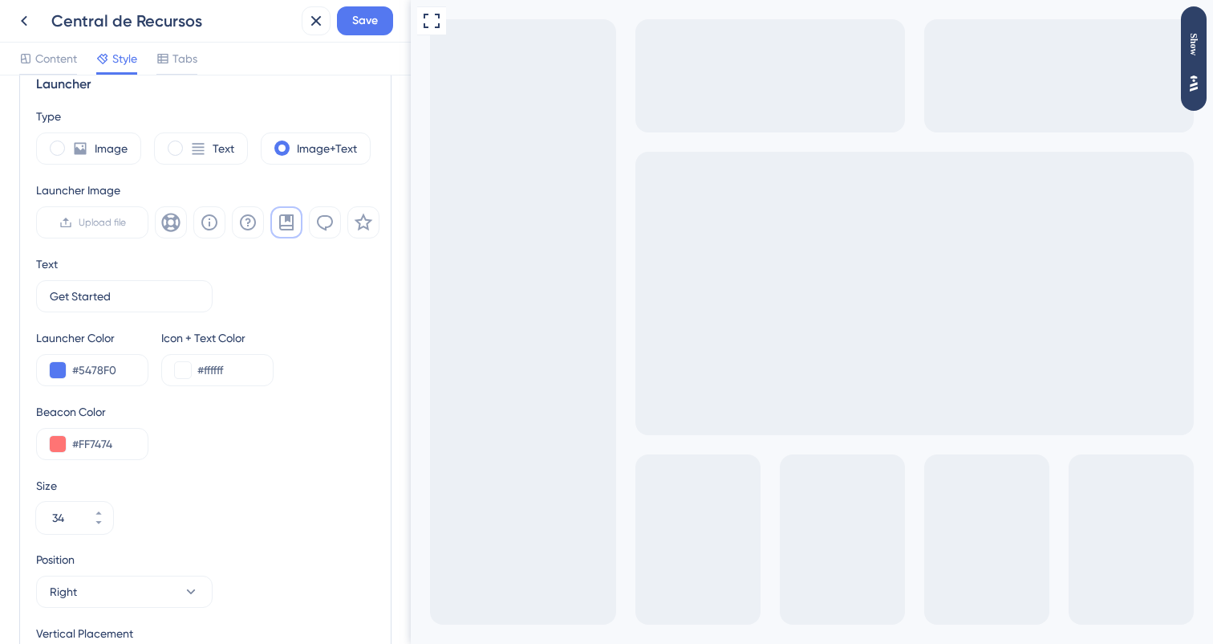
click at [153, 312] on div "Type Image Text Image+Text Launcher Image Upload file Text Get Started 9 Launch…" at bounding box center [205, 394] width 339 height 575
click at [131, 298] on input "Get Started" at bounding box center [118, 296] width 137 height 18
type input "Comece por aqui"
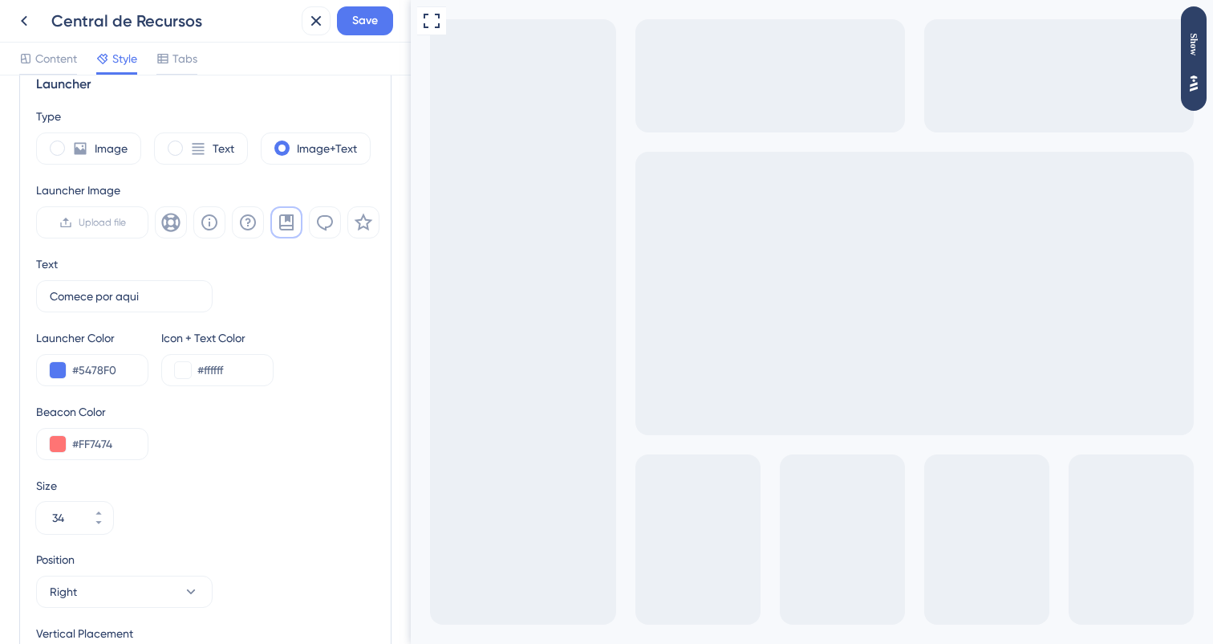
click at [267, 333] on div "Icon + Text Color" at bounding box center [217, 337] width 112 height 19
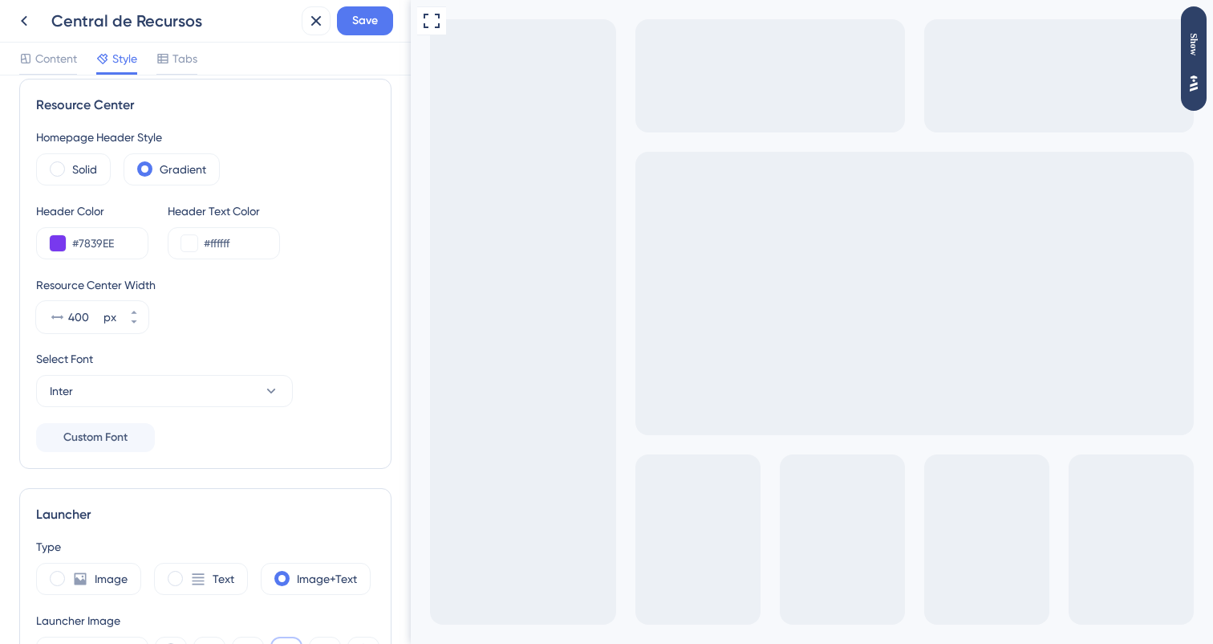
scroll to position [0, 0]
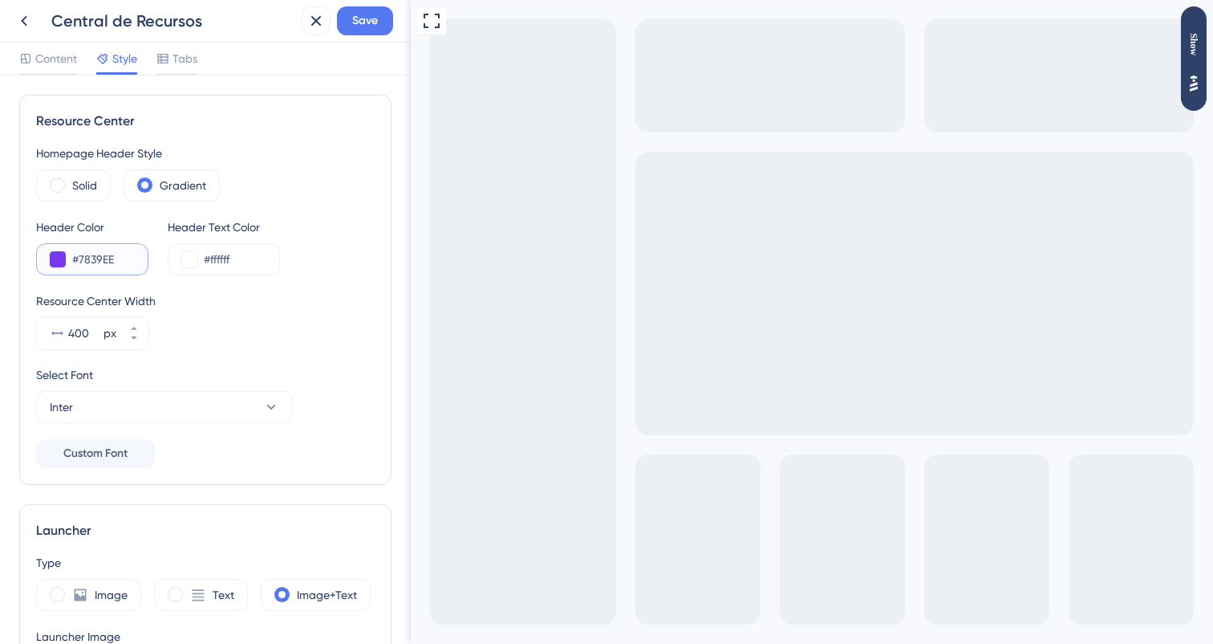
click at [126, 252] on input "#7839EE" at bounding box center [103, 259] width 63 height 19
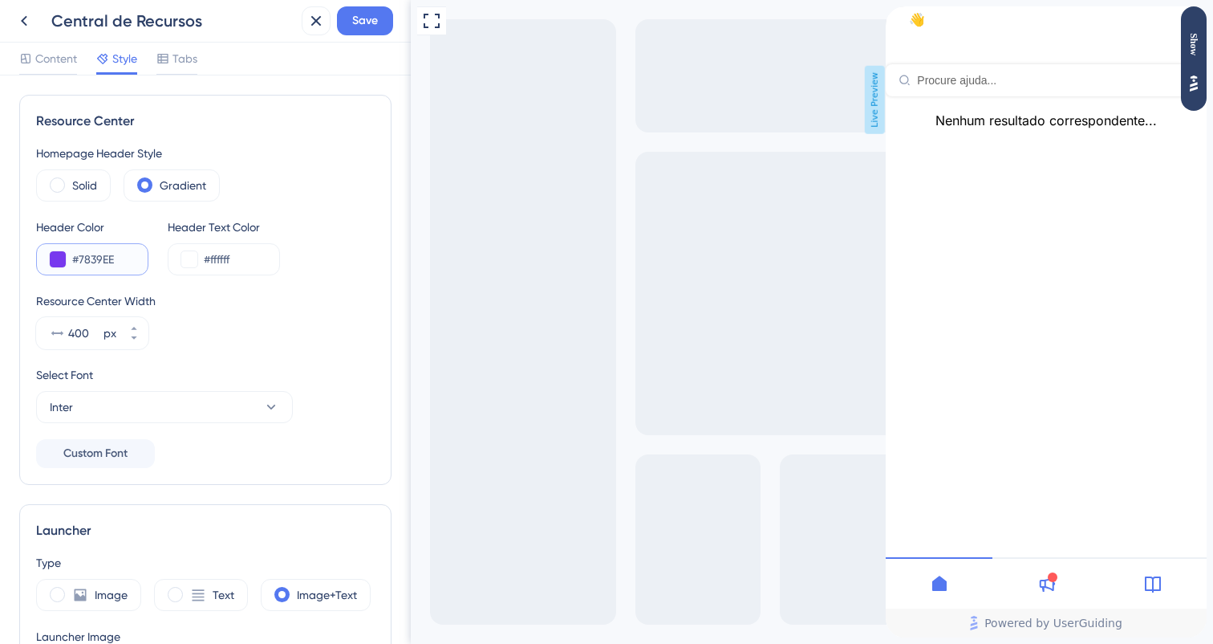
click at [126, 252] on input "#7839EE" at bounding box center [103, 259] width 63 height 19
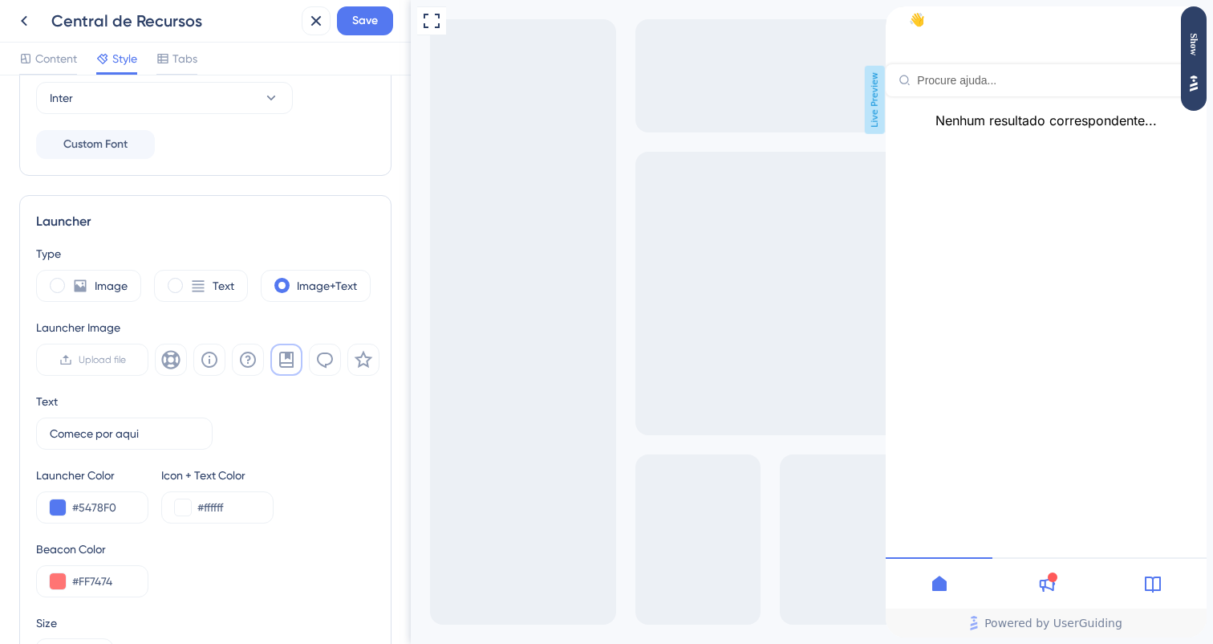
scroll to position [404, 0]
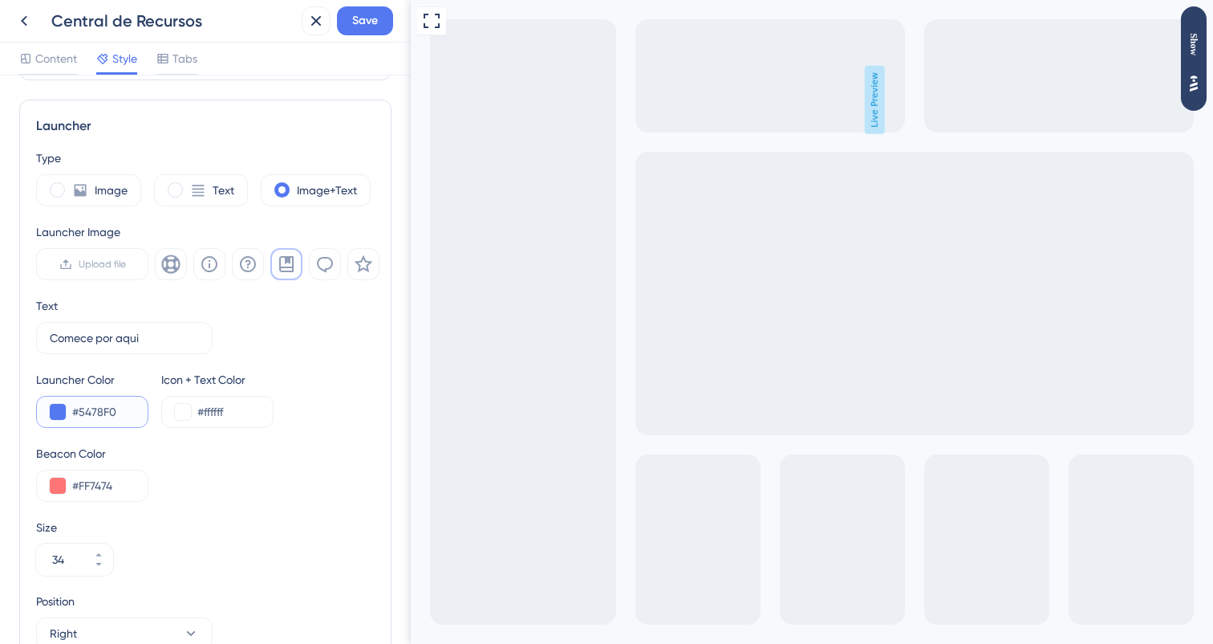
click at [115, 402] on input "#5478F0" at bounding box center [103, 411] width 63 height 19
paste input "7839EE"
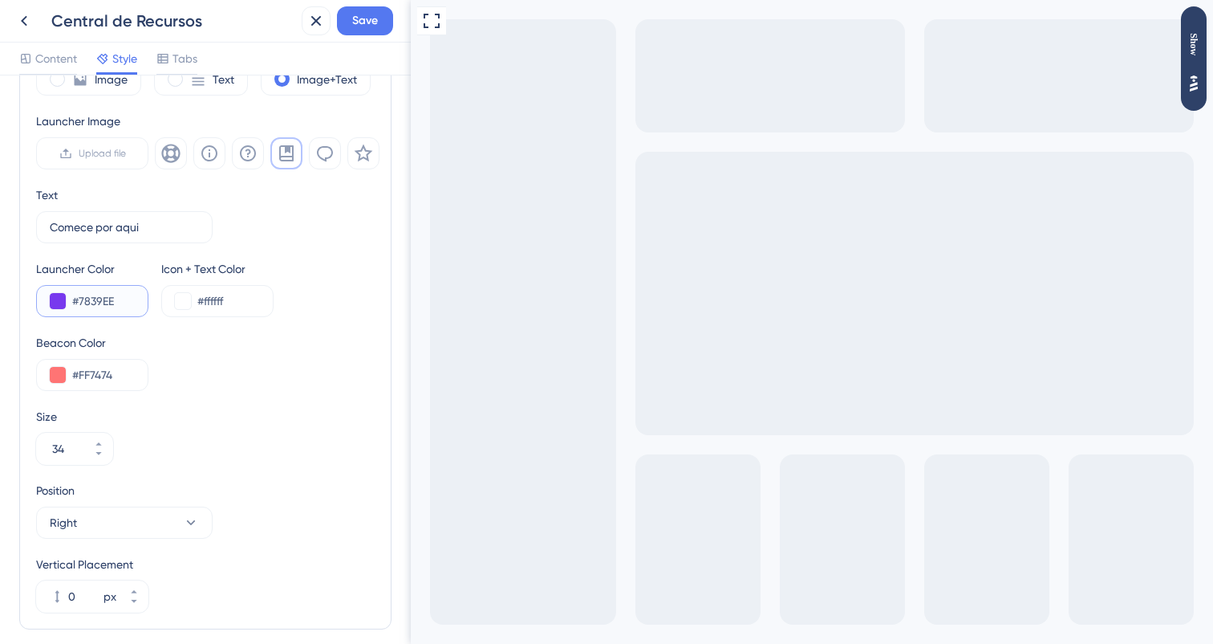
scroll to position [584, 0]
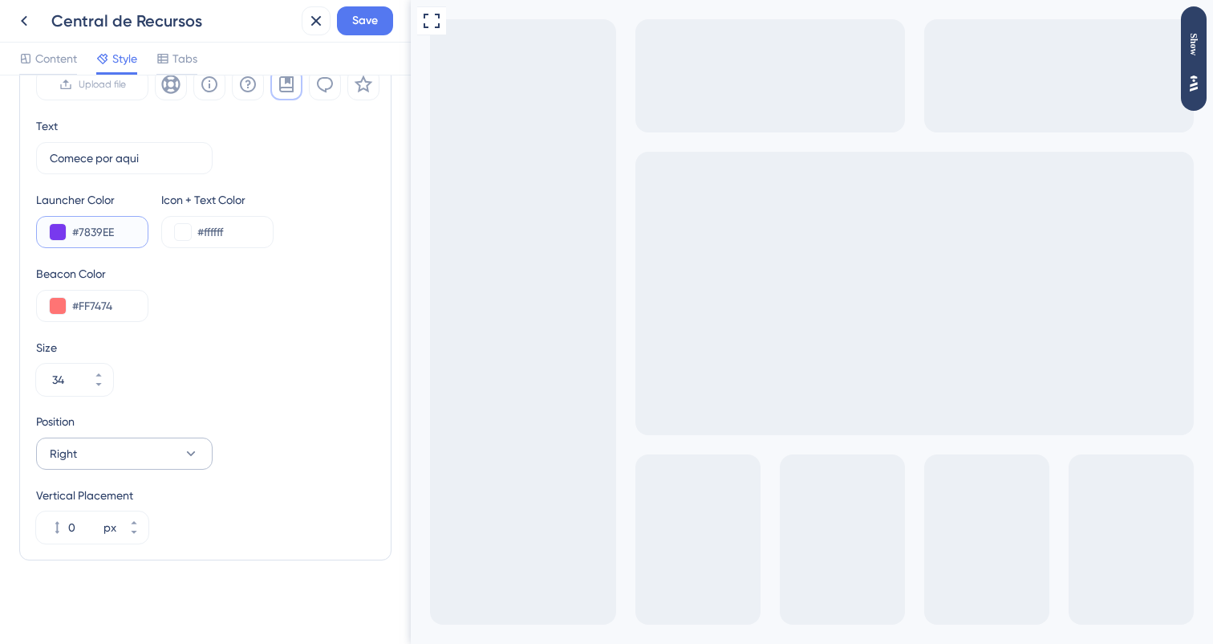
type input "#7839EE"
click at [138, 459] on button "Right" at bounding box center [124, 453] width 177 height 32
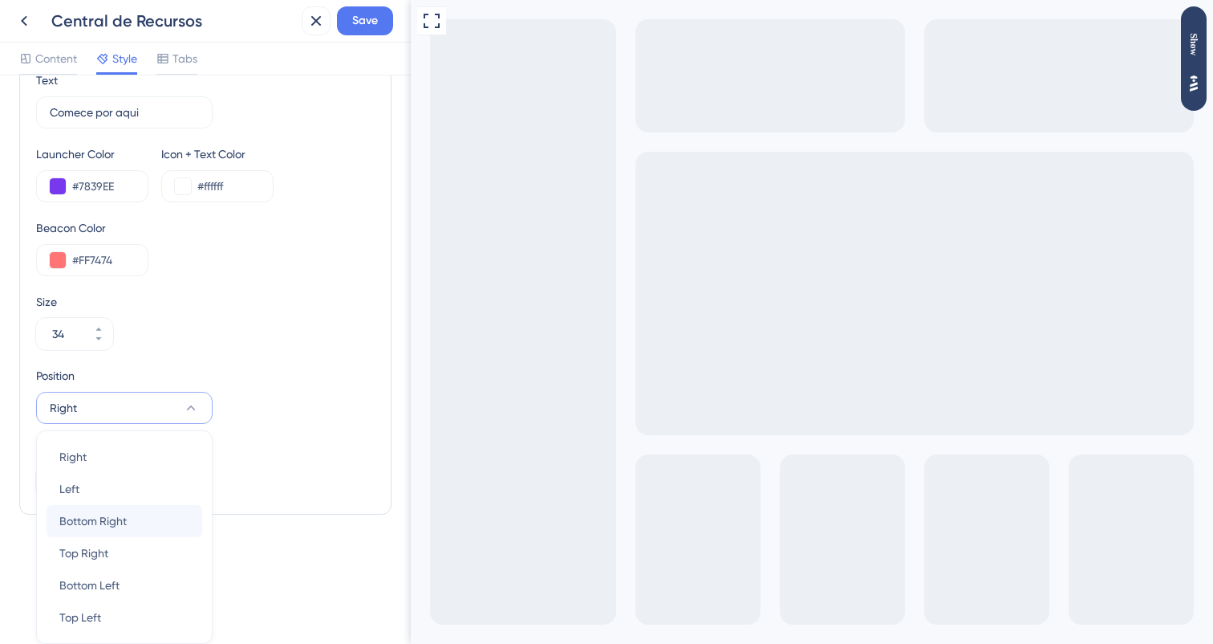
click at [138, 515] on div "Bottom Right Bottom Right" at bounding box center [124, 521] width 130 height 32
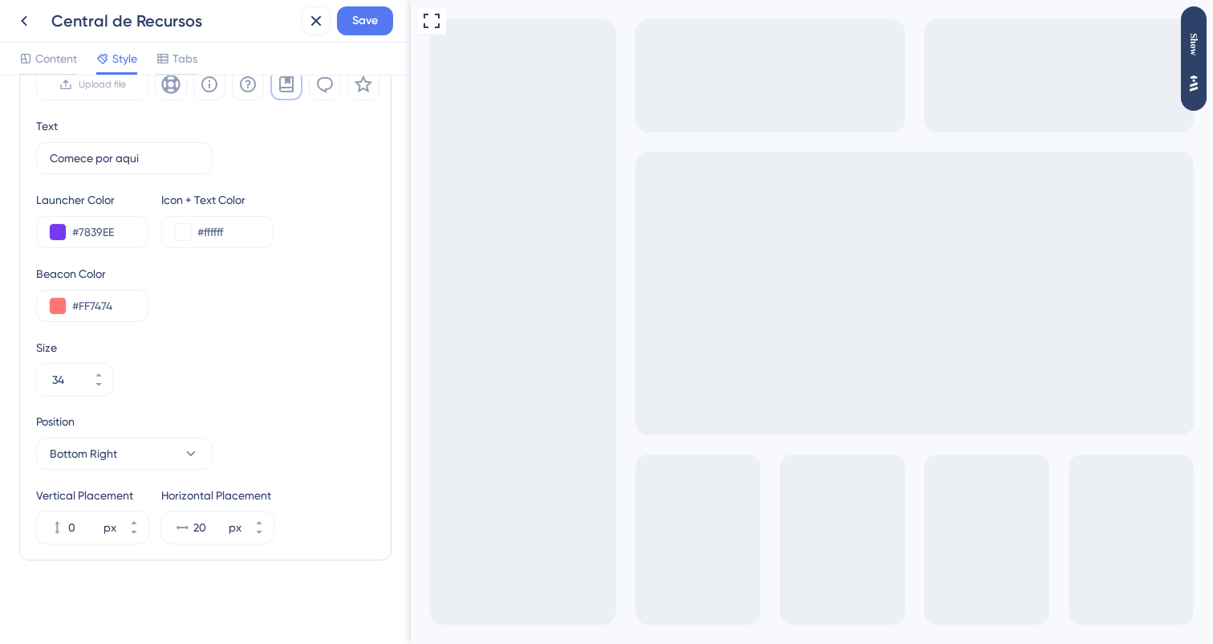
click at [142, 471] on div "Position Bottom Right Vertical Placement 0 px Horizontal Placement 20 px" at bounding box center [205, 478] width 339 height 132
click at [144, 450] on button "Bottom Right" at bounding box center [124, 453] width 177 height 32
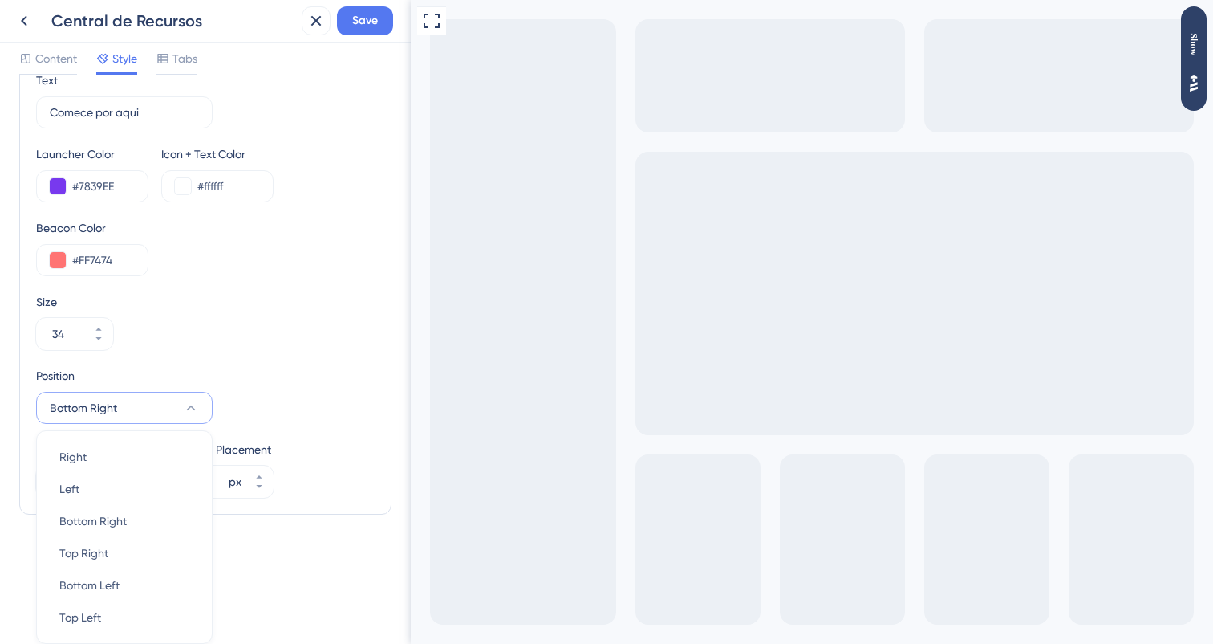
click at [188, 366] on div "Position" at bounding box center [124, 375] width 177 height 19
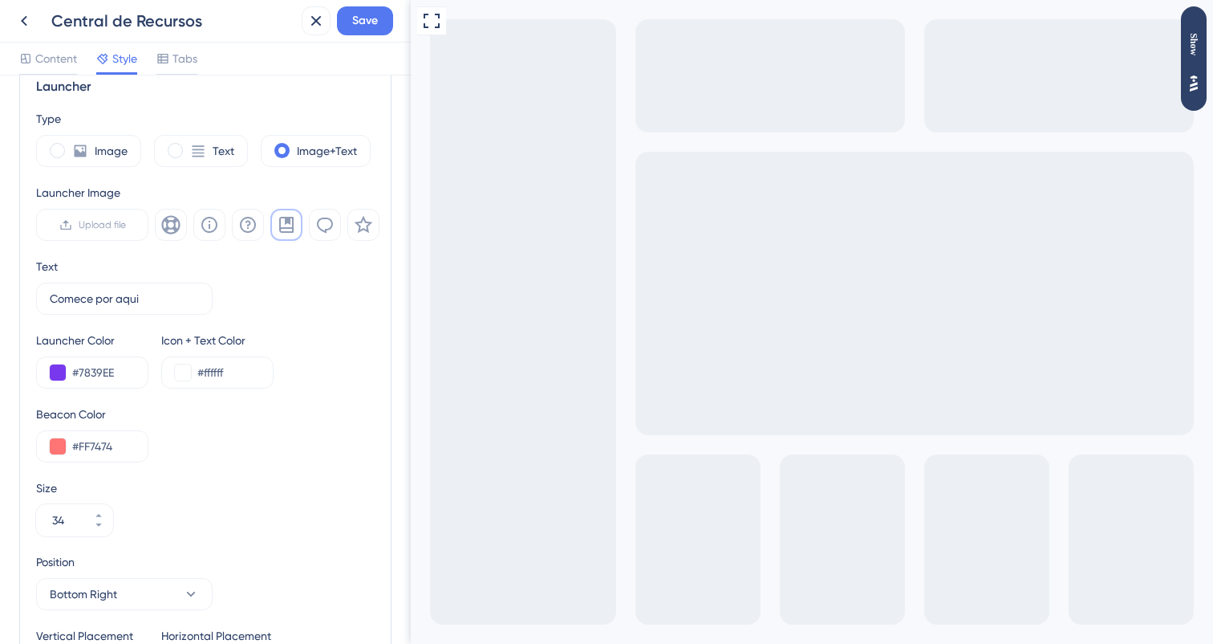
scroll to position [470, 0]
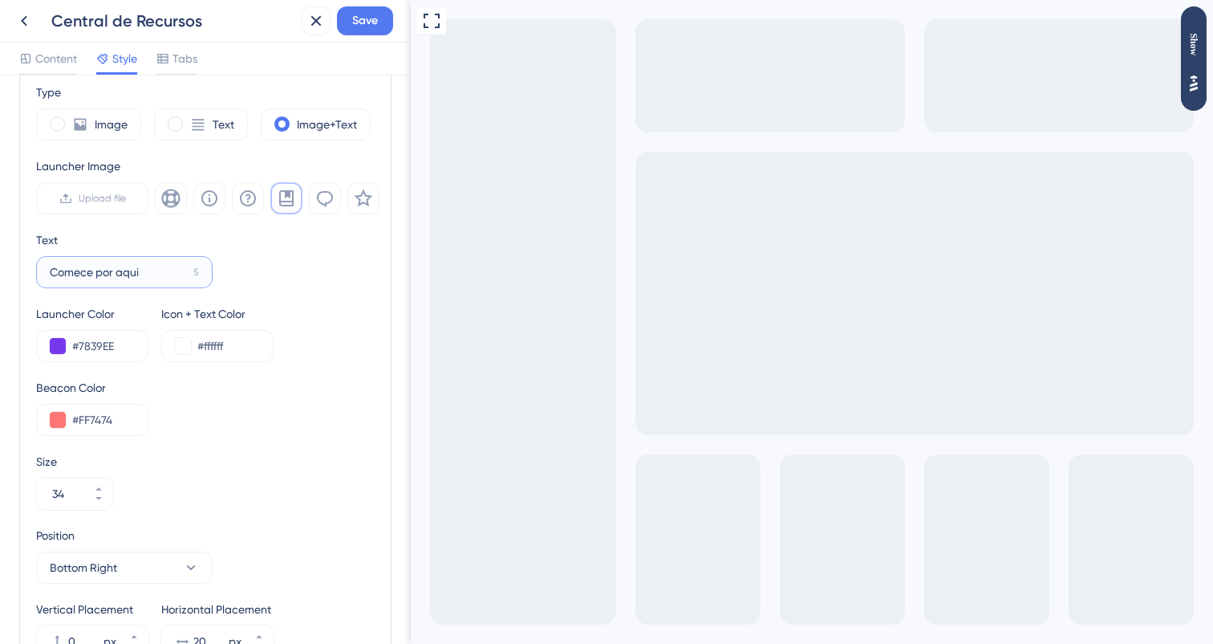
click at [137, 274] on input "Comece por aqui" at bounding box center [118, 272] width 137 height 18
type input "Comece por aqui"
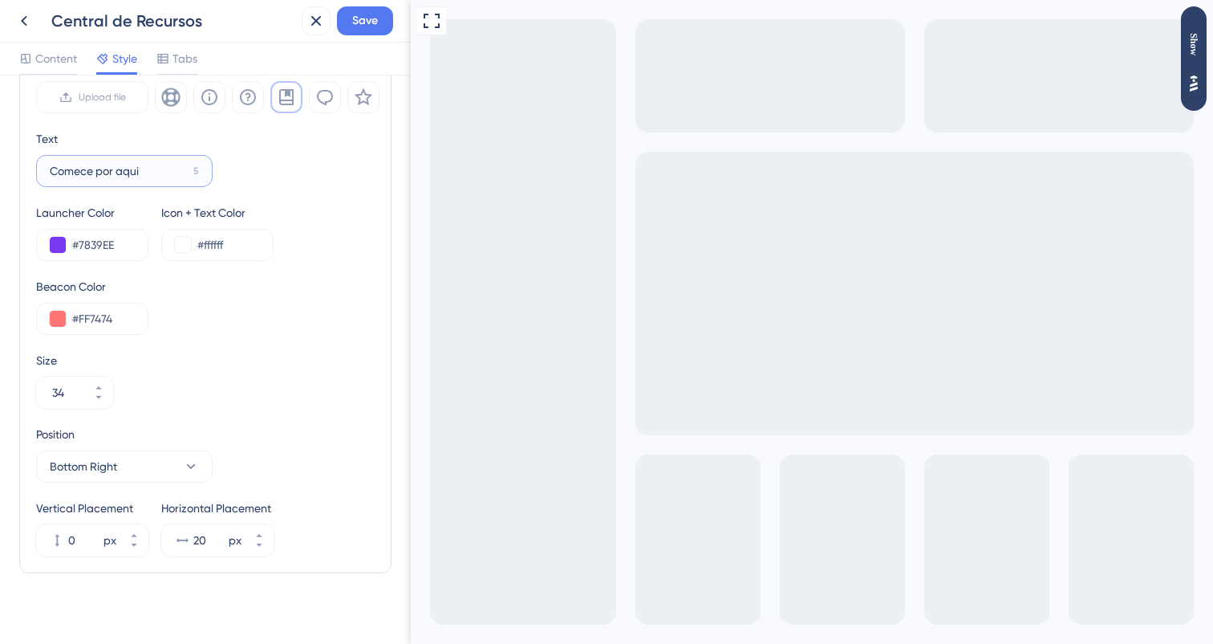
scroll to position [573, 0]
click at [144, 457] on button "Bottom Right" at bounding box center [124, 465] width 177 height 32
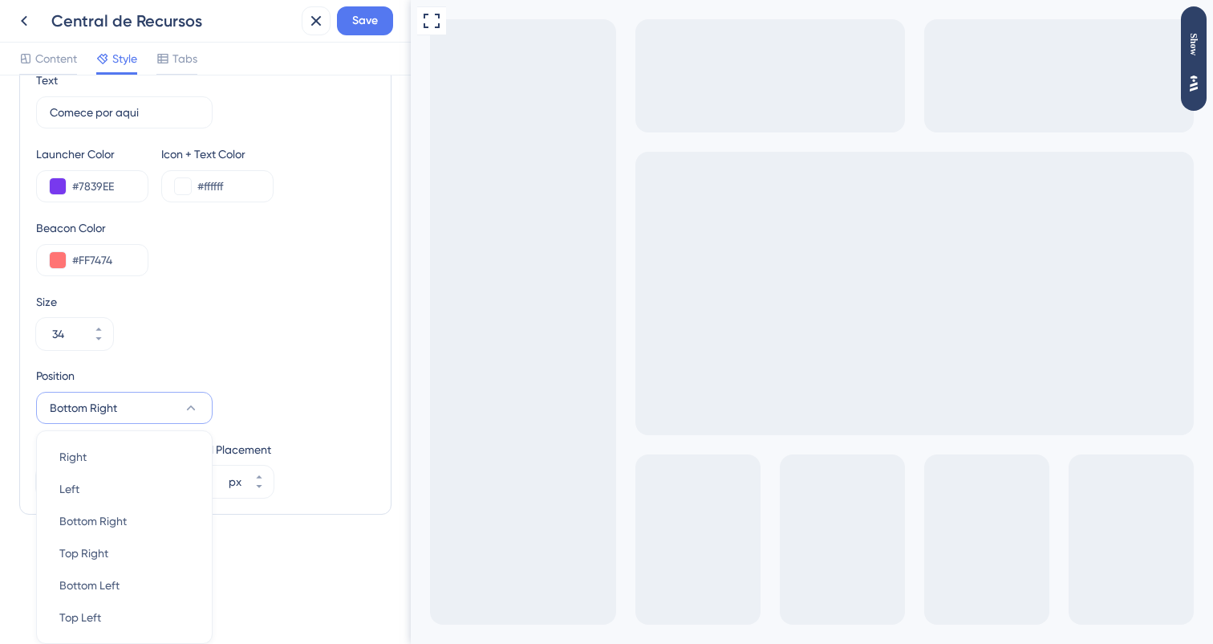
click at [319, 404] on div "Position Bottom Right Right Right Left Left Bottom Right Bottom Right Top Right…" at bounding box center [205, 395] width 339 height 58
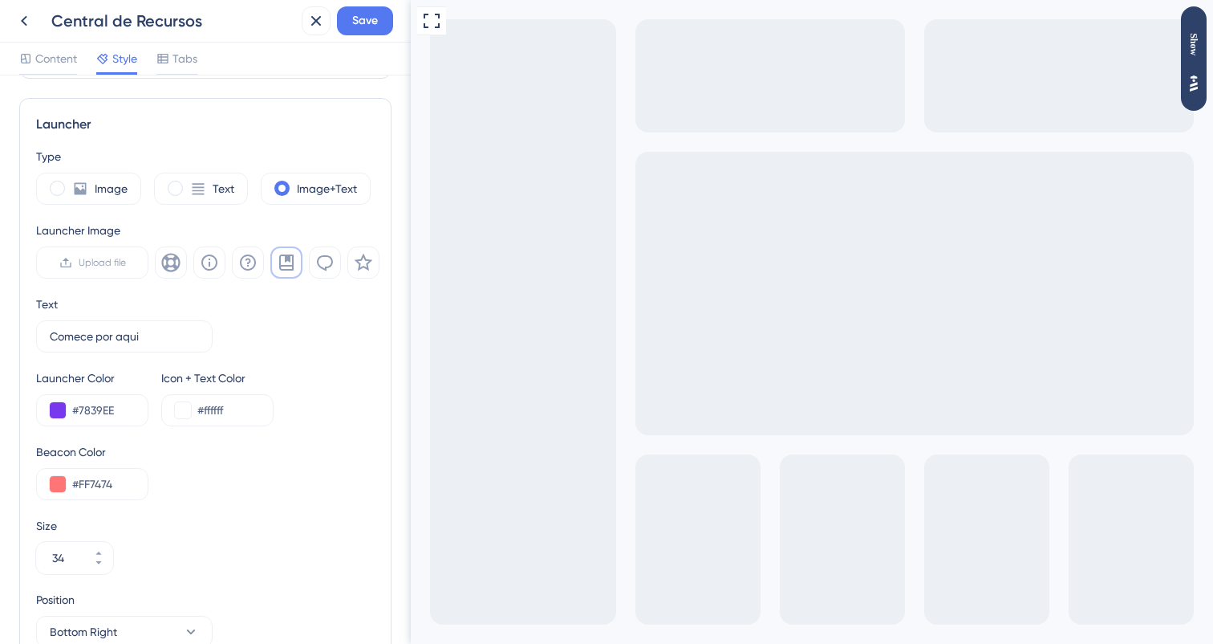
scroll to position [413, 0]
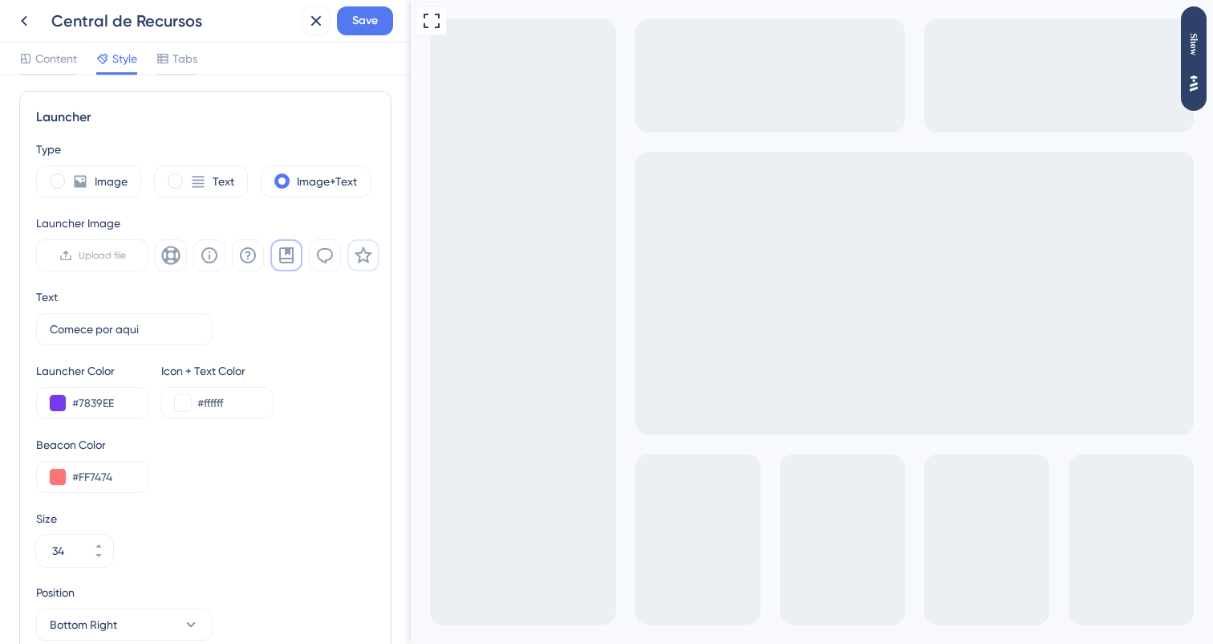
click at [361, 254] on icon at bounding box center [363, 255] width 19 height 19
click at [332, 256] on icon at bounding box center [325, 256] width 16 height 16
click at [285, 254] on icon at bounding box center [286, 255] width 14 height 16
click at [257, 251] on icon at bounding box center [247, 255] width 19 height 19
click at [279, 262] on icon at bounding box center [286, 255] width 19 height 19
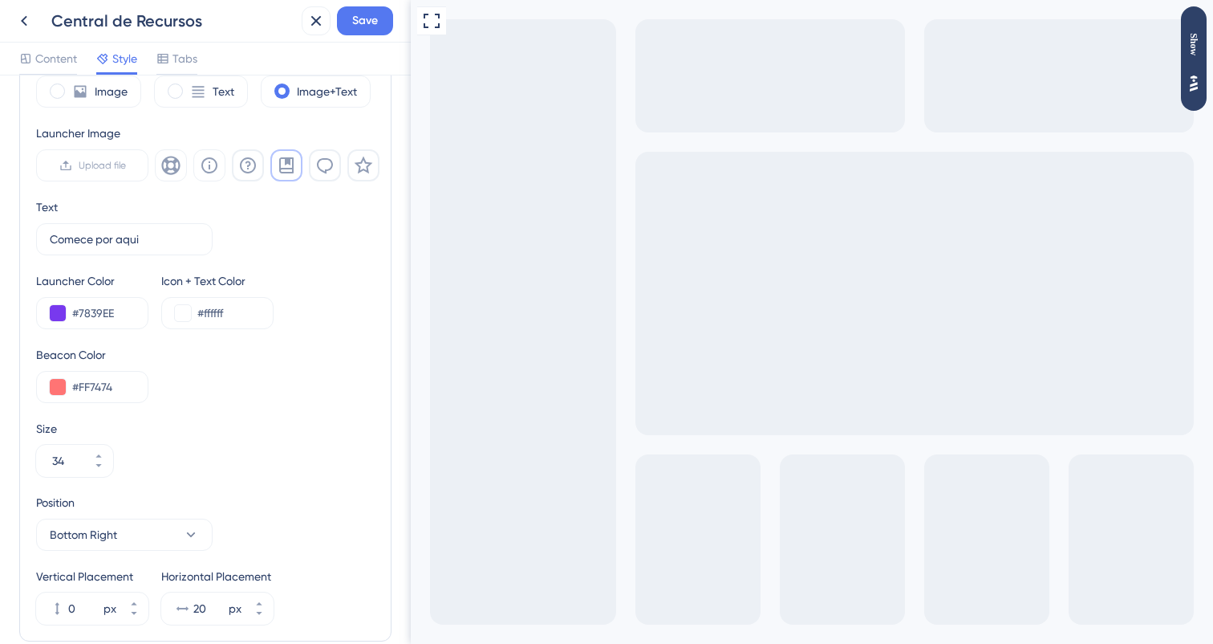
scroll to position [578, 0]
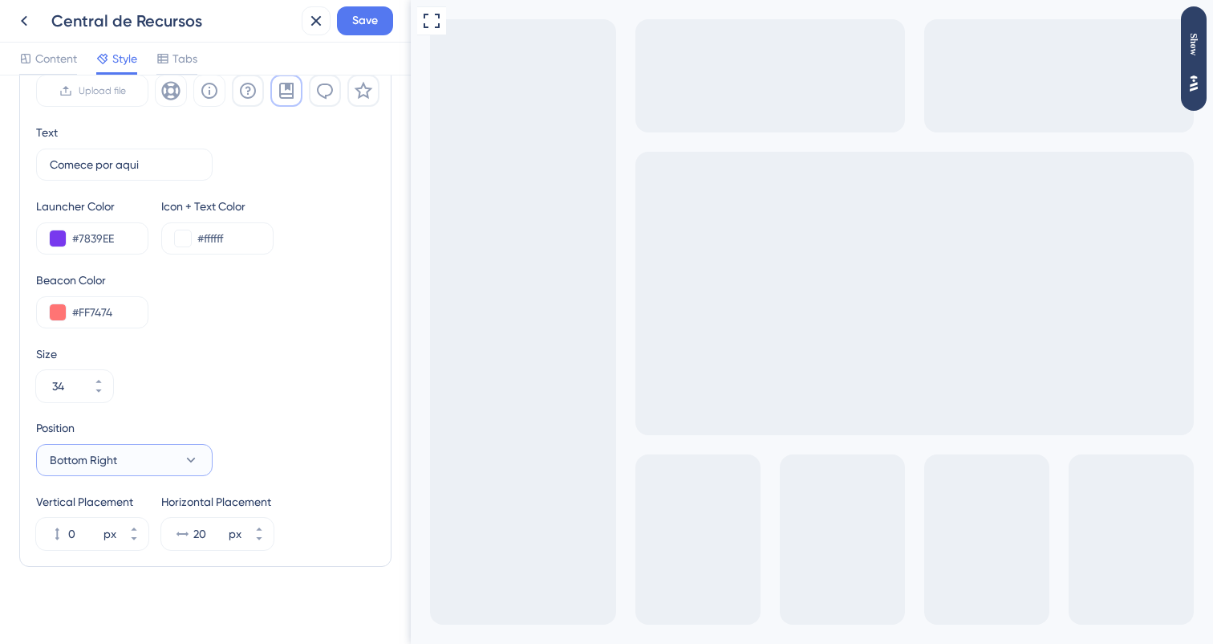
click at [109, 460] on span "Bottom Right" at bounding box center [83, 459] width 67 height 19
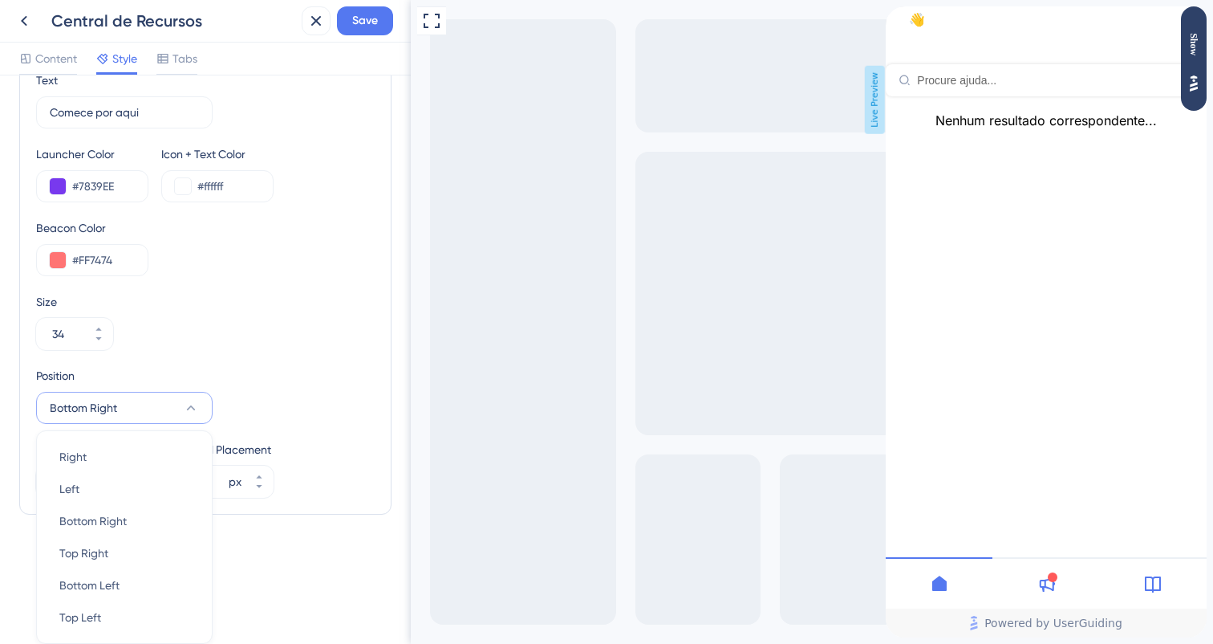
click at [1044, 599] on div at bounding box center [1046, 582] width 107 height 51
click at [1048, 585] on icon at bounding box center [1047, 583] width 16 height 15
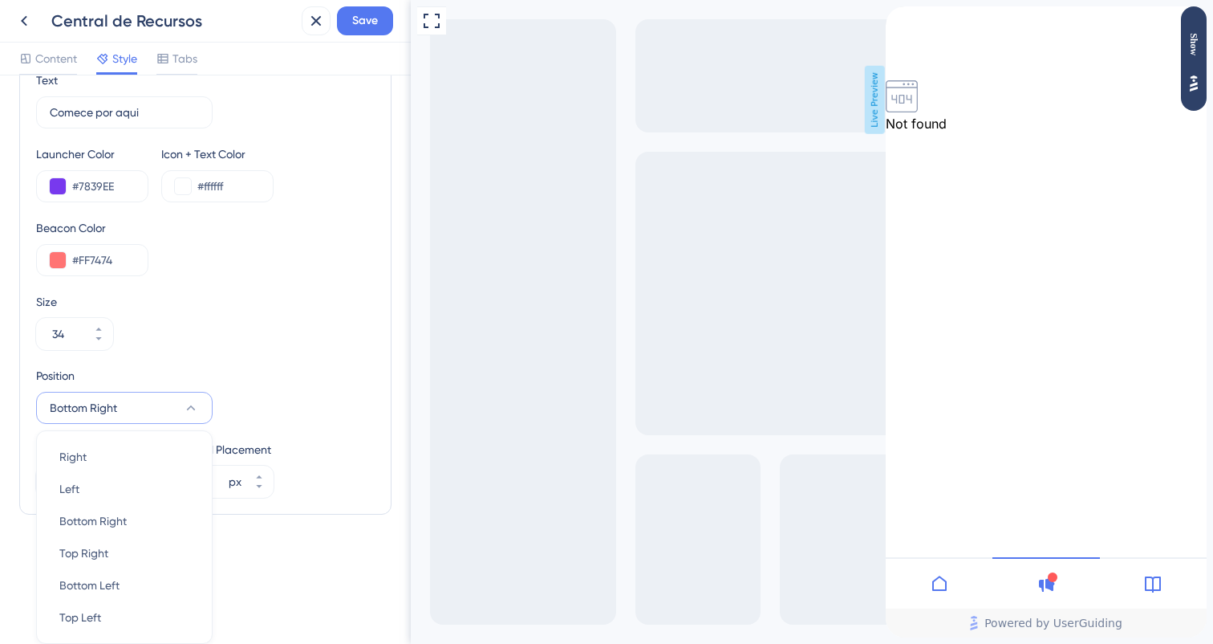
click at [956, 579] on div at bounding box center [939, 582] width 107 height 51
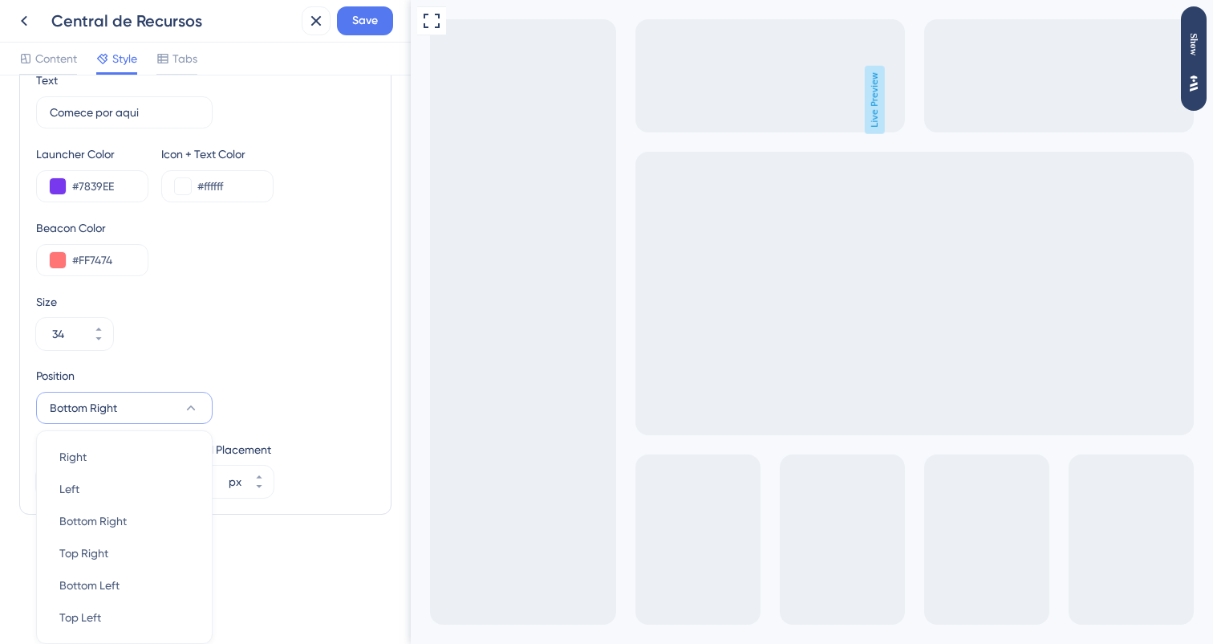
click at [181, 424] on div "Position Bottom Right Right Right Left Left Bottom Right Bottom Right Top Right…" at bounding box center [205, 432] width 339 height 132
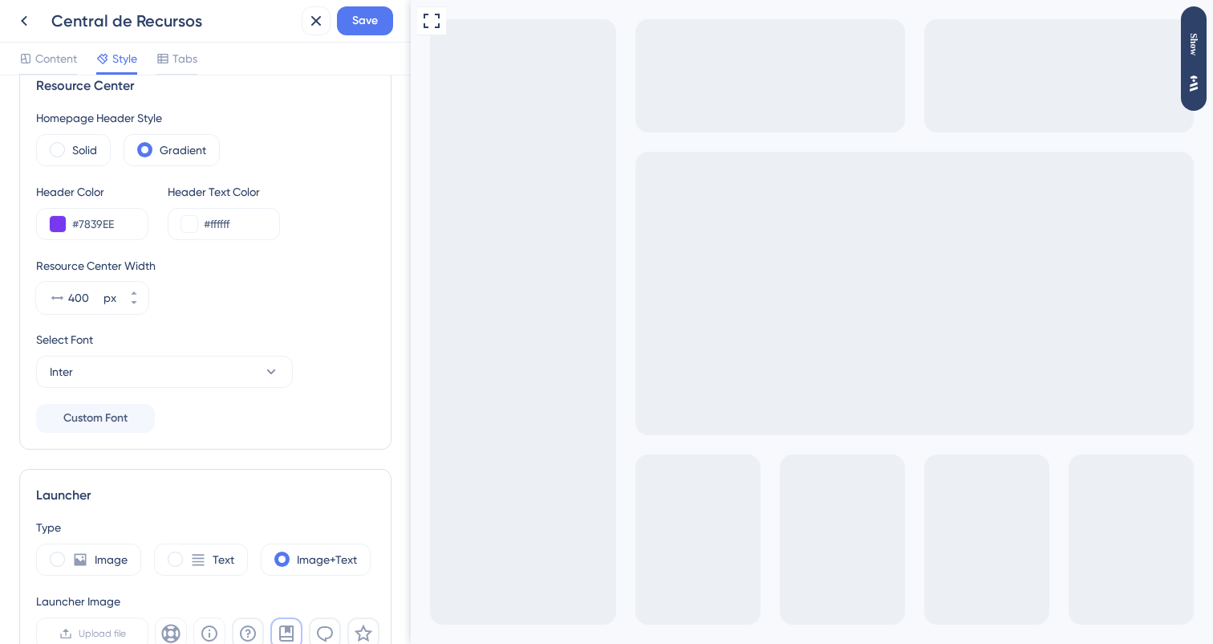
scroll to position [0, 0]
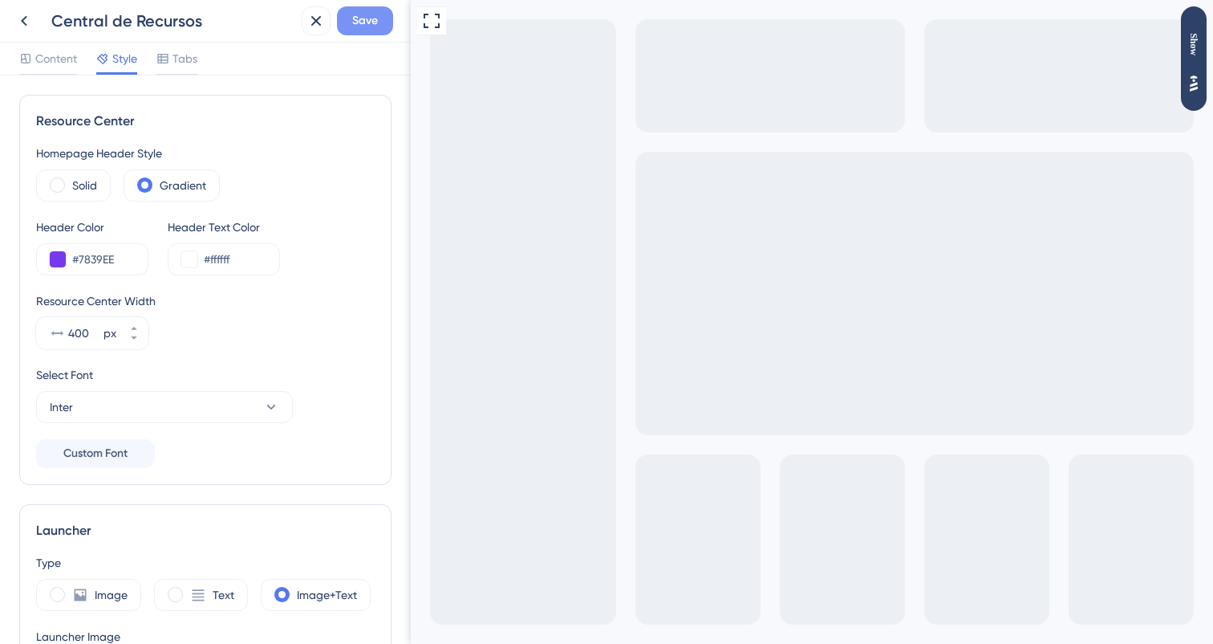
click at [376, 27] on span "Save" at bounding box center [365, 20] width 26 height 19
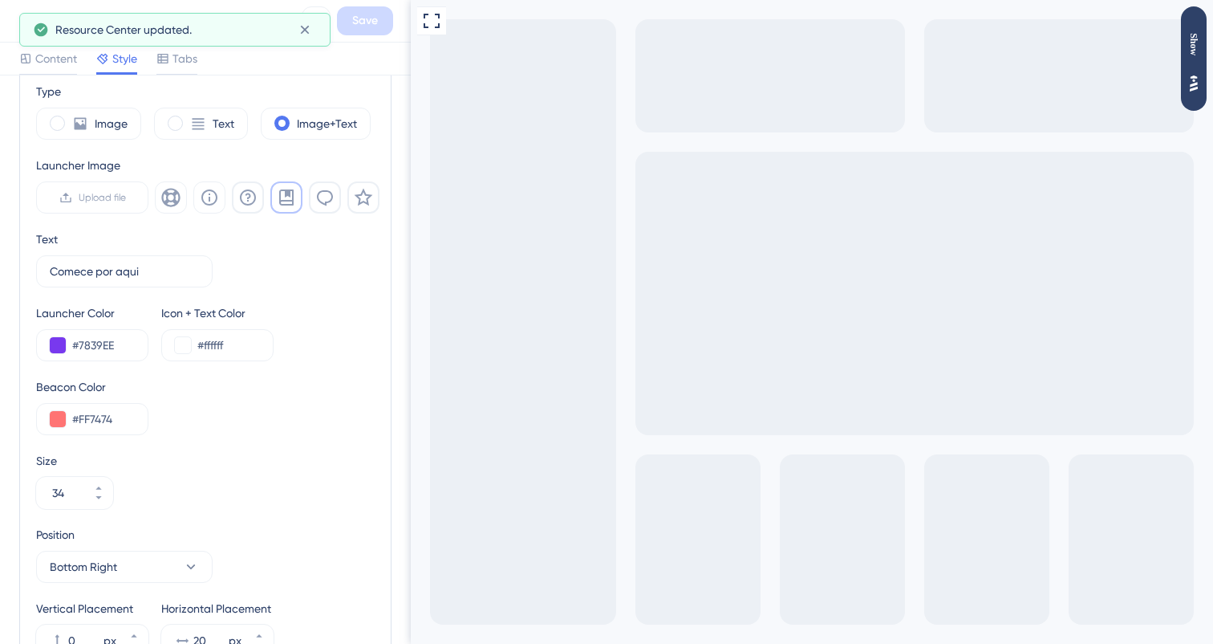
scroll to position [584, 0]
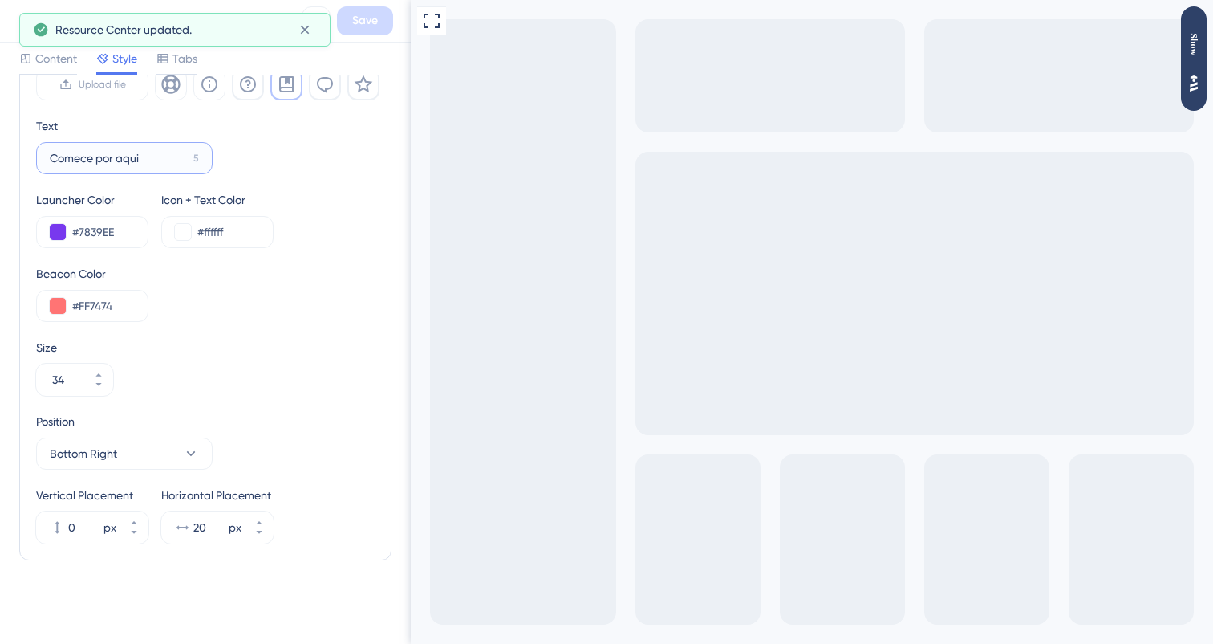
click at [127, 155] on input "Comece por aqui" at bounding box center [118, 158] width 137 height 18
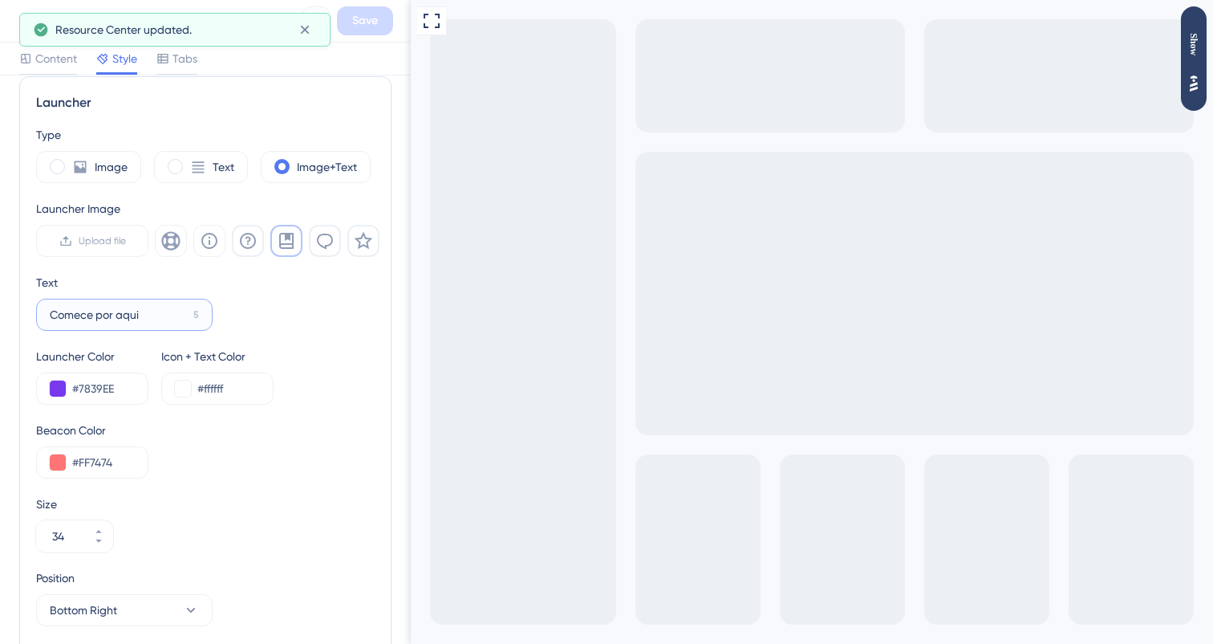
scroll to position [421, 0]
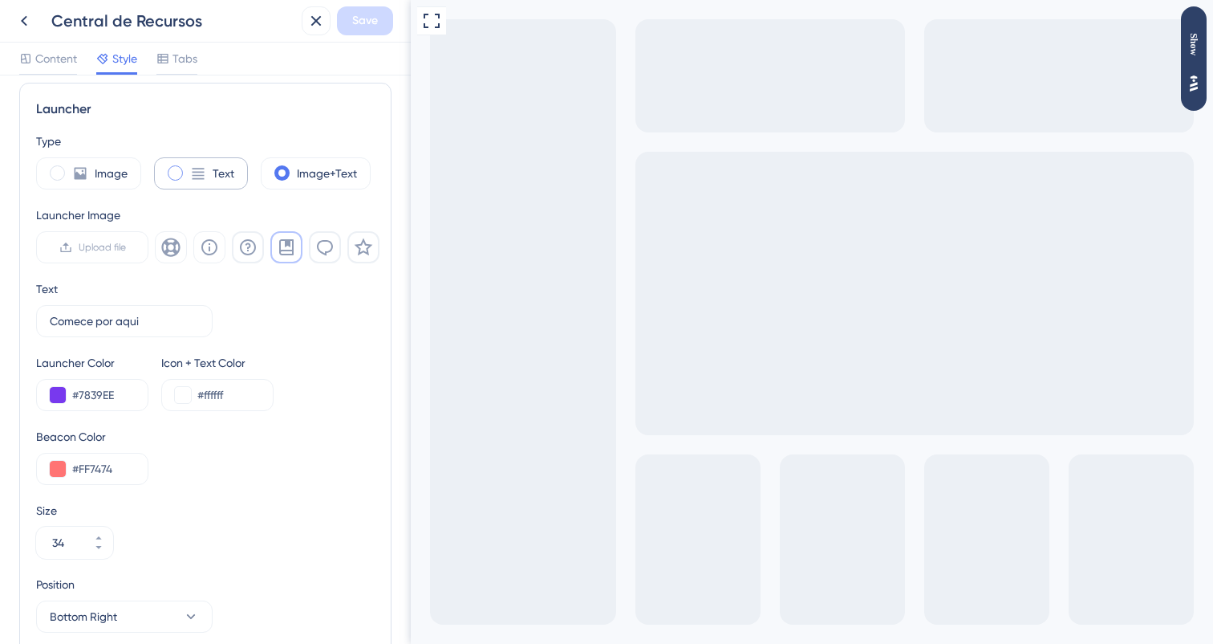
click at [184, 172] on div "Text" at bounding box center [201, 173] width 94 height 32
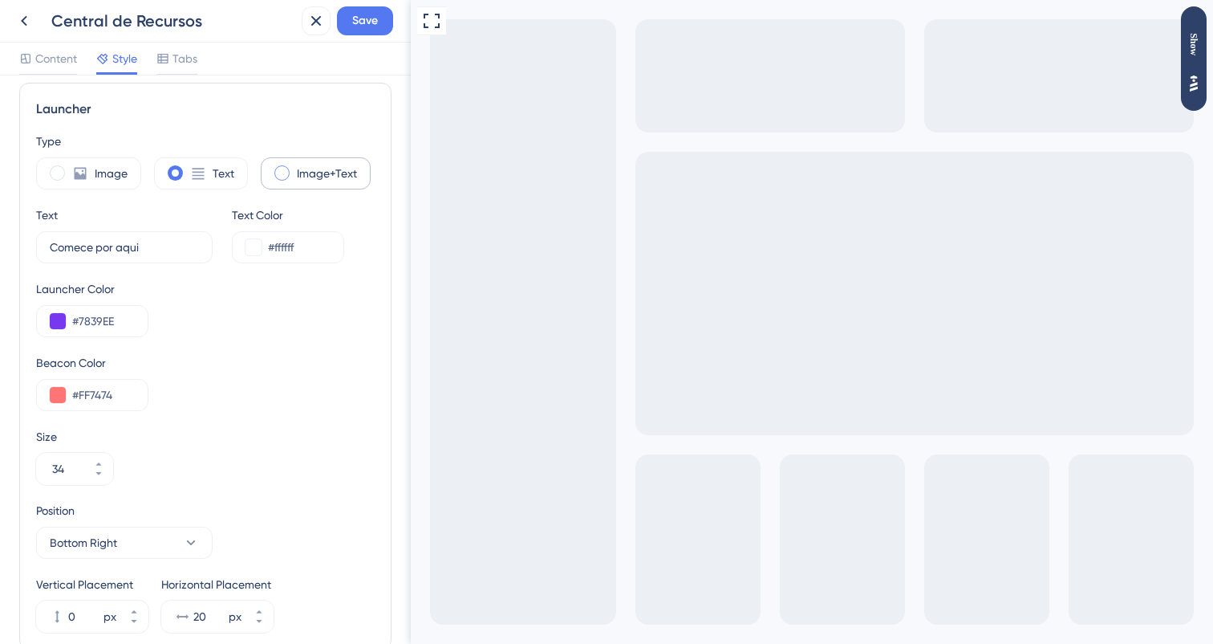
click at [306, 181] on label "Image+Text" at bounding box center [327, 173] width 60 height 19
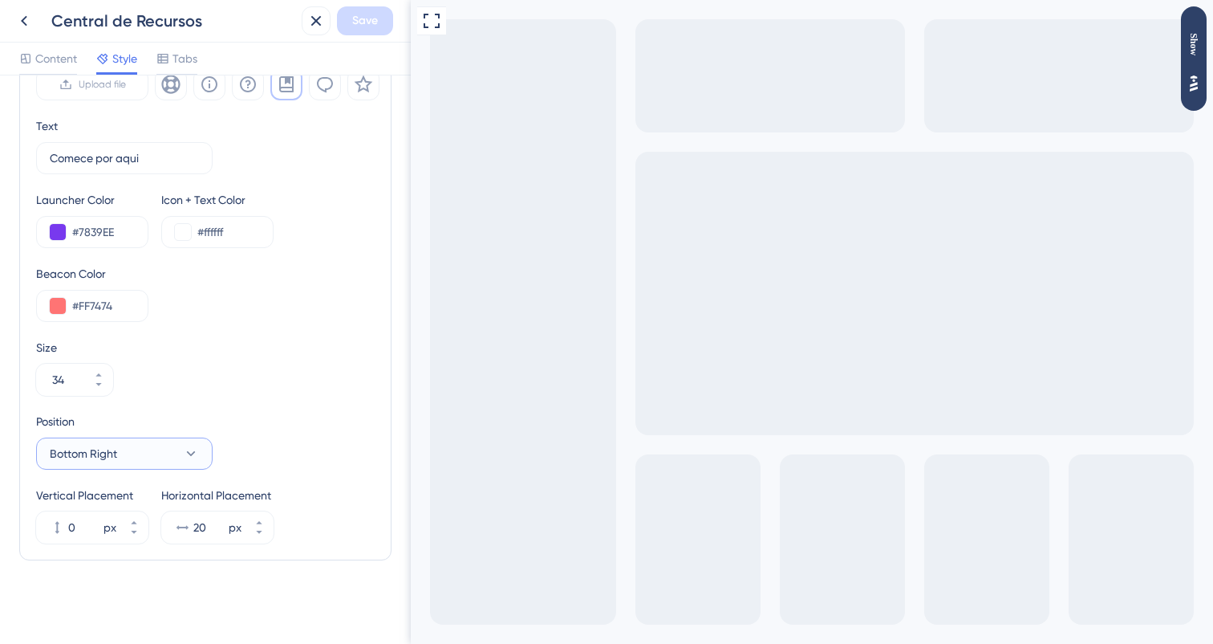
click at [152, 453] on button "Bottom Right" at bounding box center [124, 453] width 177 height 32
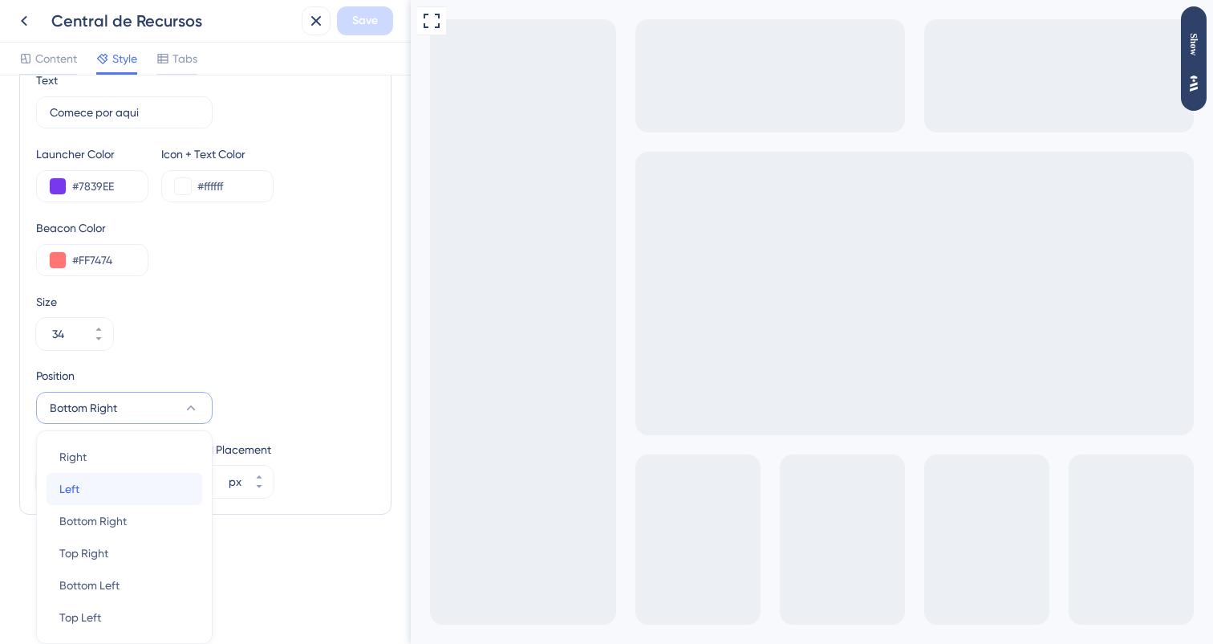
click at [148, 481] on div "Left Left" at bounding box center [124, 489] width 130 height 32
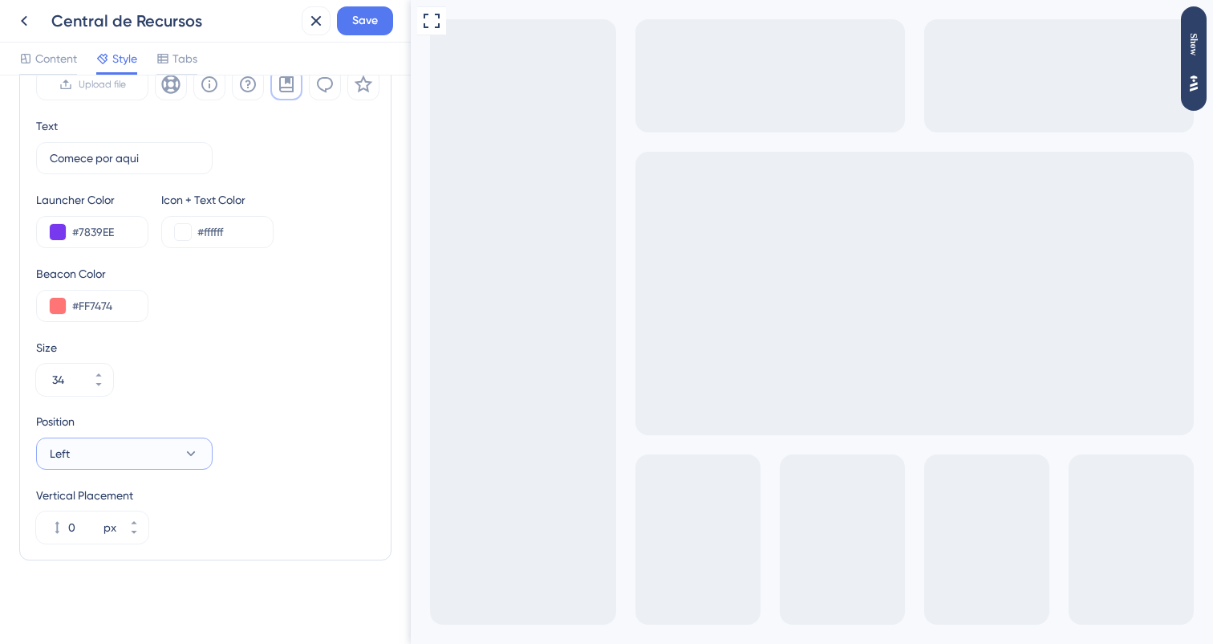
click at [149, 446] on button "Left" at bounding box center [124, 453] width 177 height 32
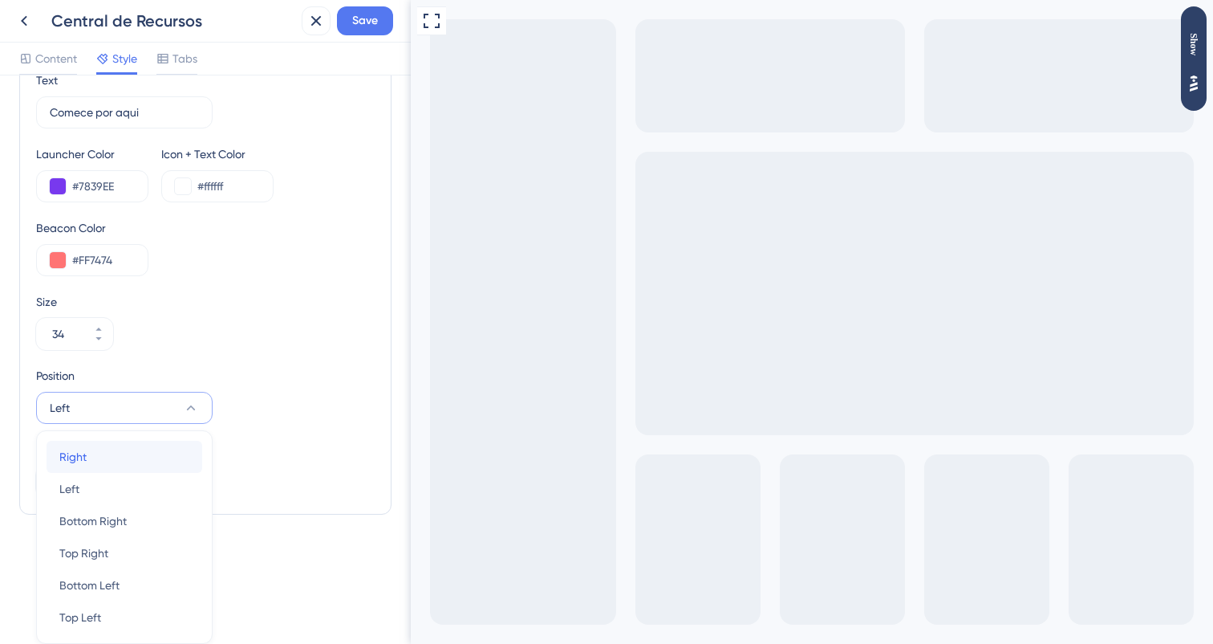
click at [149, 446] on div "Right Right" at bounding box center [124, 457] width 130 height 32
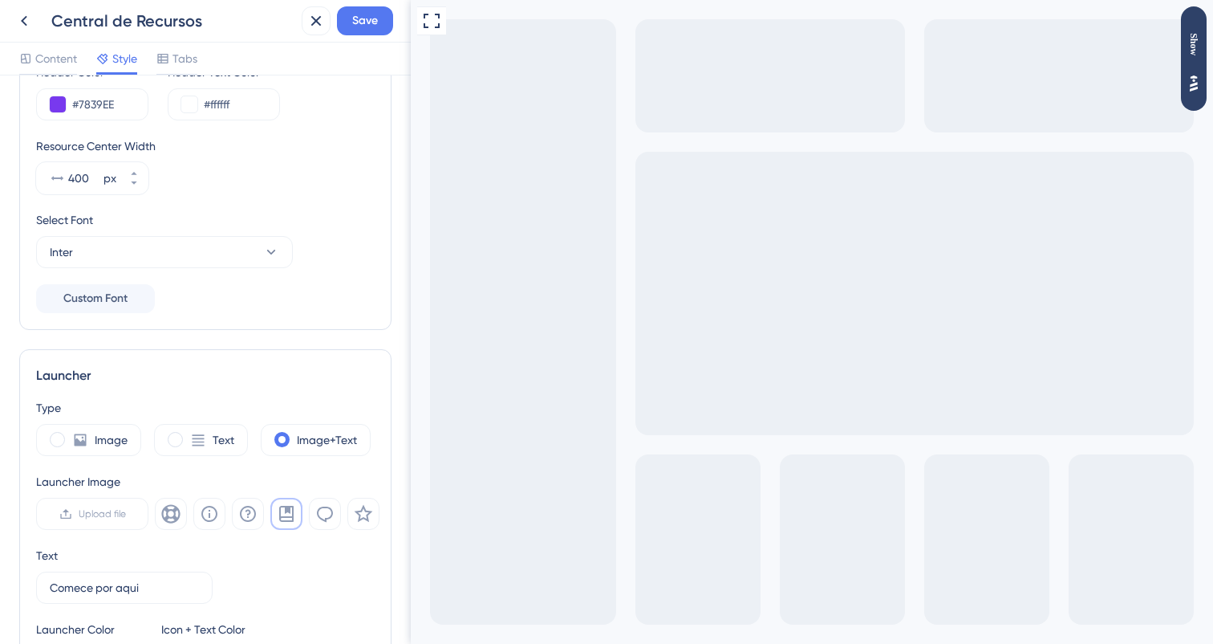
scroll to position [0, 0]
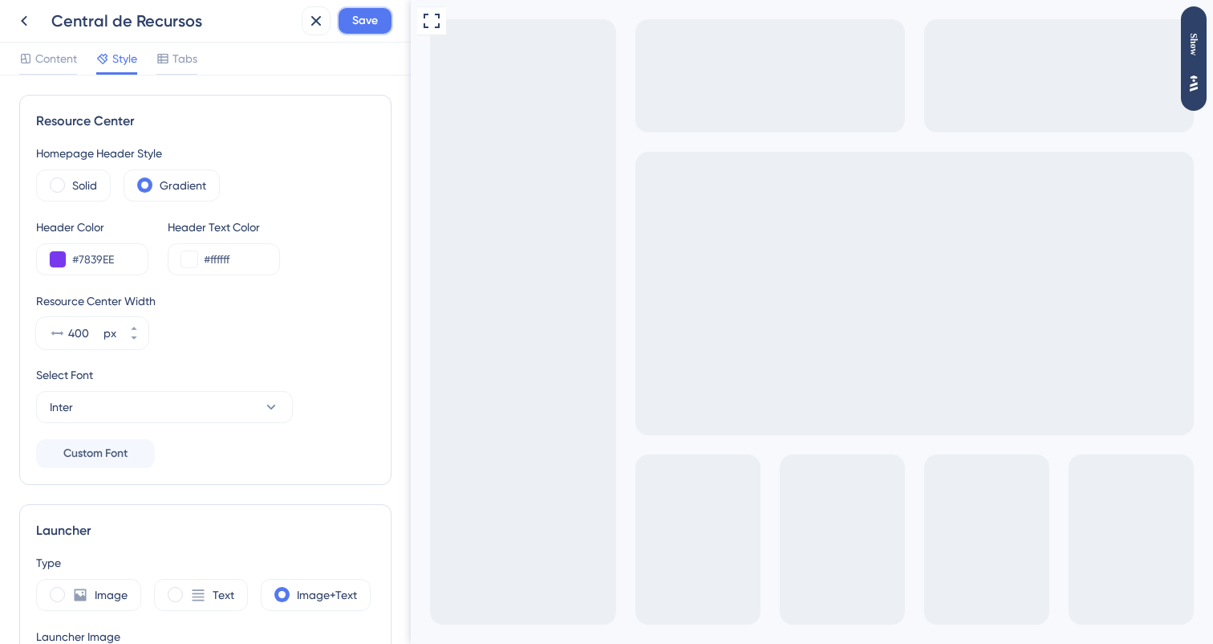
click at [352, 22] on span "Save" at bounding box center [365, 20] width 26 height 19
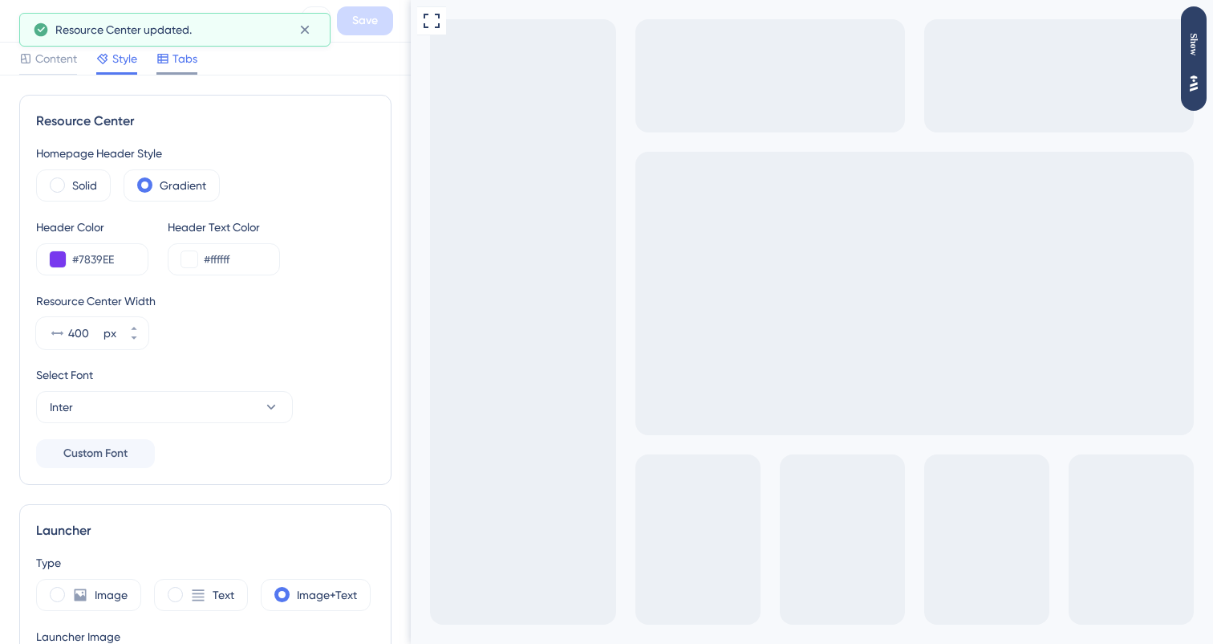
click at [183, 58] on span "Tabs" at bounding box center [185, 58] width 25 height 19
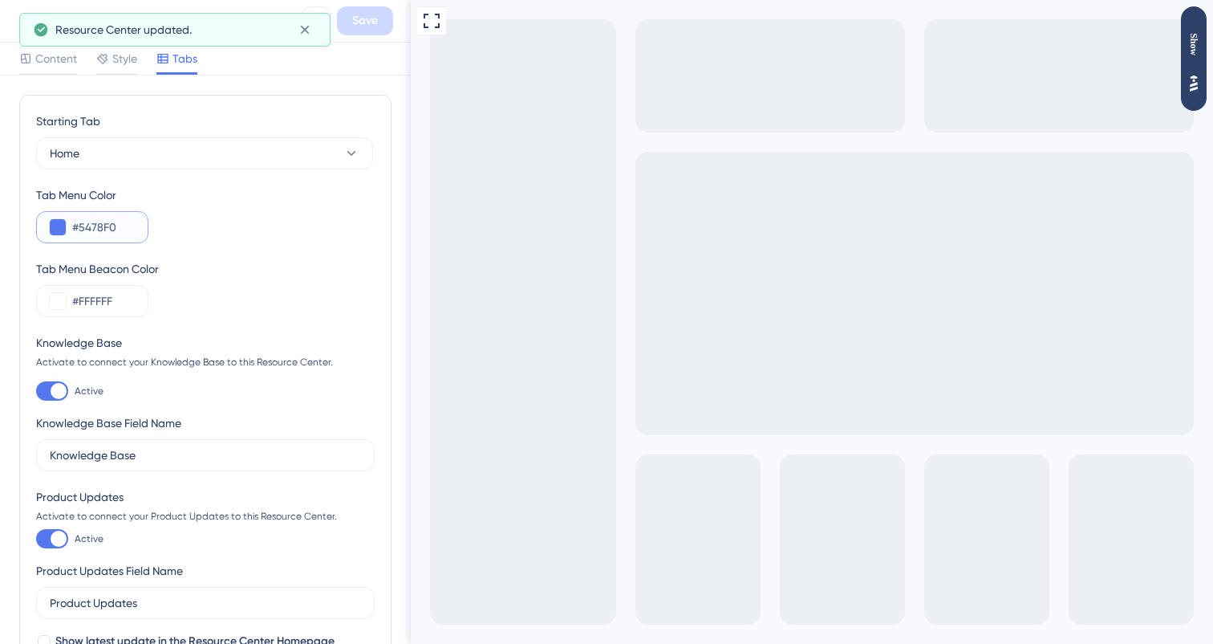
click at [82, 232] on input "#5478F0" at bounding box center [103, 226] width 63 height 19
click at [100, 232] on input "#5478F0" at bounding box center [103, 226] width 63 height 19
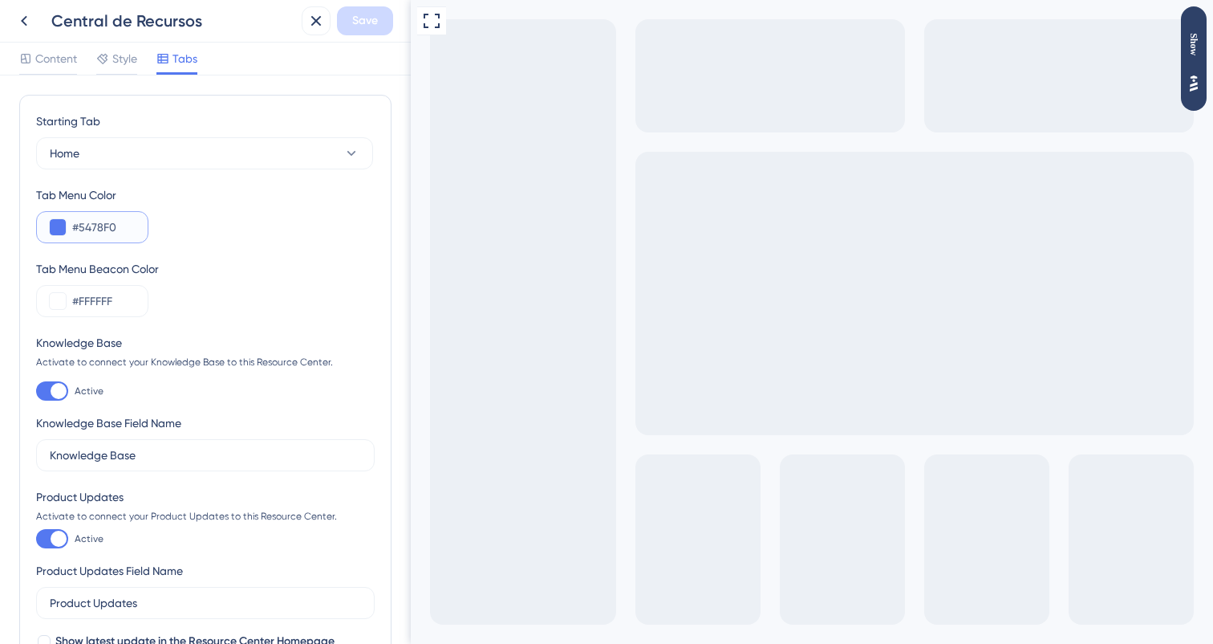
paste input "7839EE"
type input "#7839EE"
click at [113, 295] on input "#FFFFFF" at bounding box center [103, 300] width 63 height 19
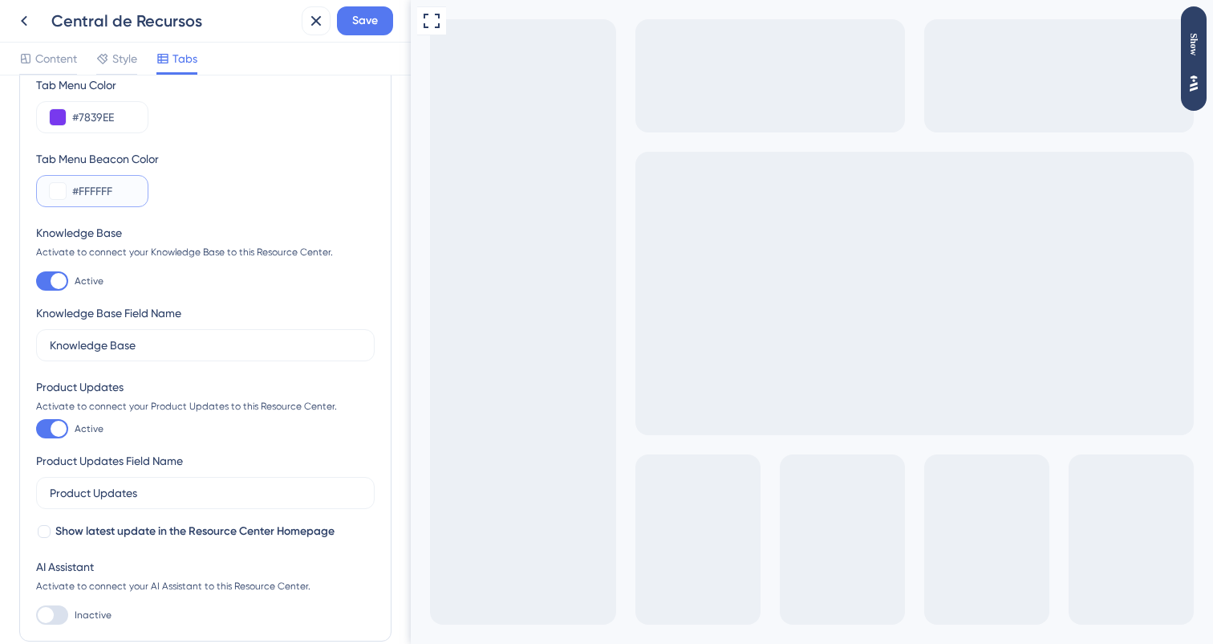
scroll to position [191, 0]
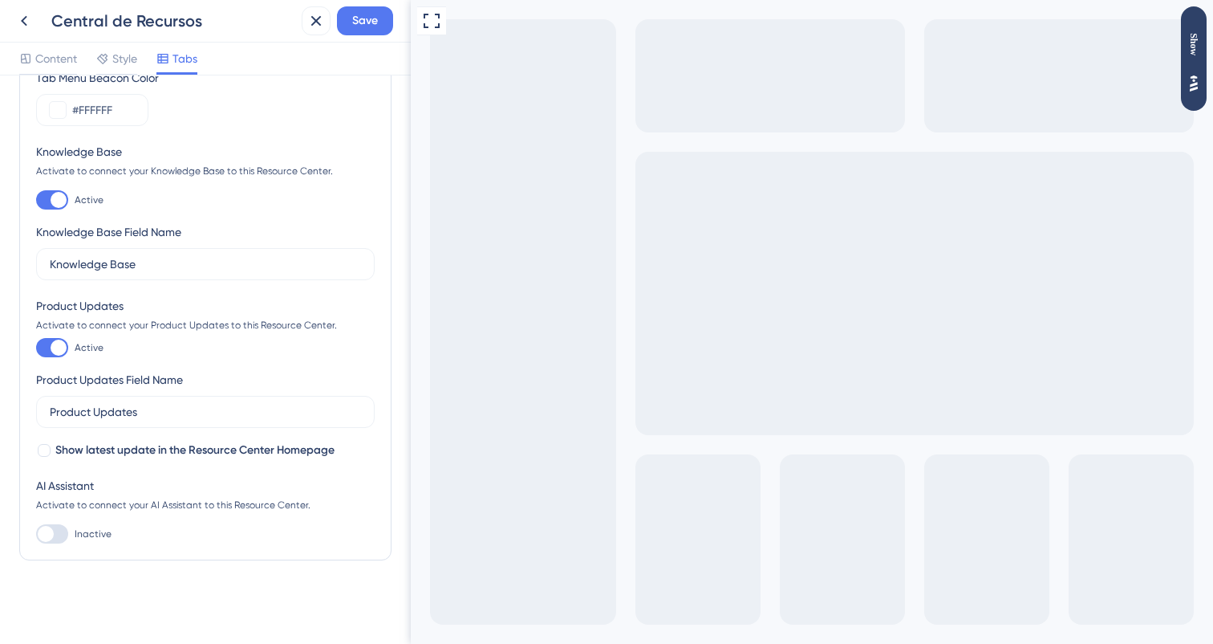
click at [125, 422] on label "Product Updates" at bounding box center [205, 412] width 339 height 32
click at [125, 421] on input "Product Updates" at bounding box center [205, 412] width 311 height 18
click at [125, 422] on label "Product Updates" at bounding box center [205, 412] width 339 height 32
click at [125, 421] on input "Product Updates" at bounding box center [205, 412] width 311 height 18
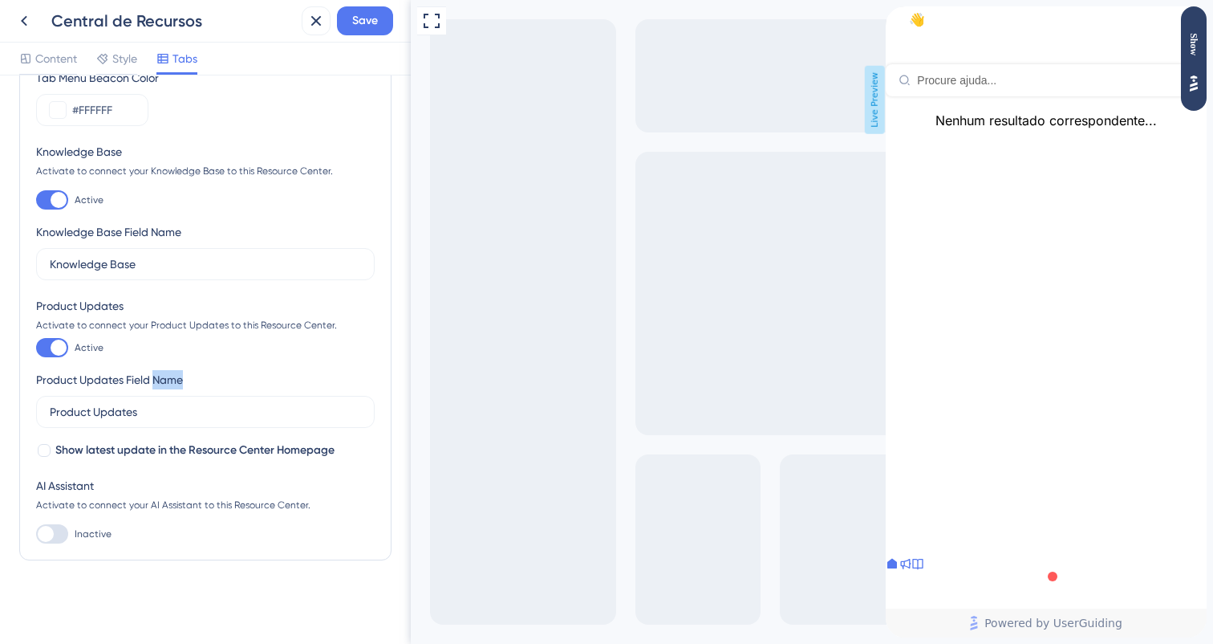
click at [125, 422] on label "Product Updates" at bounding box center [205, 412] width 339 height 32
click at [125, 421] on input "Product Updates" at bounding box center [205, 412] width 311 height 18
click at [125, 422] on label "Product Updates" at bounding box center [205, 412] width 339 height 32
click at [125, 421] on input "Product Updates" at bounding box center [205, 412] width 311 height 18
click at [97, 405] on input "Product Updates" at bounding box center [205, 412] width 311 height 18
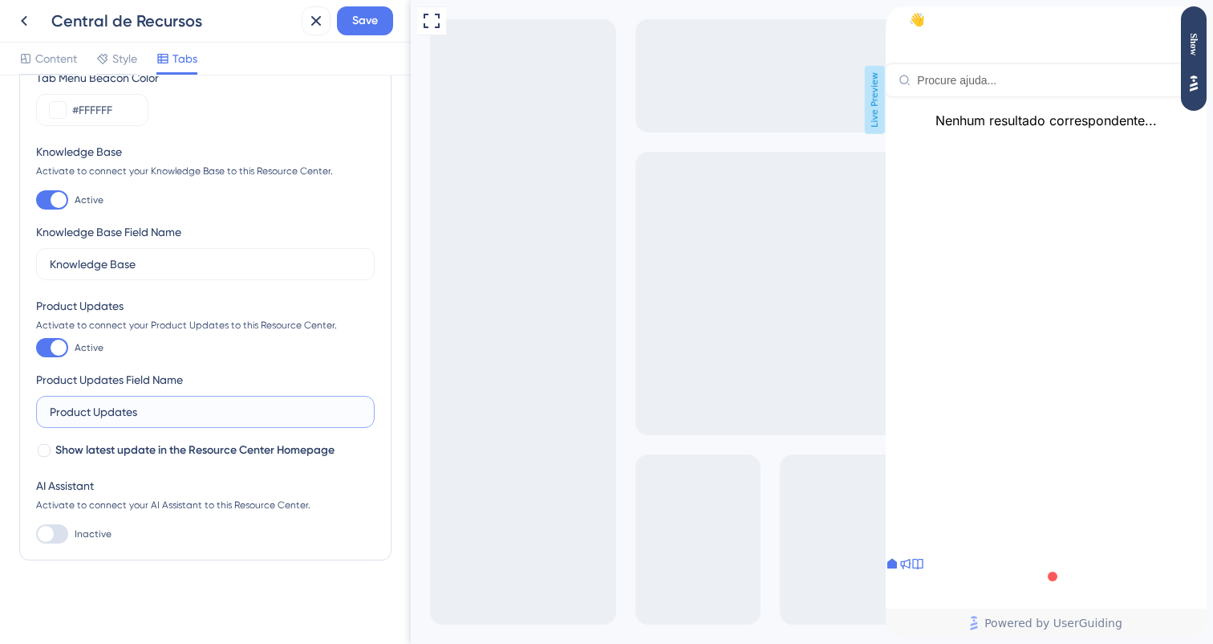
click at [97, 405] on input "Product Updates" at bounding box center [205, 412] width 311 height 18
type input "Novidades"
click at [125, 253] on label "Knowledge Base" at bounding box center [205, 264] width 339 height 32
click at [125, 255] on input "Knowledge Base" at bounding box center [205, 264] width 311 height 18
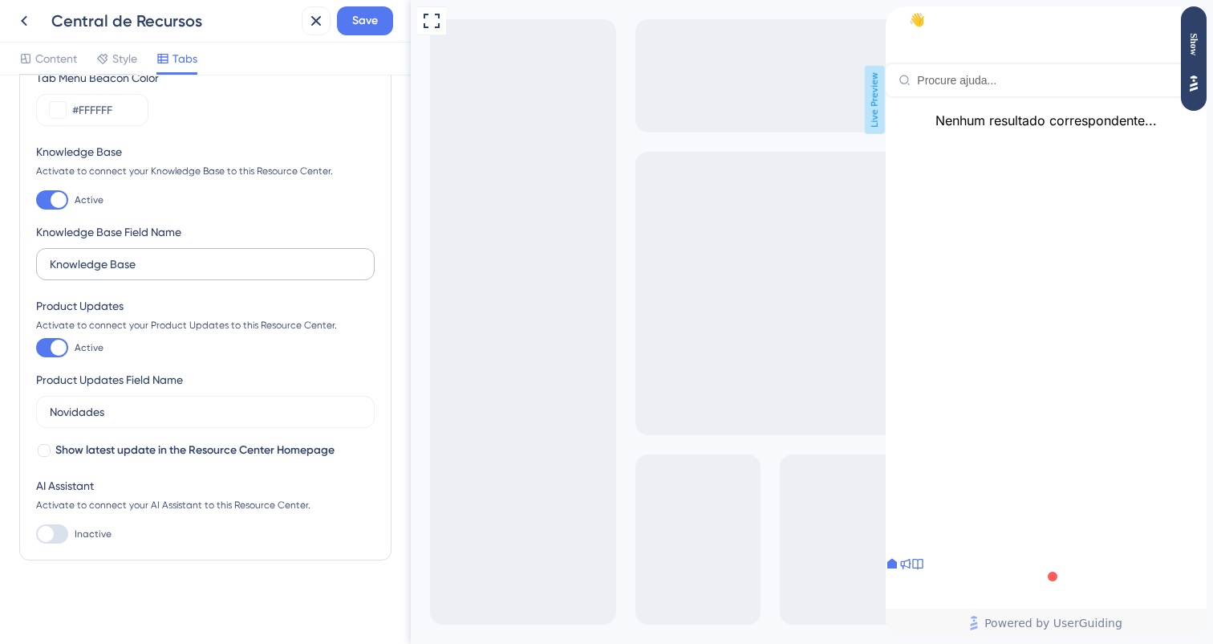
click at [125, 253] on label "Knowledge Base" at bounding box center [205, 264] width 339 height 32
click at [125, 255] on input "Knowledge Base" at bounding box center [205, 264] width 311 height 18
click at [125, 253] on label "Knowledge Base" at bounding box center [205, 264] width 339 height 32
click at [125, 255] on input "Knowledge Base" at bounding box center [205, 264] width 311 height 18
click at [120, 264] on input "Knowledge Base" at bounding box center [205, 264] width 311 height 18
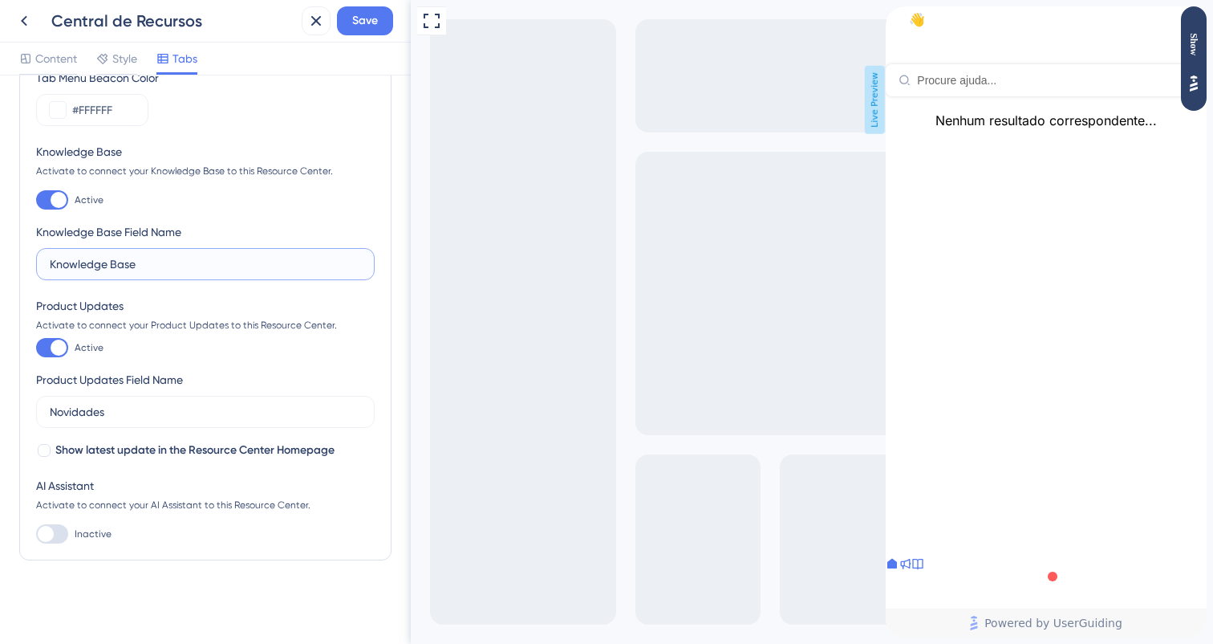
click at [120, 264] on input "Knowledge Base" at bounding box center [205, 264] width 311 height 18
type input "Central de Ajuda"
click at [232, 228] on div "Knowledge Base Field Name Central de Ajuda" at bounding box center [205, 251] width 339 height 58
click at [60, 452] on span "Show latest update in the Resource Center Homepage" at bounding box center [194, 450] width 279 height 19
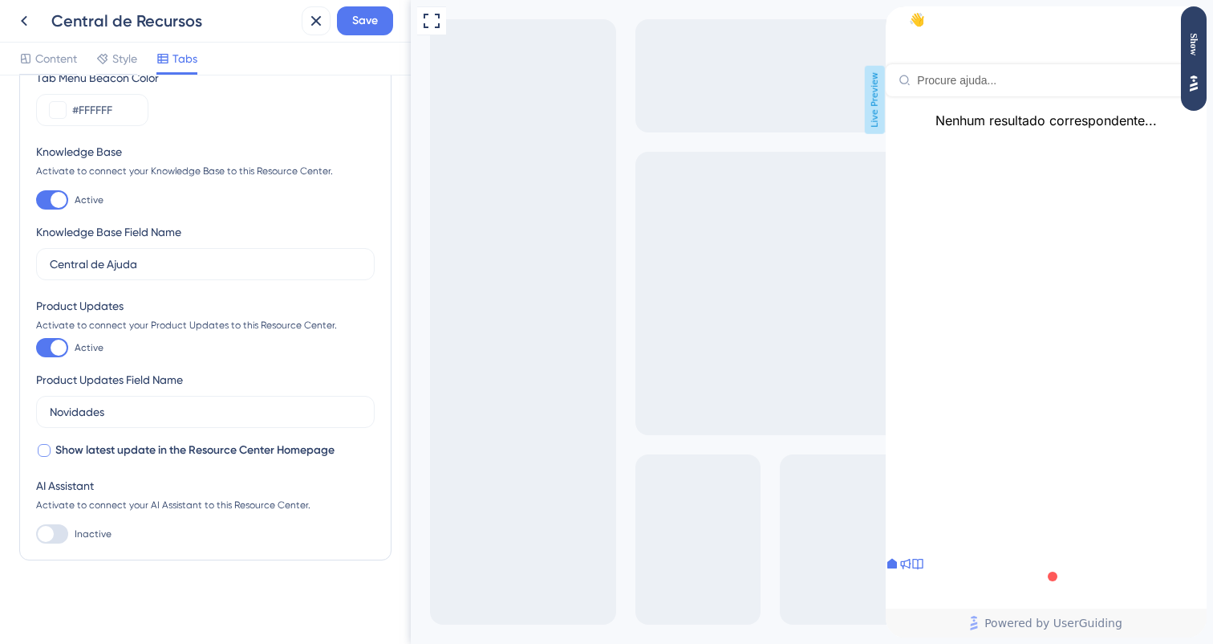
checkbox input "true"
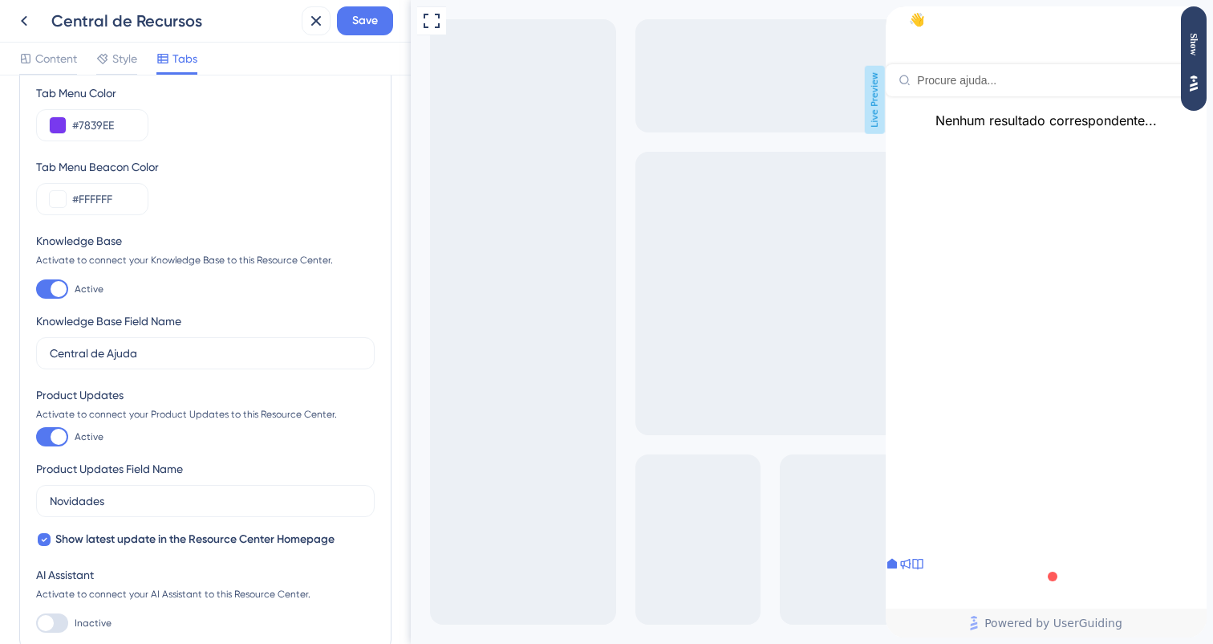
scroll to position [0, 0]
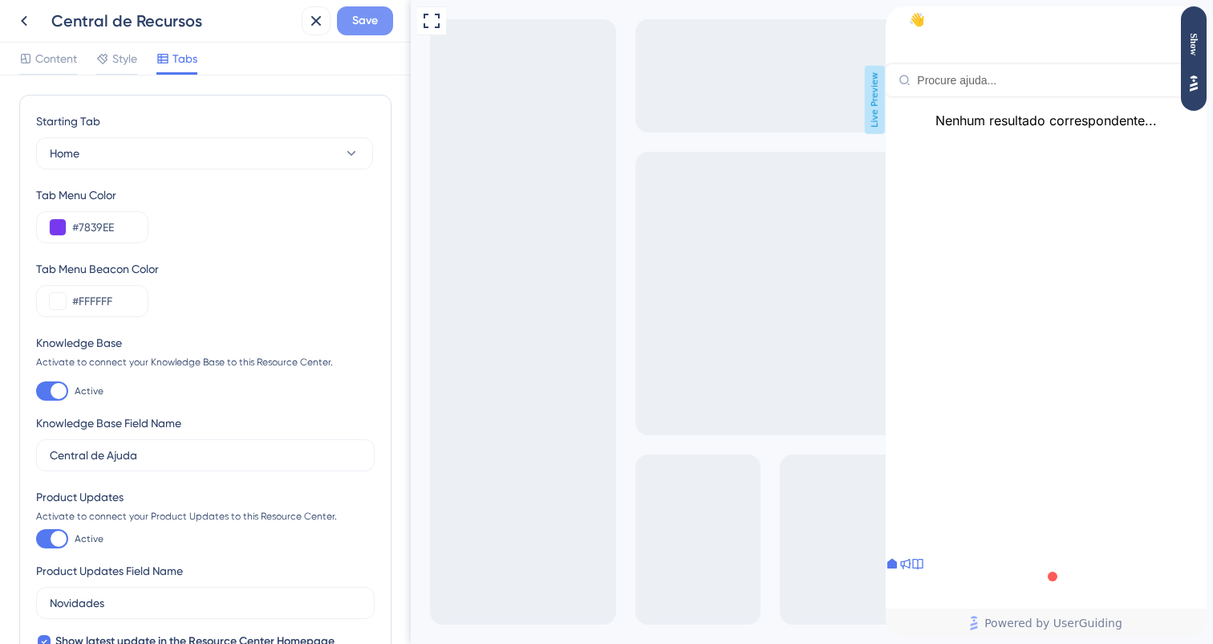
click at [383, 17] on button "Save" at bounding box center [365, 20] width 56 height 29
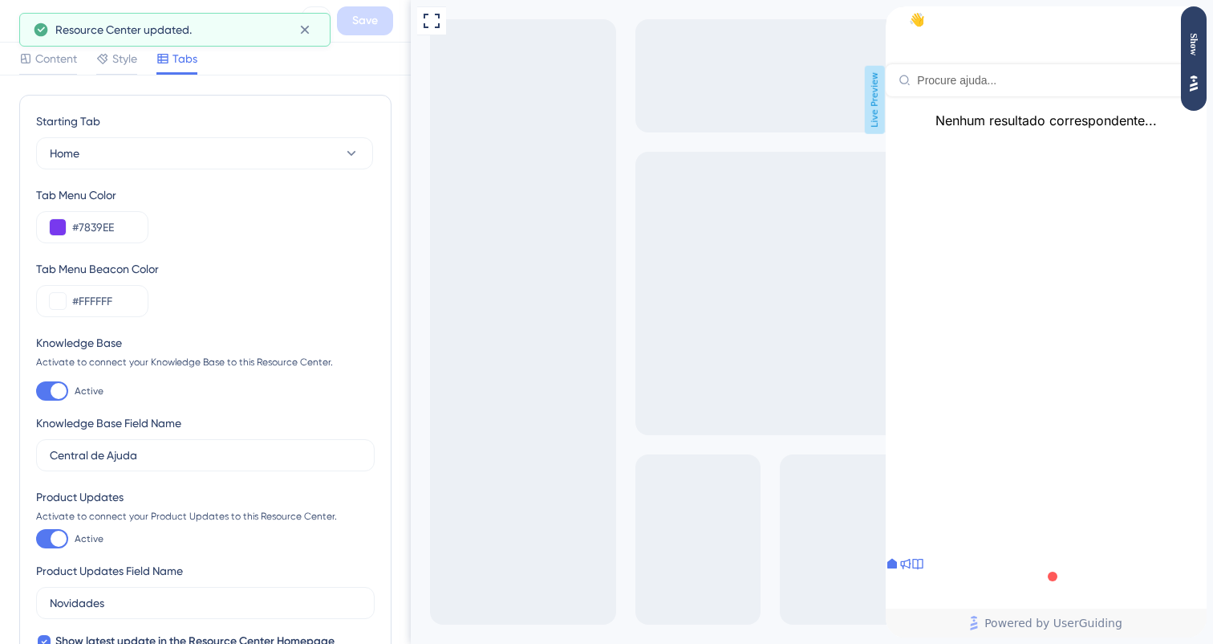
click at [144, 69] on div "Content Style Tabs" at bounding box center [108, 62] width 178 height 26
click at [71, 74] on div at bounding box center [48, 73] width 58 height 2
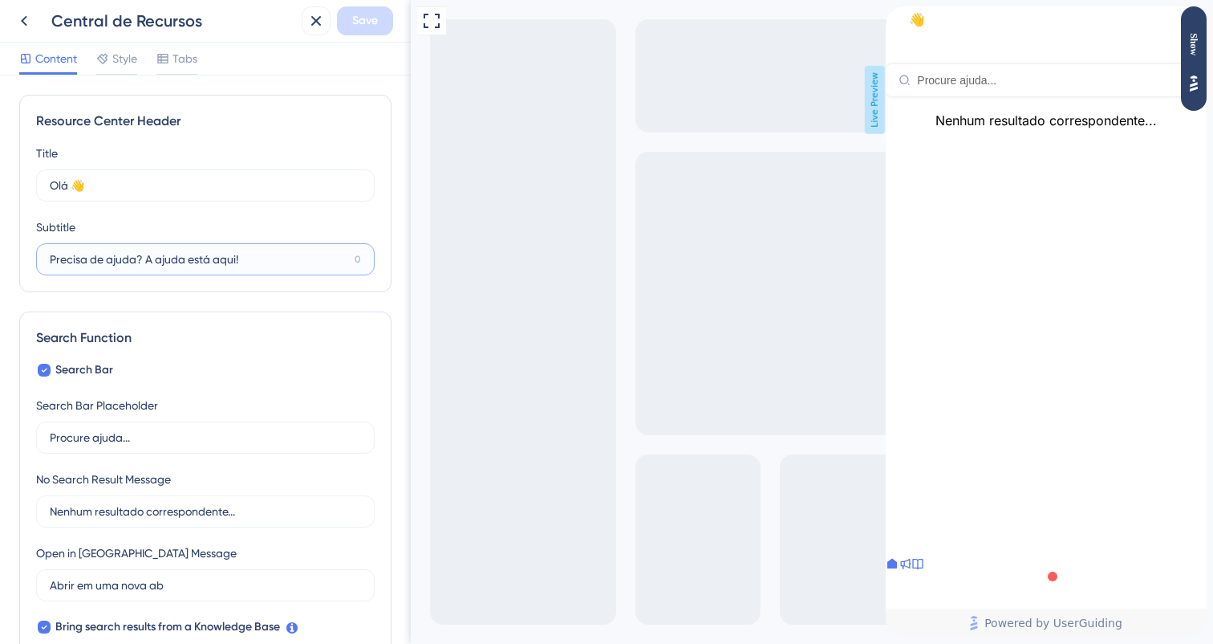
click at [173, 266] on input "Precisa de ajuda? A ajuda está aqui!" at bounding box center [199, 259] width 299 height 18
click at [26, 19] on icon at bounding box center [23, 20] width 19 height 19
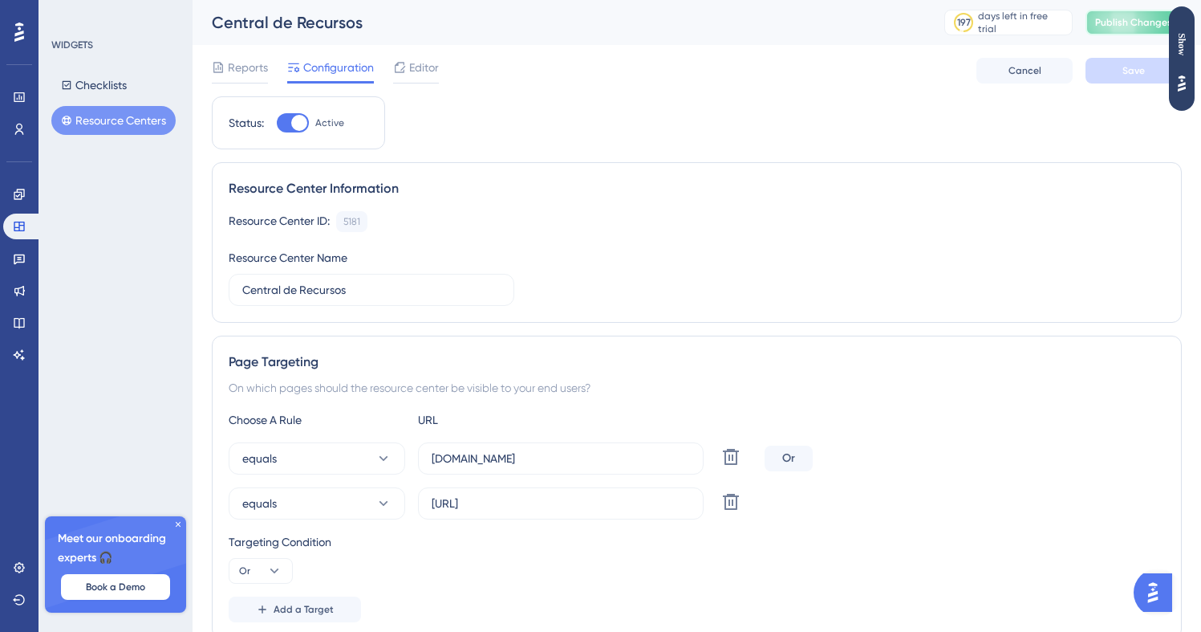
click at [1125, 20] on span "Publish Changes" at bounding box center [1133, 22] width 77 height 13
click at [731, 466] on icon at bounding box center [730, 456] width 19 height 19
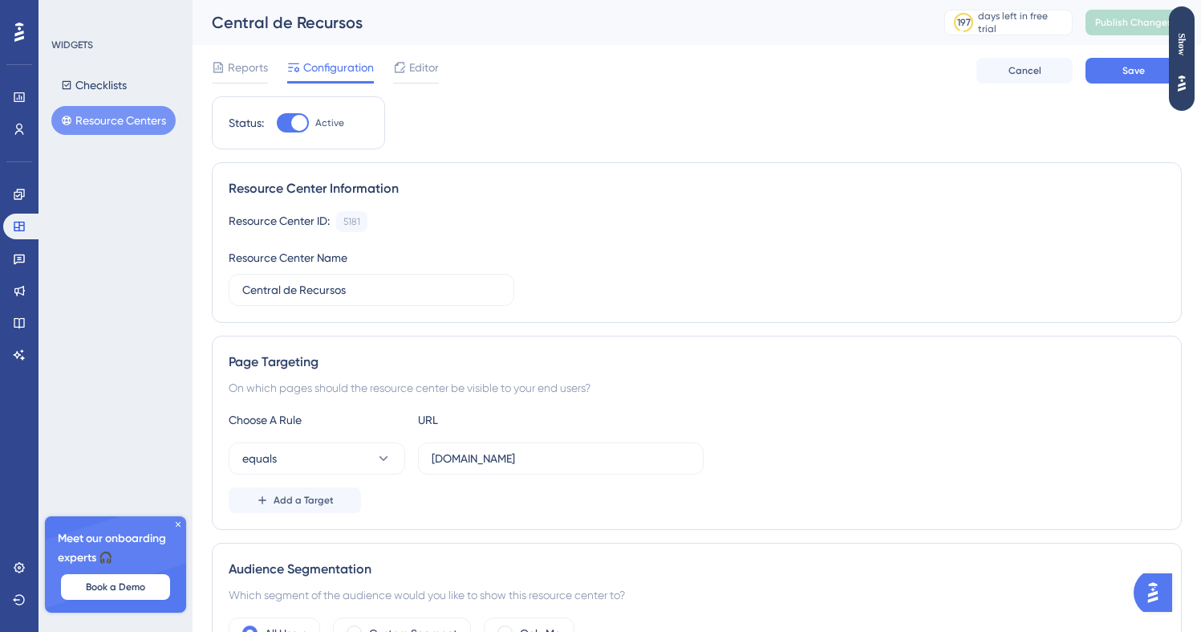
click at [412, 457] on div "equals manybot.com.br" at bounding box center [466, 458] width 475 height 32
click at [365, 457] on button "equals" at bounding box center [317, 458] width 177 height 32
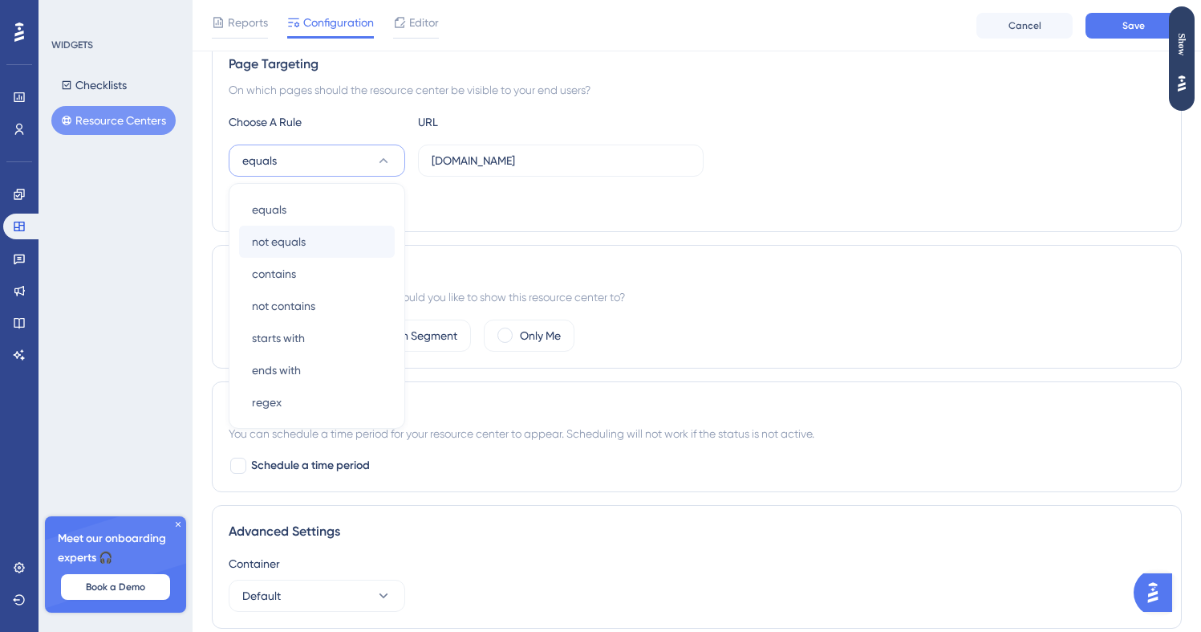
scroll to position [295, 0]
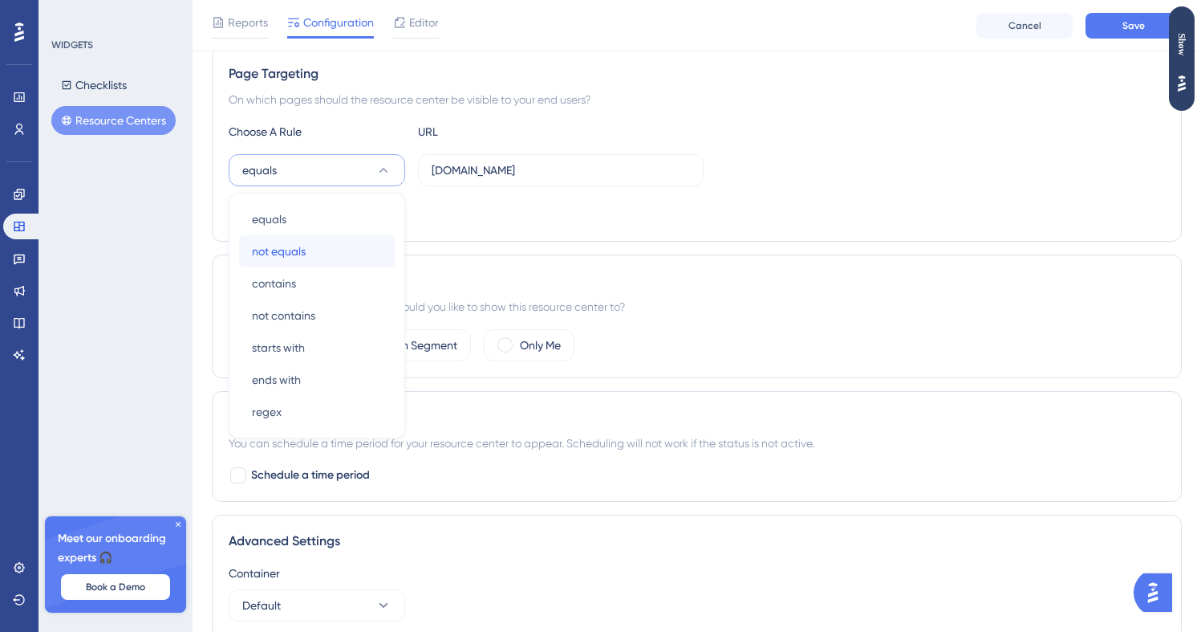
click at [347, 245] on div "not equals not equals" at bounding box center [317, 251] width 130 height 32
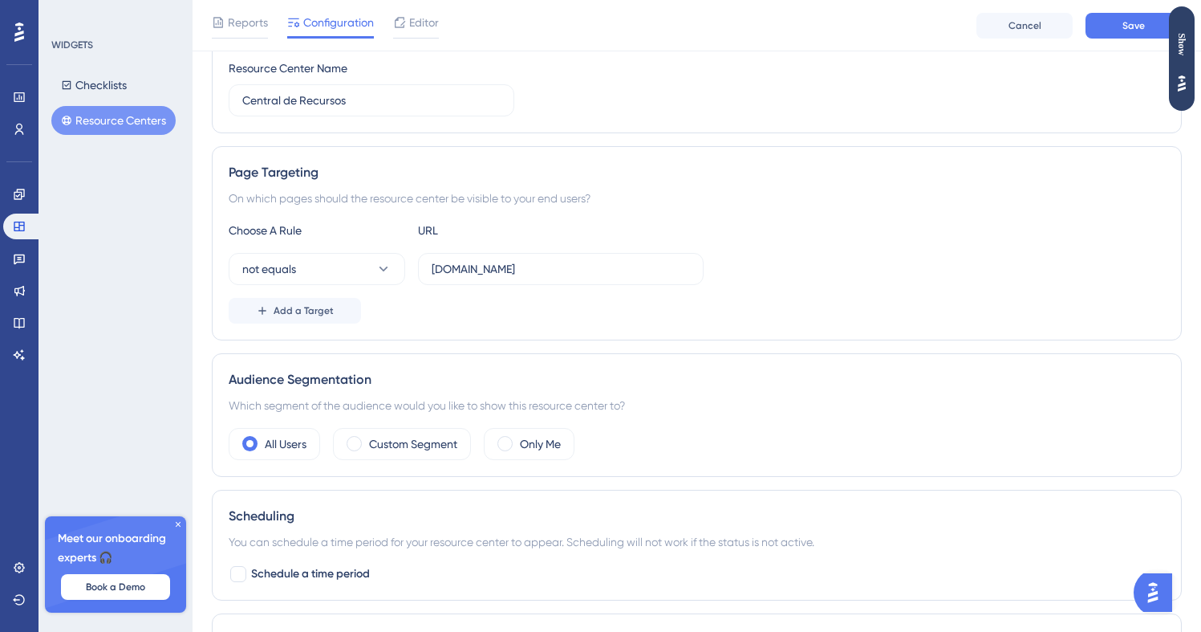
scroll to position [123, 0]
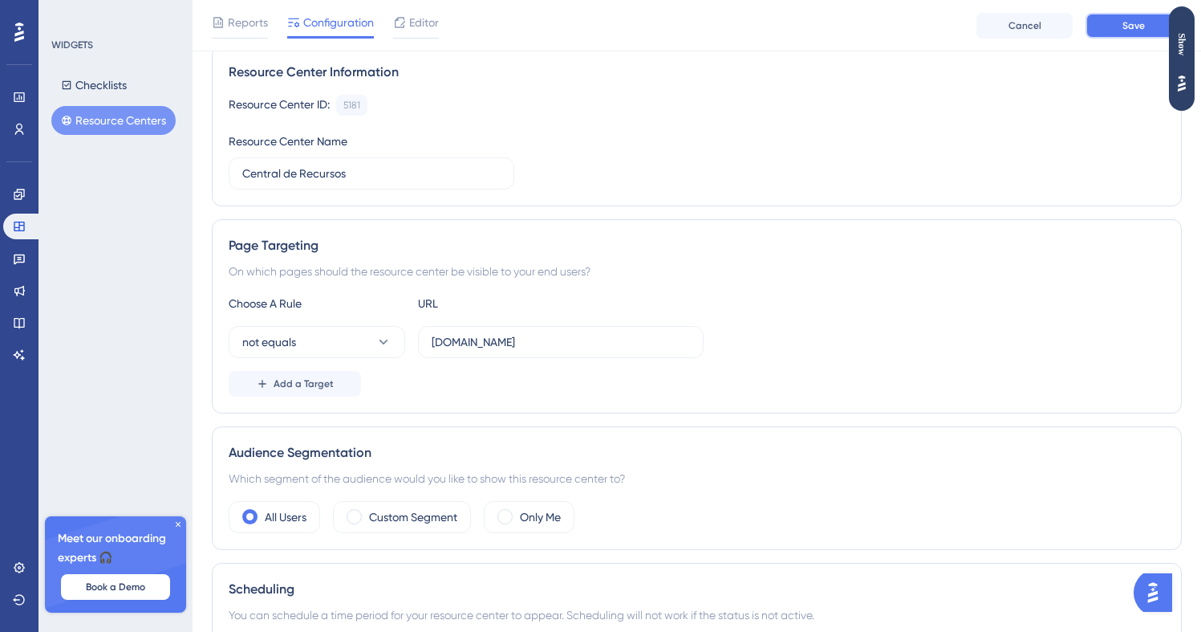
click at [1136, 21] on span "Save" at bounding box center [1134, 25] width 22 height 13
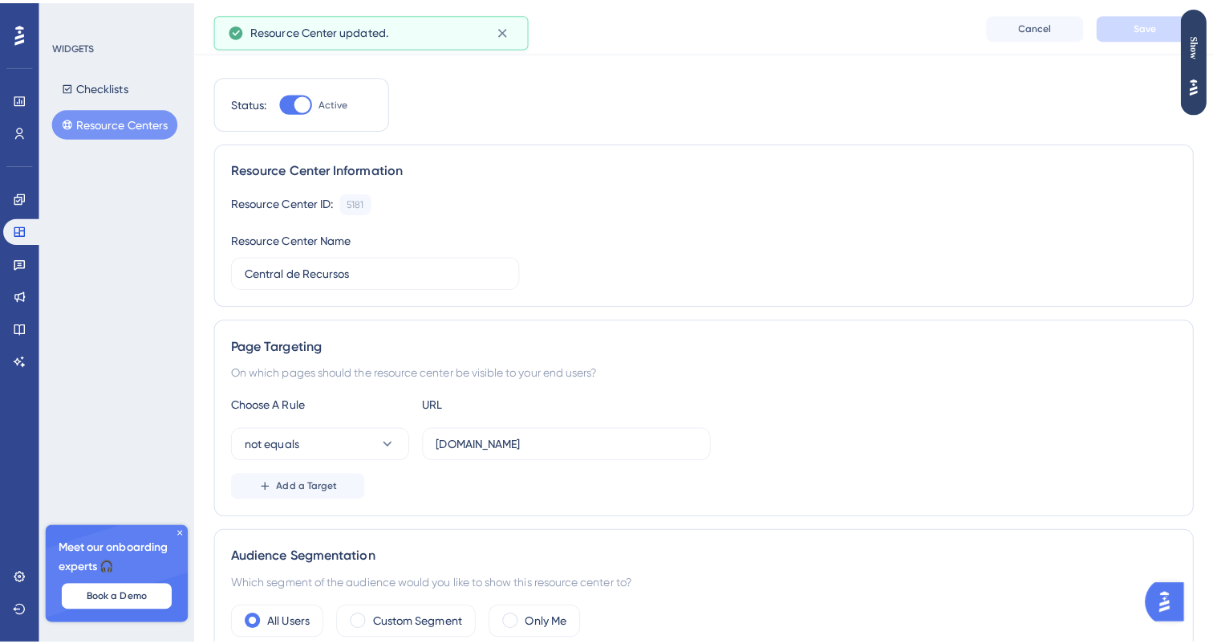
scroll to position [0, 0]
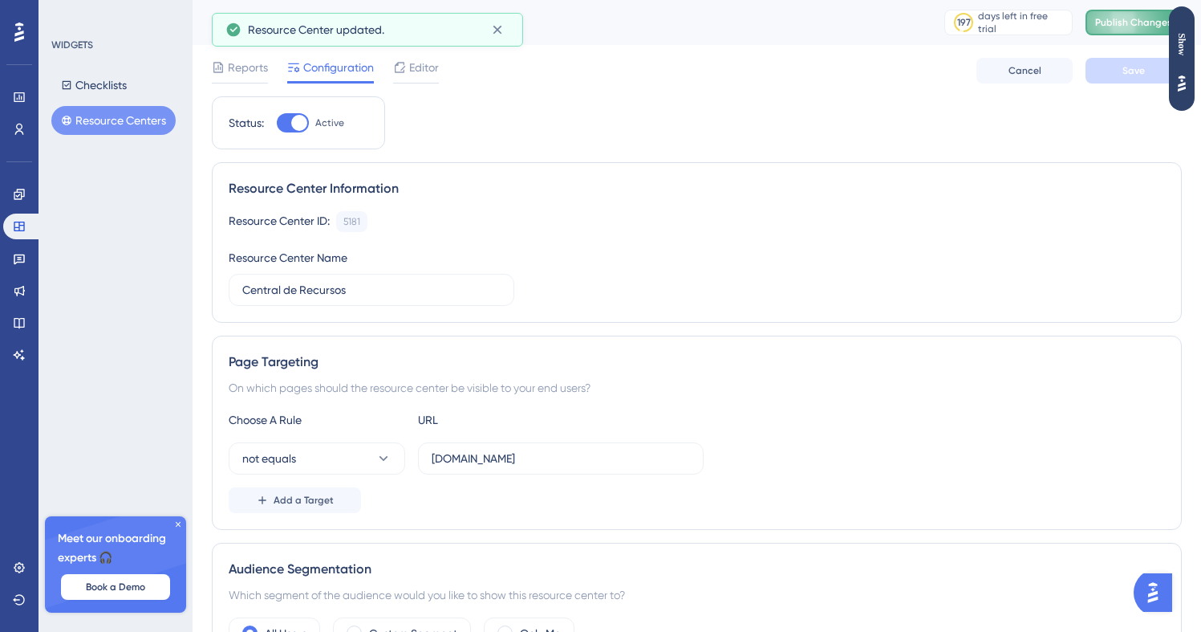
click at [1117, 22] on span "Publish Changes" at bounding box center [1133, 22] width 77 height 13
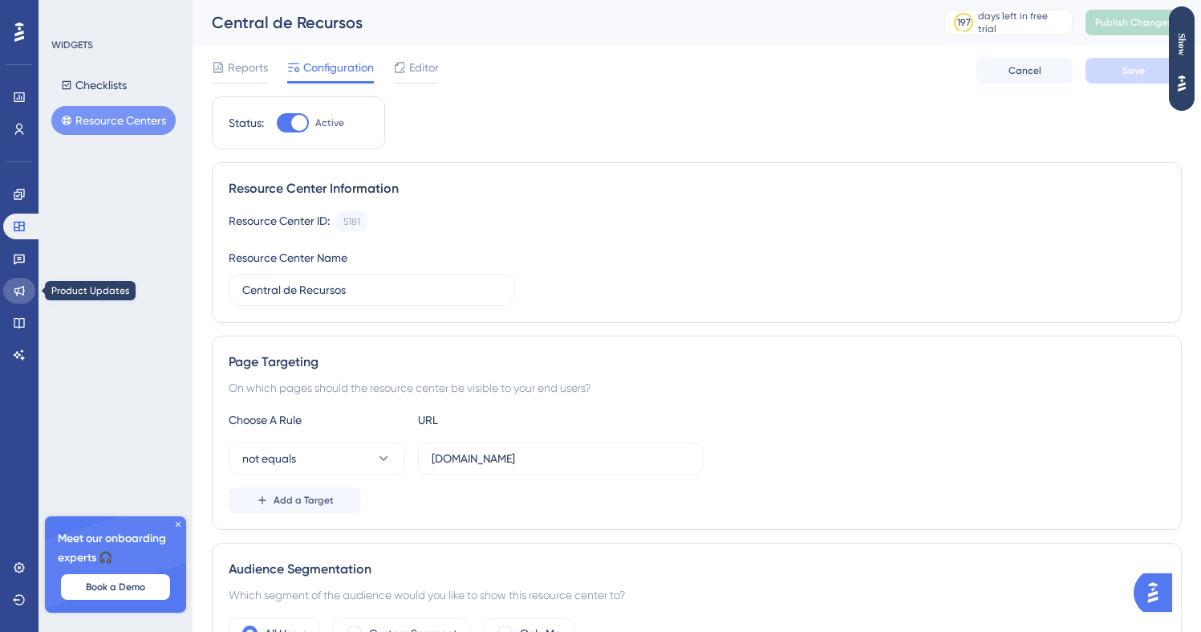
click at [29, 293] on link at bounding box center [19, 291] width 32 height 26
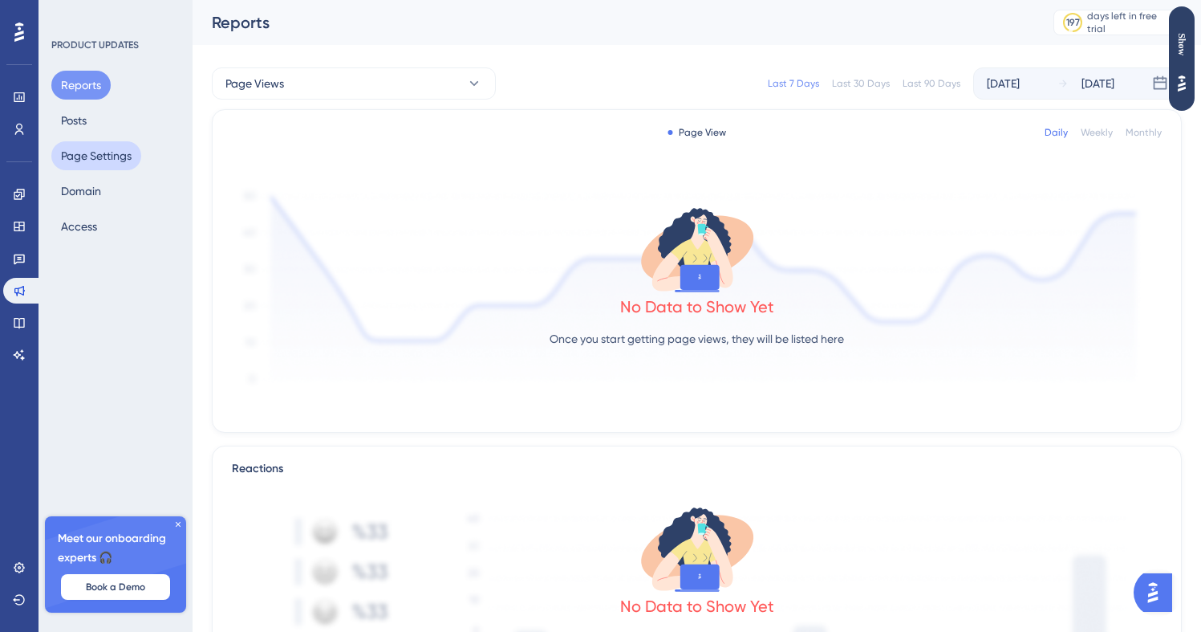
click at [94, 153] on button "Page Settings" at bounding box center [96, 155] width 90 height 29
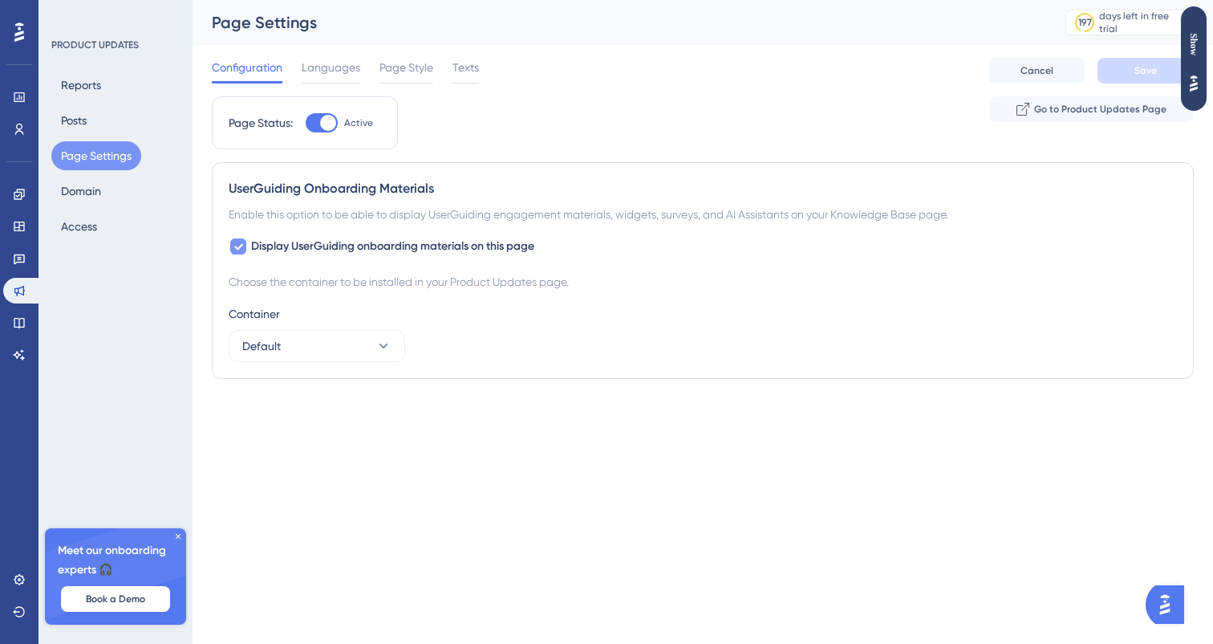
click at [334, 241] on span "Display UserGuiding onboarding materials on this page" at bounding box center [392, 246] width 283 height 19
checkbox input "false"
click at [1152, 62] on button "Save" at bounding box center [1146, 71] width 96 height 26
click at [28, 317] on link at bounding box center [19, 323] width 32 height 26
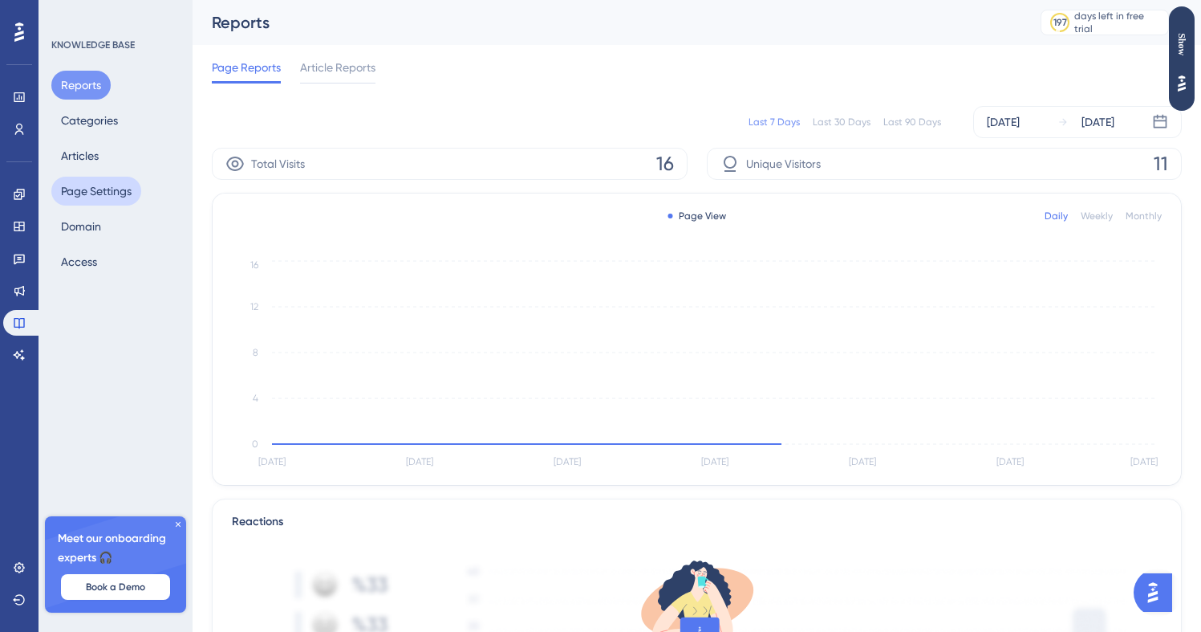
click at [128, 178] on button "Page Settings" at bounding box center [96, 191] width 90 height 29
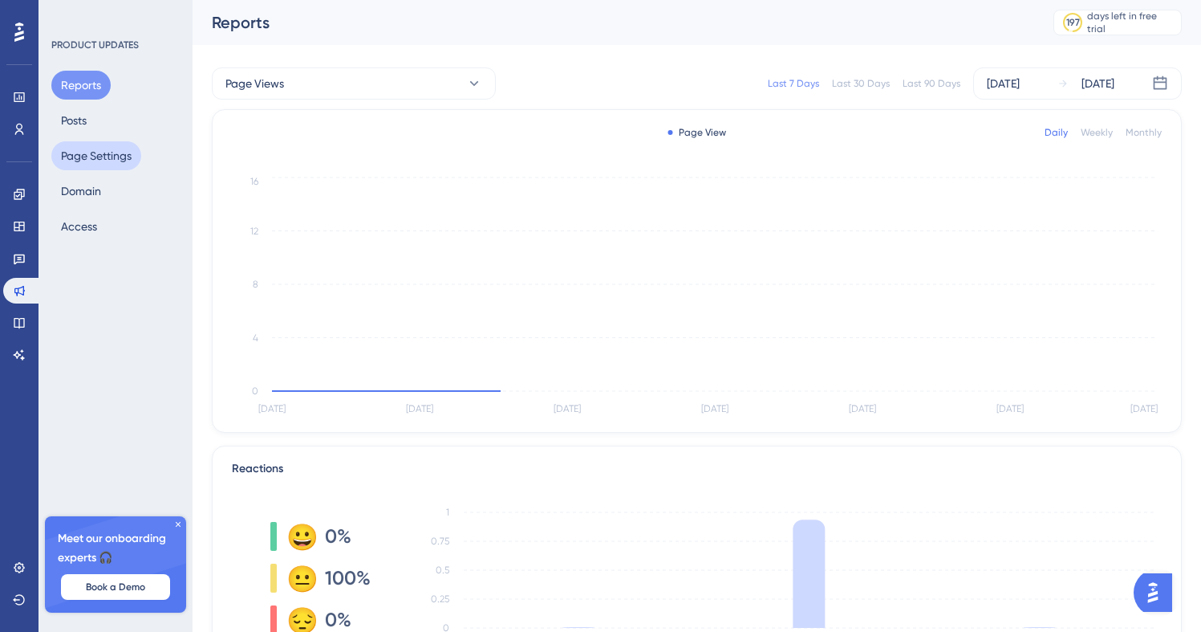
click at [93, 169] on button "Page Settings" at bounding box center [96, 155] width 90 height 29
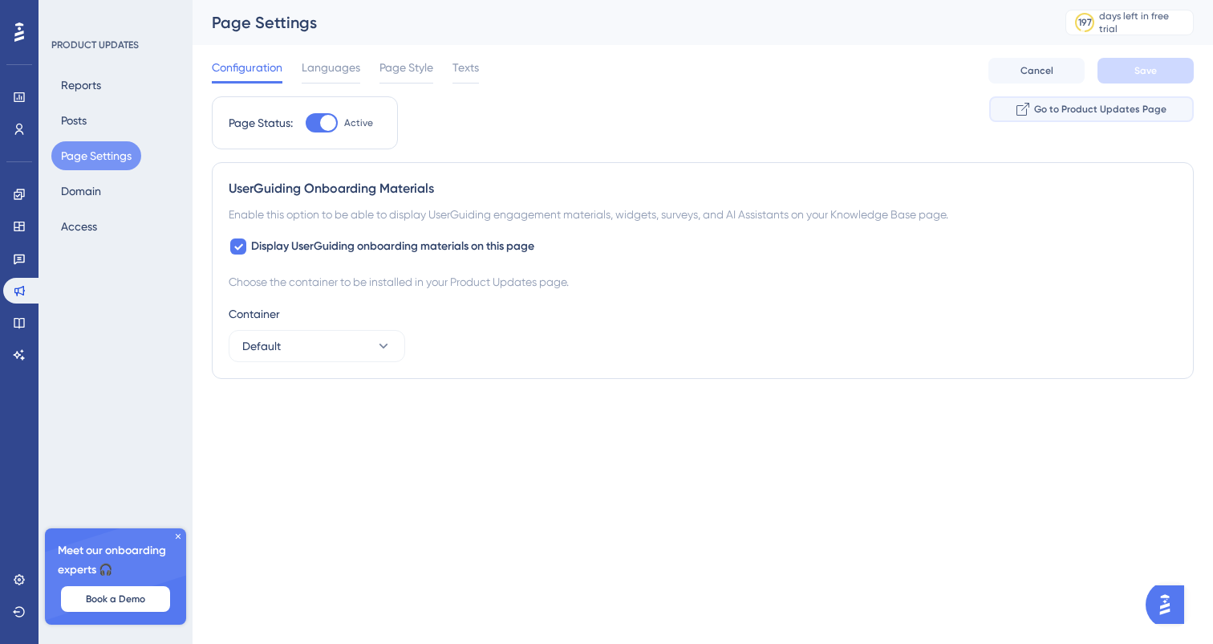
click at [1044, 120] on button "Go to Product Updates Page" at bounding box center [1092, 109] width 205 height 26
click at [400, 66] on span "Page Style" at bounding box center [407, 67] width 54 height 19
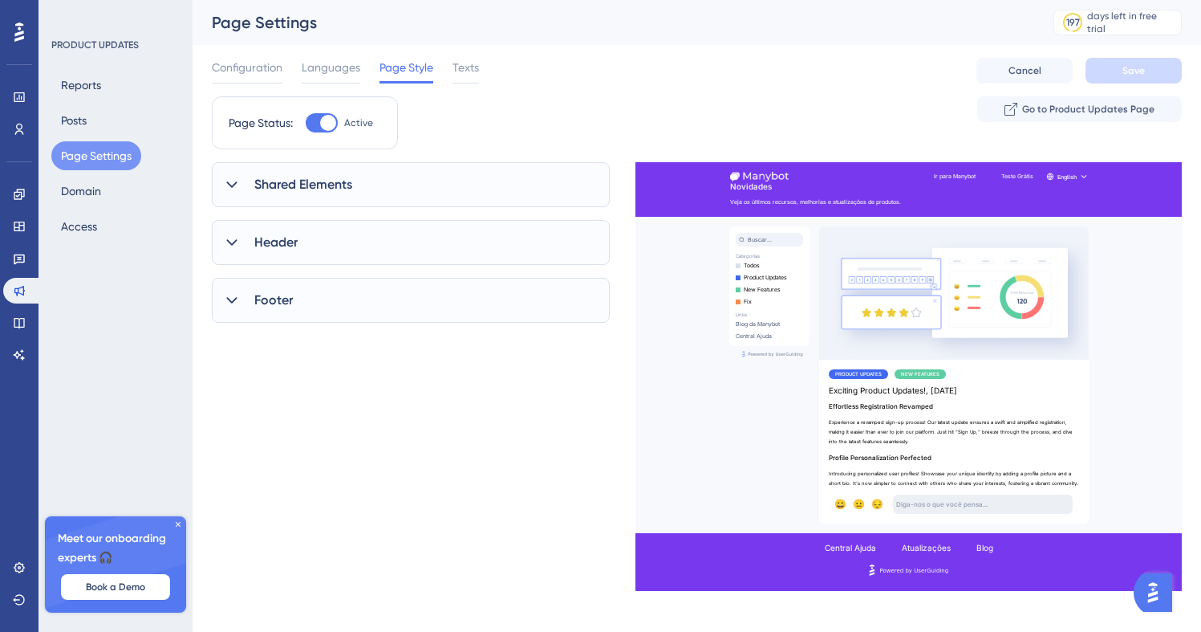
click at [369, 181] on div "Shared Elements" at bounding box center [411, 184] width 398 height 45
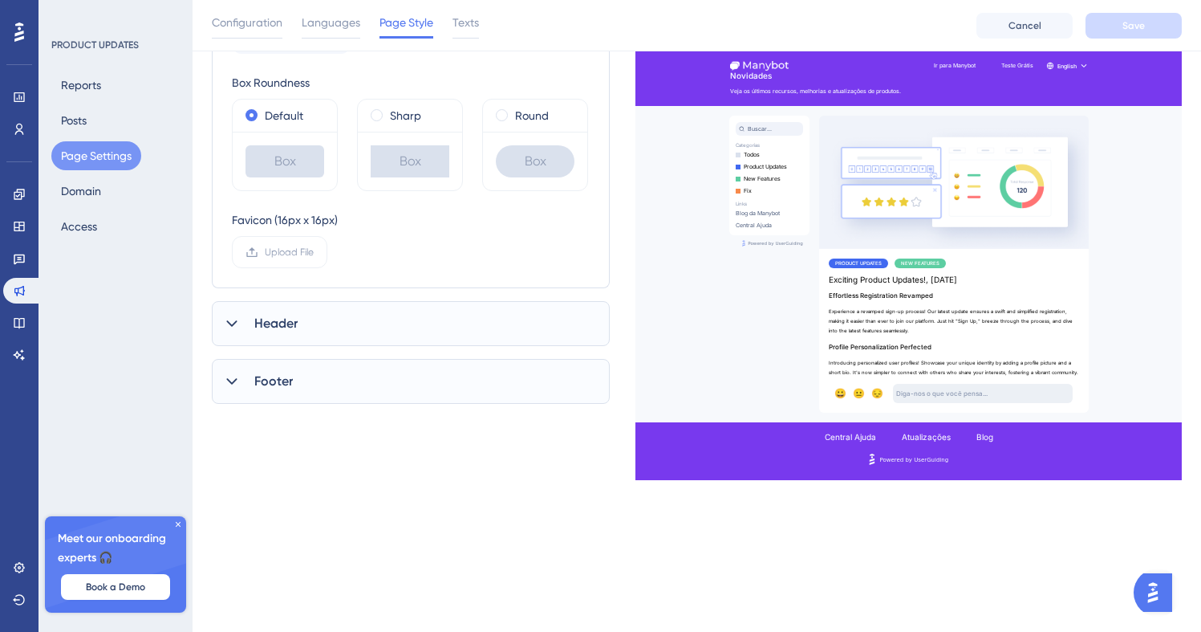
click at [331, 314] on div "Header" at bounding box center [411, 323] width 398 height 45
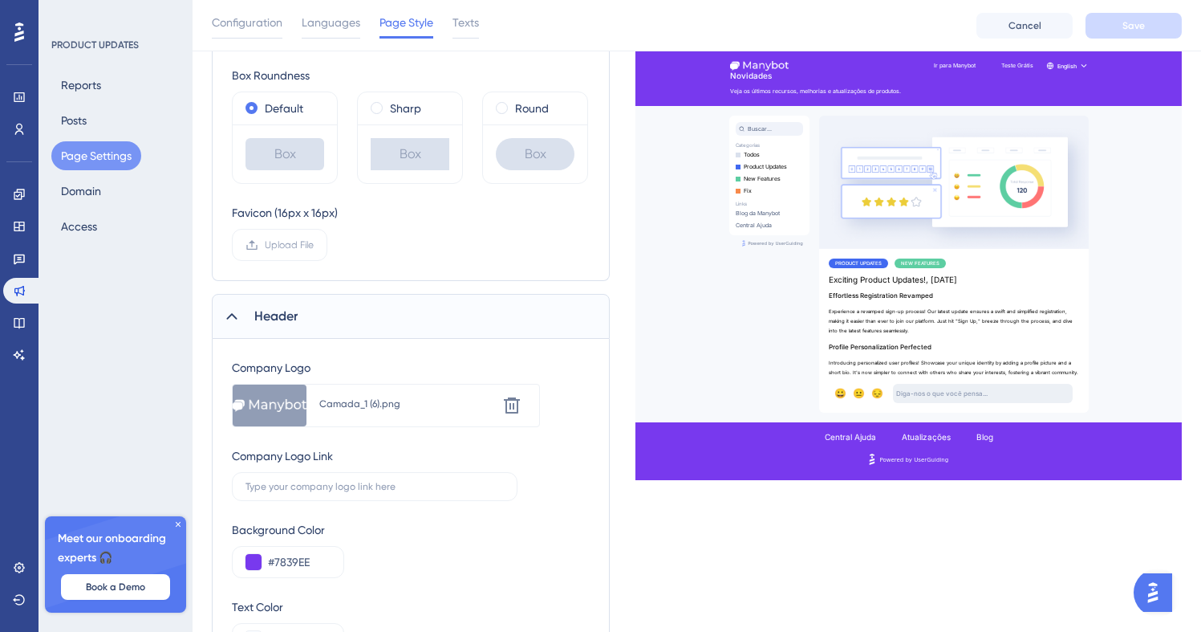
scroll to position [482, 0]
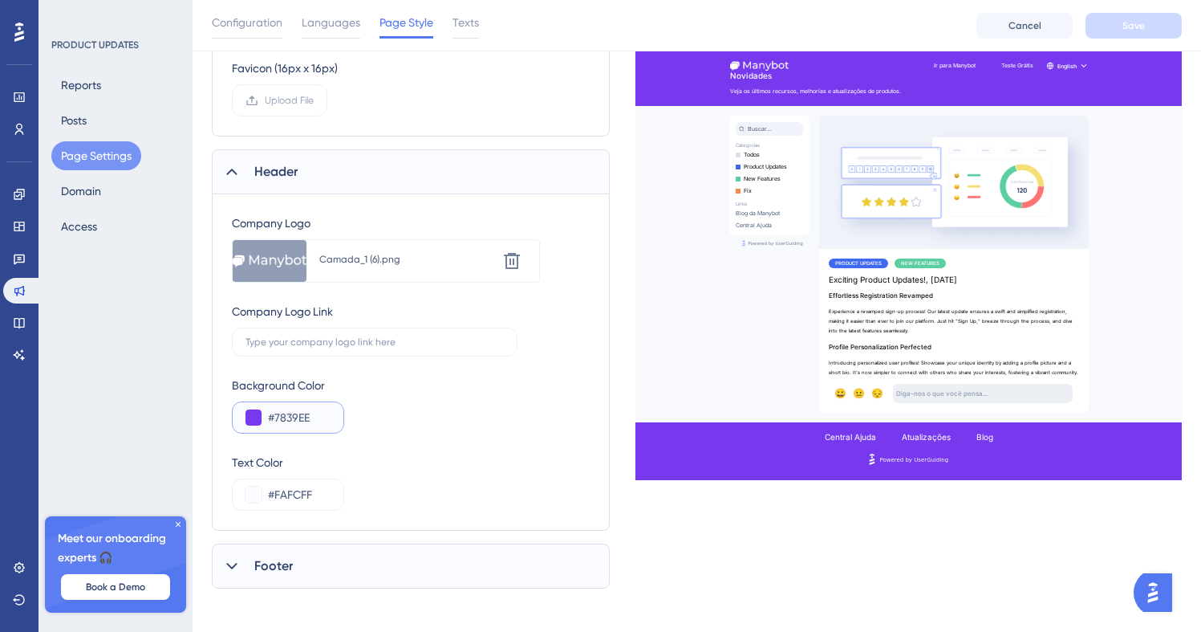
click at [312, 410] on input "#7839EE" at bounding box center [299, 417] width 63 height 19
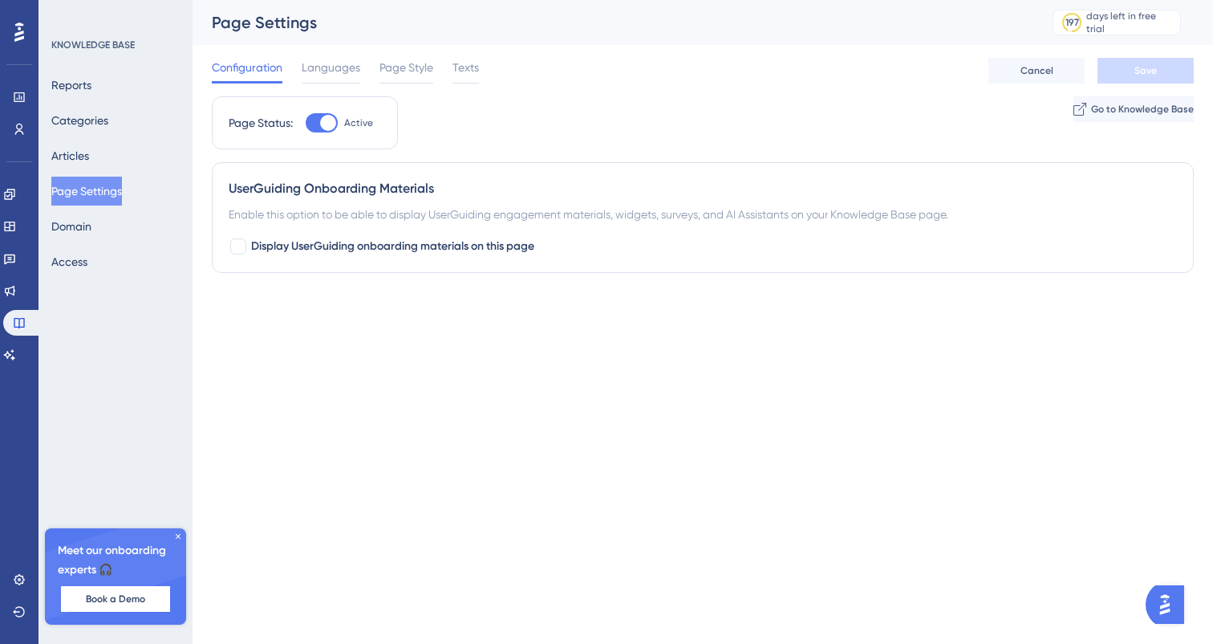
click at [18, 211] on div "Engagement Widgets Feedback Product Updates Knowledge Base AI Assistant" at bounding box center [19, 274] width 32 height 186
click at [16, 223] on icon at bounding box center [9, 226] width 13 height 13
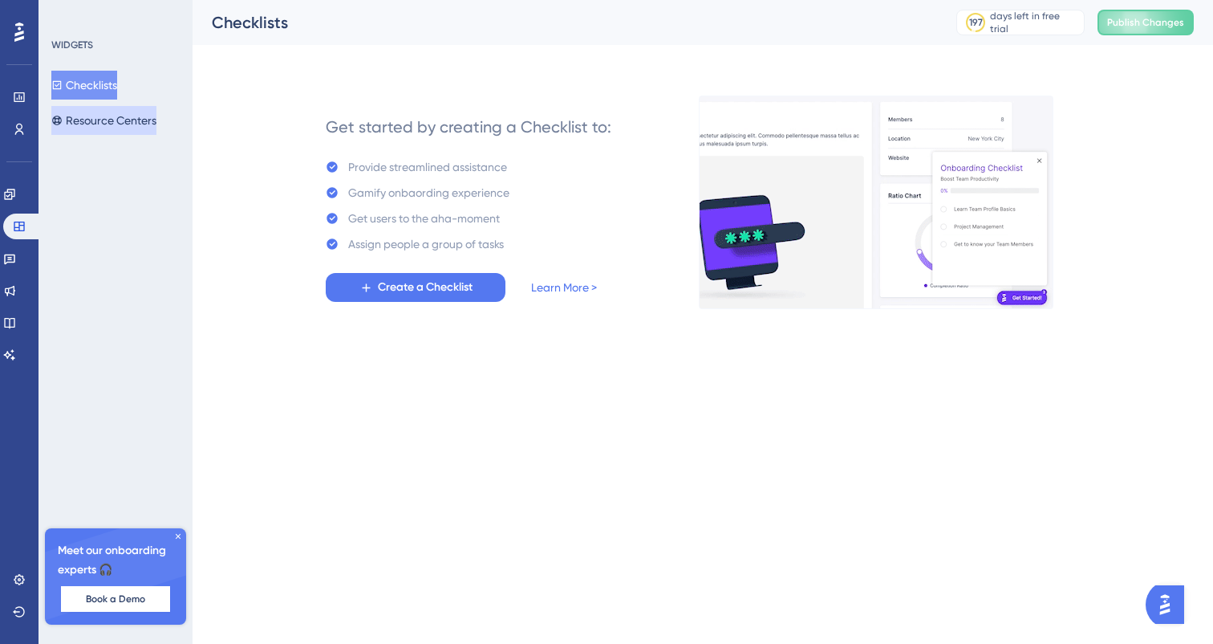
click at [144, 116] on button "Resource Centers" at bounding box center [103, 120] width 105 height 29
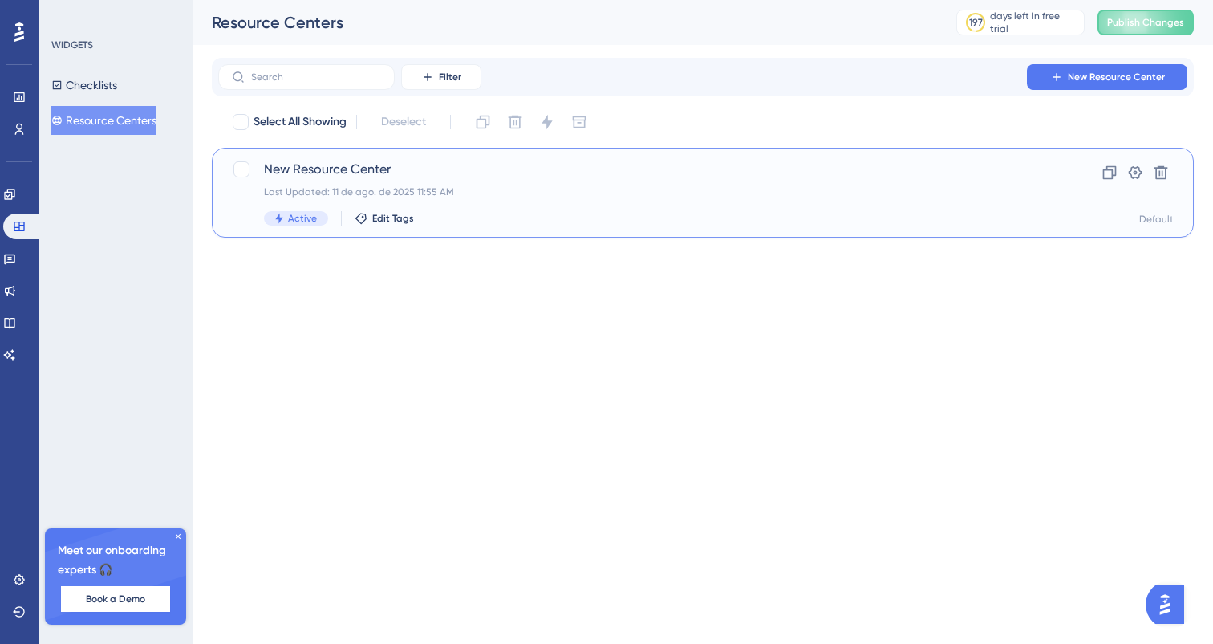
click at [840, 174] on span "New Resource Center" at bounding box center [639, 169] width 750 height 19
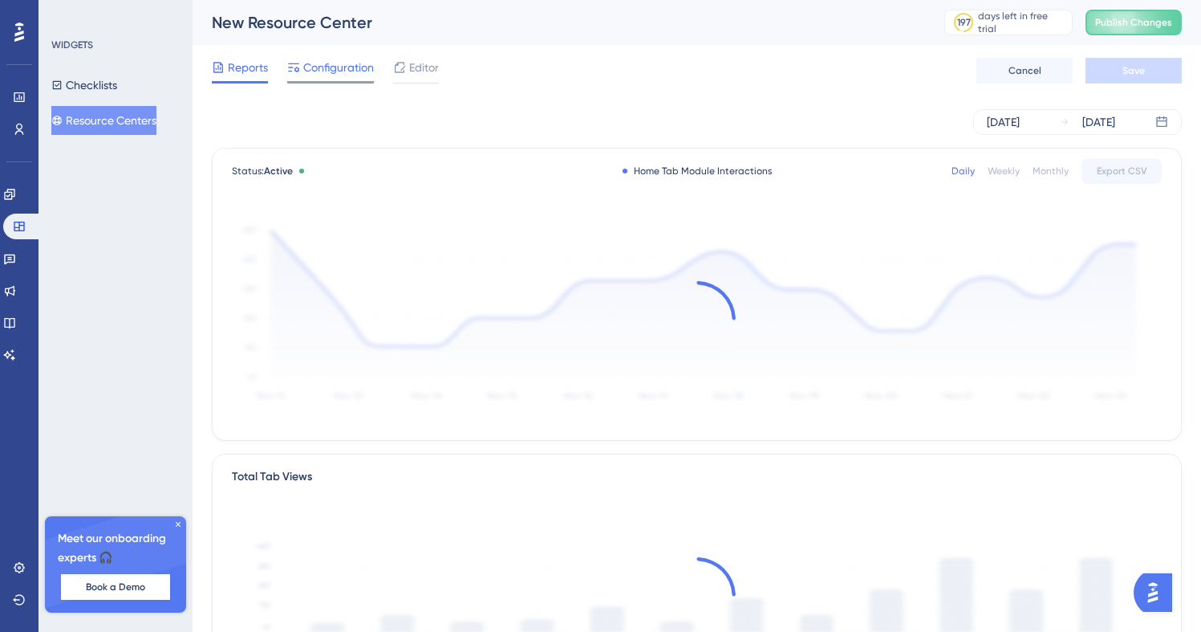
click at [345, 67] on span "Configuration" at bounding box center [338, 67] width 71 height 19
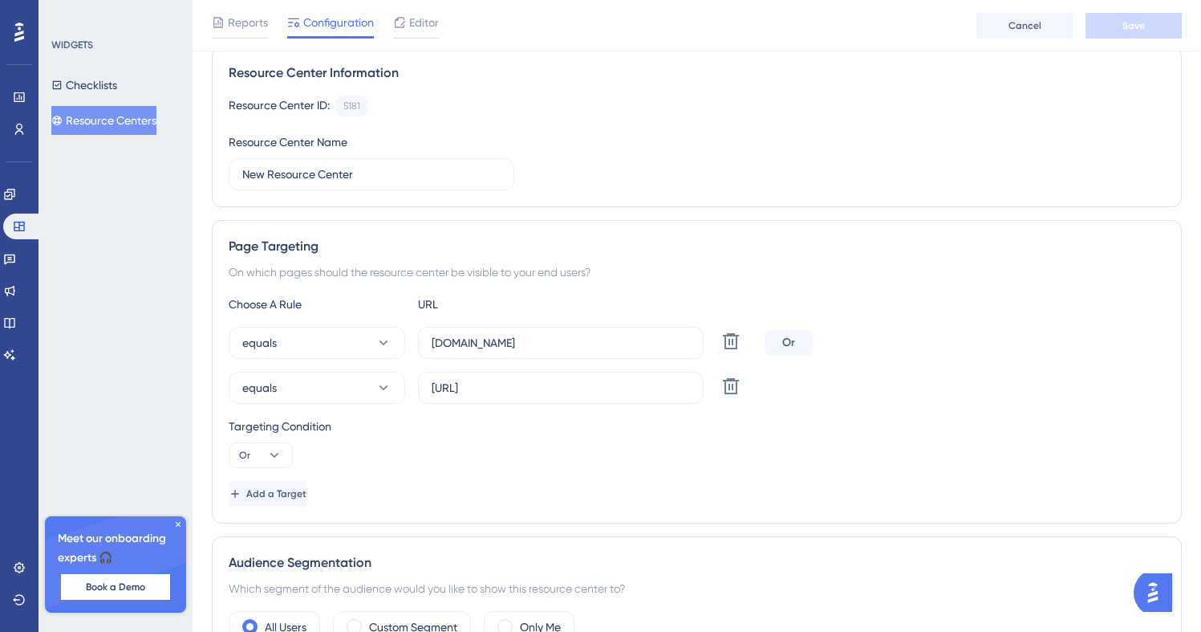
scroll to position [129, 0]
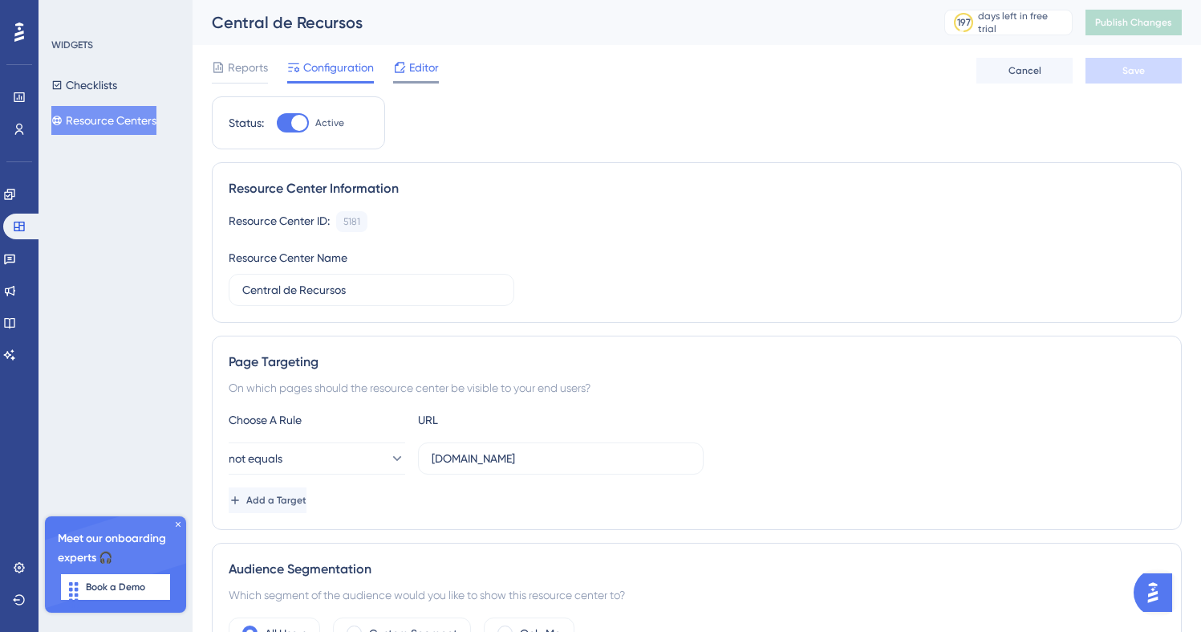
click at [410, 67] on span "Editor" at bounding box center [424, 67] width 30 height 19
